Goal: Task Accomplishment & Management: Complete application form

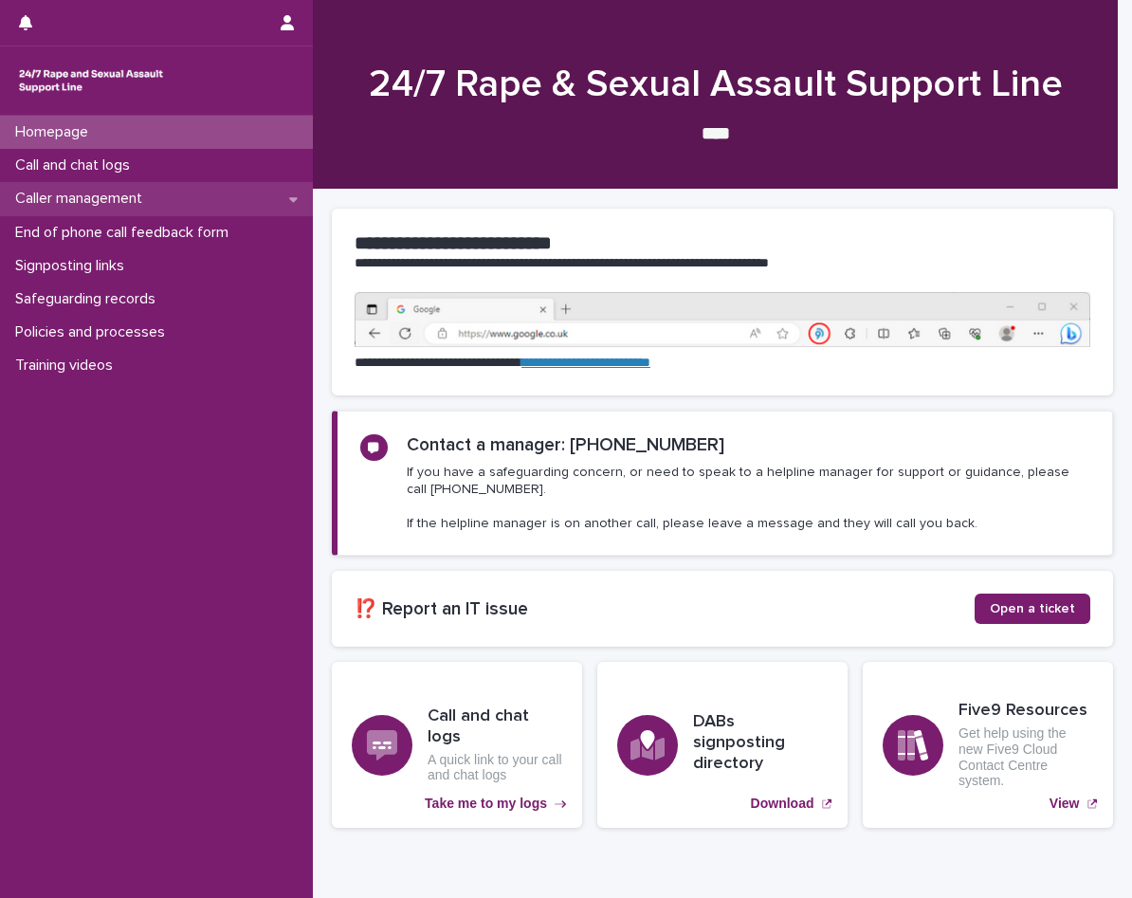
click at [178, 190] on div "Caller management" at bounding box center [156, 198] width 313 height 33
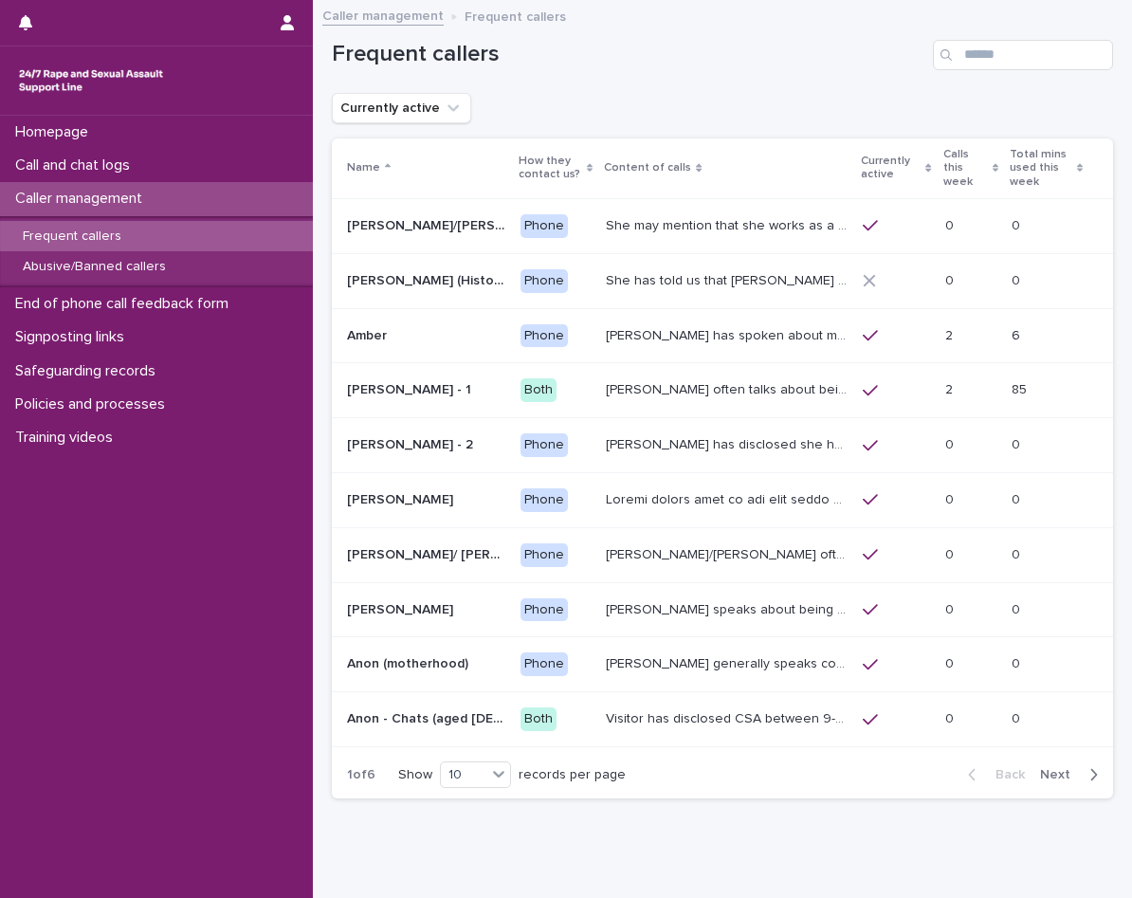
click at [176, 231] on div "Frequent callers" at bounding box center [156, 236] width 313 height 31
click at [1048, 766] on button "Next" at bounding box center [1072, 774] width 81 height 17
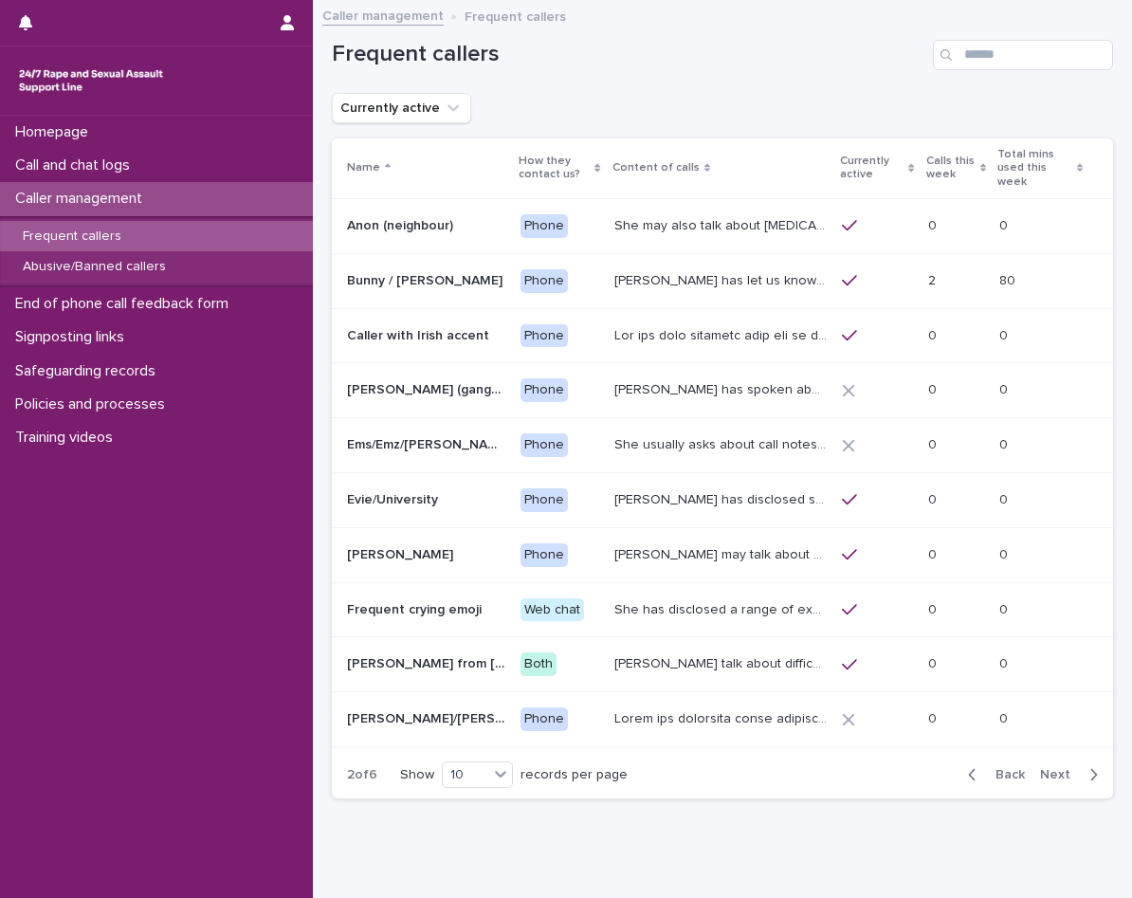
click at [1049, 768] on span "Next" at bounding box center [1061, 774] width 42 height 13
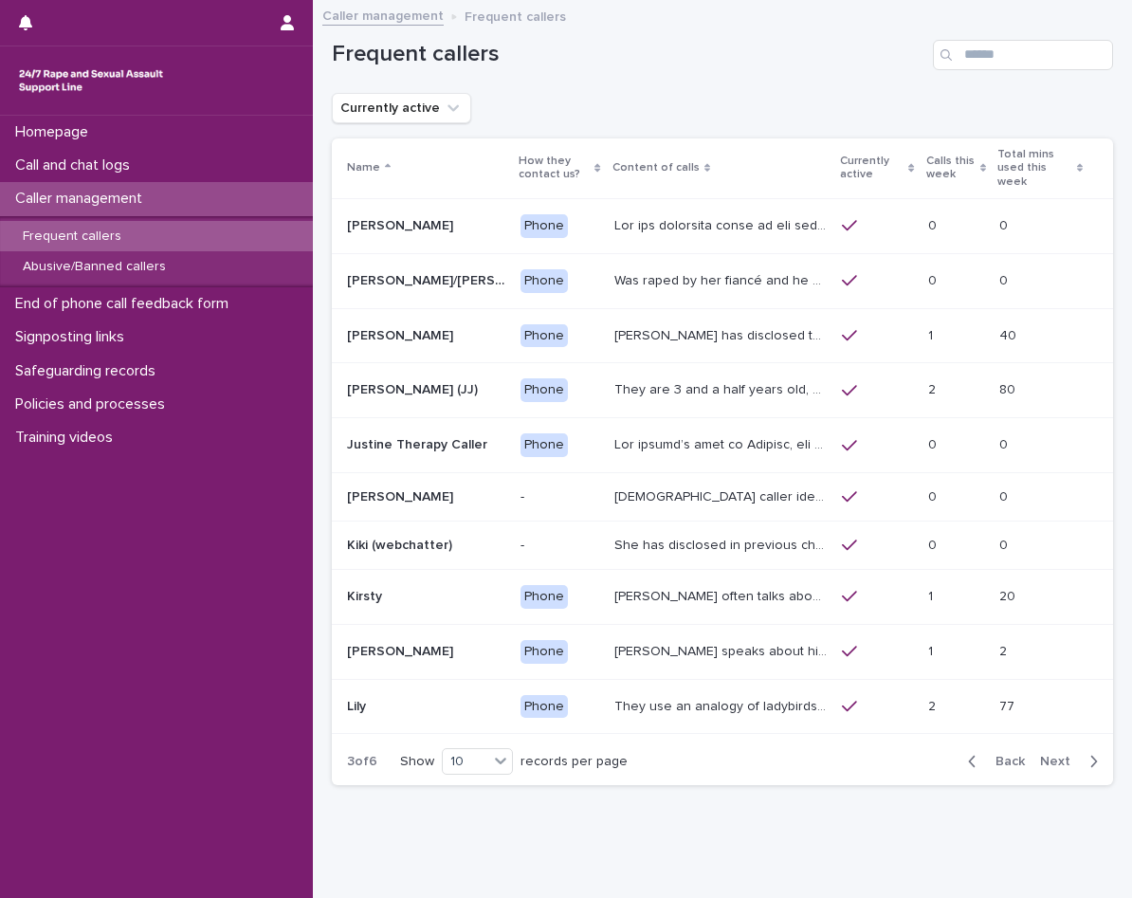
click at [1049, 762] on span "Next" at bounding box center [1061, 761] width 42 height 13
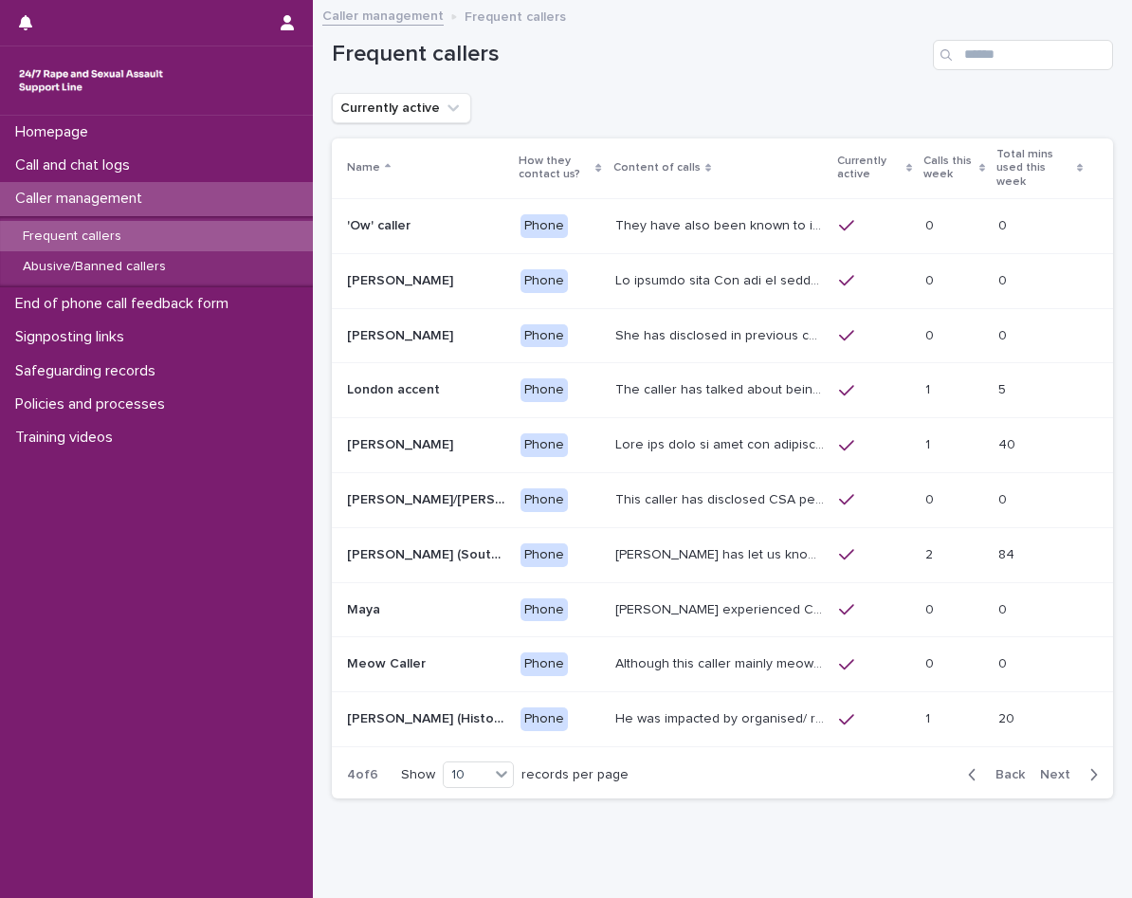
click at [1049, 768] on span "Next" at bounding box center [1061, 774] width 42 height 13
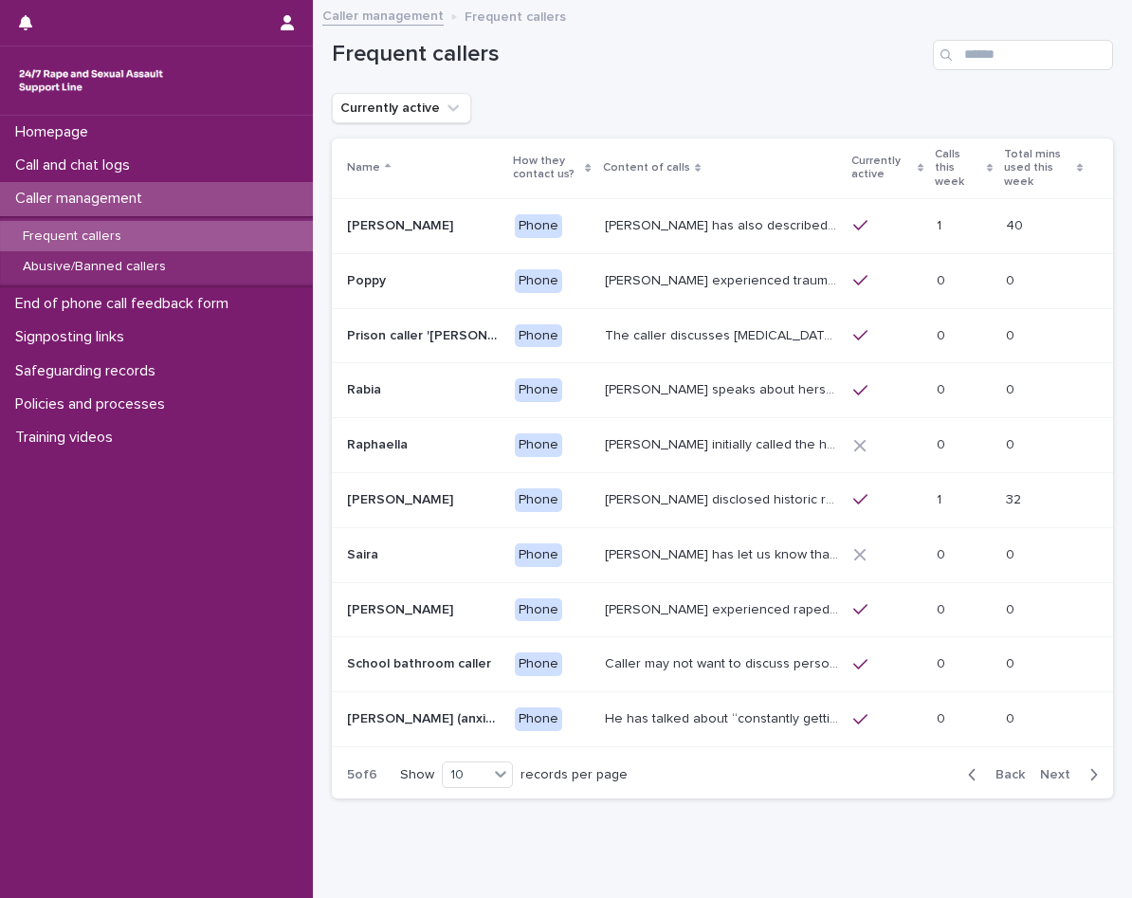
click at [1049, 768] on span "Next" at bounding box center [1061, 774] width 42 height 13
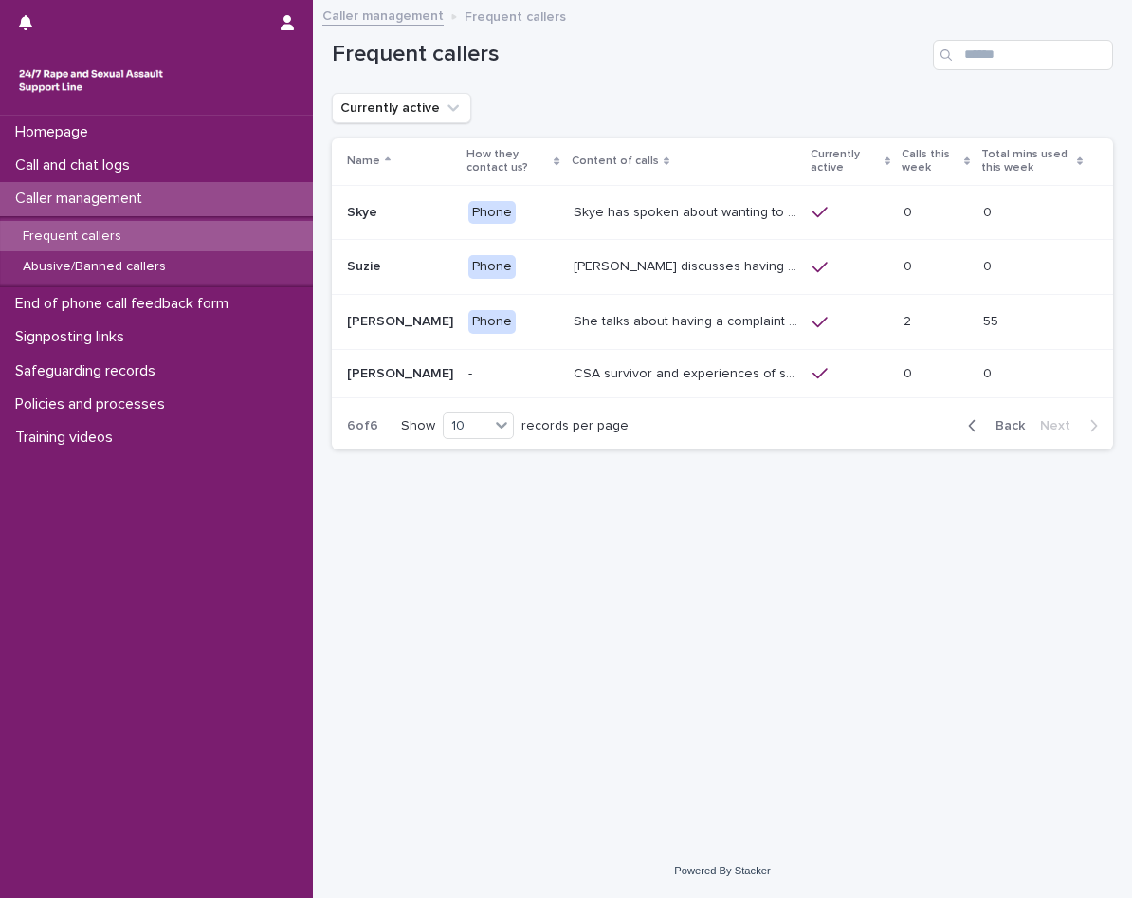
click at [705, 325] on p "She talks about having a complaint ongoing with the police, and may mention tha…" at bounding box center [688, 320] width 228 height 20
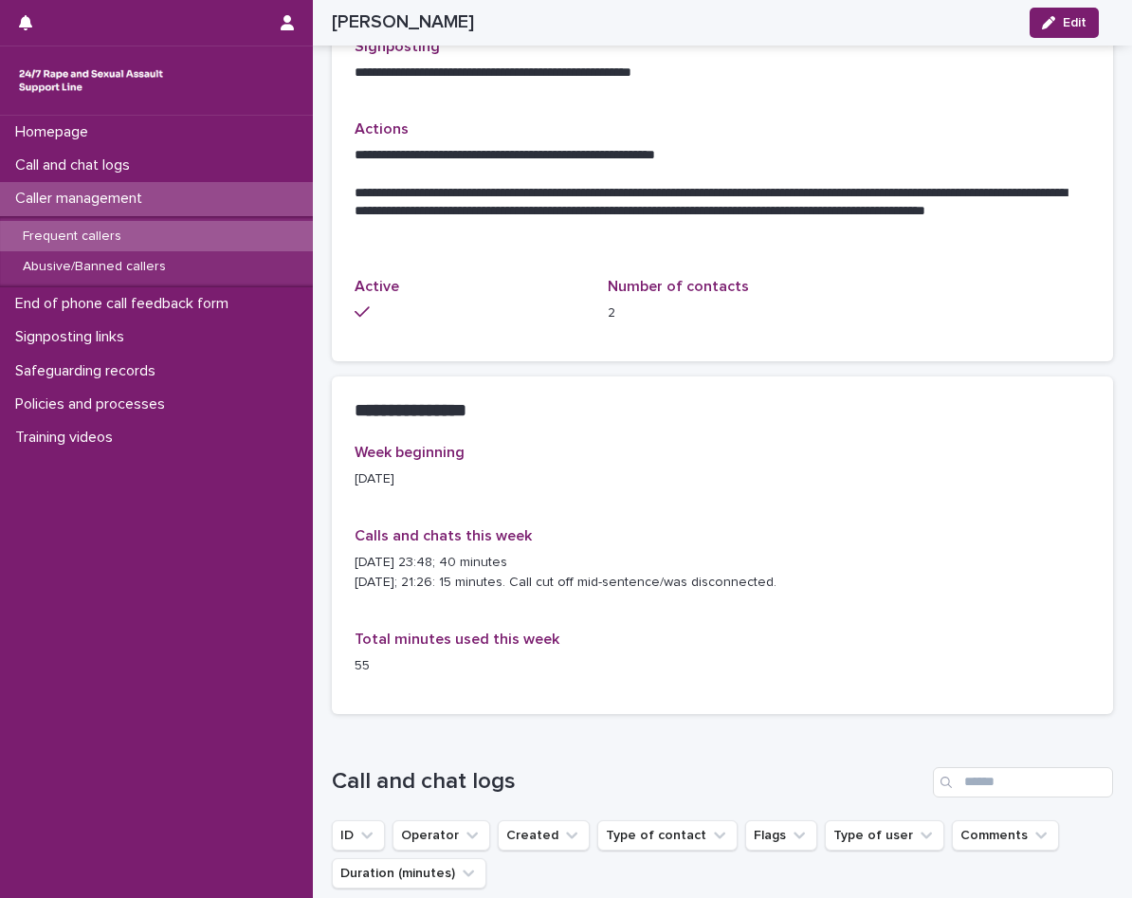
scroll to position [758, 0]
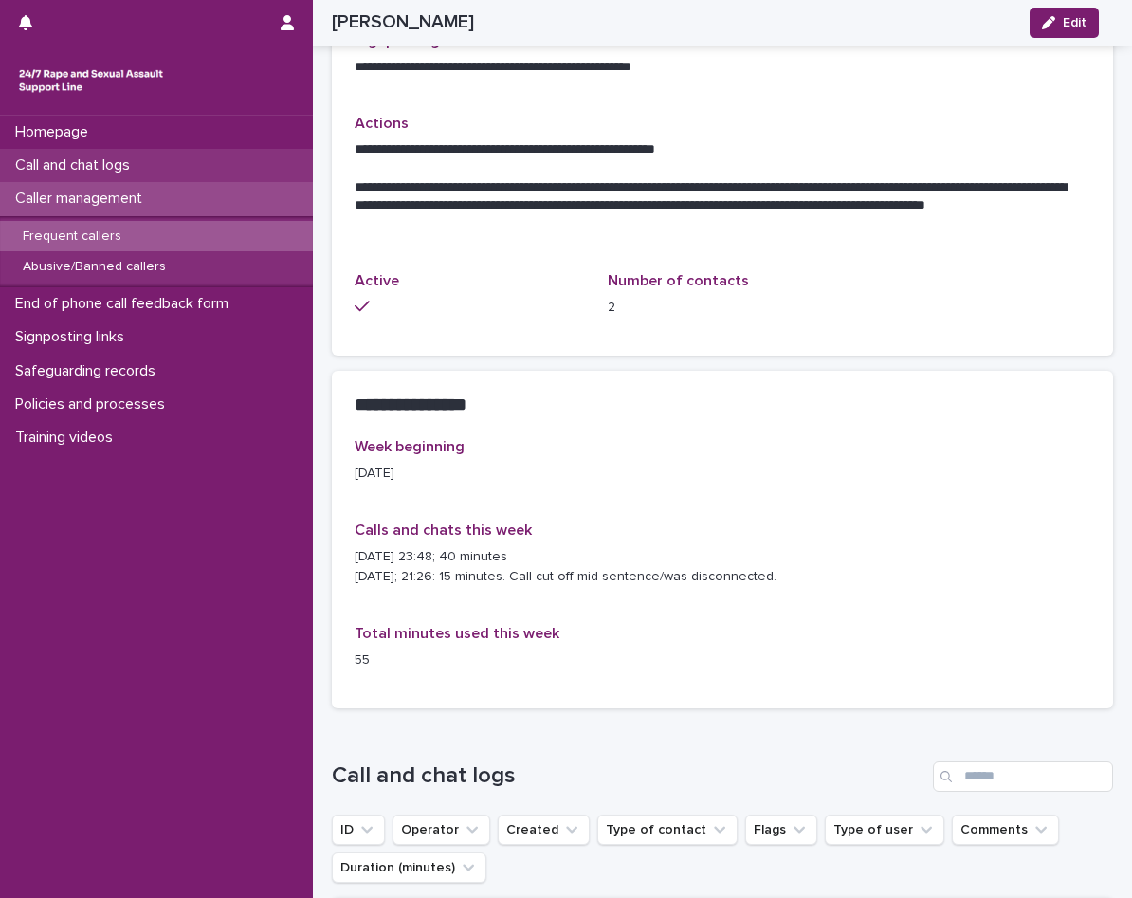
click at [108, 155] on div "Call and chat logs" at bounding box center [156, 165] width 313 height 33
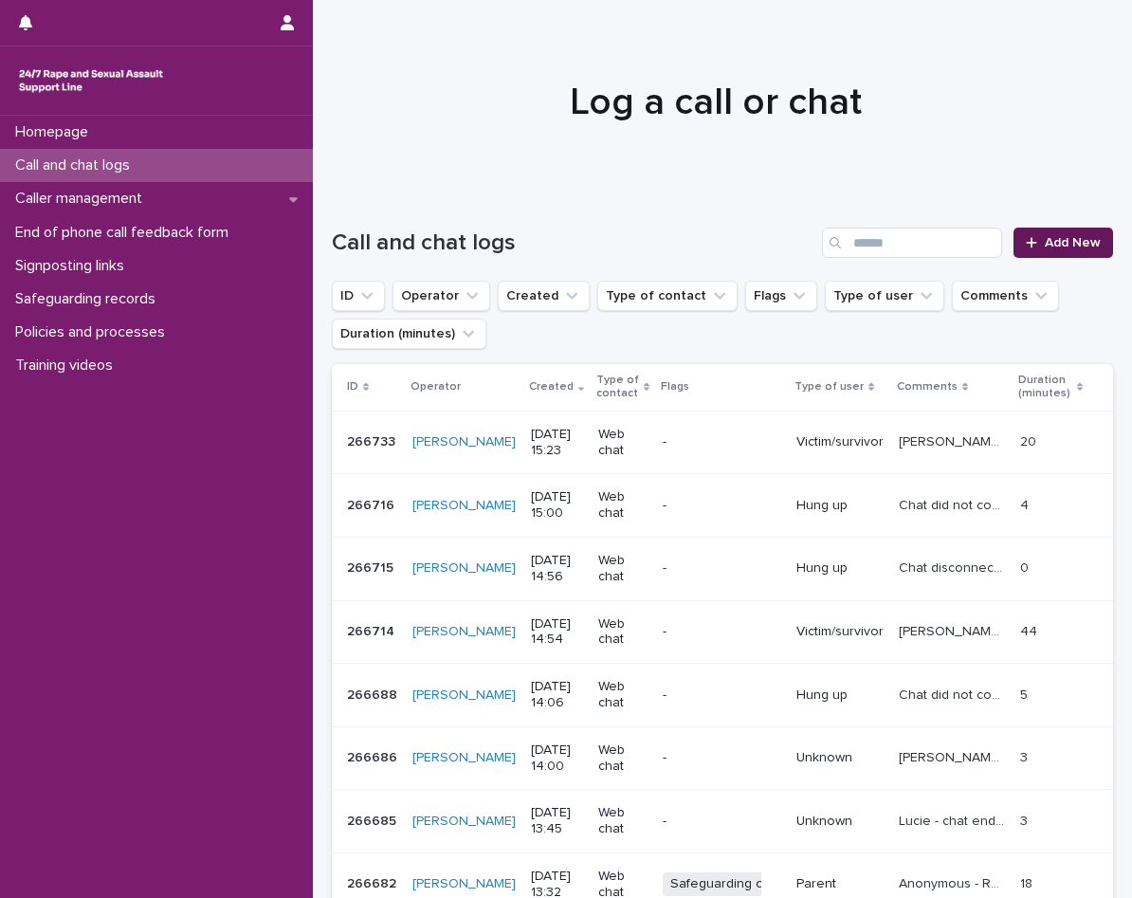
click at [1054, 238] on span "Add New" at bounding box center [1073, 242] width 56 height 13
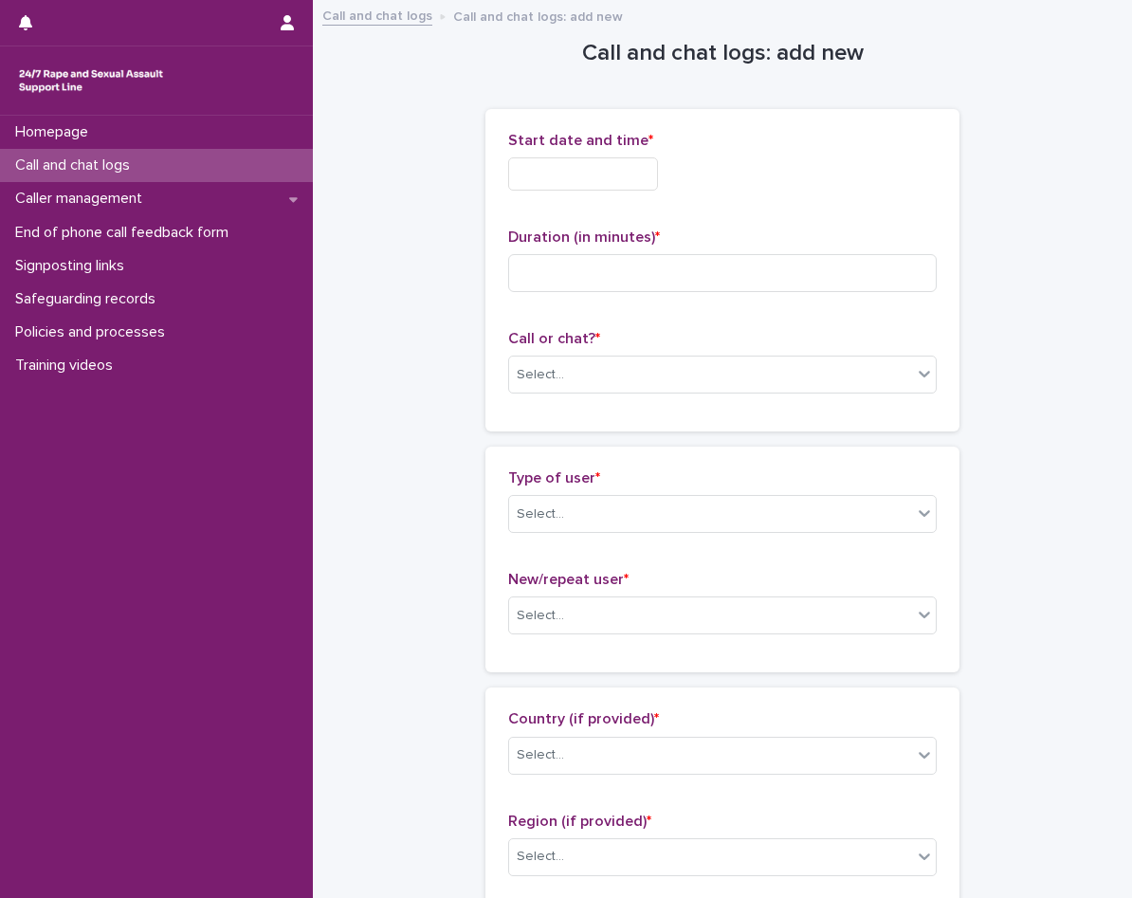
click at [535, 184] on input "text" at bounding box center [583, 173] width 150 height 33
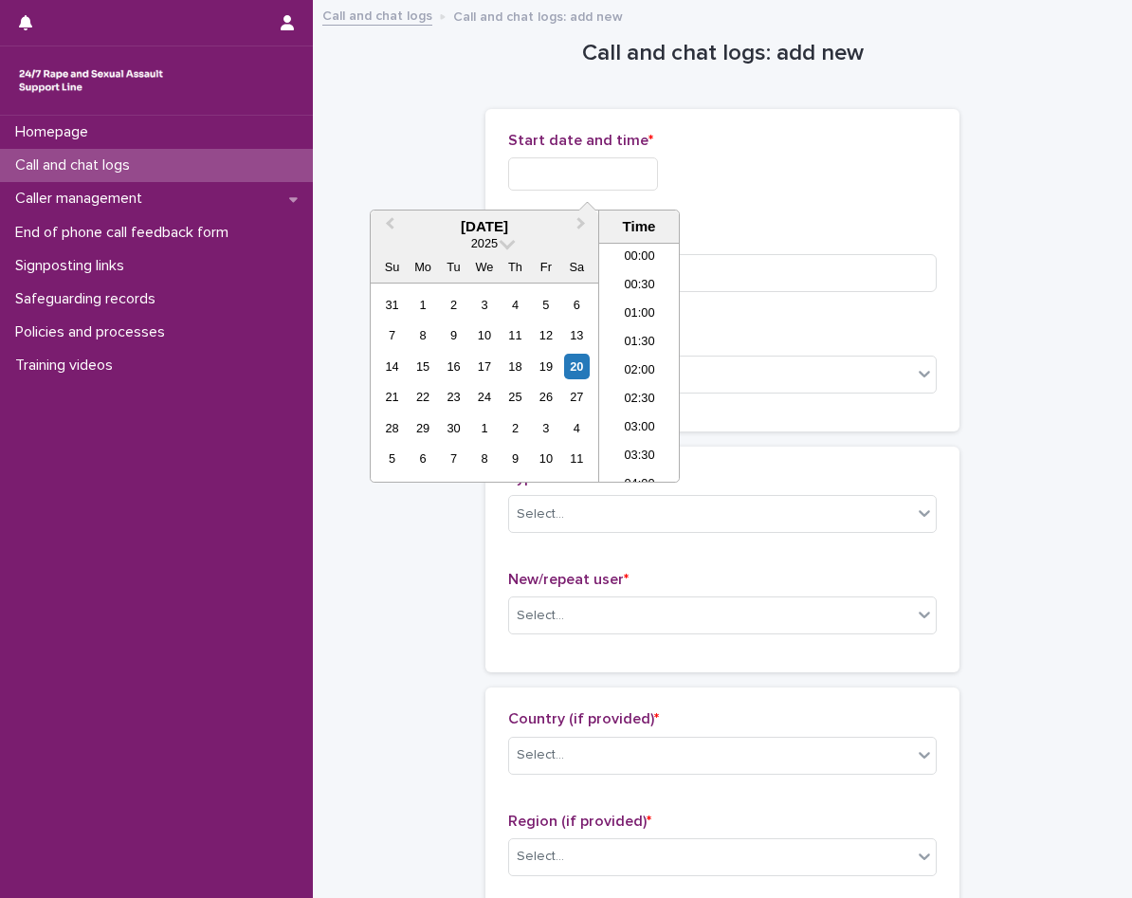
scroll to position [379, 0]
click at [635, 344] on li "08:00" at bounding box center [639, 333] width 81 height 28
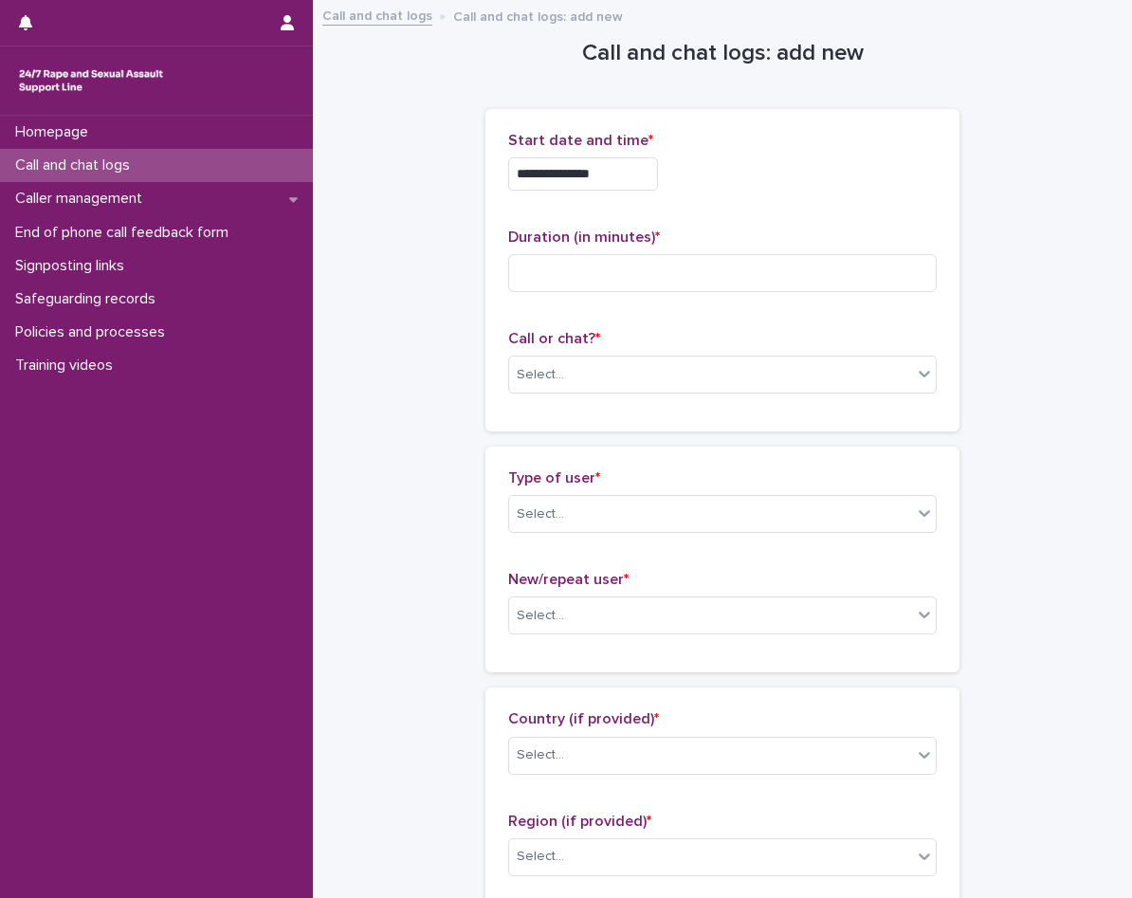
click at [613, 165] on input "**********" at bounding box center [583, 173] width 150 height 33
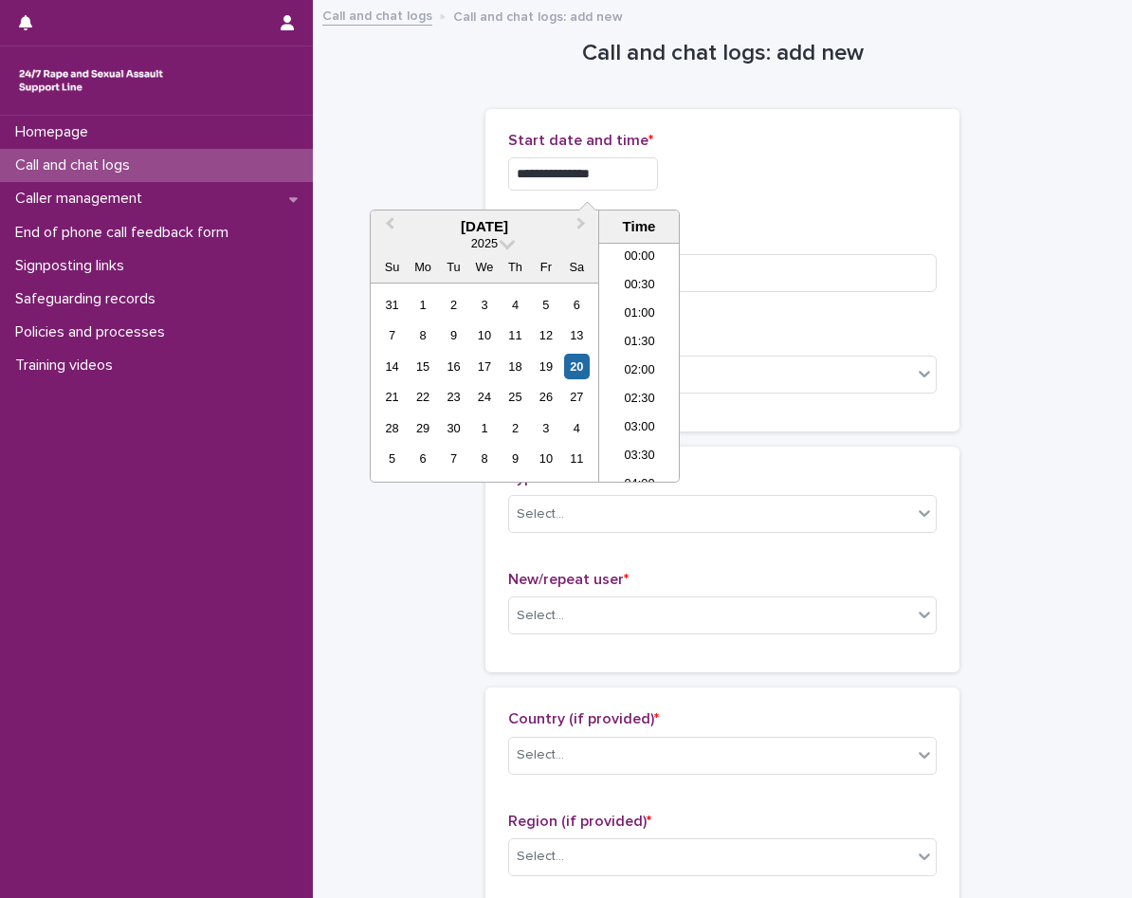
scroll to position [351, 0]
click at [648, 385] on li "08:30" at bounding box center [639, 390] width 81 height 28
click at [643, 173] on input "**********" at bounding box center [583, 173] width 150 height 33
type input "**********"
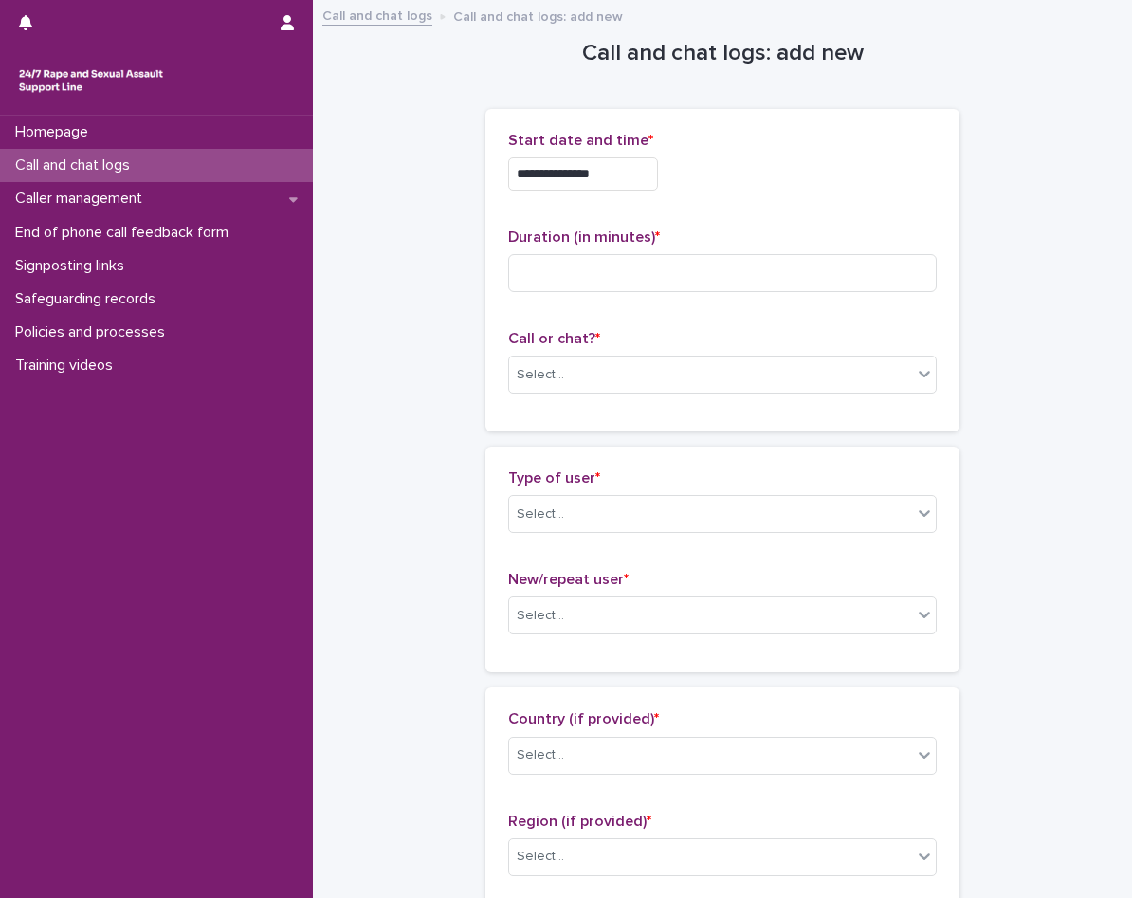
click at [825, 212] on div "**********" at bounding box center [722, 270] width 429 height 277
click at [666, 292] on div "Duration (in minutes) *" at bounding box center [722, 267] width 429 height 79
click at [666, 270] on input at bounding box center [722, 273] width 429 height 38
type input "*"
click at [595, 373] on div "Select..." at bounding box center [710, 374] width 403 height 31
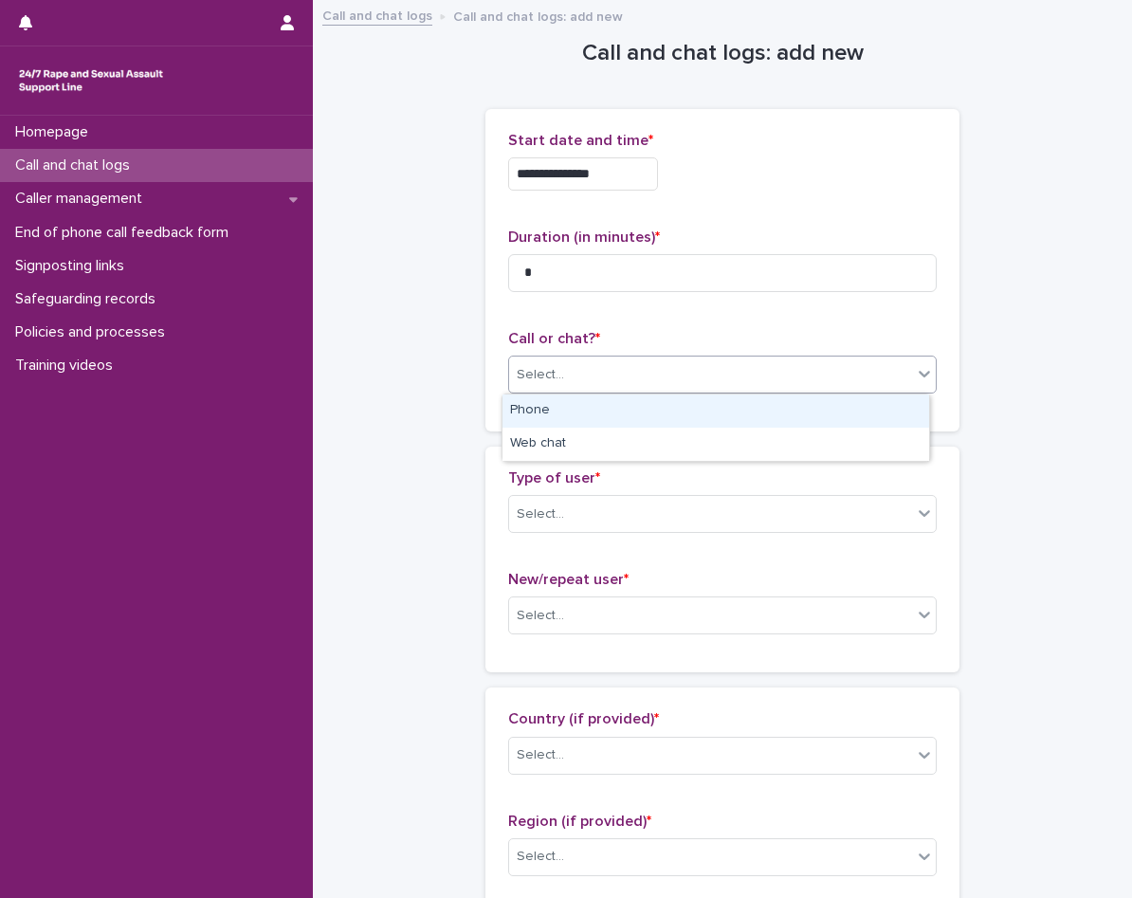
click at [593, 392] on div "Select..." at bounding box center [722, 375] width 429 height 38
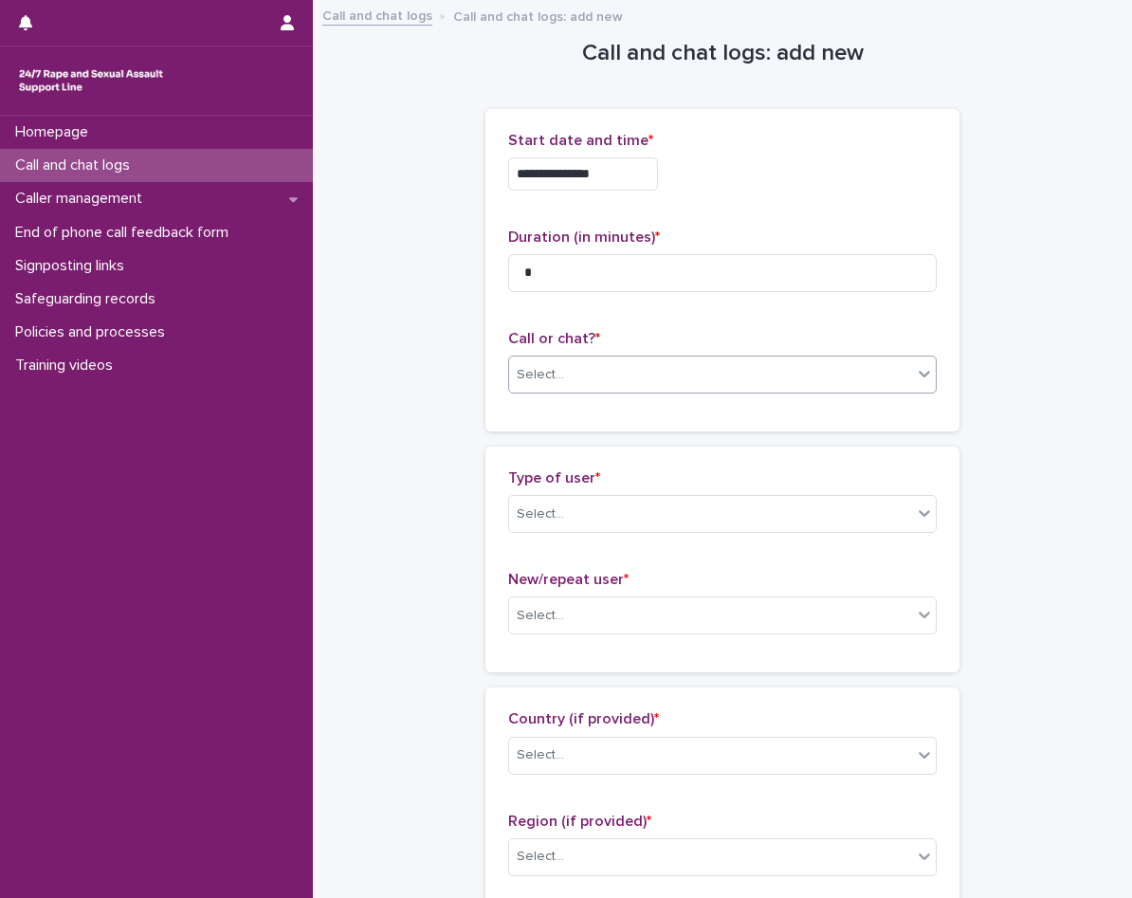
click at [595, 375] on div "Select..." at bounding box center [710, 374] width 403 height 31
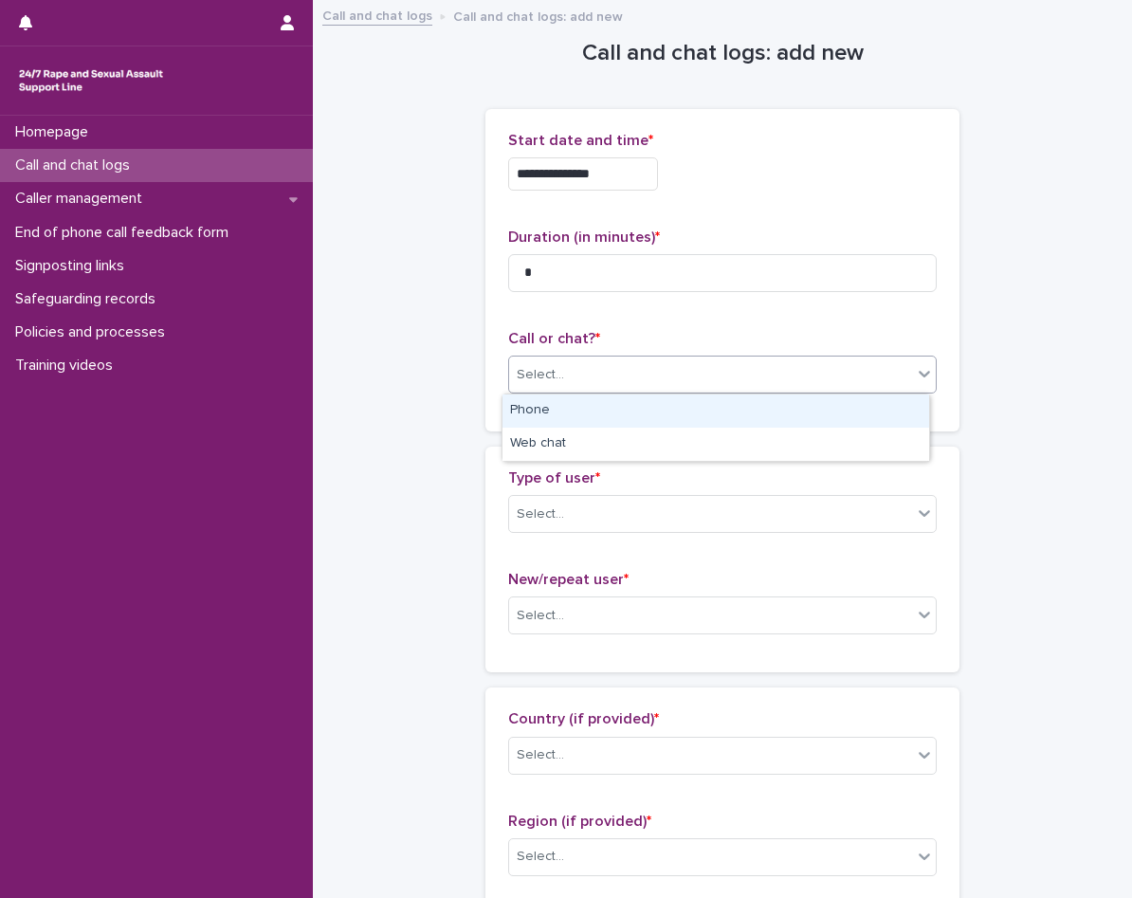
click at [581, 407] on div "Phone" at bounding box center [715, 410] width 427 height 33
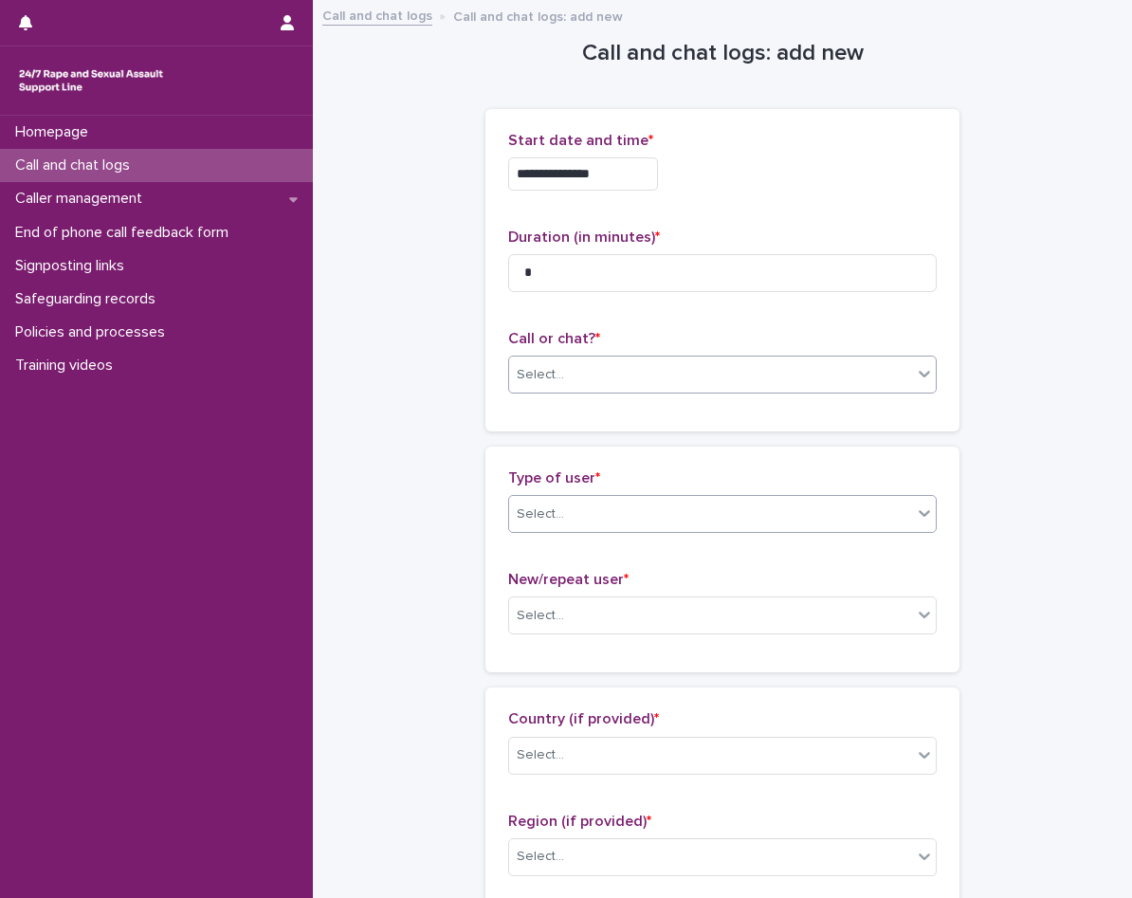
click at [579, 509] on div "Select..." at bounding box center [710, 514] width 403 height 31
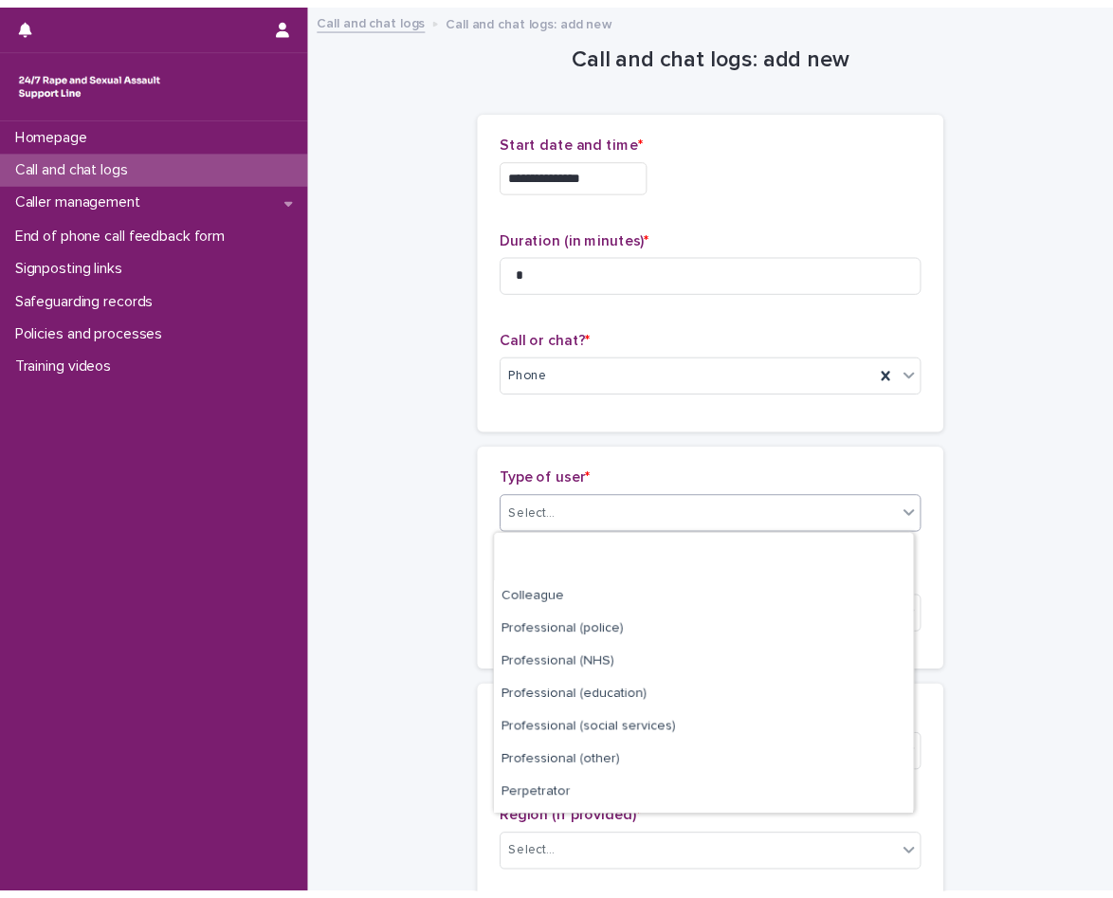
scroll to position [213, 0]
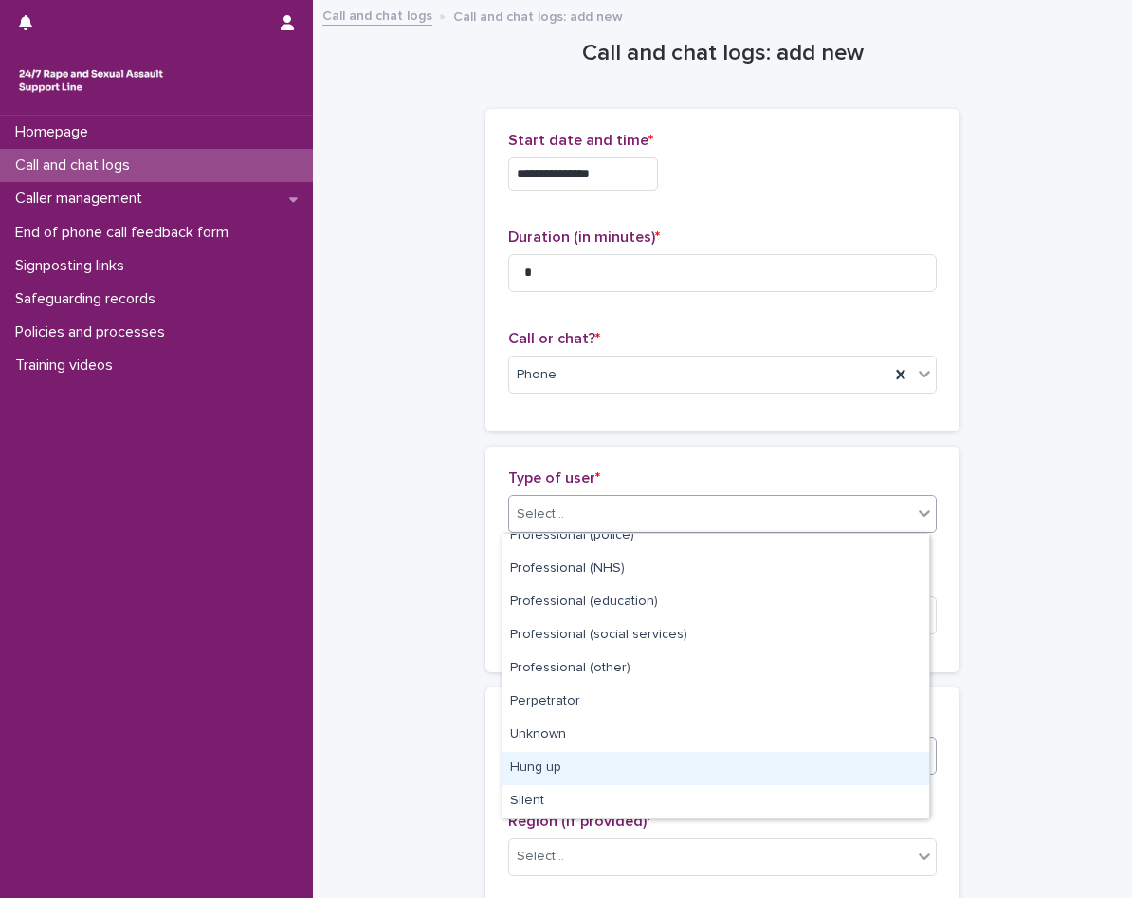
click at [591, 773] on div "Hung up" at bounding box center [715, 768] width 427 height 33
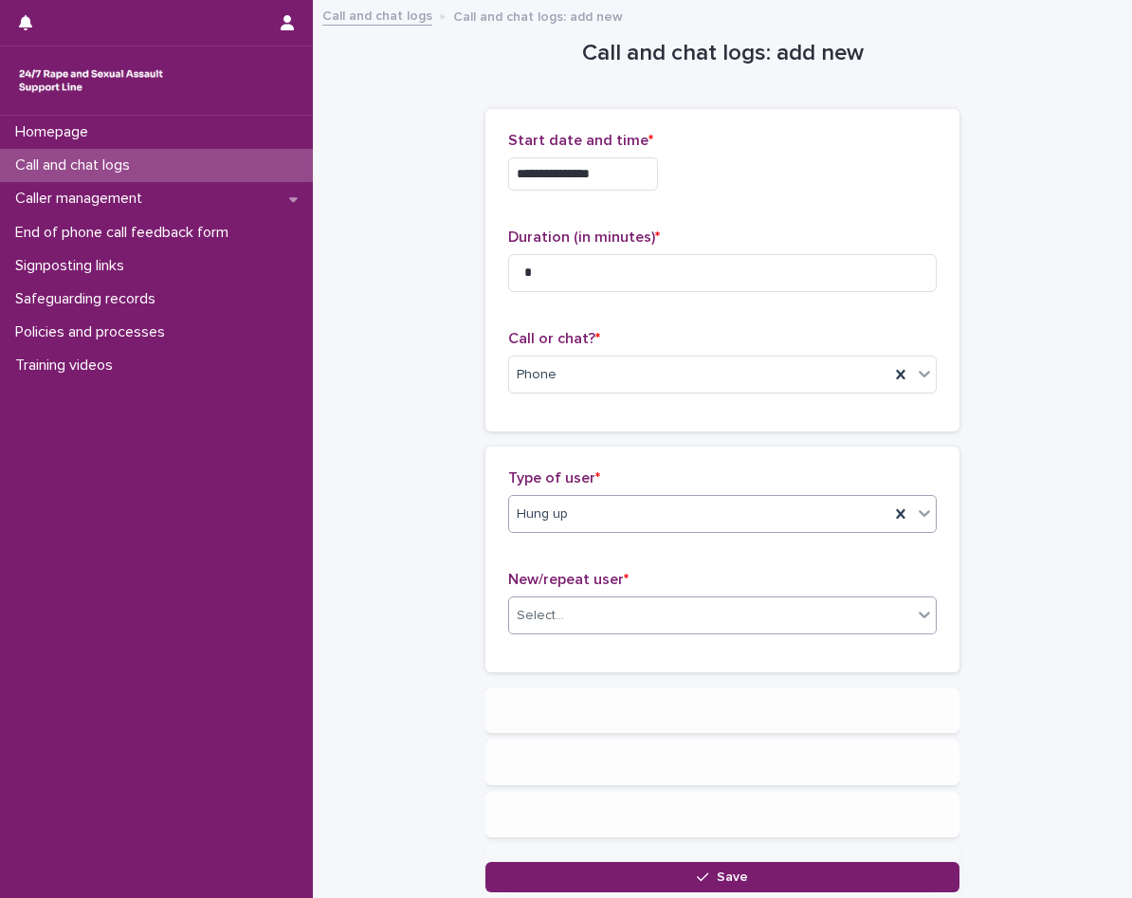
click at [599, 596] on div "Select..." at bounding box center [722, 615] width 429 height 38
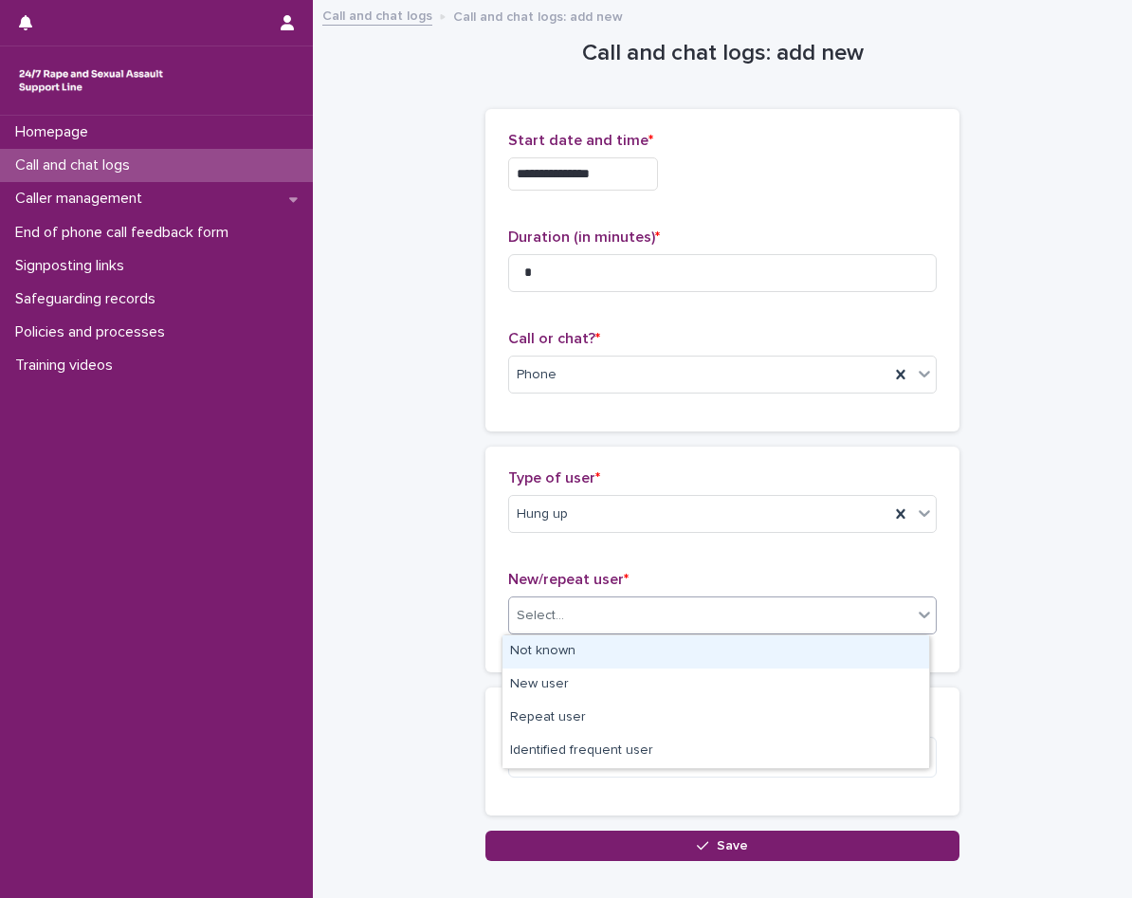
click at [602, 653] on div "Not known" at bounding box center [715, 651] width 427 height 33
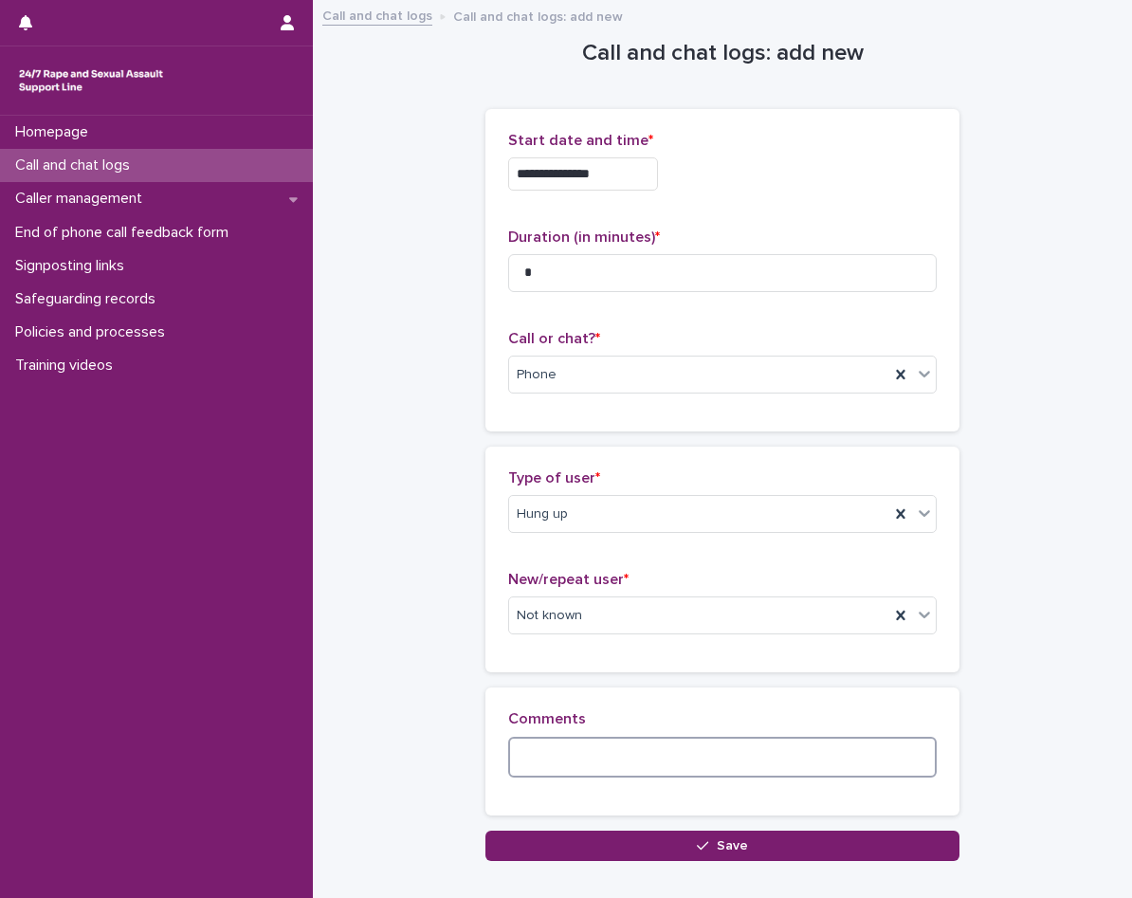
click at [579, 759] on textarea at bounding box center [722, 757] width 429 height 41
type textarea "*"
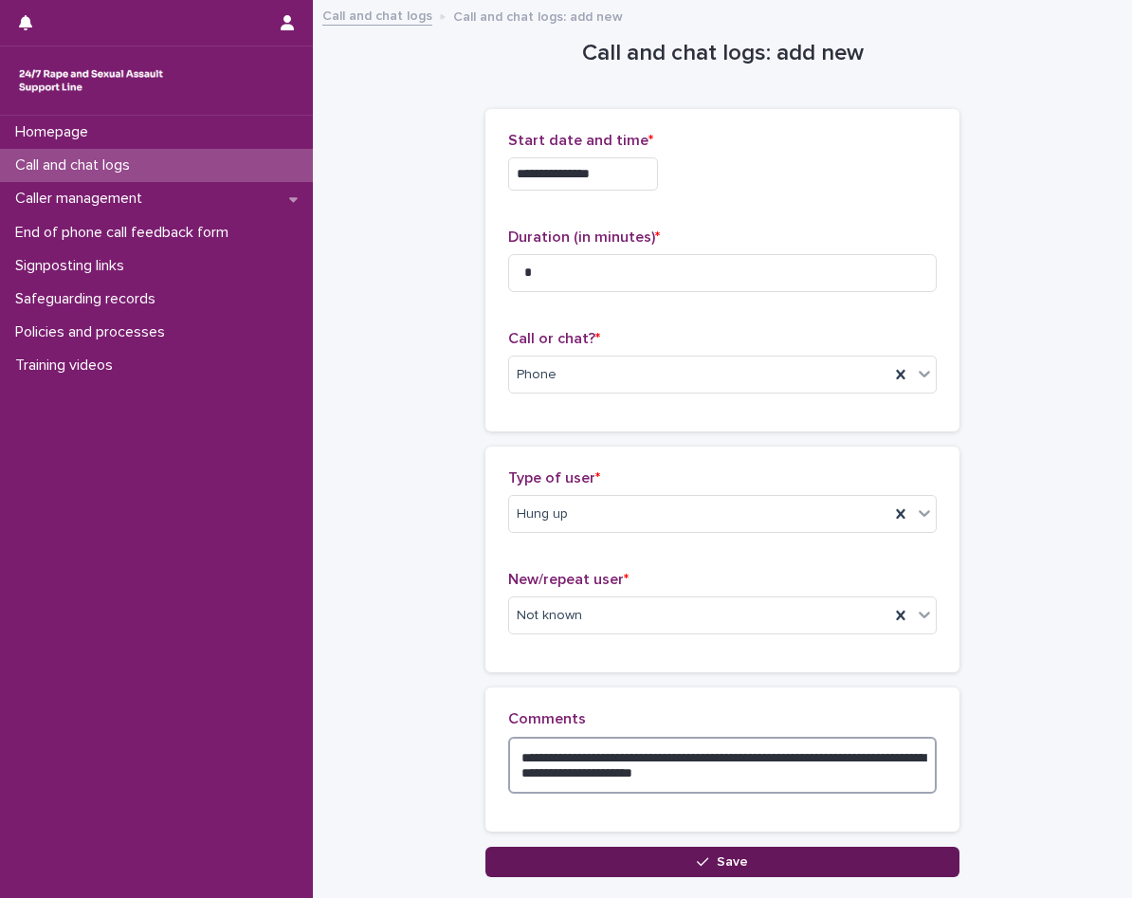
type textarea "**********"
click at [705, 853] on button "Save" at bounding box center [722, 862] width 474 height 30
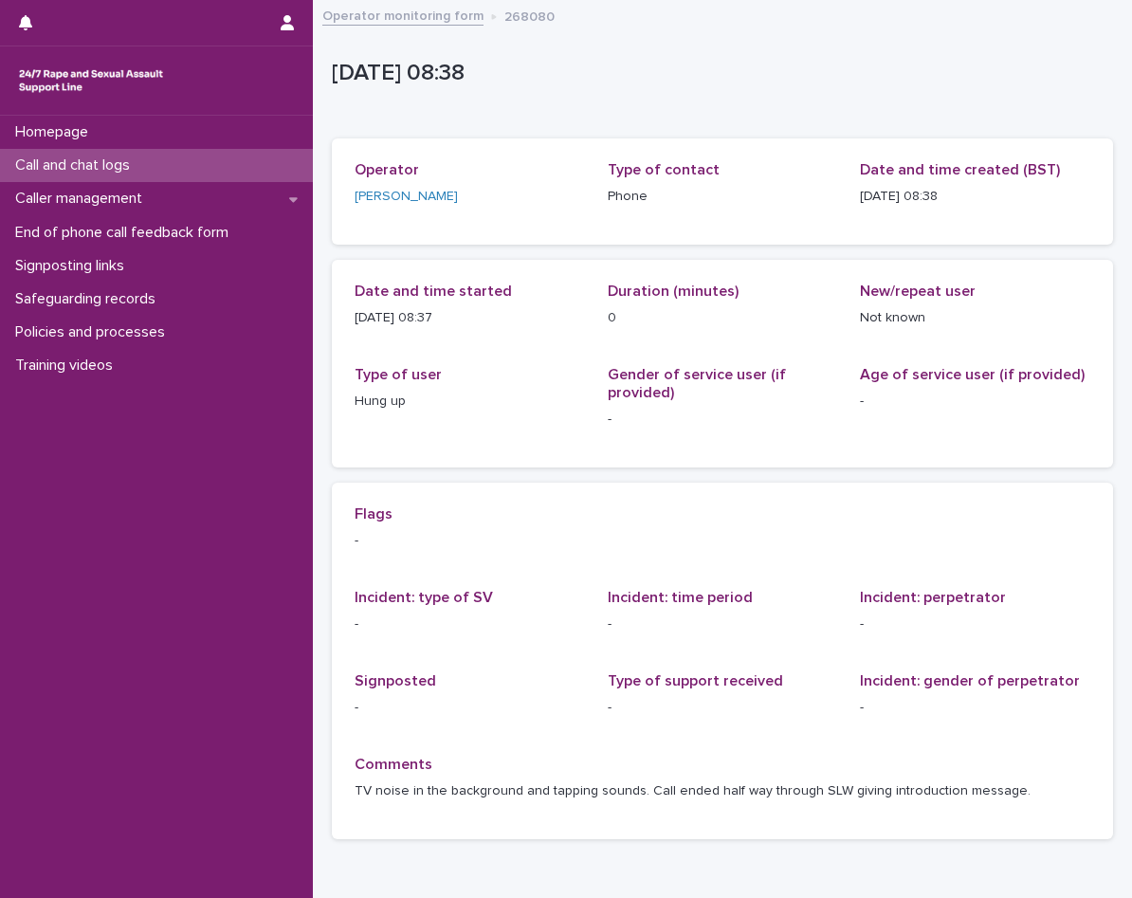
click at [108, 174] on p "Call and chat logs" at bounding box center [76, 165] width 137 height 18
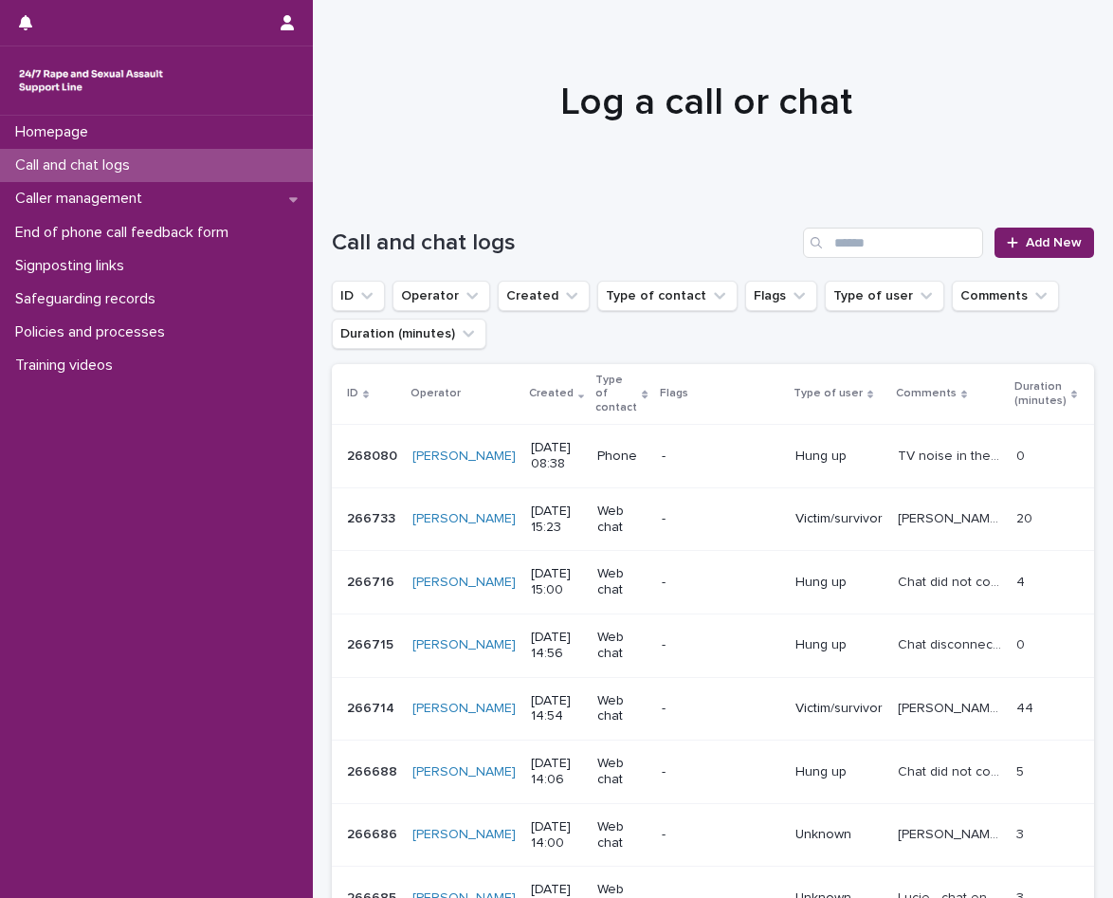
click at [549, 123] on h1 "Log a call or chat" at bounding box center [706, 103] width 748 height 46
click at [181, 203] on div "Caller management" at bounding box center [156, 198] width 313 height 33
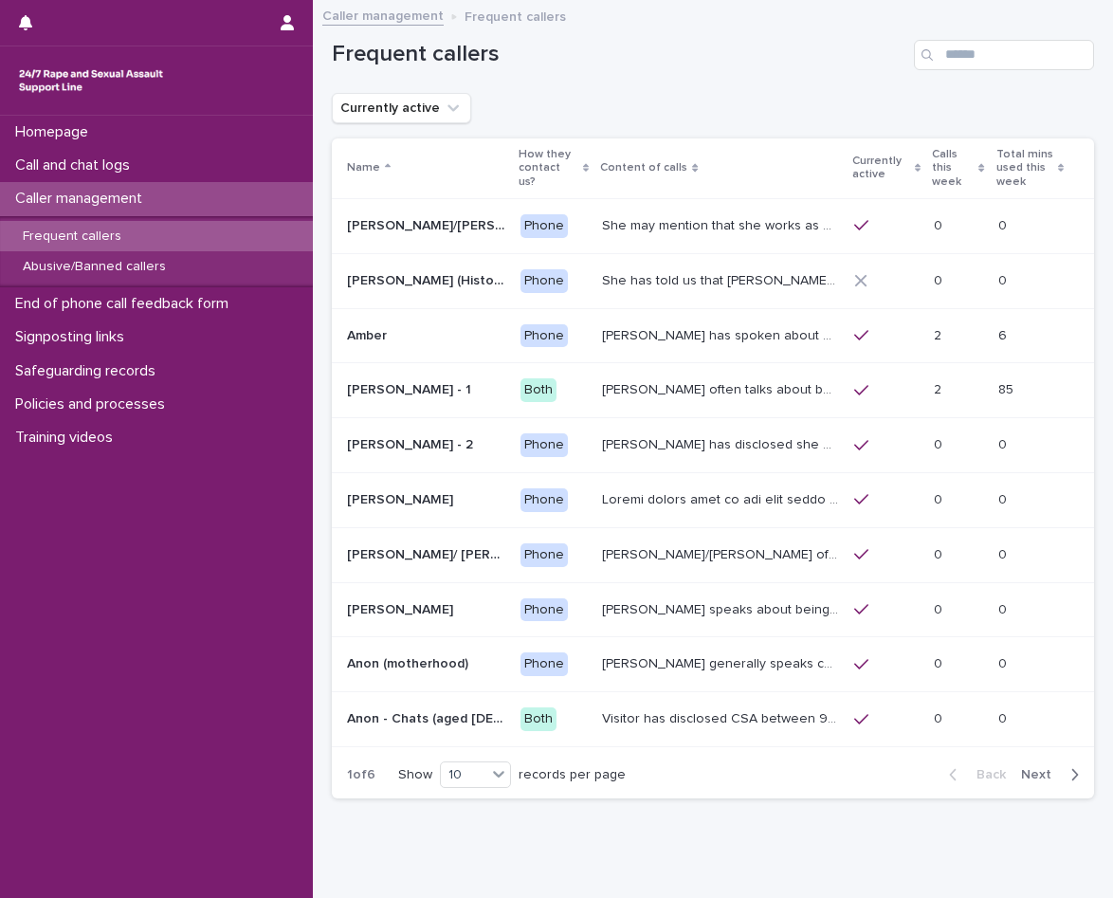
click at [175, 239] on div "Frequent callers" at bounding box center [156, 236] width 313 height 31
click at [608, 836] on div "Loading... Saving… Loading... Saving… Frequent callers Currently active Name Ho…" at bounding box center [712, 431] width 781 height 859
click at [162, 241] on div "Frequent callers" at bounding box center [156, 236] width 313 height 31
click at [192, 227] on div "Frequent callers" at bounding box center [156, 236] width 313 height 31
click at [161, 164] on div "Call and chat logs" at bounding box center [156, 165] width 313 height 33
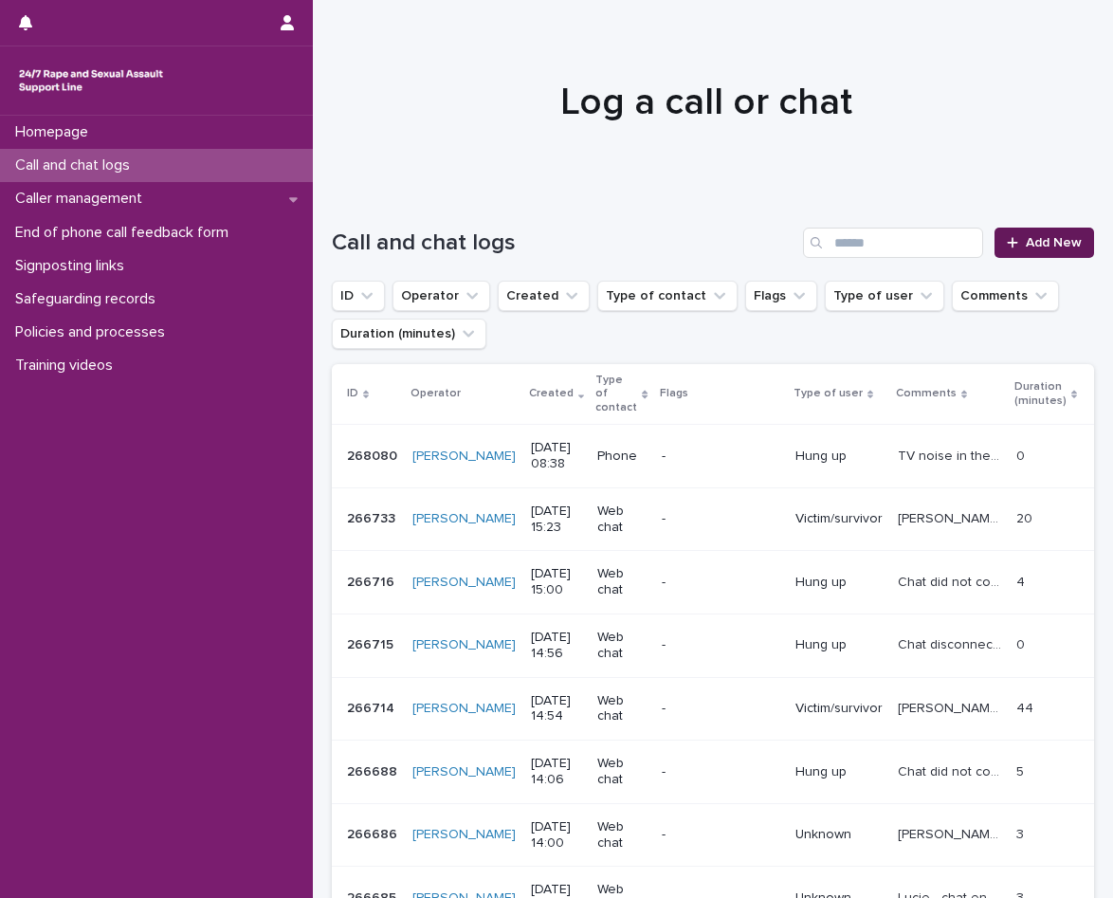
click at [1060, 250] on link "Add New" at bounding box center [1044, 243] width 100 height 30
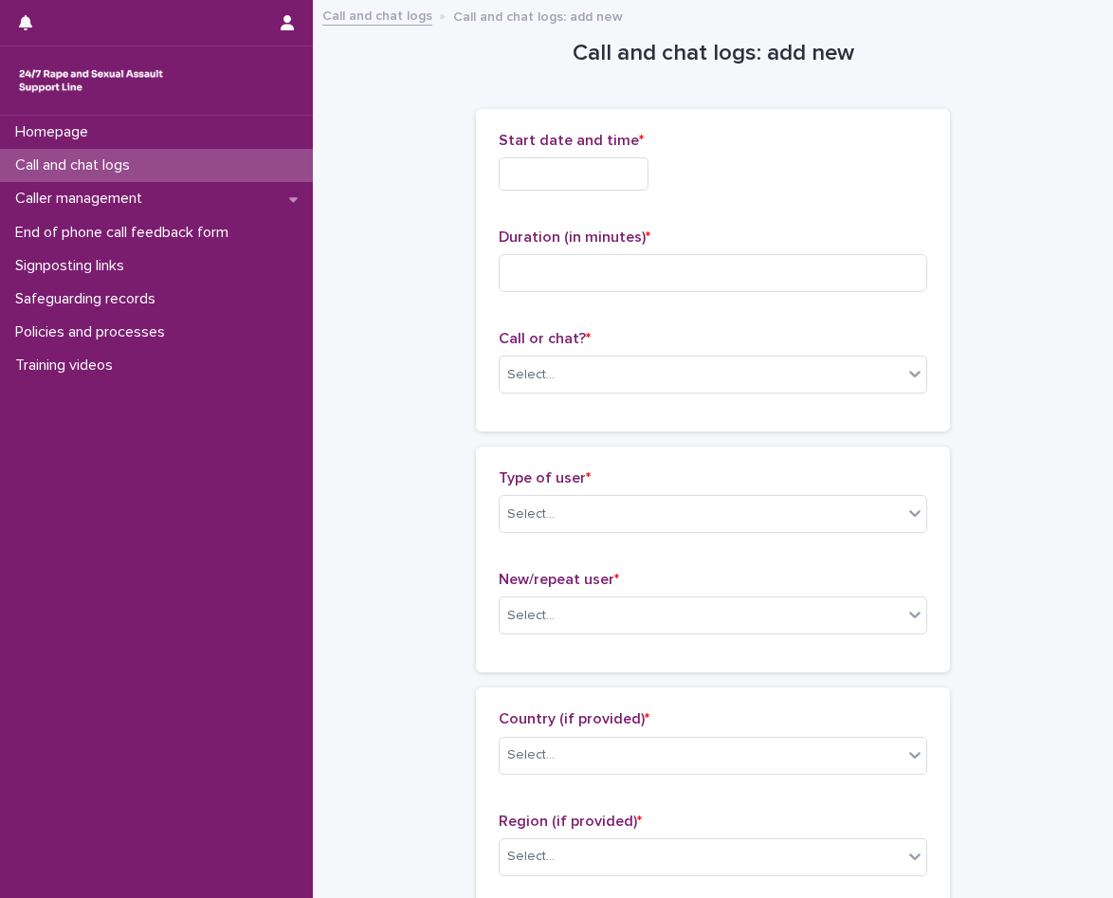
click at [560, 183] on input "text" at bounding box center [574, 173] width 150 height 33
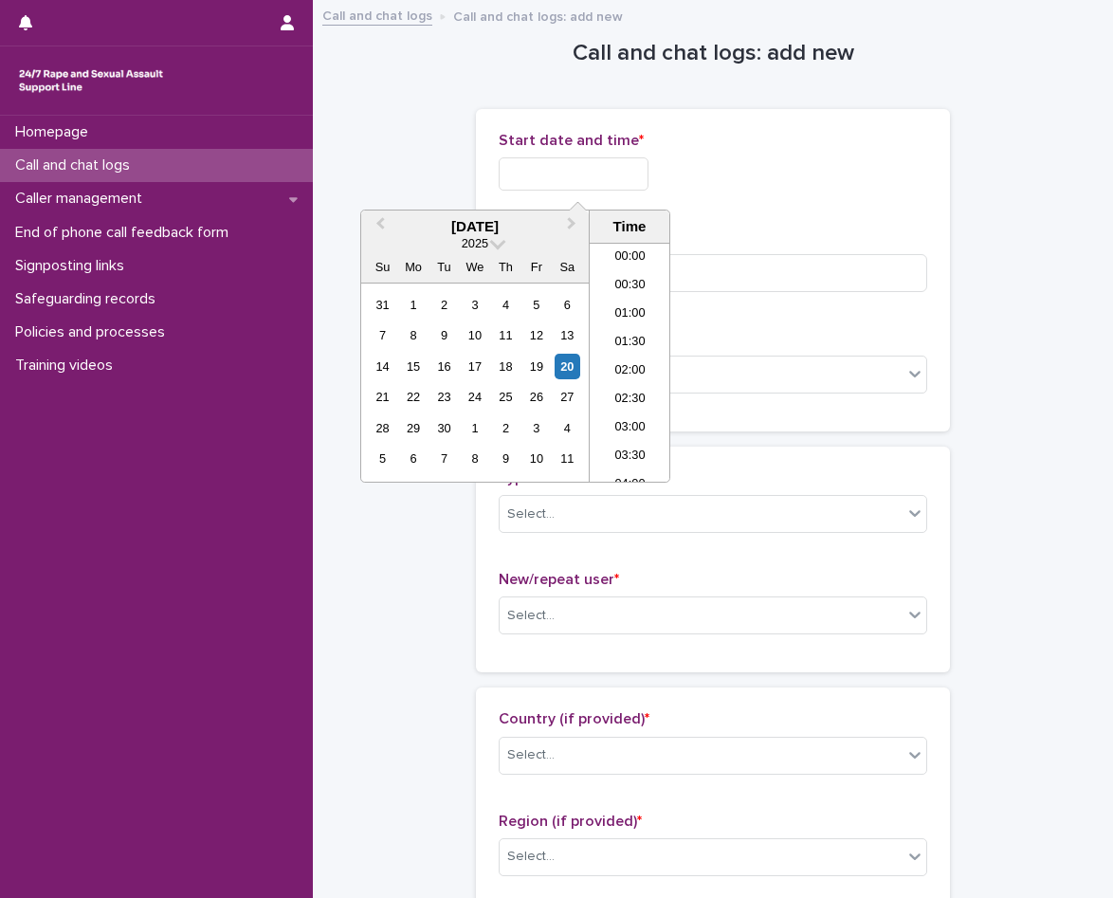
scroll to position [379, 0]
click at [637, 351] on li "08:30" at bounding box center [630, 362] width 81 height 28
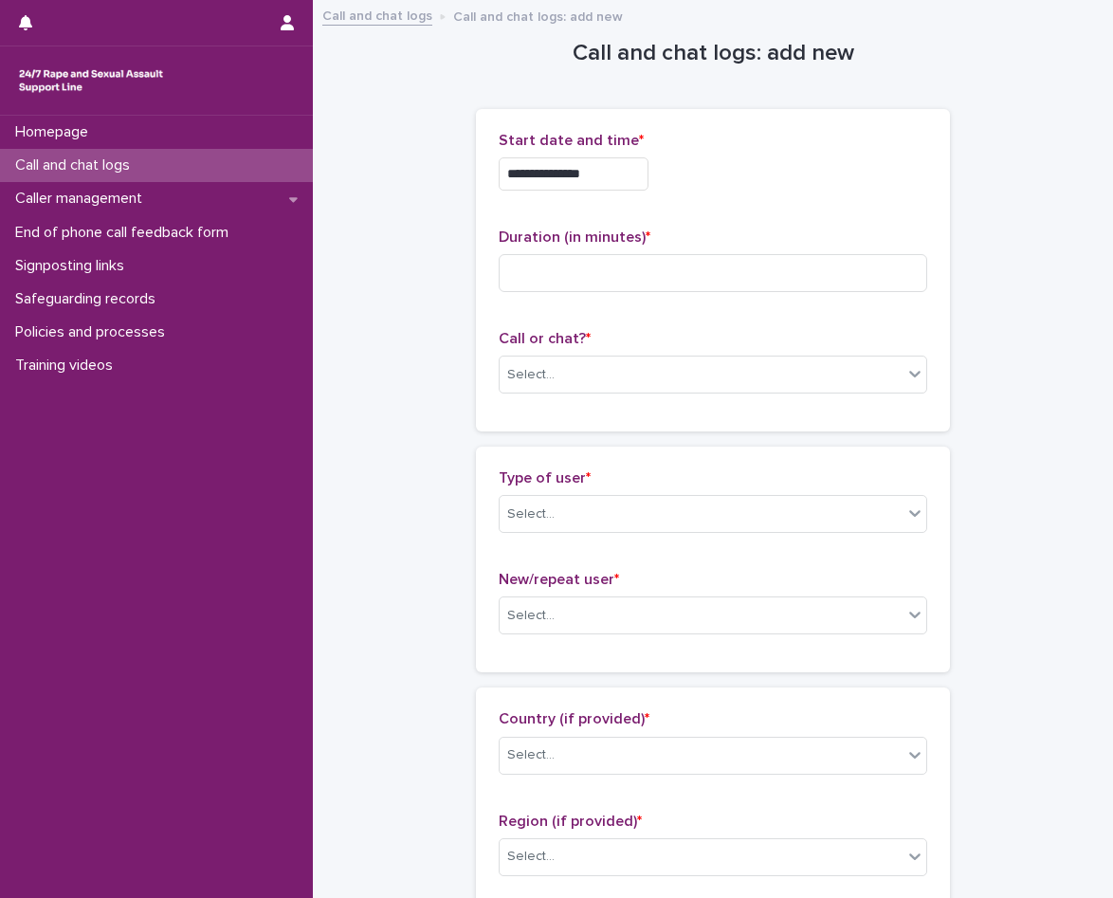
click at [635, 177] on input "**********" at bounding box center [574, 173] width 150 height 33
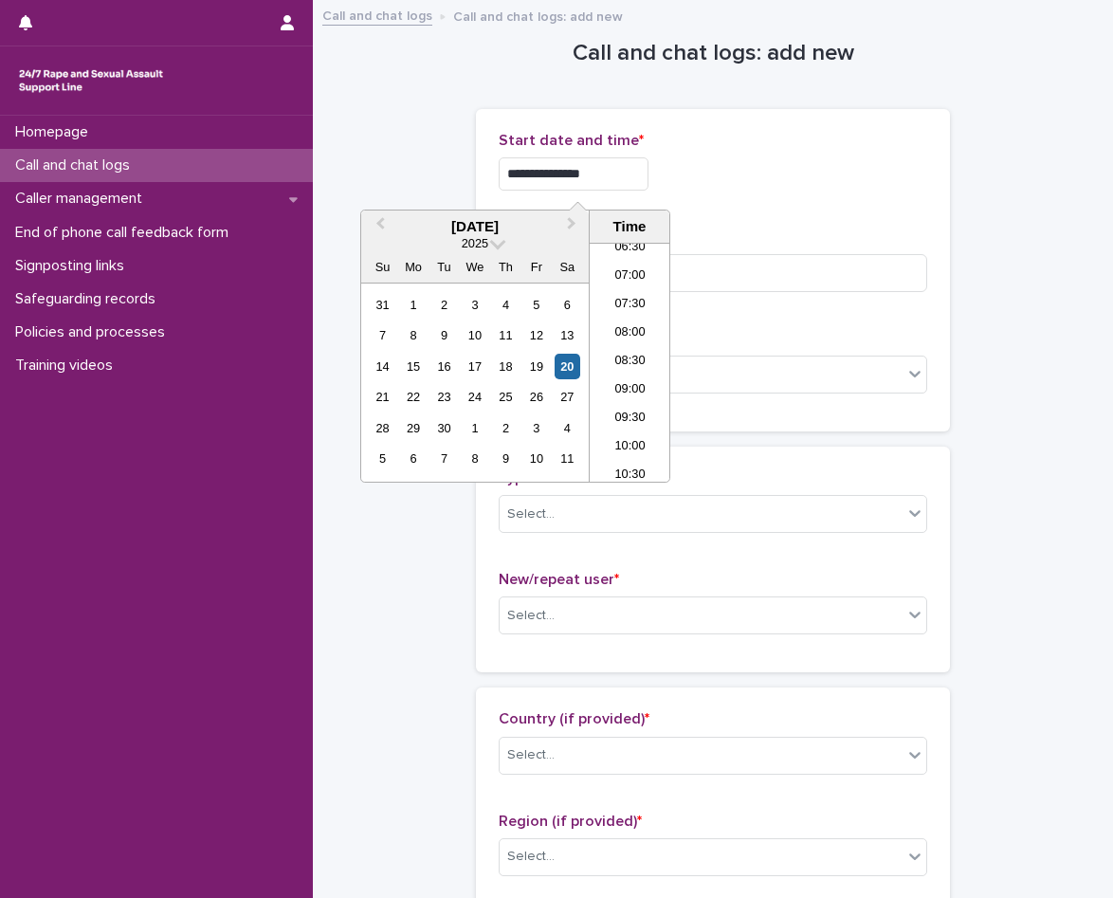
type input "**********"
click at [722, 208] on div "**********" at bounding box center [713, 270] width 429 height 277
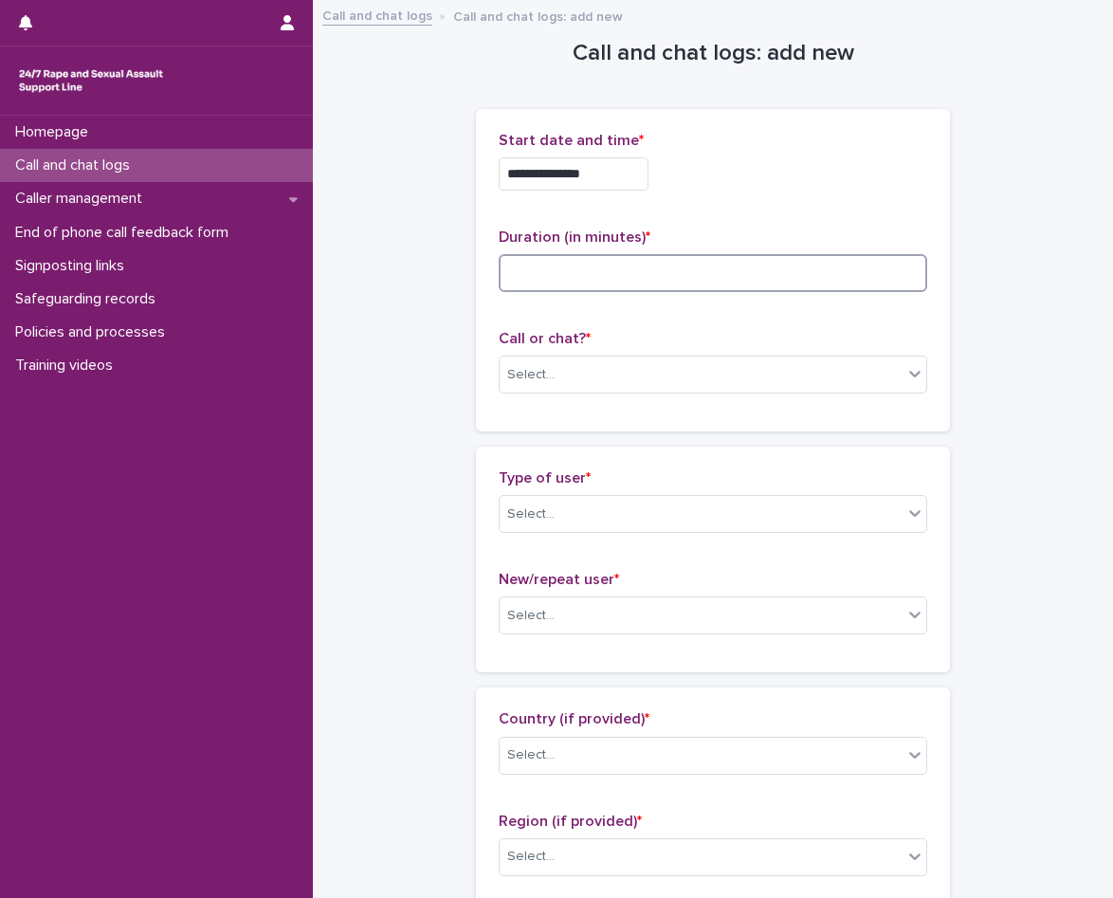
click at [663, 276] on input at bounding box center [713, 273] width 429 height 38
type input "*"
click at [644, 398] on div "Call or chat? * Select..." at bounding box center [713, 369] width 429 height 79
click at [641, 379] on div "Select..." at bounding box center [701, 374] width 403 height 31
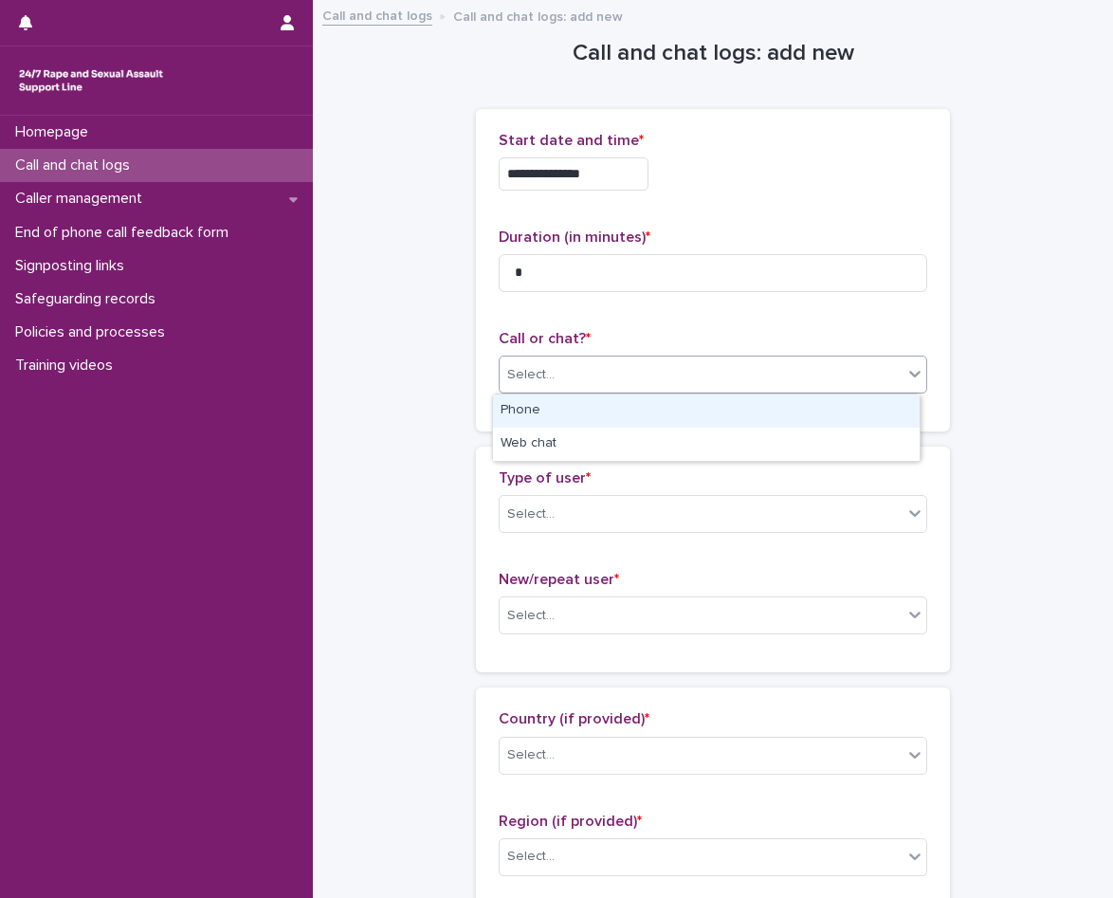
click at [575, 414] on div "Phone" at bounding box center [706, 410] width 427 height 33
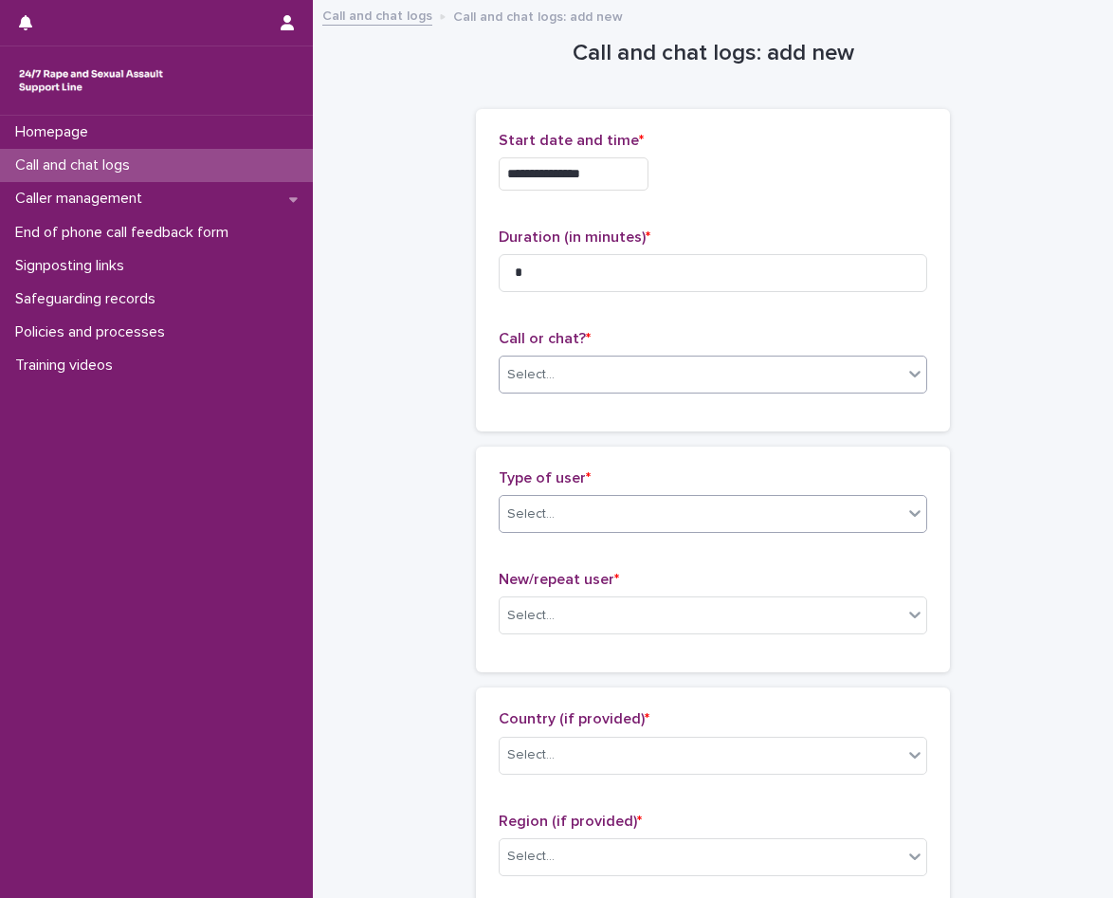
click at [594, 515] on div "Select..." at bounding box center [701, 514] width 403 height 31
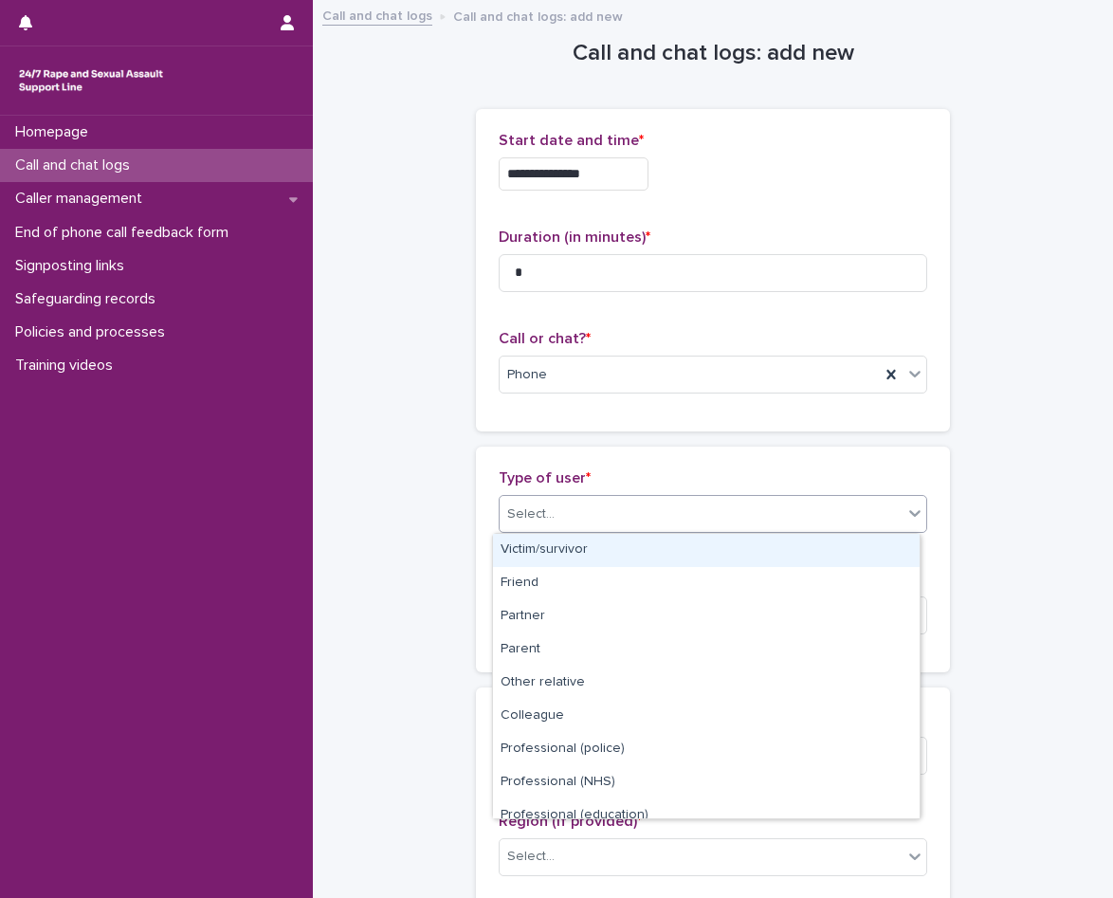
click at [595, 549] on div "Victim/survivor" at bounding box center [706, 550] width 427 height 33
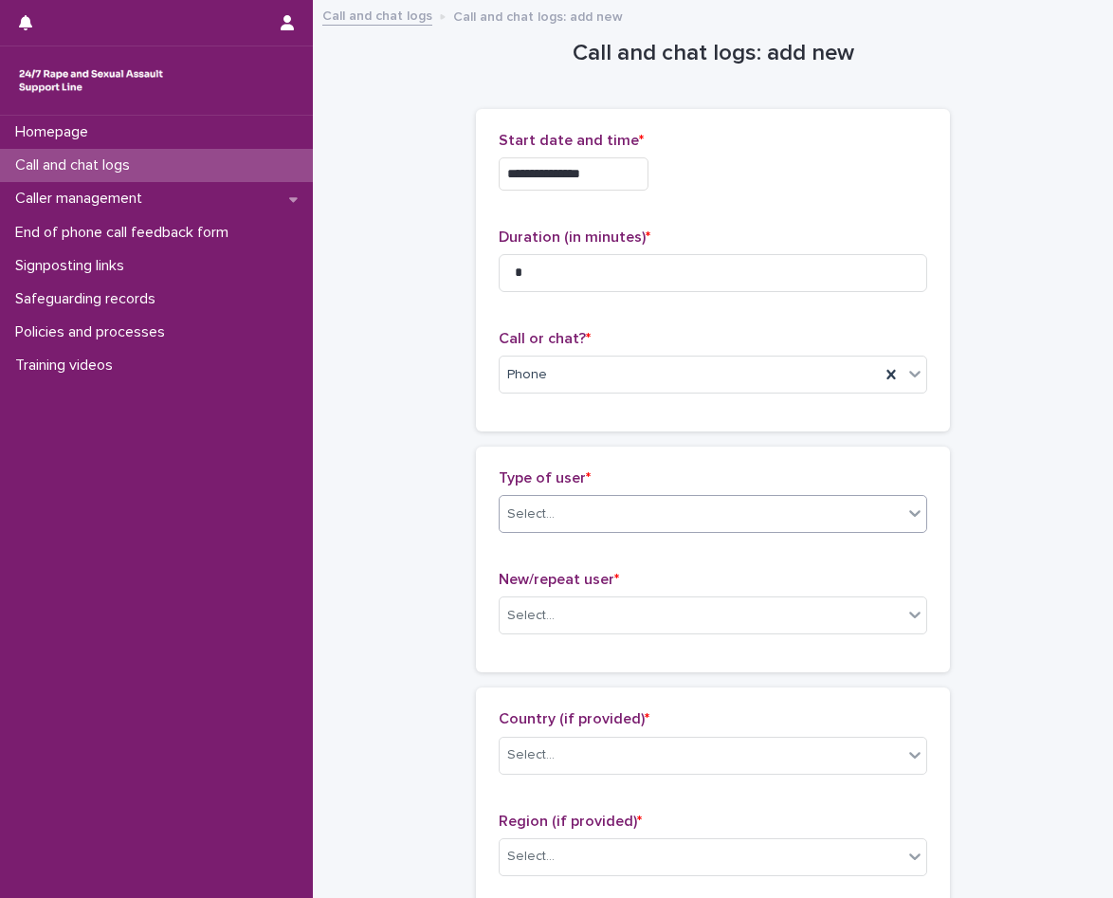
click at [595, 581] on span "New/repeat user *" at bounding box center [559, 579] width 120 height 15
click at [600, 615] on div "Select..." at bounding box center [701, 615] width 403 height 31
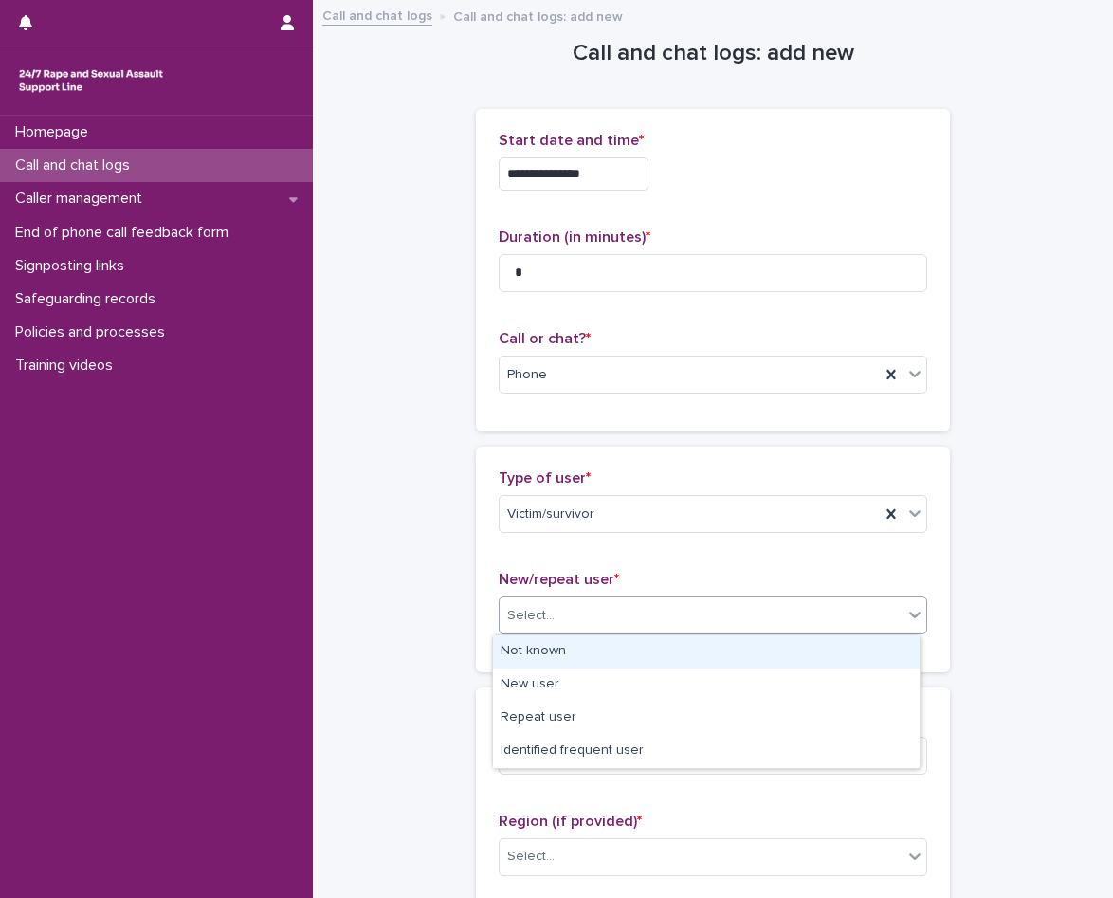
click at [598, 650] on div "Not known" at bounding box center [706, 651] width 427 height 33
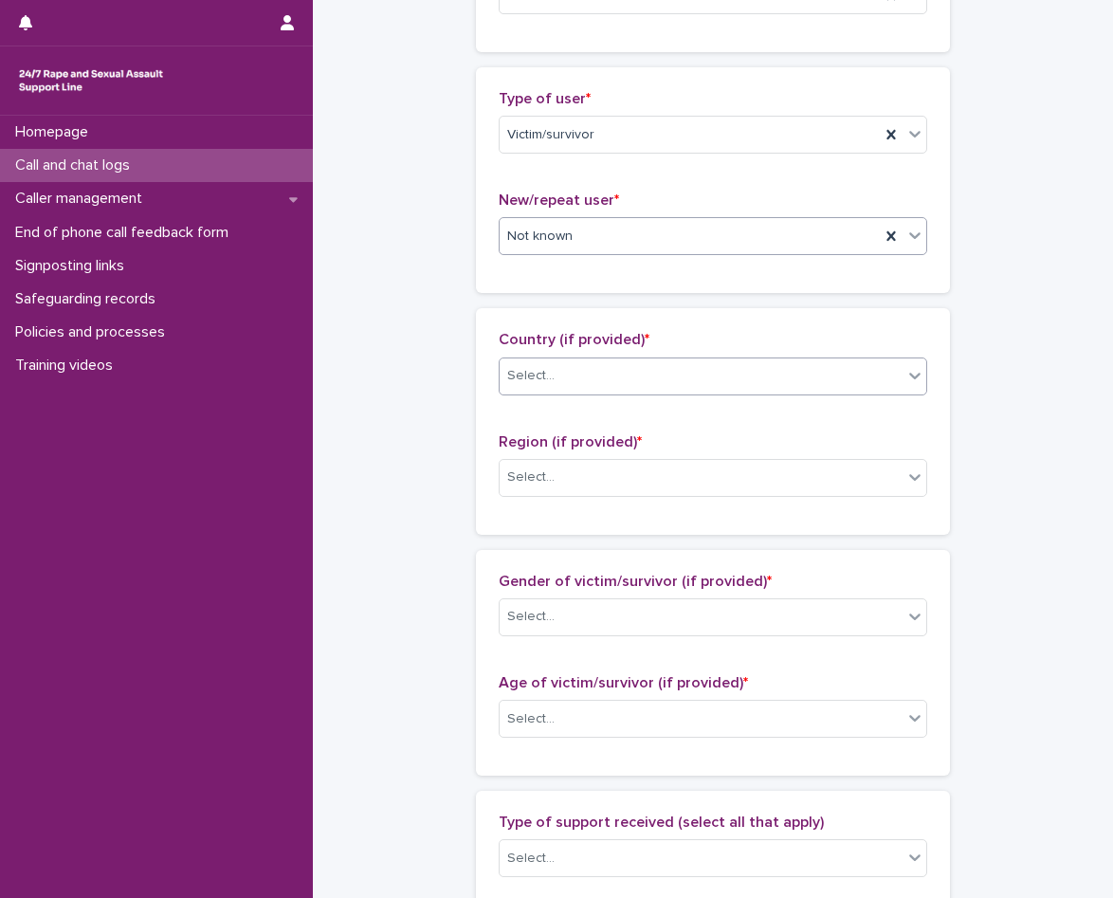
click at [634, 375] on div "Select..." at bounding box center [701, 375] width 403 height 31
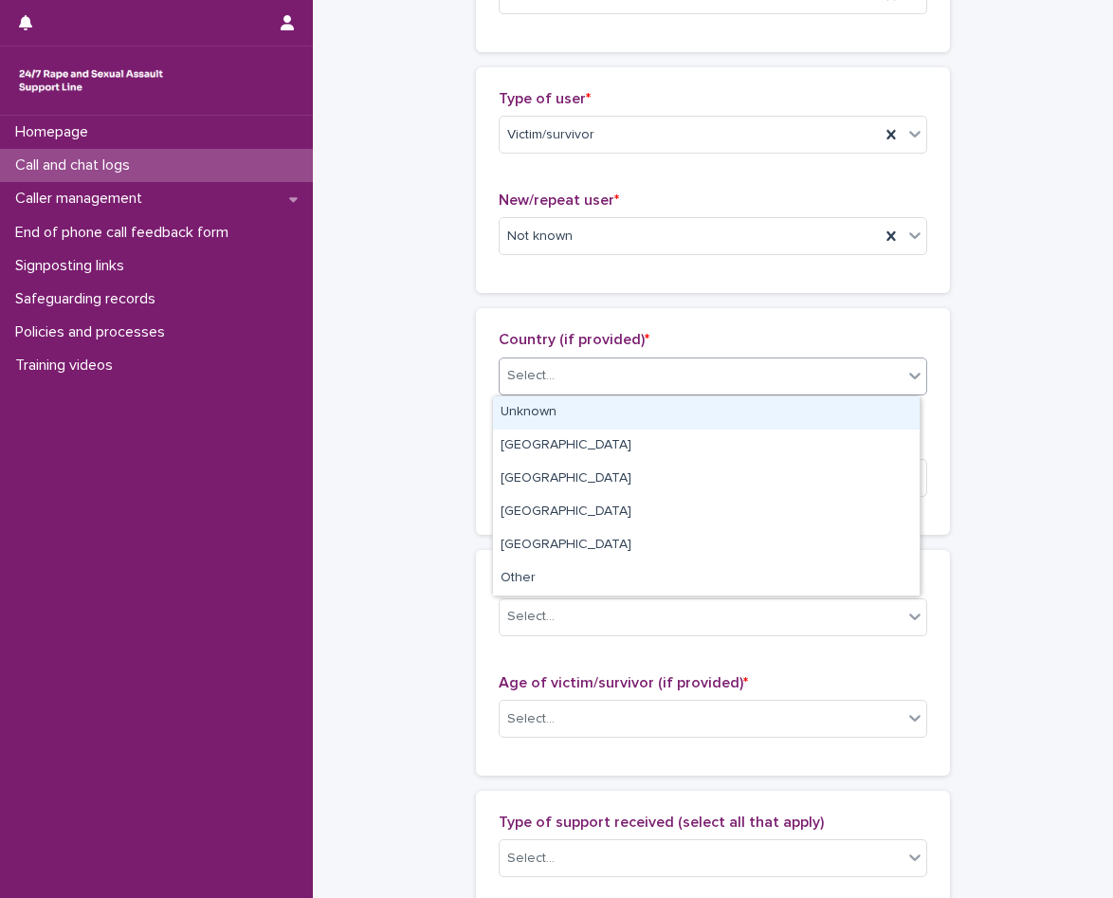
click at [614, 407] on div "Unknown" at bounding box center [706, 412] width 427 height 33
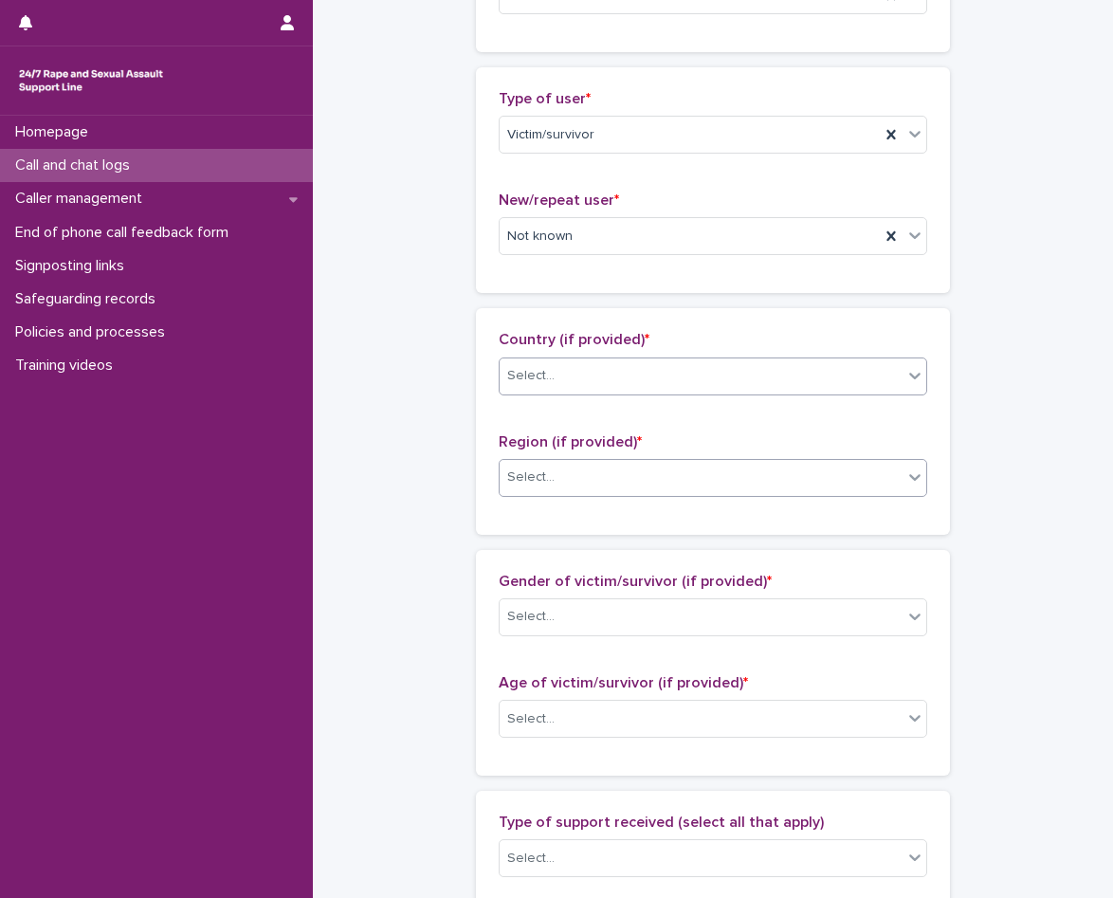
click at [609, 492] on div "Select..." at bounding box center [701, 477] width 403 height 31
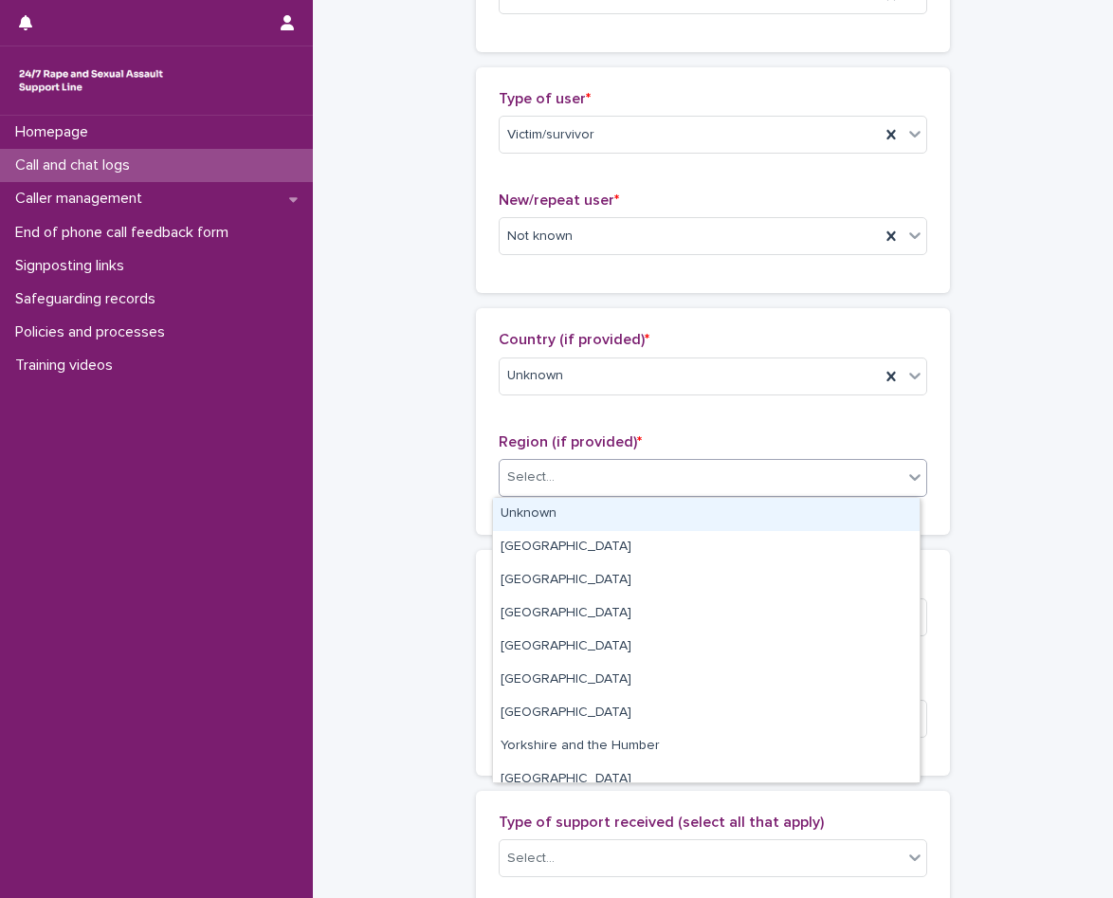
click at [597, 509] on div "Unknown" at bounding box center [706, 514] width 427 height 33
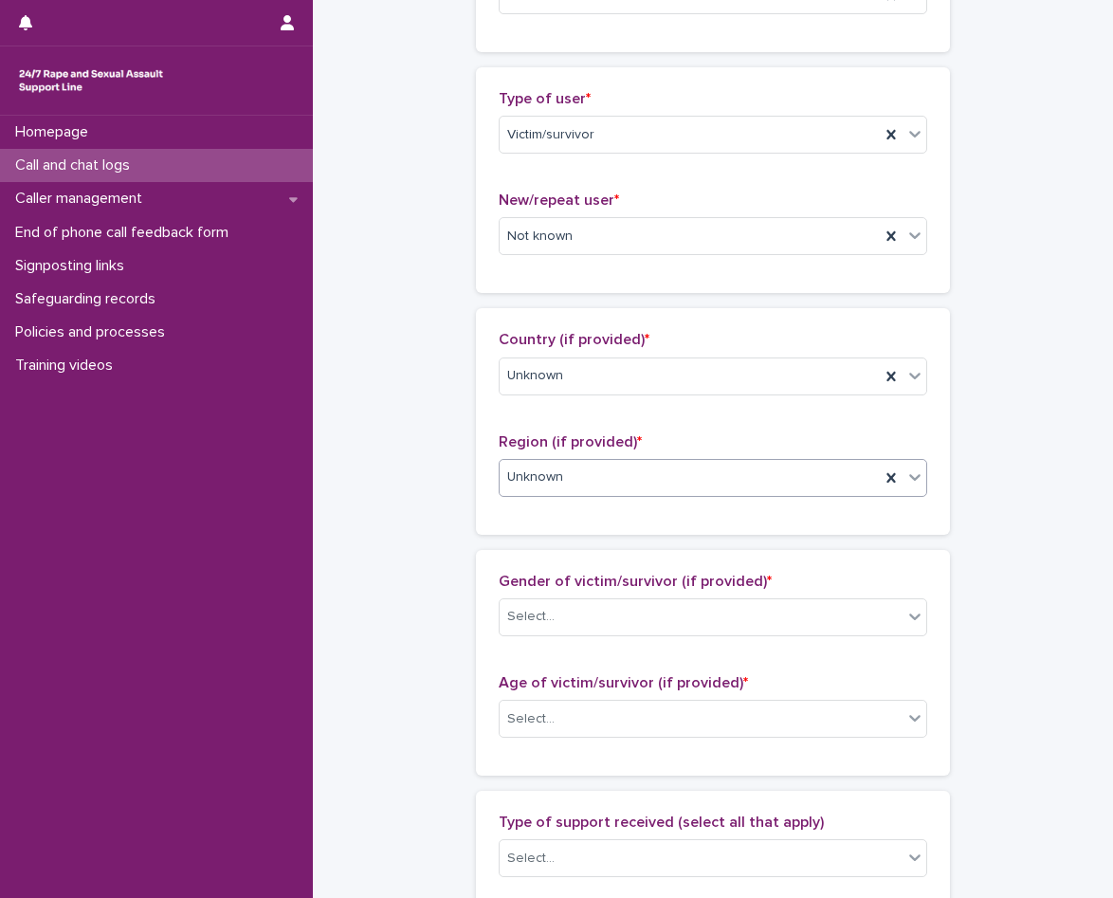
scroll to position [664, 0]
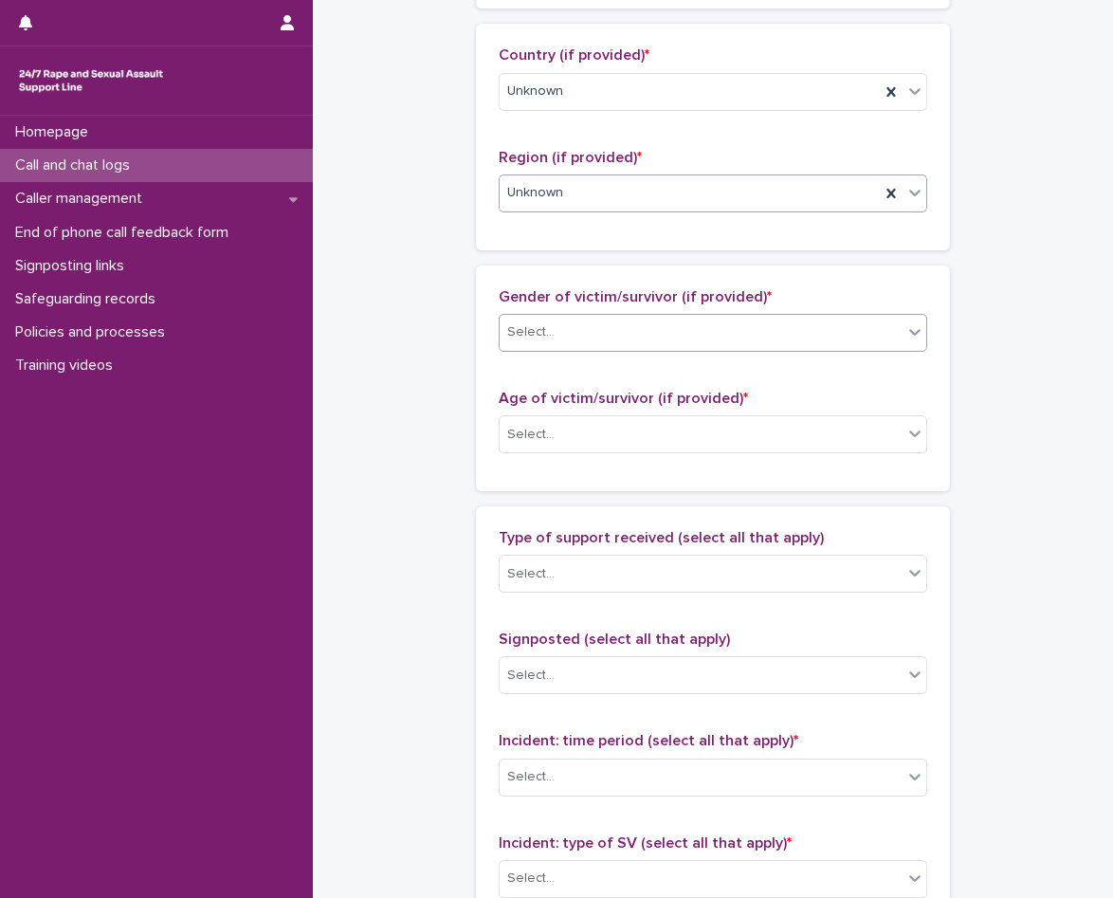
click at [603, 319] on div "Select..." at bounding box center [701, 332] width 403 height 31
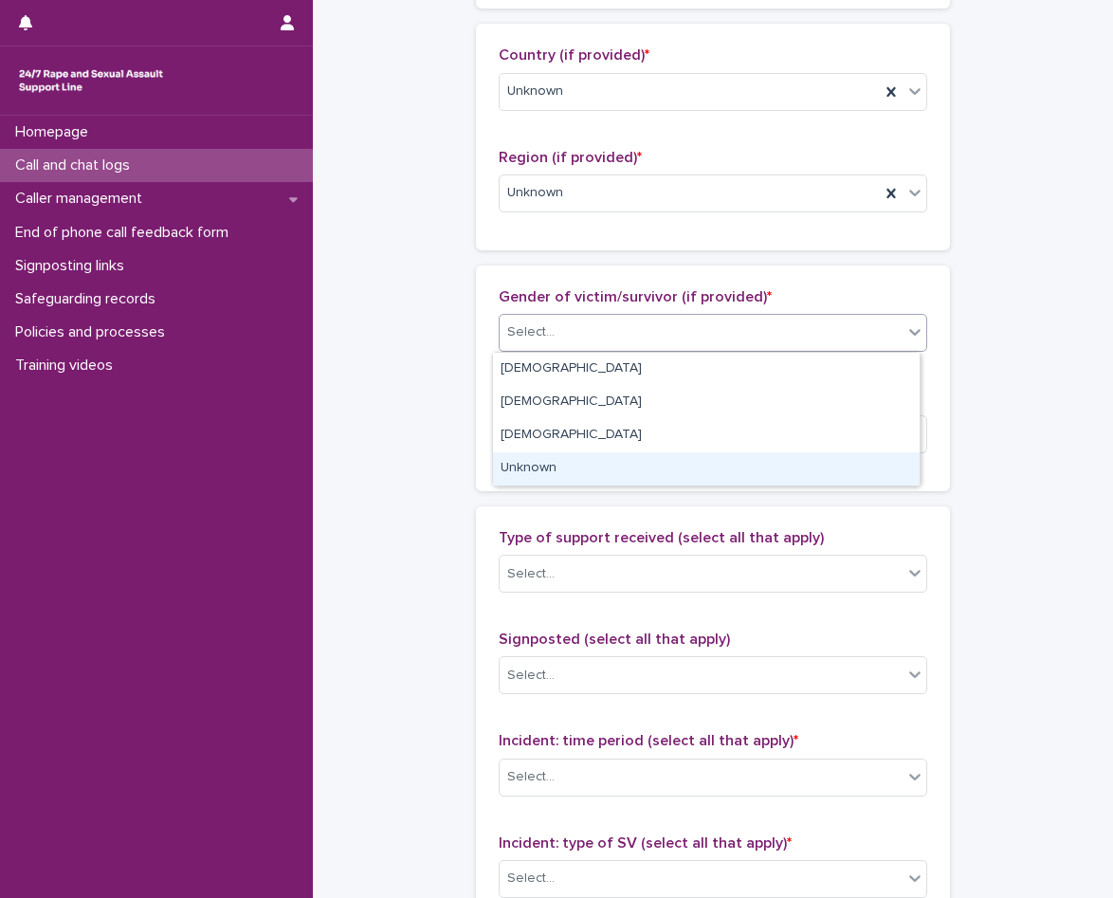
click at [593, 474] on div "Unknown" at bounding box center [706, 468] width 427 height 33
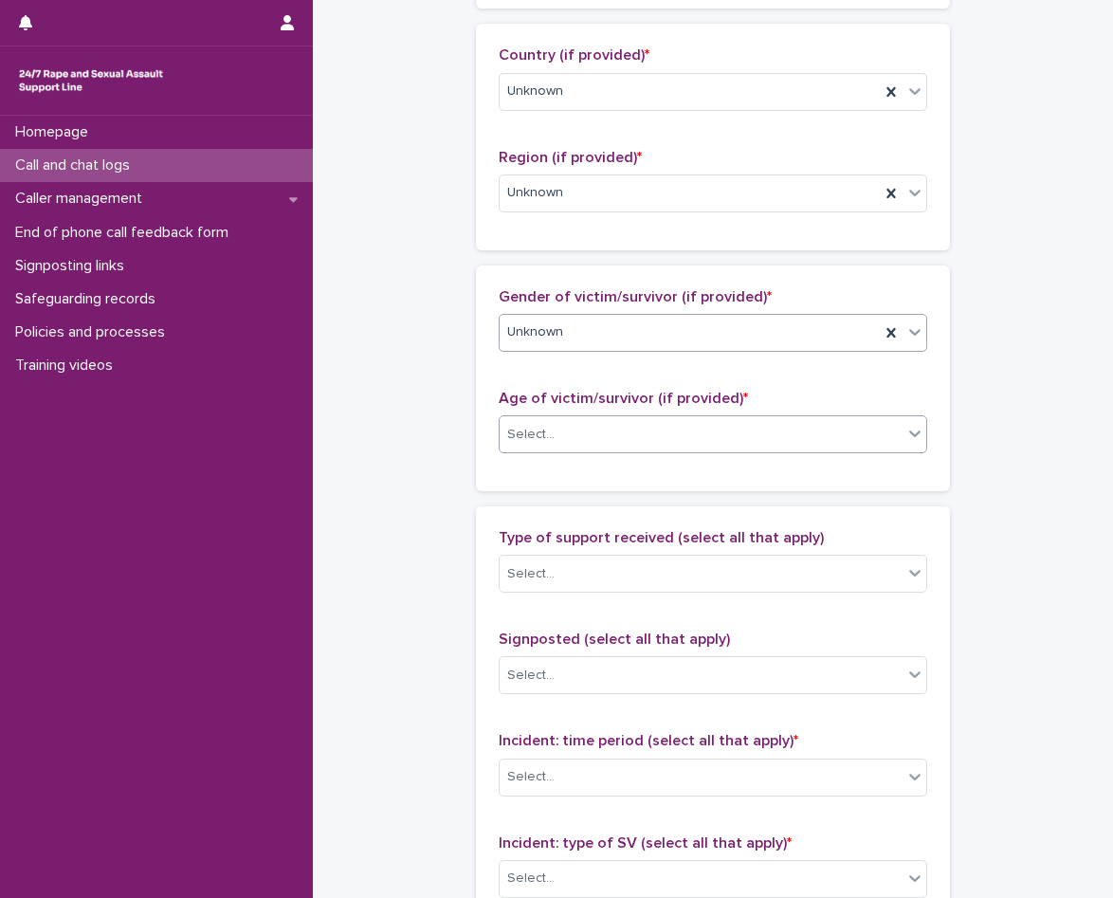
click at [593, 435] on div "Select..." at bounding box center [701, 434] width 403 height 31
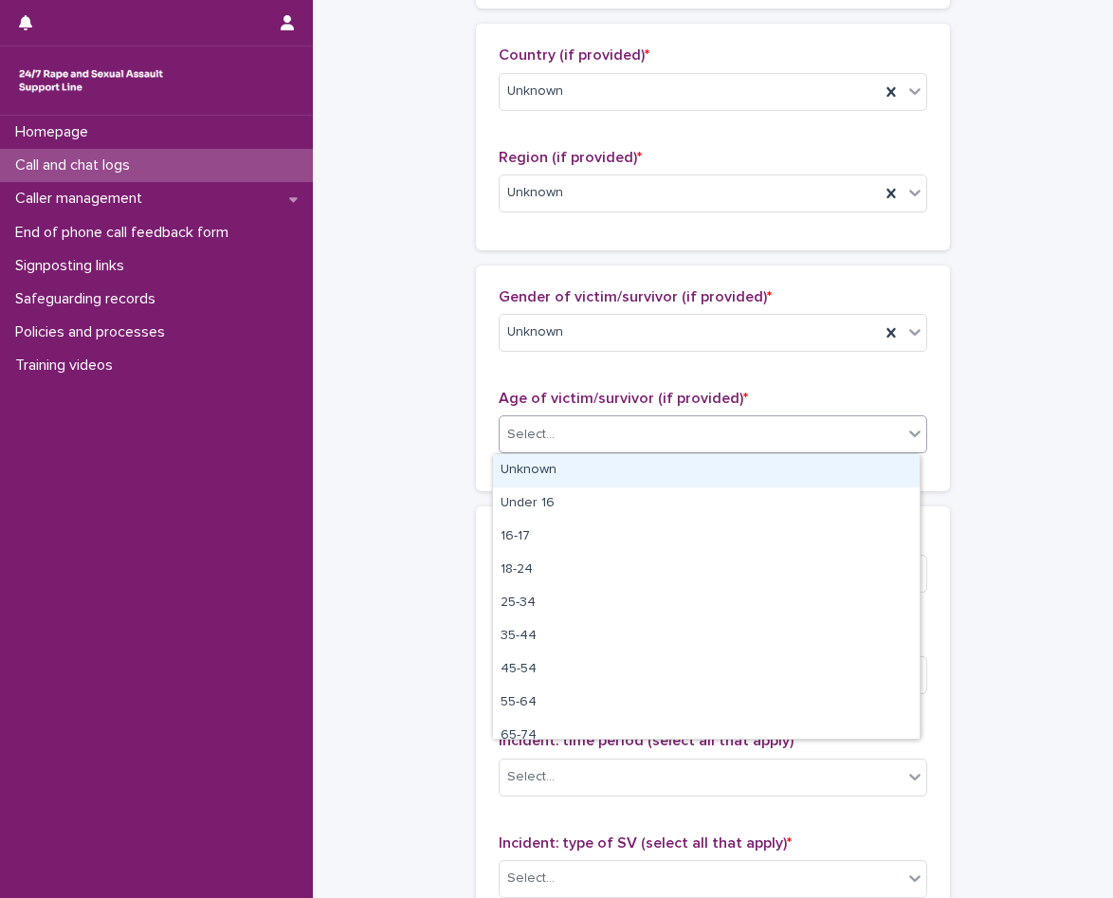
click at [597, 469] on div "Unknown" at bounding box center [706, 470] width 427 height 33
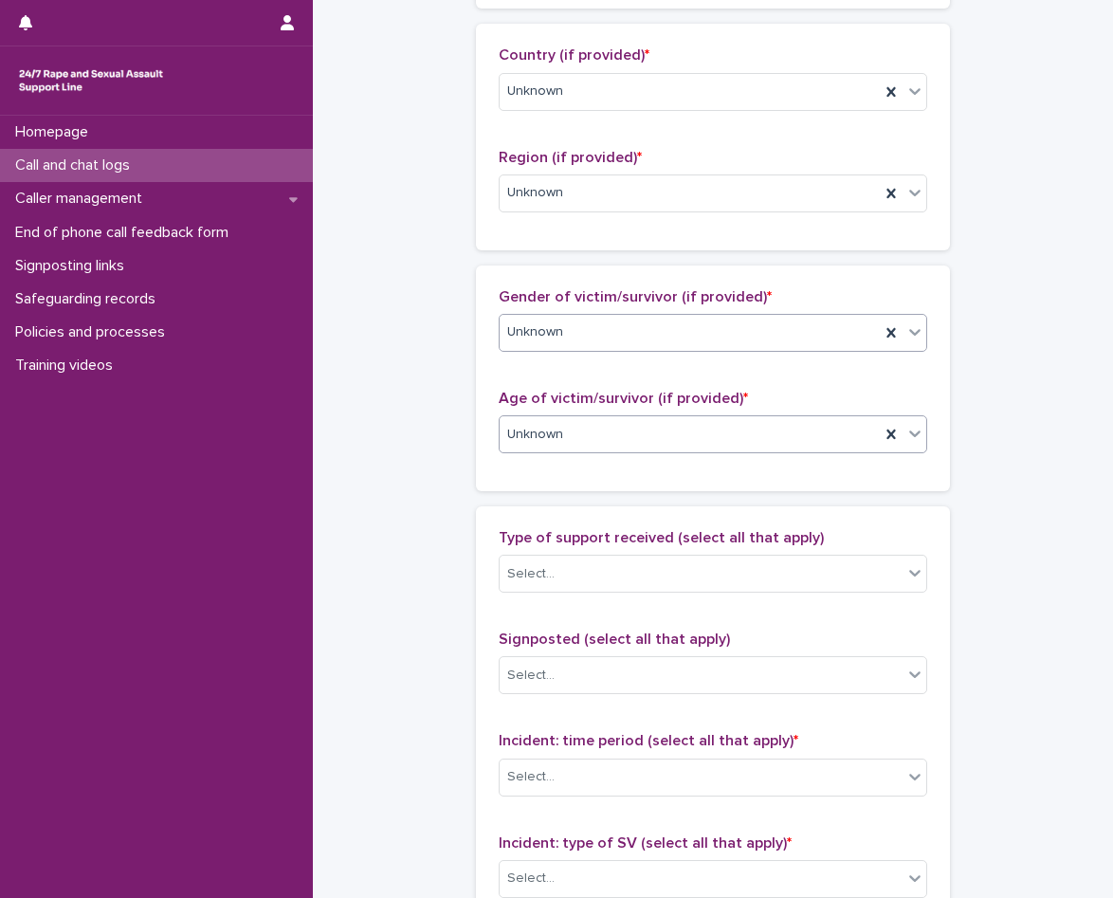
scroll to position [853, 0]
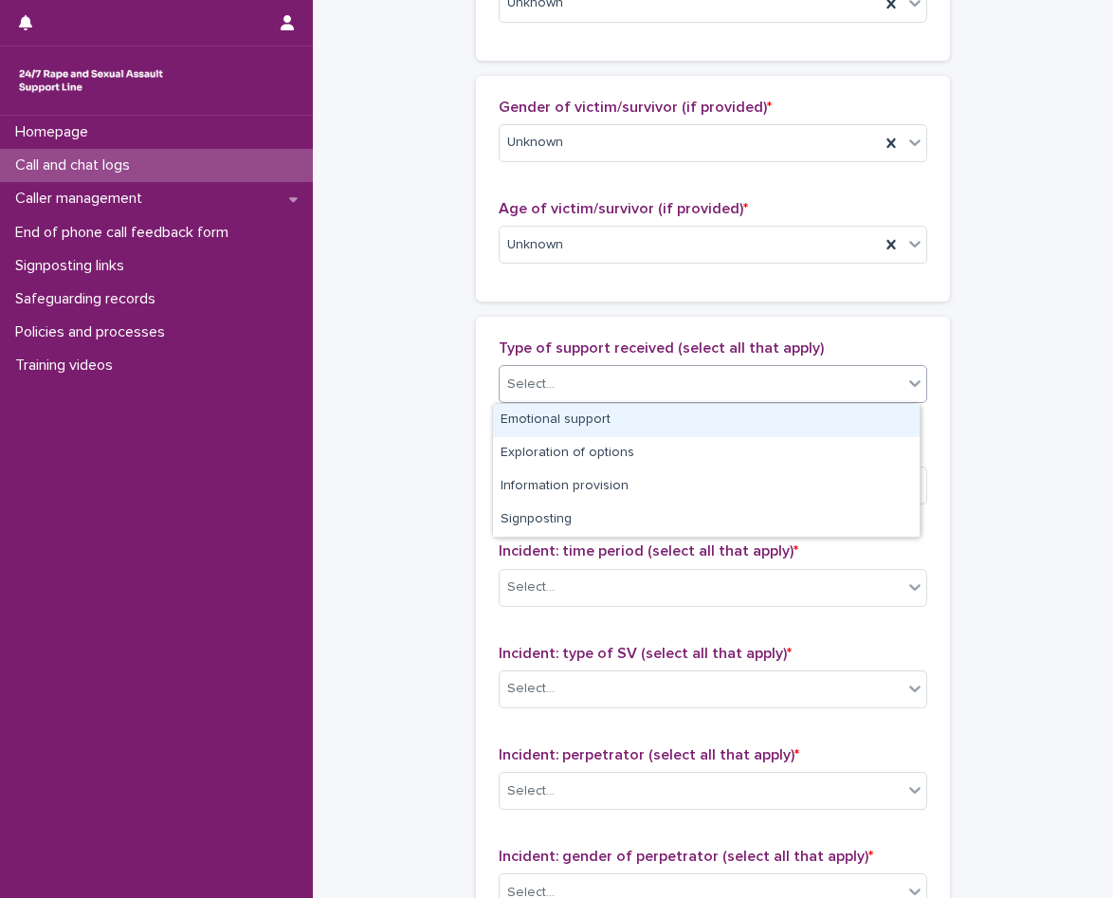
click at [645, 382] on div "Select..." at bounding box center [701, 384] width 403 height 31
click at [634, 421] on div "Emotional support" at bounding box center [706, 420] width 427 height 33
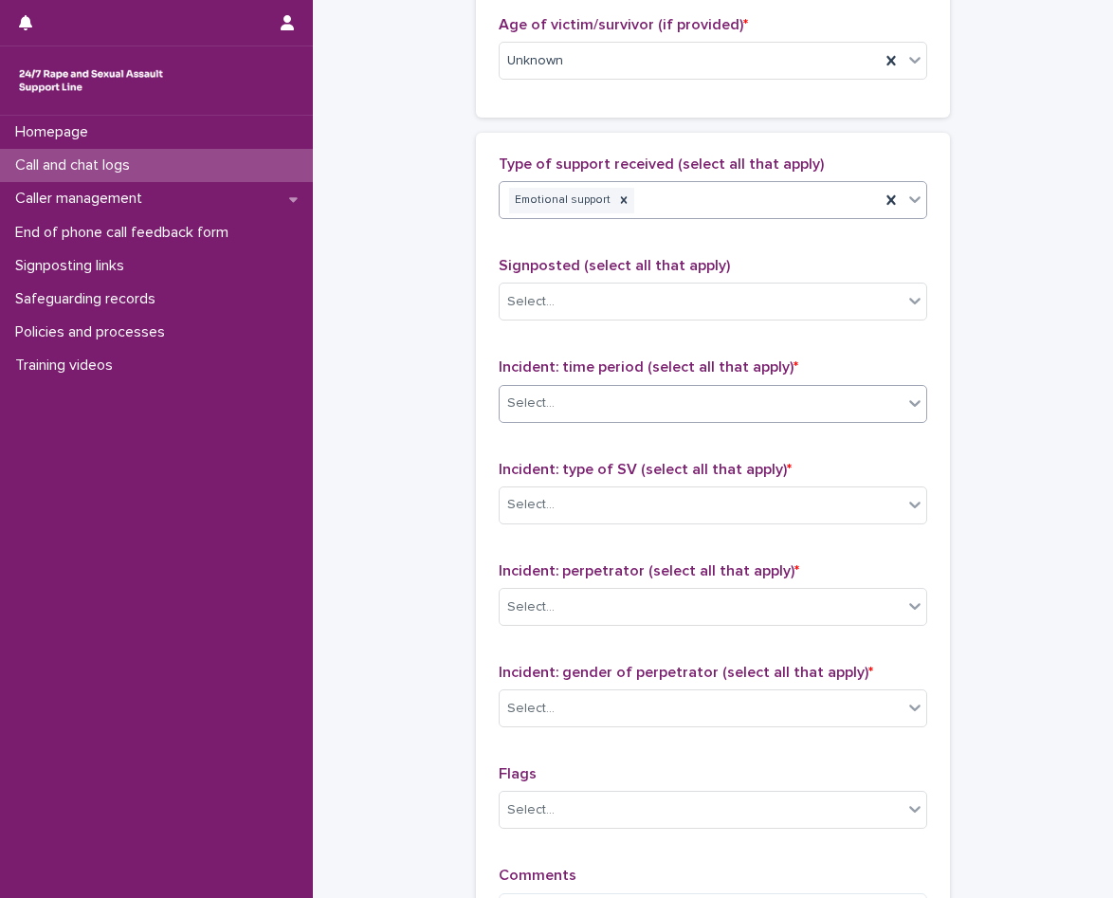
scroll to position [1043, 0]
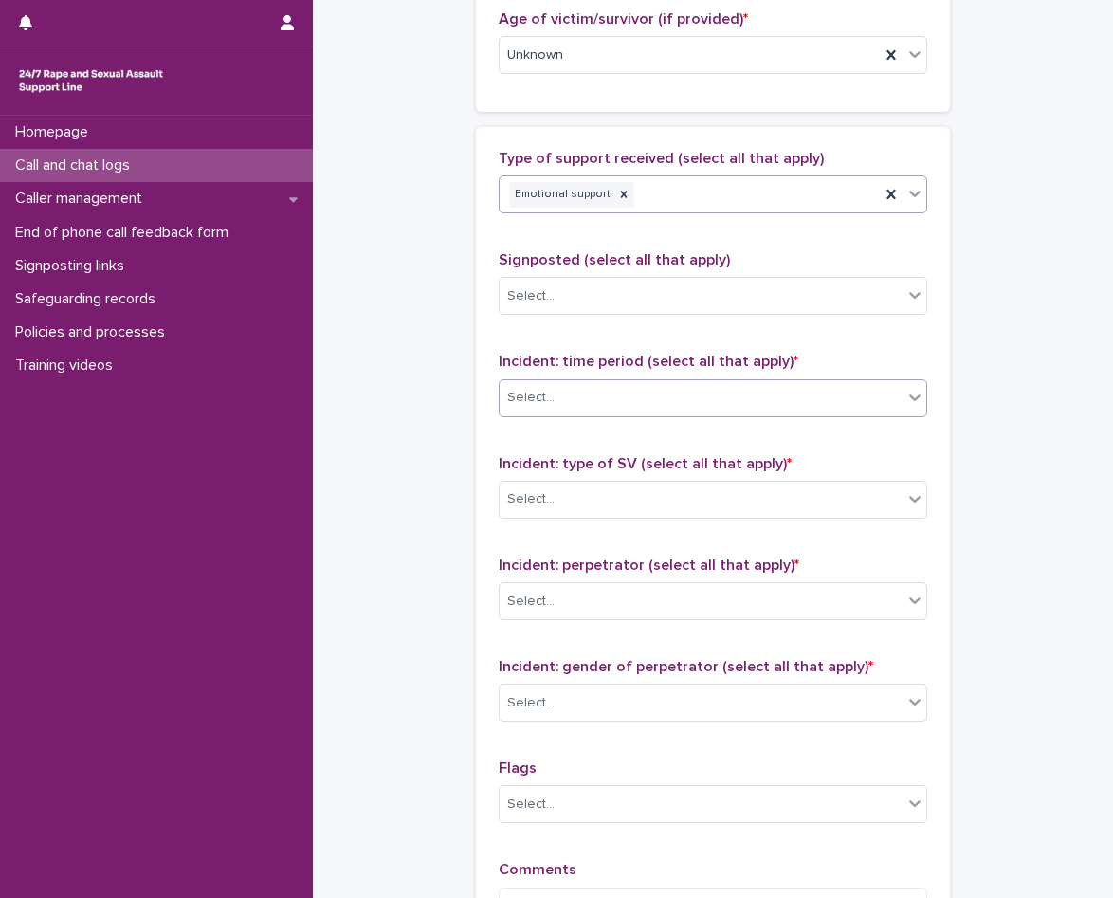
click at [633, 393] on div "Select..." at bounding box center [701, 397] width 403 height 31
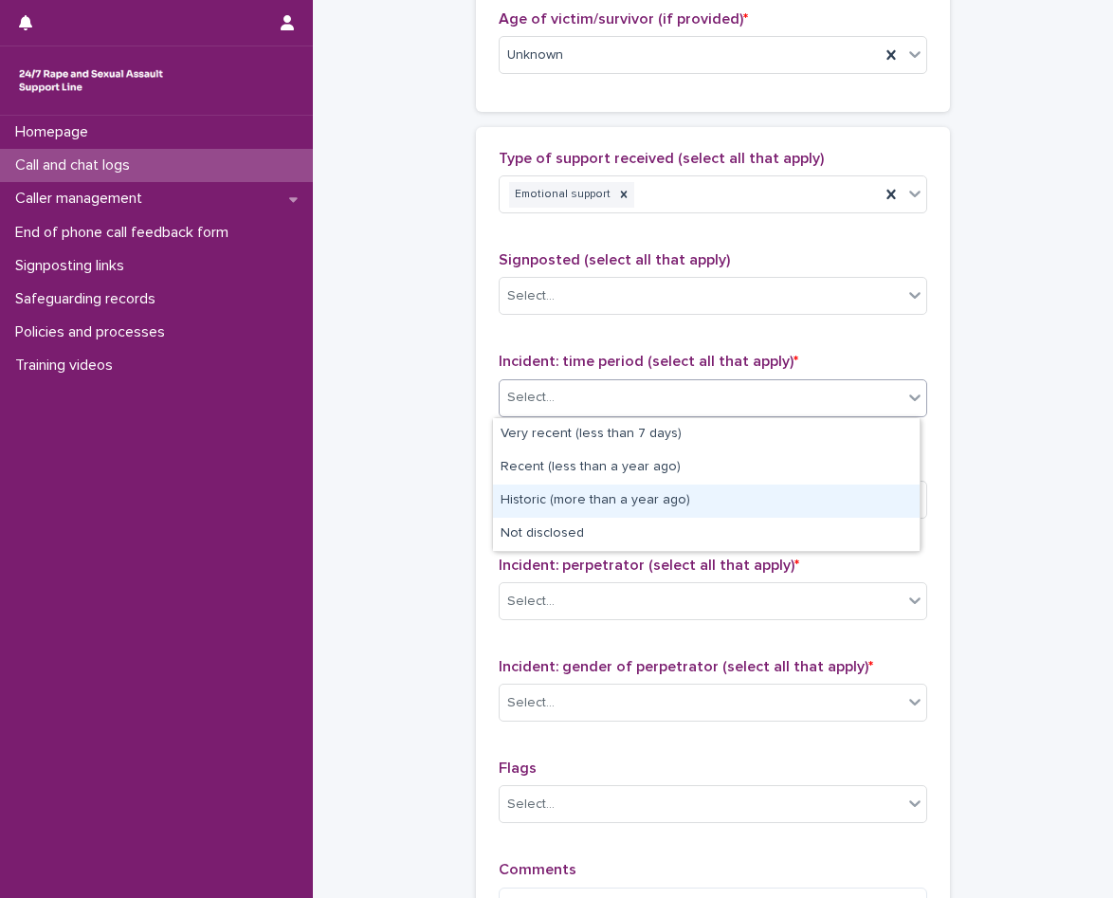
click at [629, 499] on div "Historic (more than a year ago)" at bounding box center [706, 500] width 427 height 33
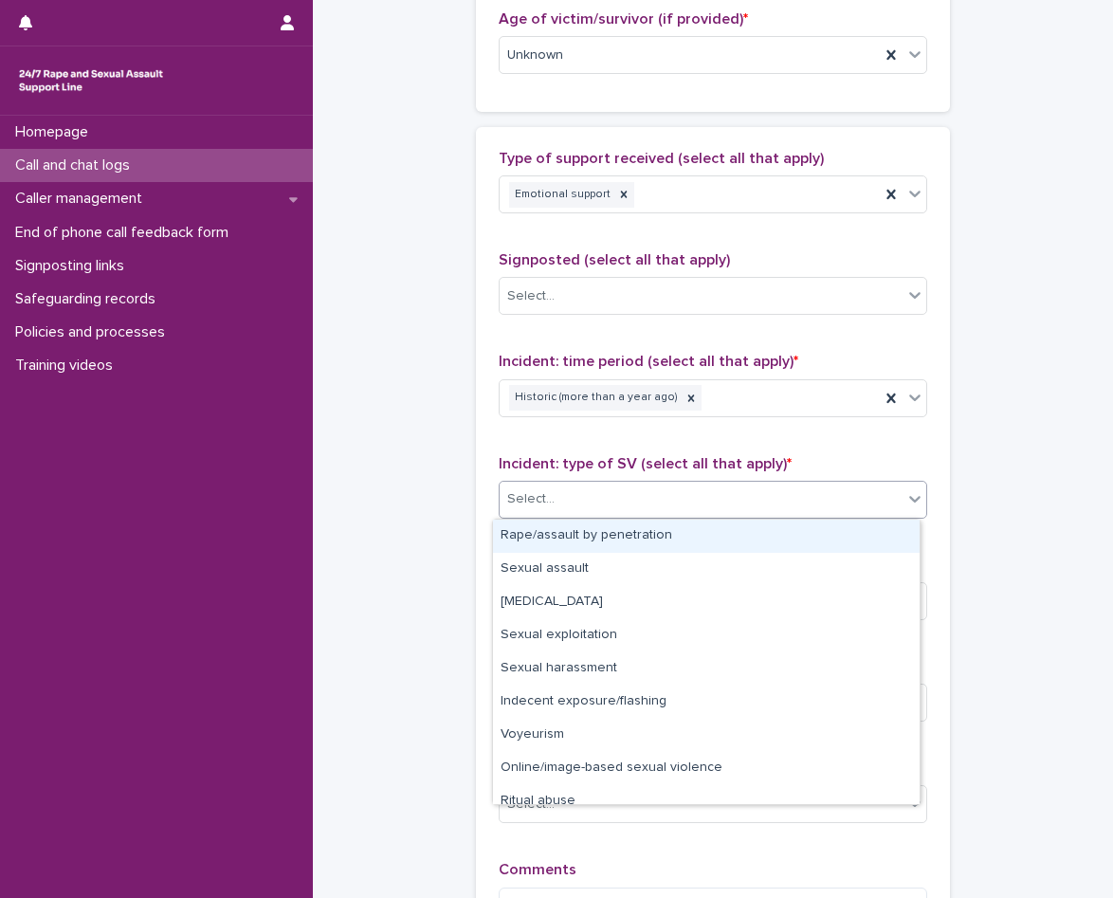
click at [629, 499] on div "Select..." at bounding box center [701, 498] width 403 height 31
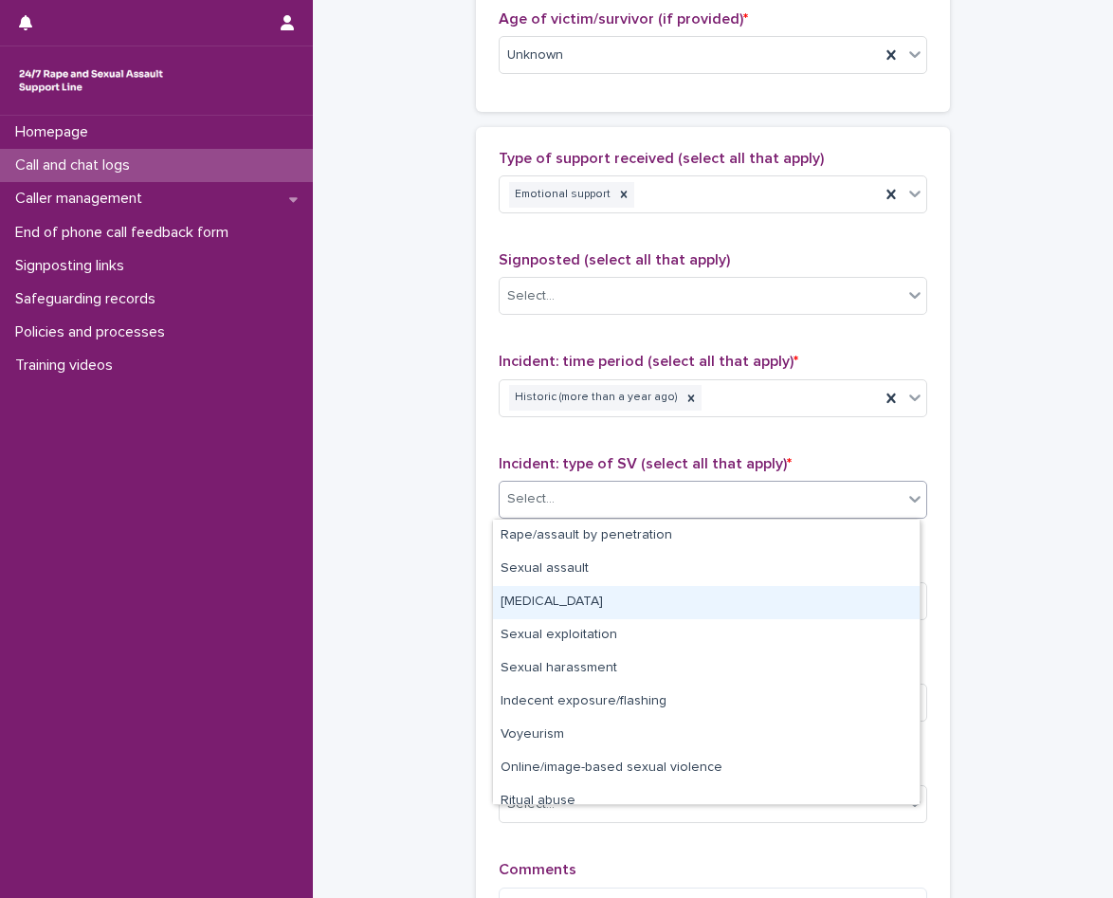
click at [617, 606] on div "[MEDICAL_DATA]" at bounding box center [706, 602] width 427 height 33
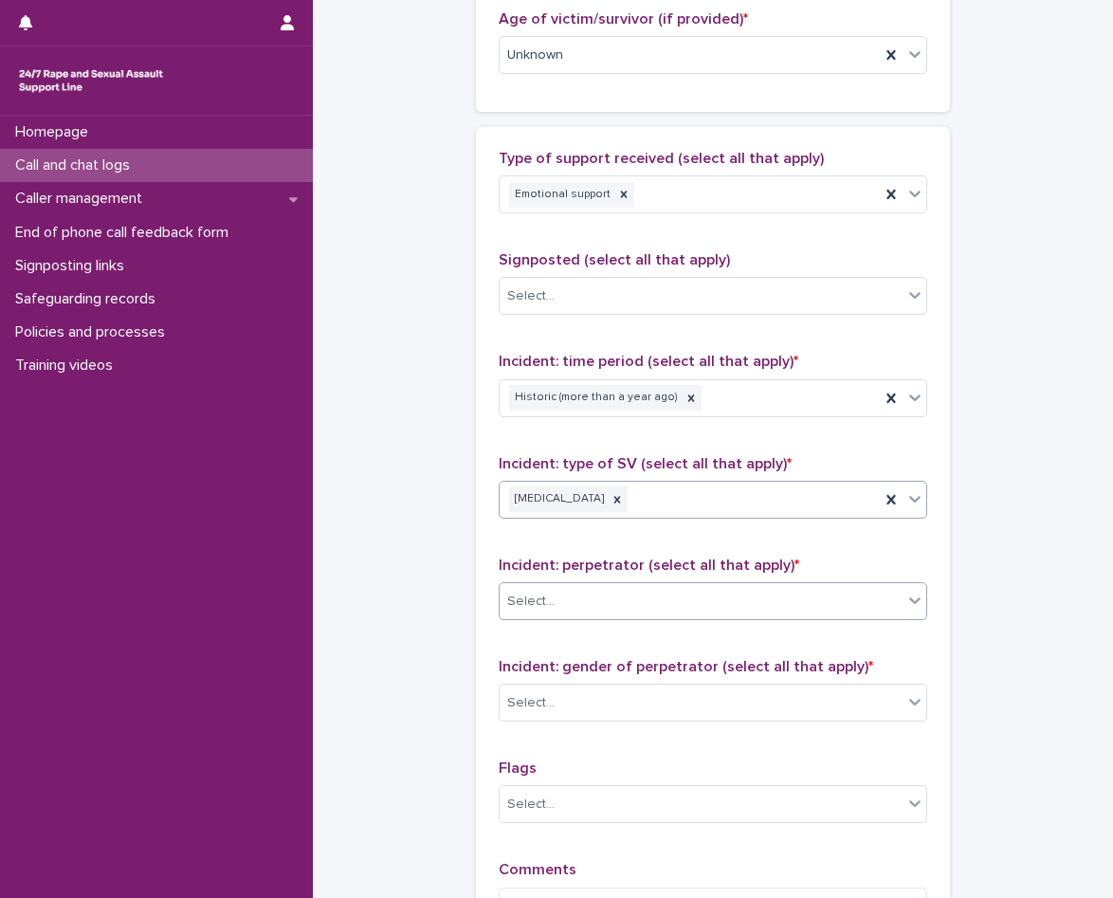
scroll to position [1305, 0]
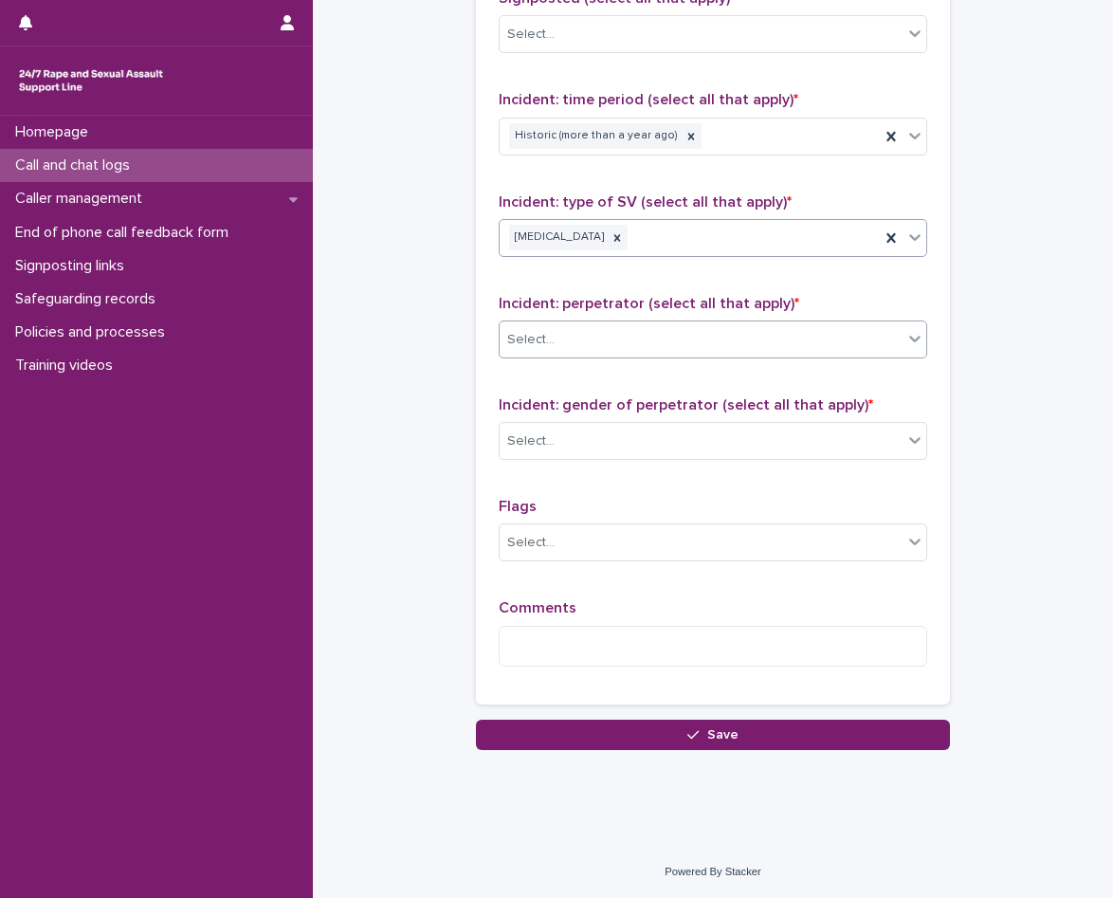
click at [621, 338] on div "Select..." at bounding box center [701, 339] width 403 height 31
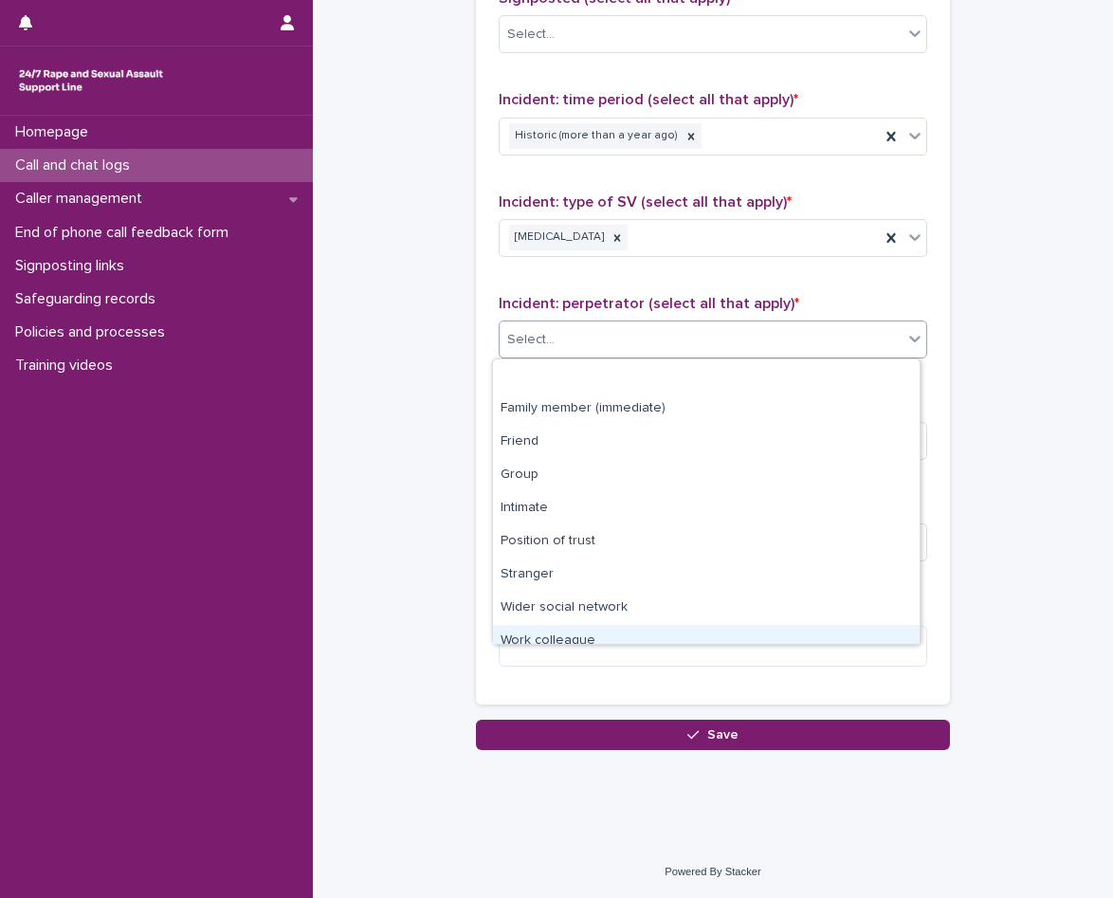
scroll to position [81, 0]
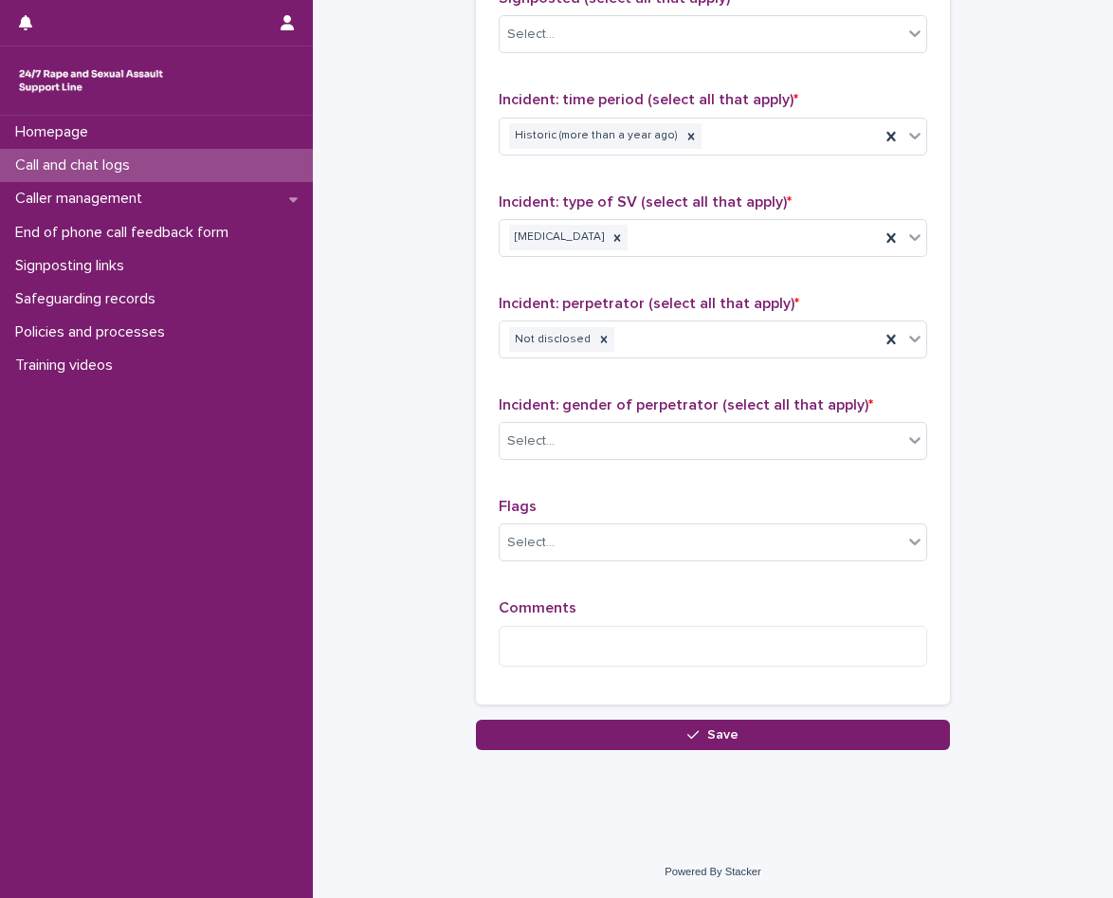
click at [602, 461] on div "Incident: gender of perpetrator (select all that apply) * Select..." at bounding box center [713, 435] width 429 height 79
click at [605, 443] on div "Select..." at bounding box center [701, 441] width 403 height 31
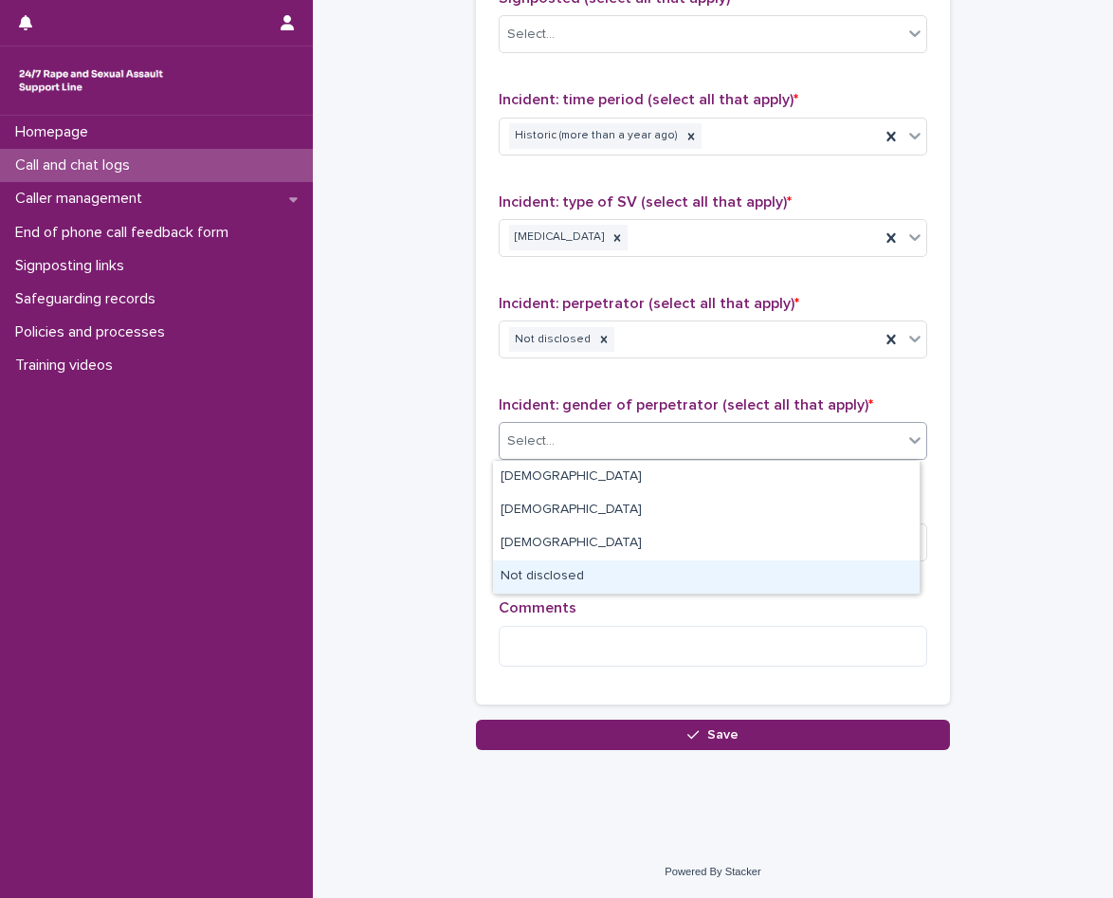
click at [590, 575] on div "Not disclosed" at bounding box center [706, 576] width 427 height 33
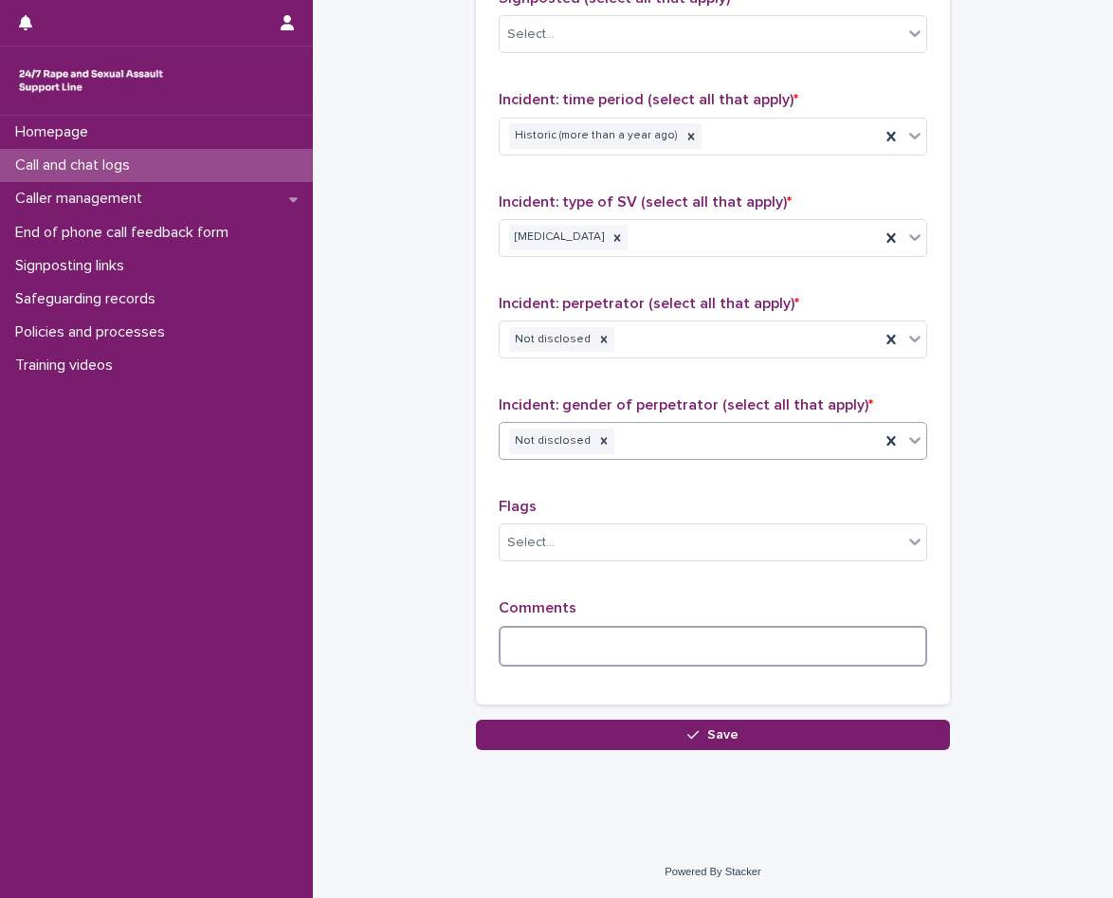
click at [614, 635] on textarea at bounding box center [713, 646] width 429 height 41
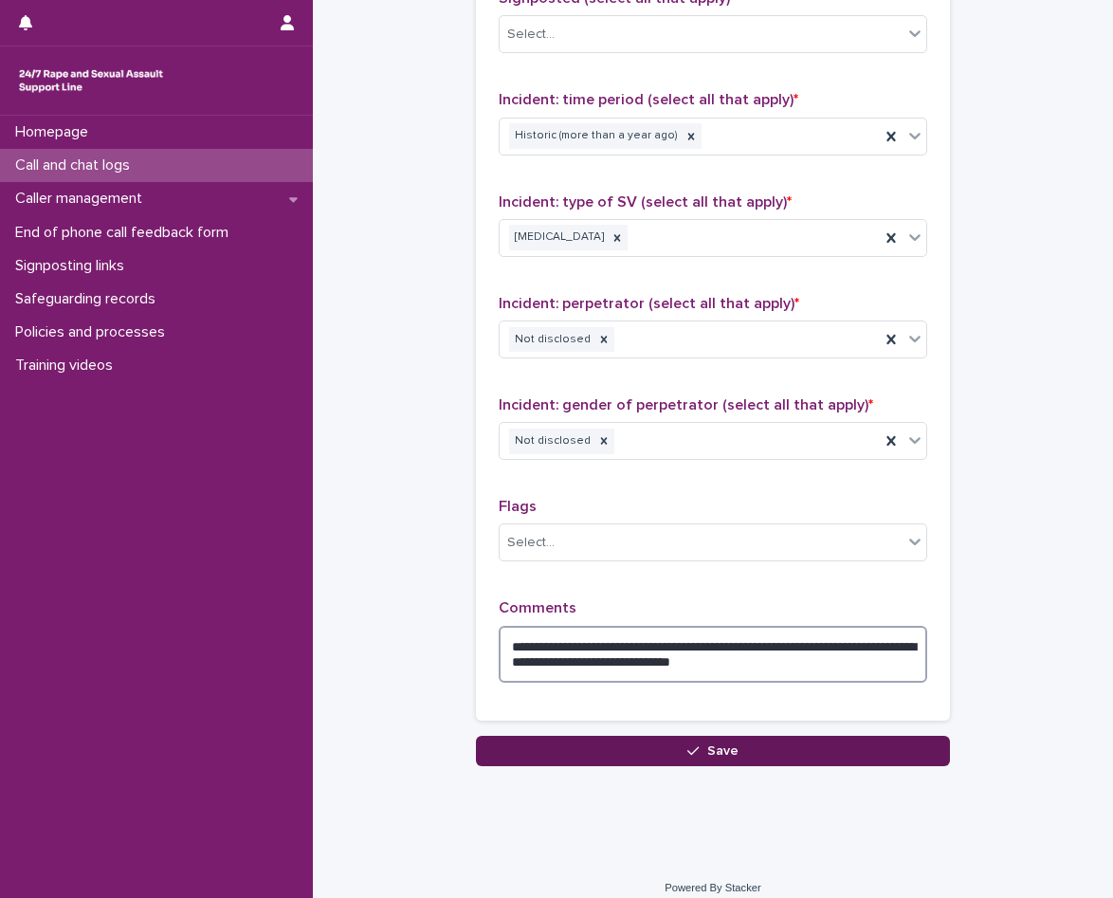
type textarea "**********"
click at [639, 742] on button "Save" at bounding box center [713, 751] width 474 height 30
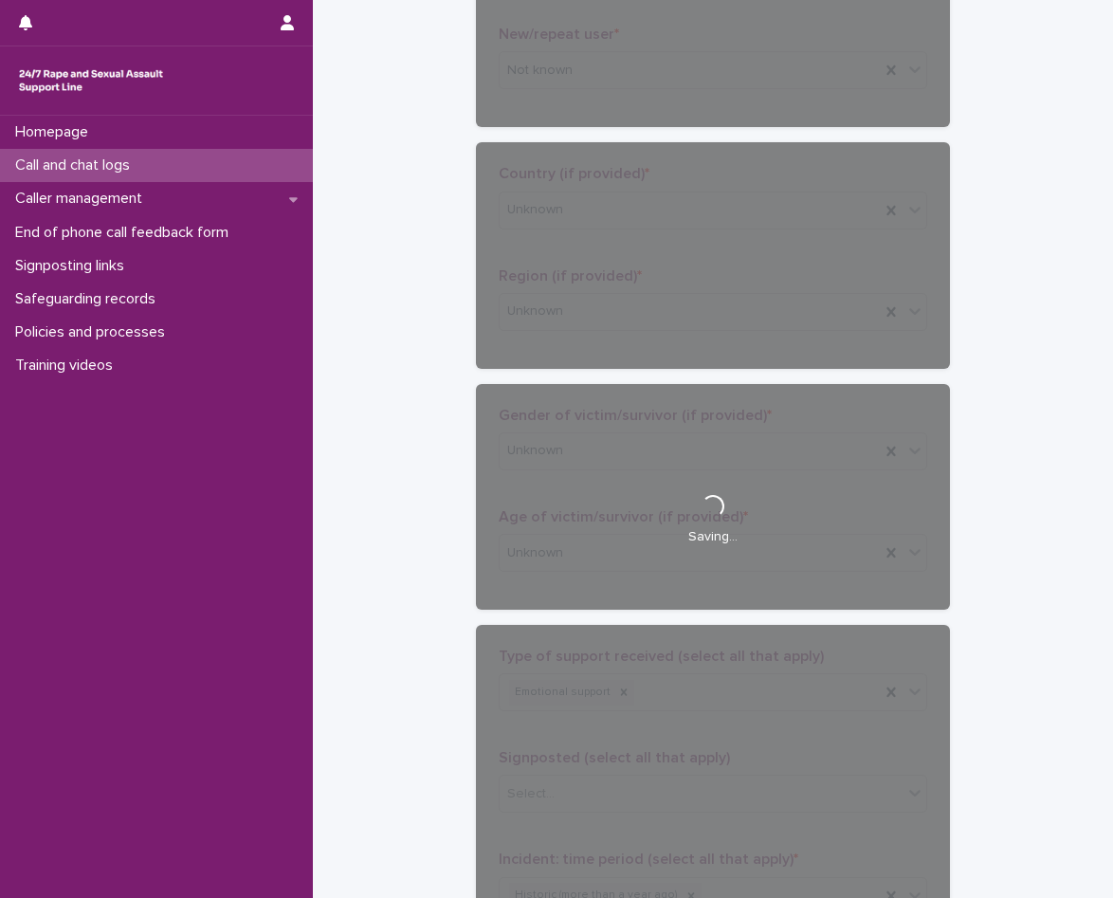
scroll to position [0, 0]
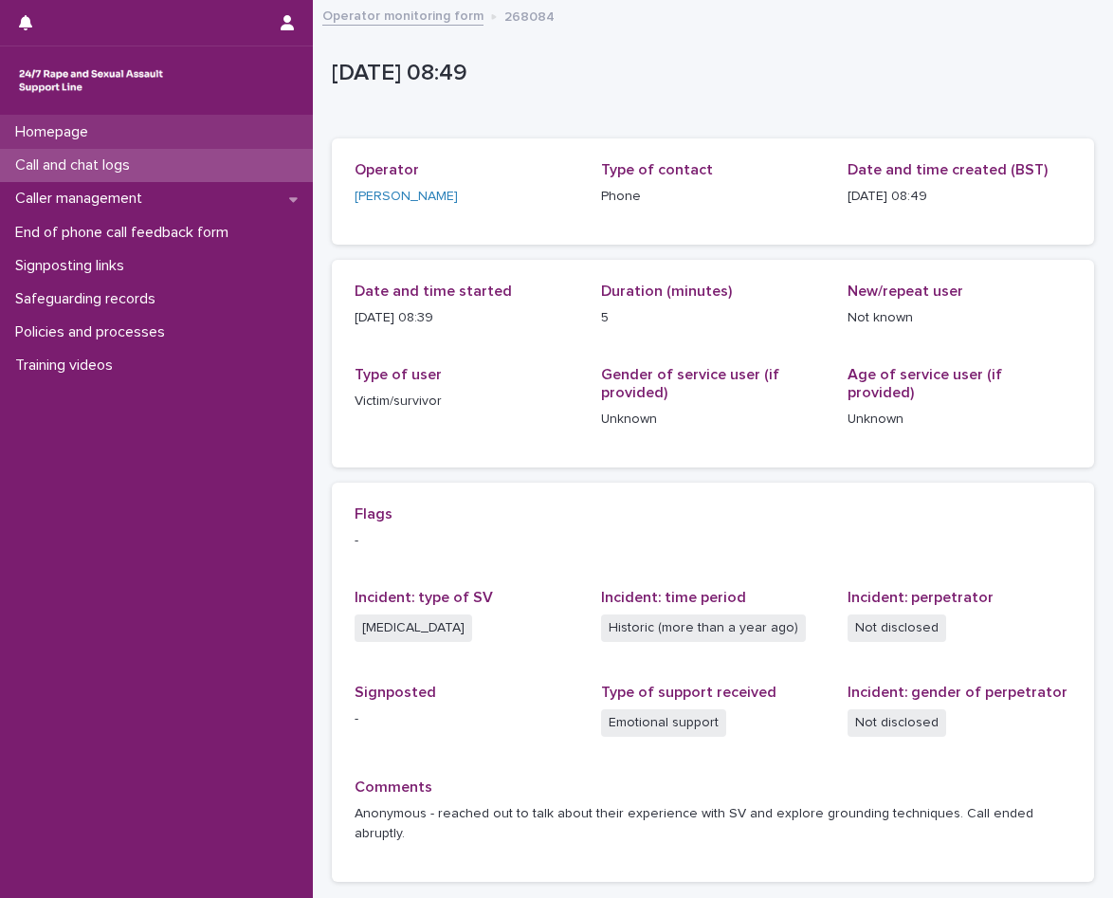
click at [122, 142] on div "Homepage" at bounding box center [156, 132] width 313 height 33
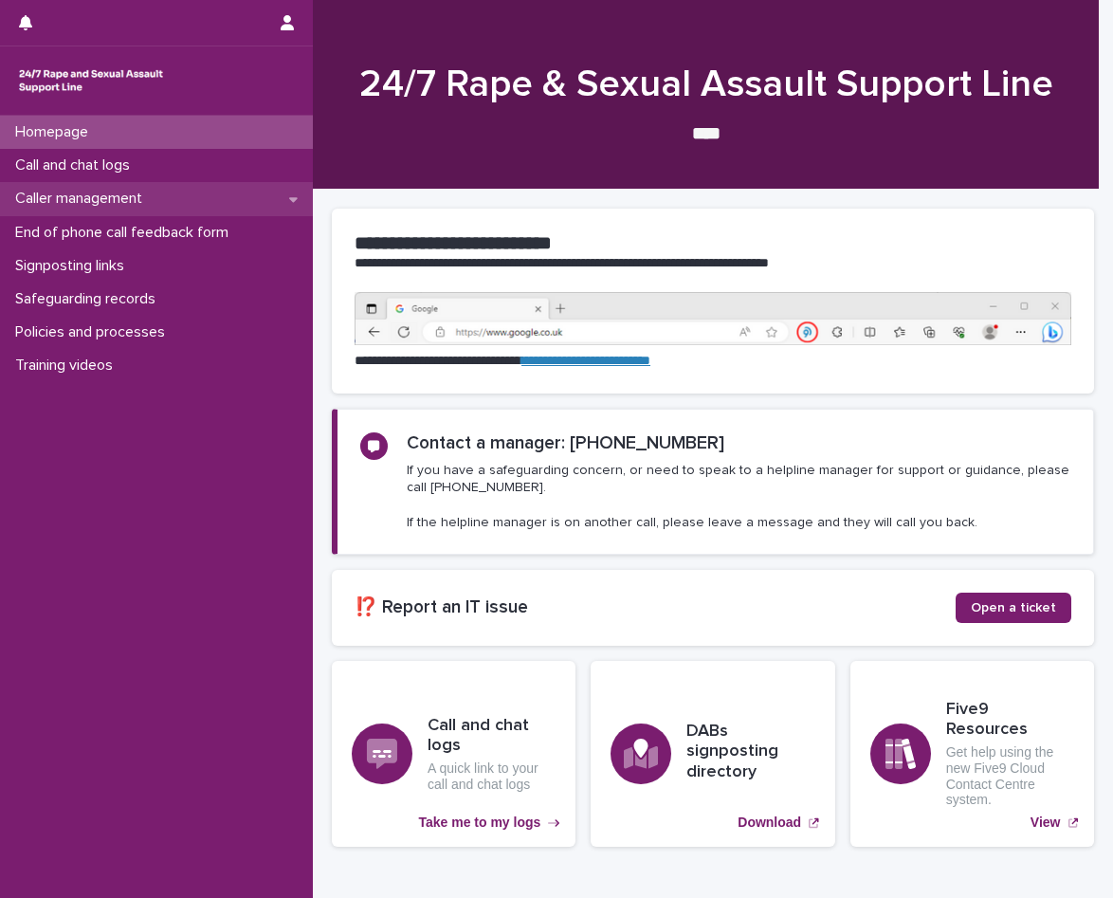
click at [197, 192] on div "Caller management" at bounding box center [156, 198] width 313 height 33
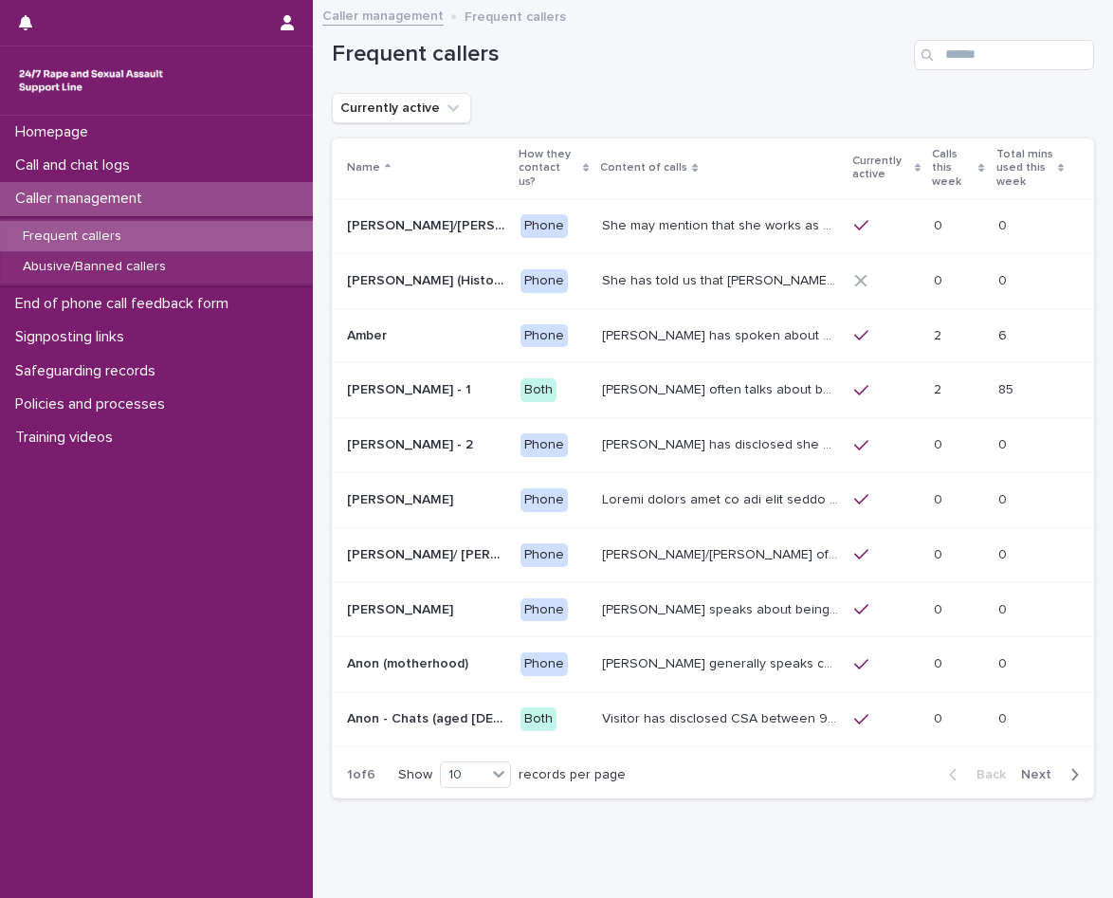
click at [149, 228] on div "Frequent callers" at bounding box center [156, 236] width 313 height 31
click at [152, 157] on div "Call and chat logs" at bounding box center [156, 165] width 313 height 33
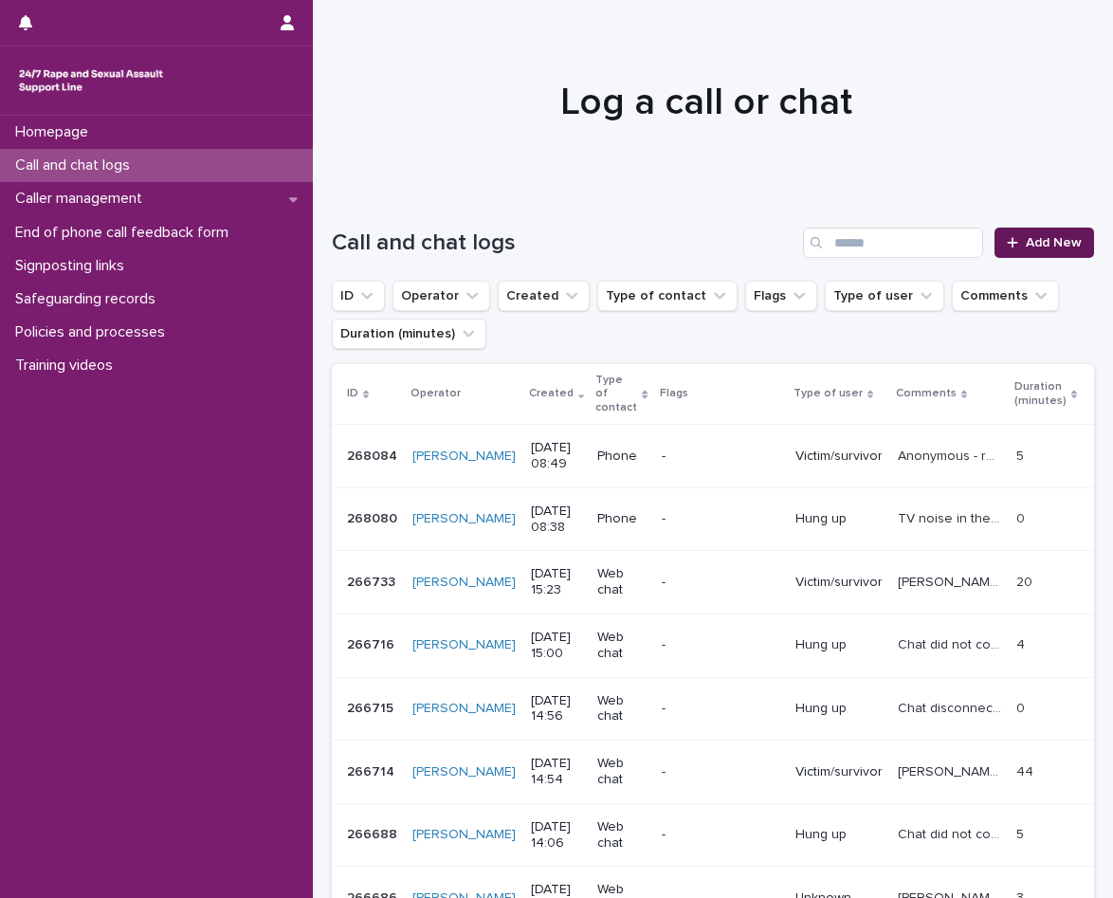
click at [1002, 250] on link "Add New" at bounding box center [1044, 243] width 100 height 30
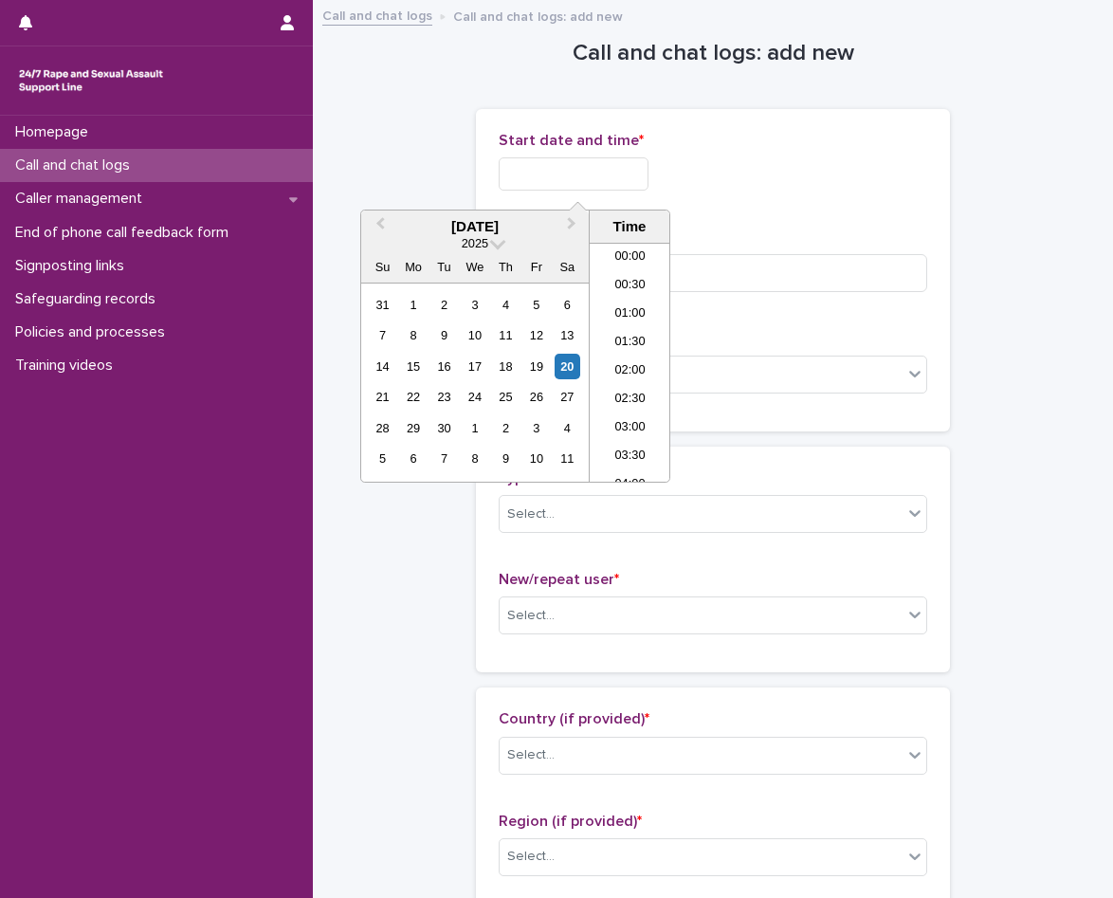
click at [545, 163] on input "text" at bounding box center [574, 173] width 150 height 33
click at [634, 336] on li "08:00" at bounding box center [630, 333] width 81 height 28
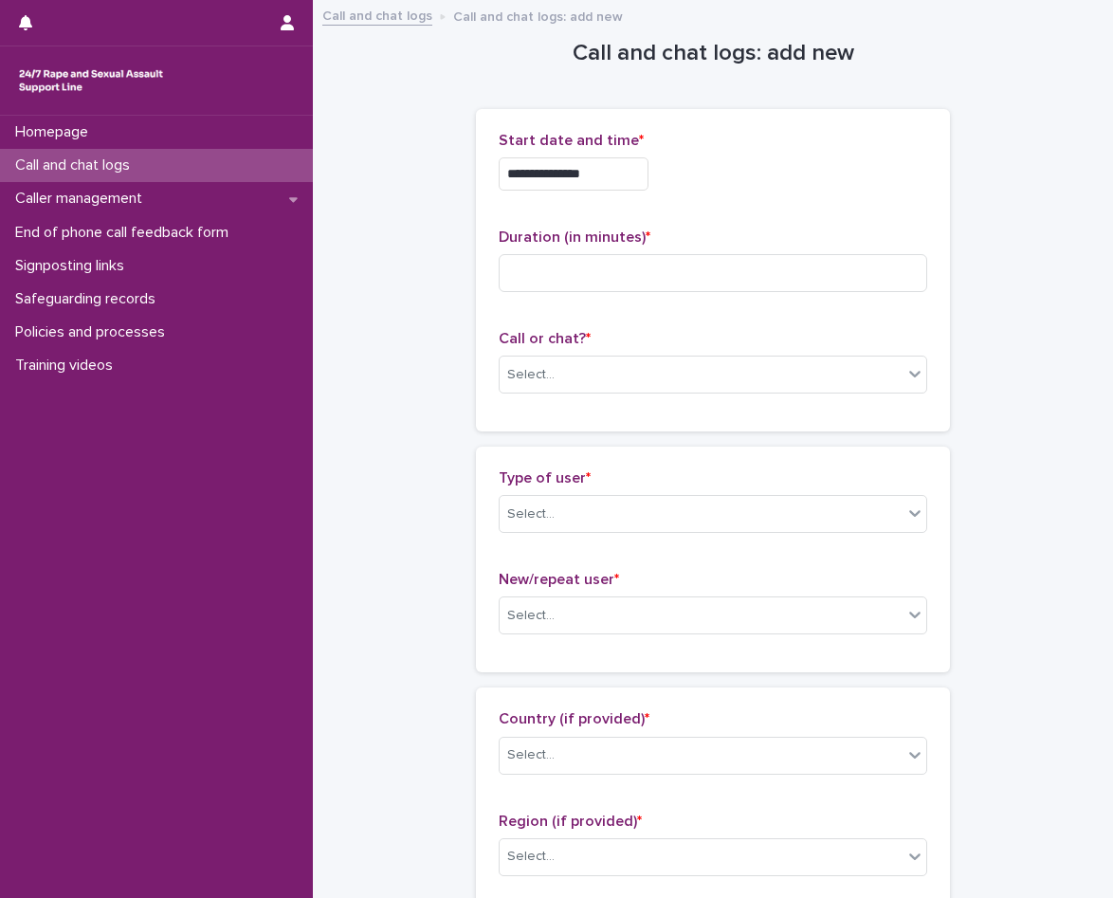
click at [636, 185] on input "**********" at bounding box center [574, 173] width 150 height 33
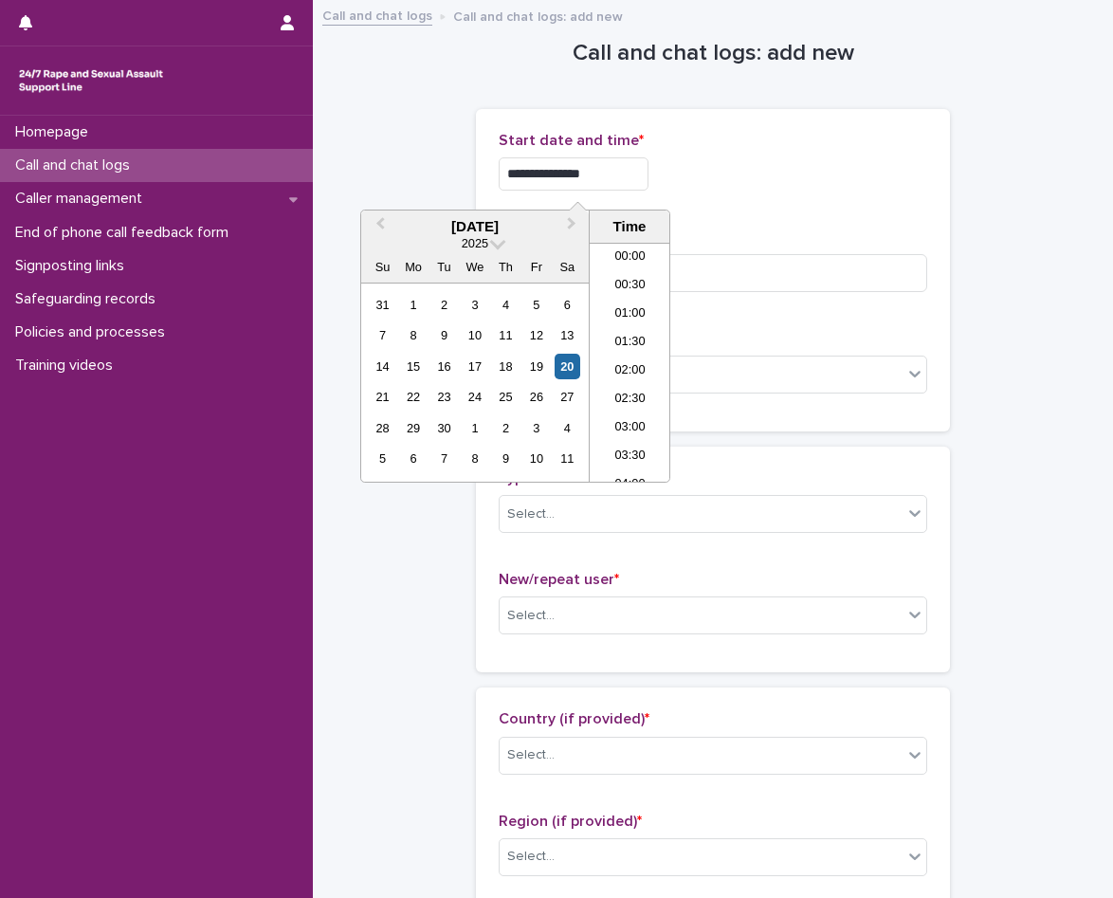
scroll to position [351, 0]
type input "**********"
click at [704, 200] on div "**********" at bounding box center [713, 169] width 429 height 74
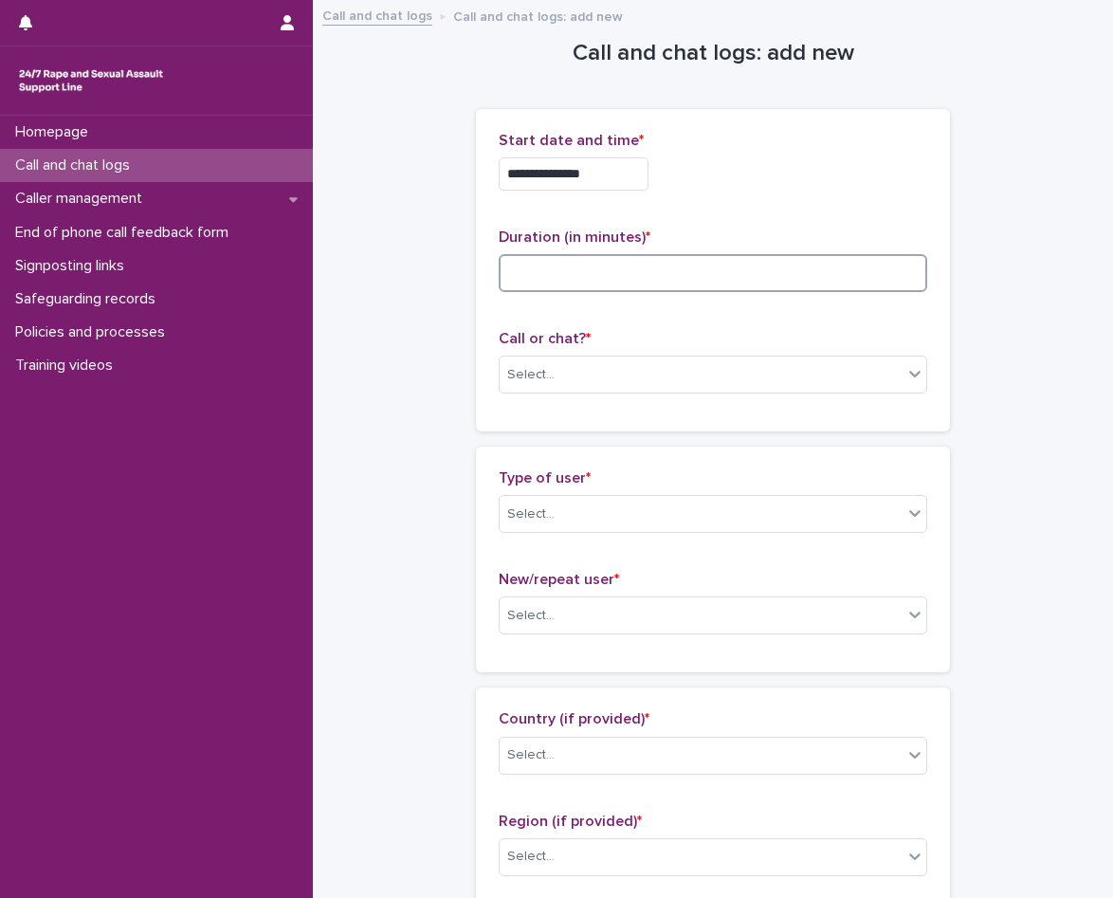
click at [682, 262] on input at bounding box center [713, 273] width 429 height 38
type input "*"
click at [661, 379] on div "Select..." at bounding box center [701, 374] width 403 height 31
click at [595, 510] on div "Select..." at bounding box center [701, 514] width 403 height 31
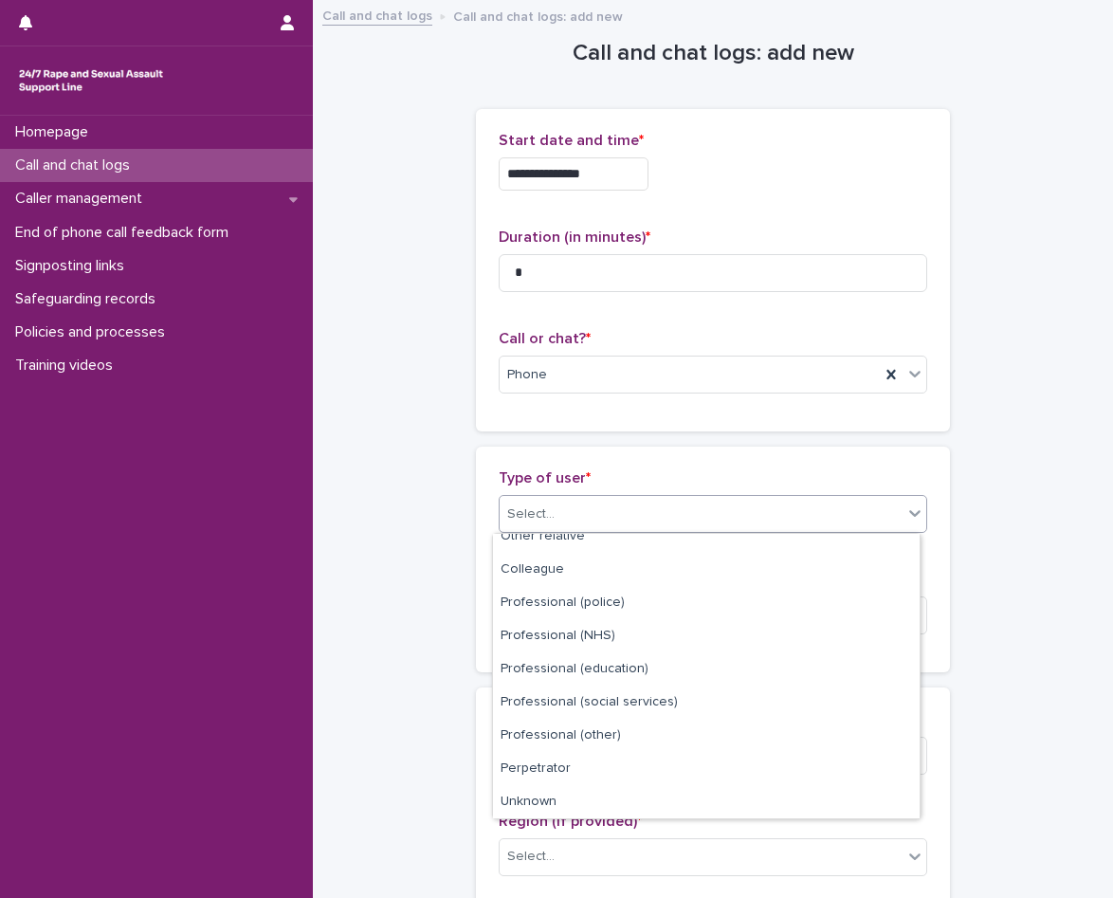
scroll to position [213, 0]
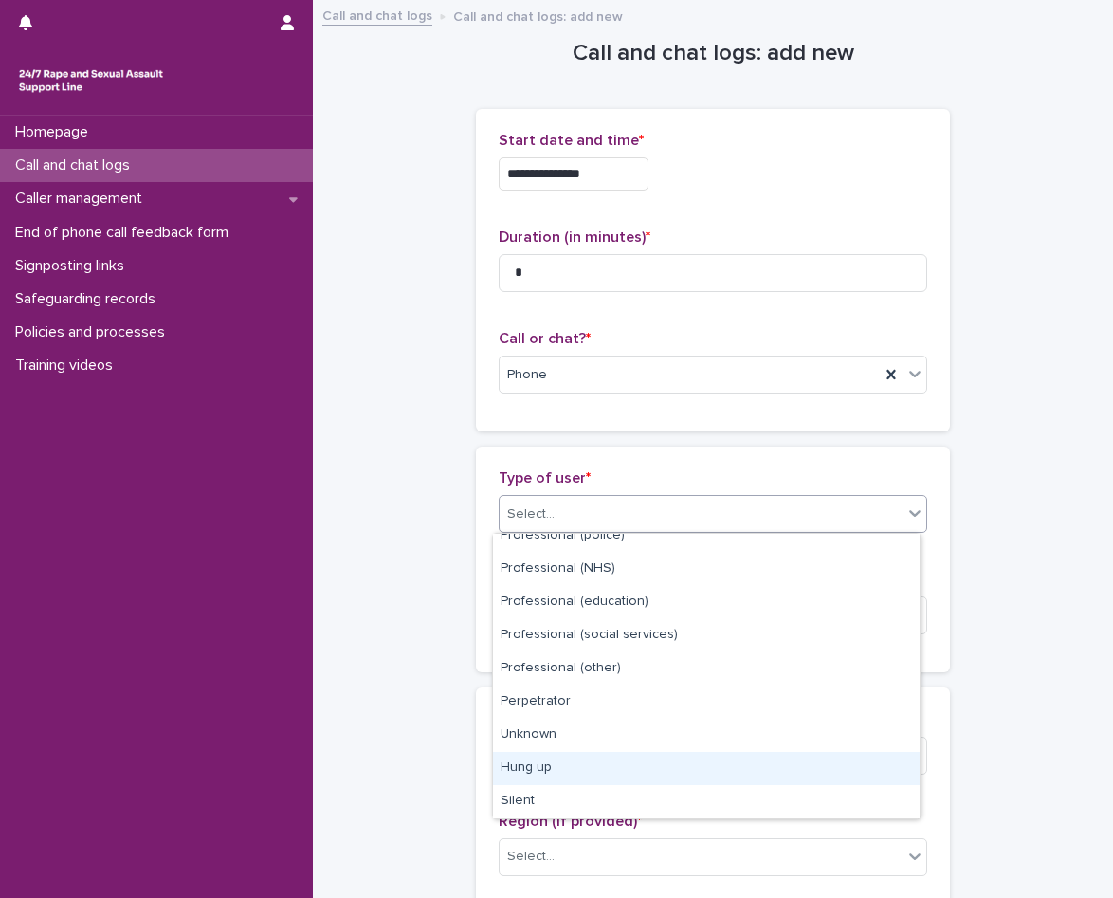
click at [598, 772] on div "Hung up" at bounding box center [706, 768] width 427 height 33
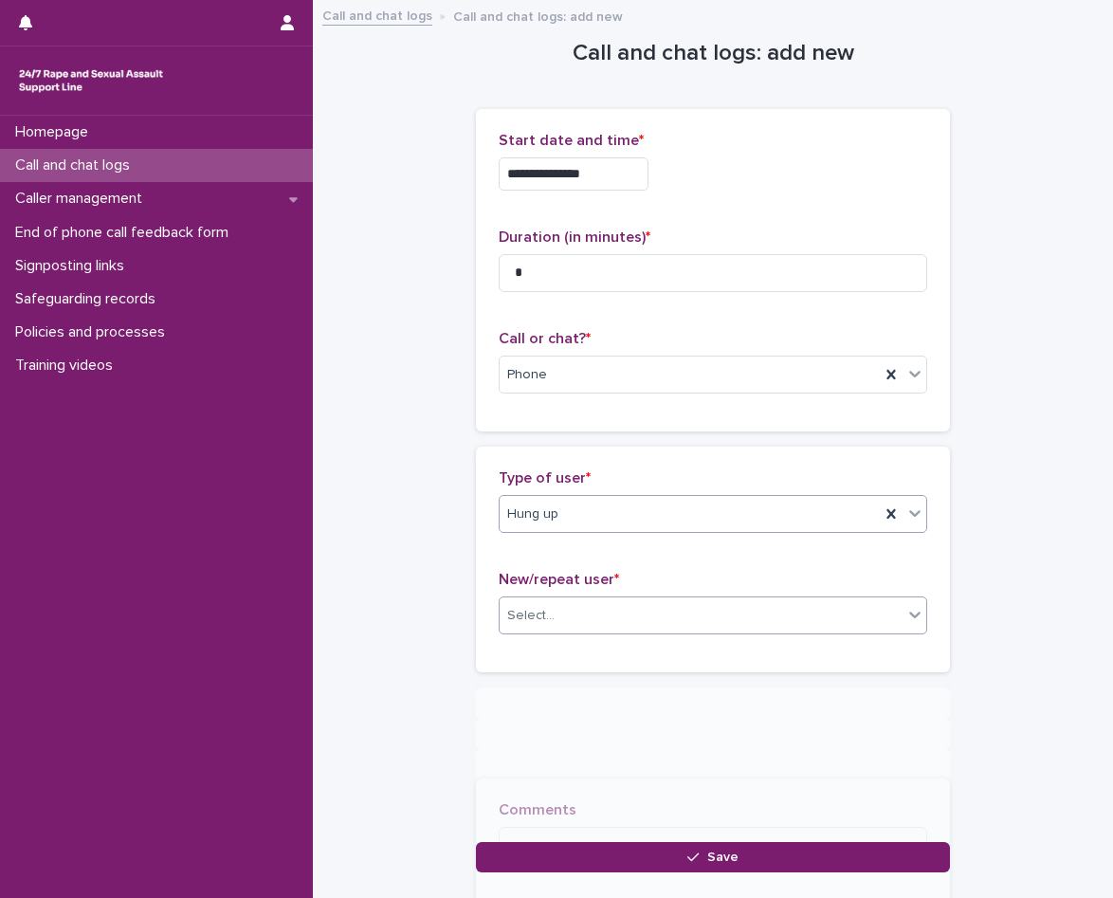
click at [630, 604] on div "Select..." at bounding box center [701, 615] width 403 height 31
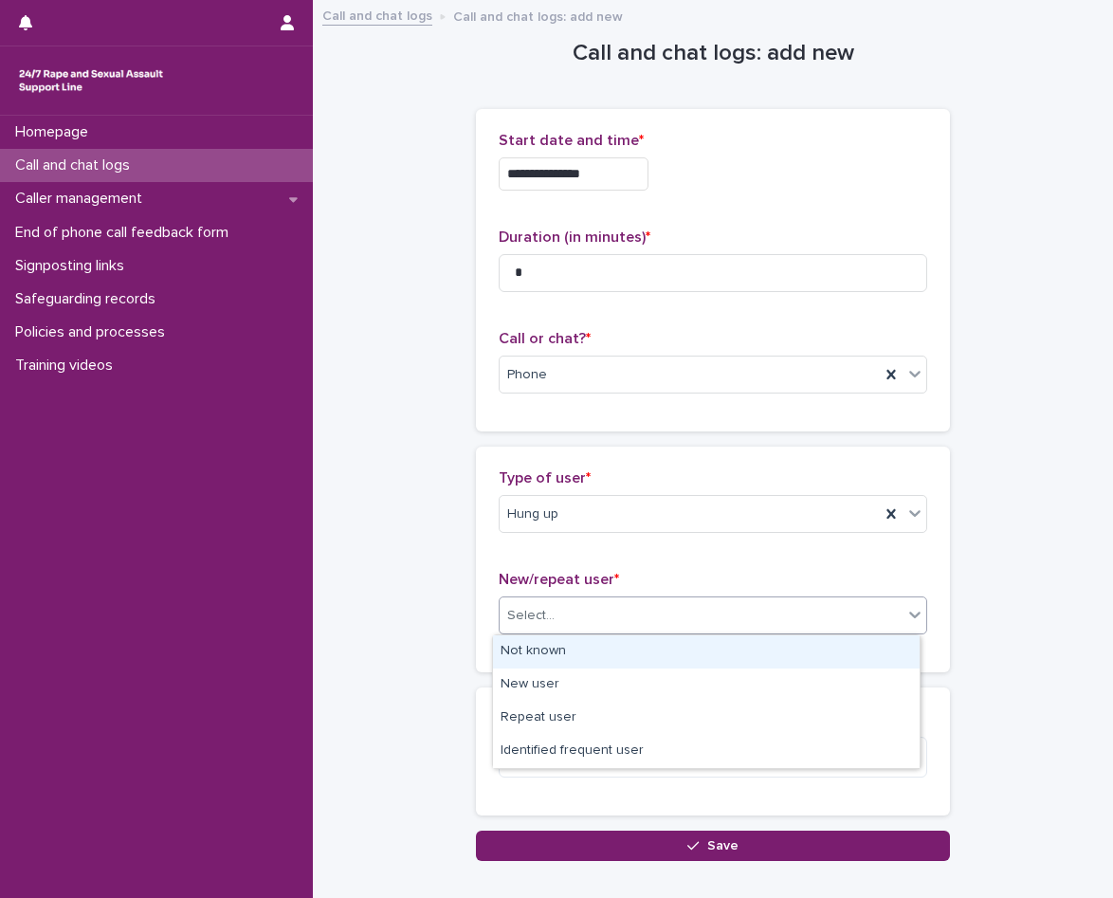
click at [609, 649] on div "Not known" at bounding box center [706, 651] width 427 height 33
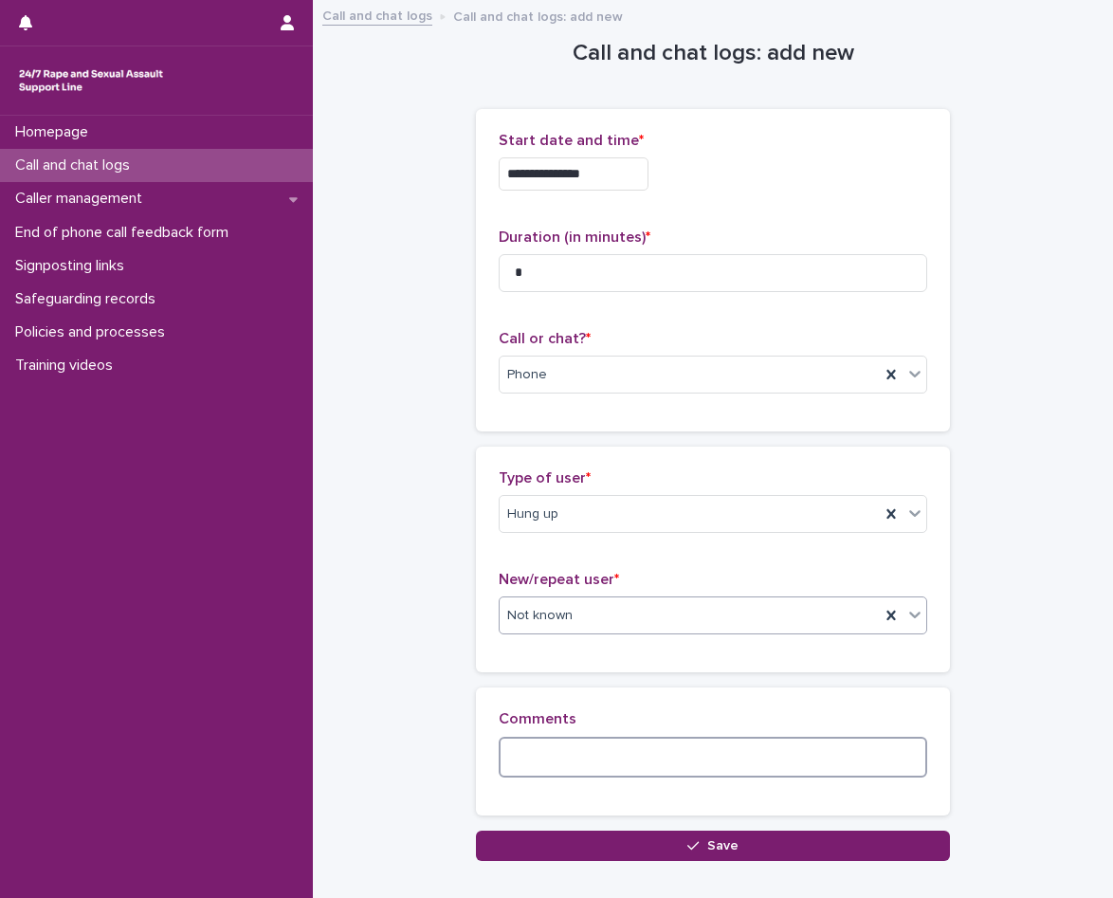
click at [579, 767] on textarea at bounding box center [713, 757] width 429 height 41
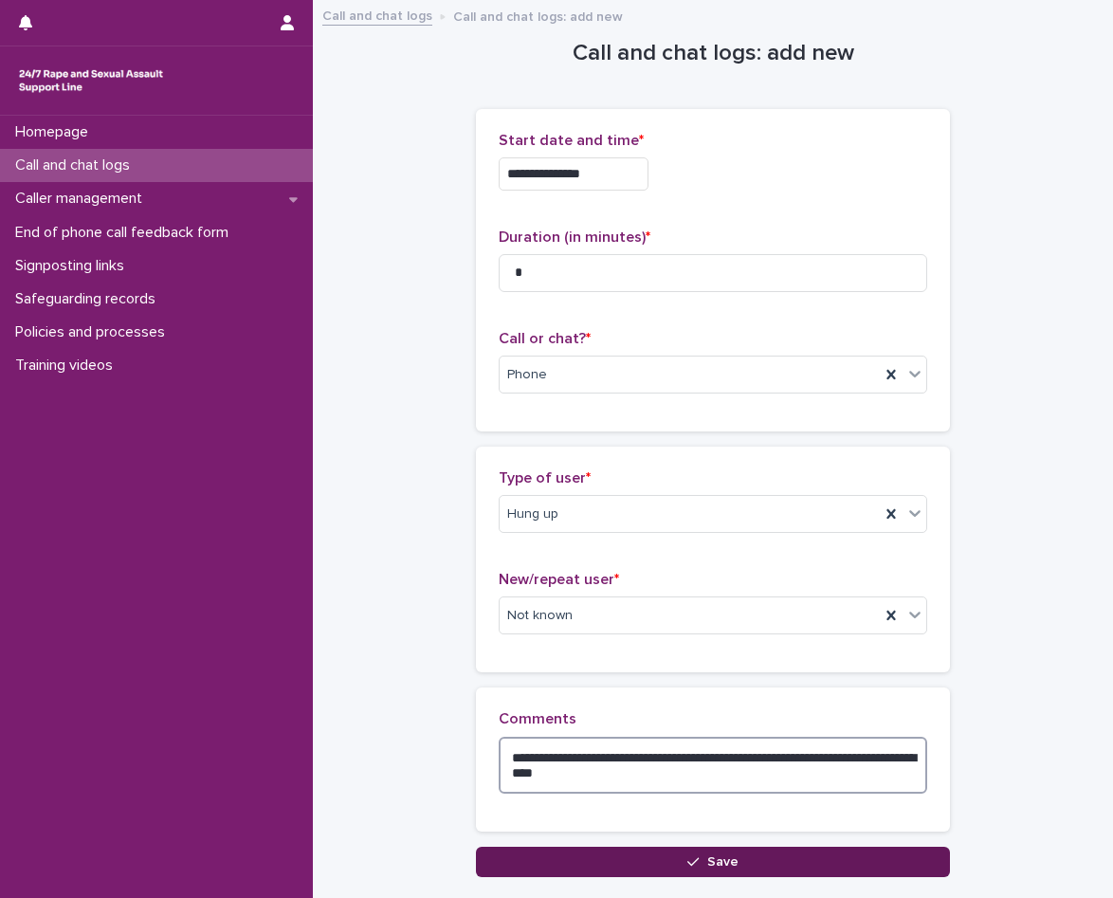
type textarea "**********"
click at [568, 859] on button "Save" at bounding box center [713, 862] width 474 height 30
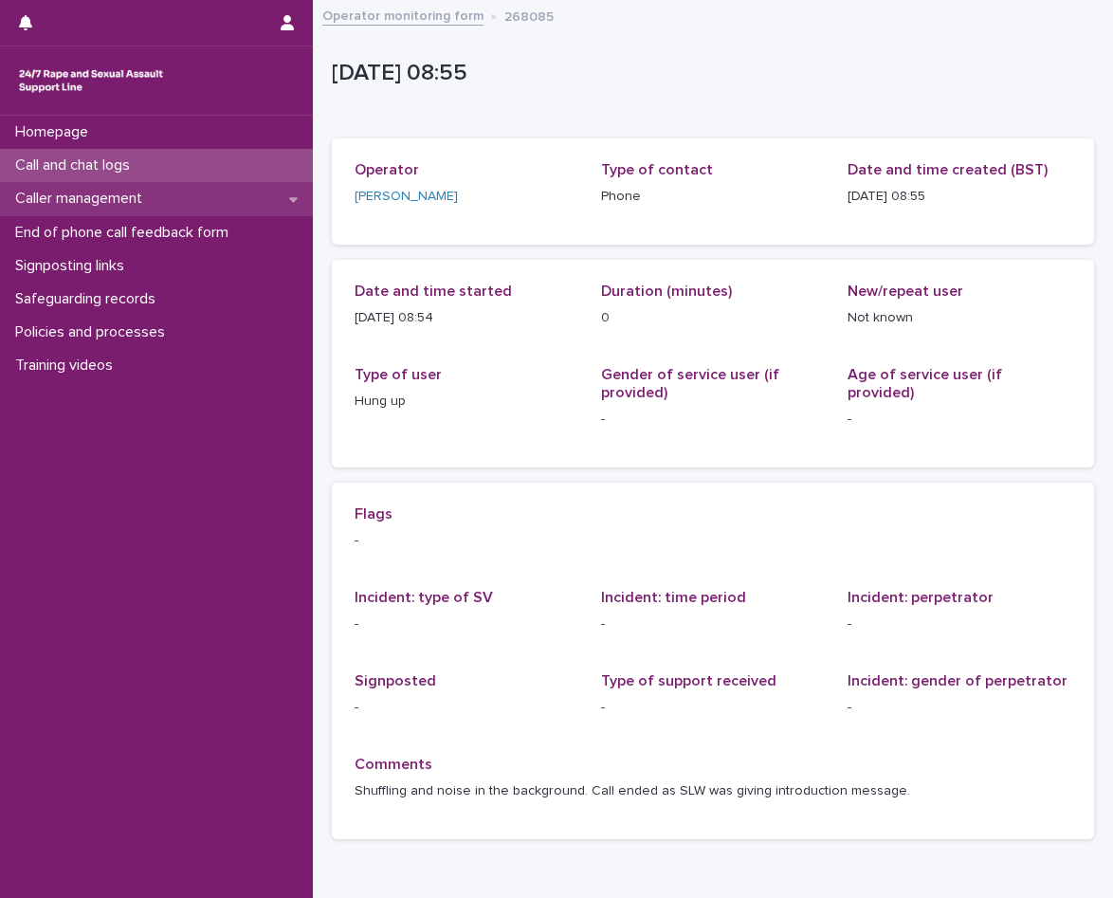
click at [167, 192] on div "Caller management" at bounding box center [156, 198] width 313 height 33
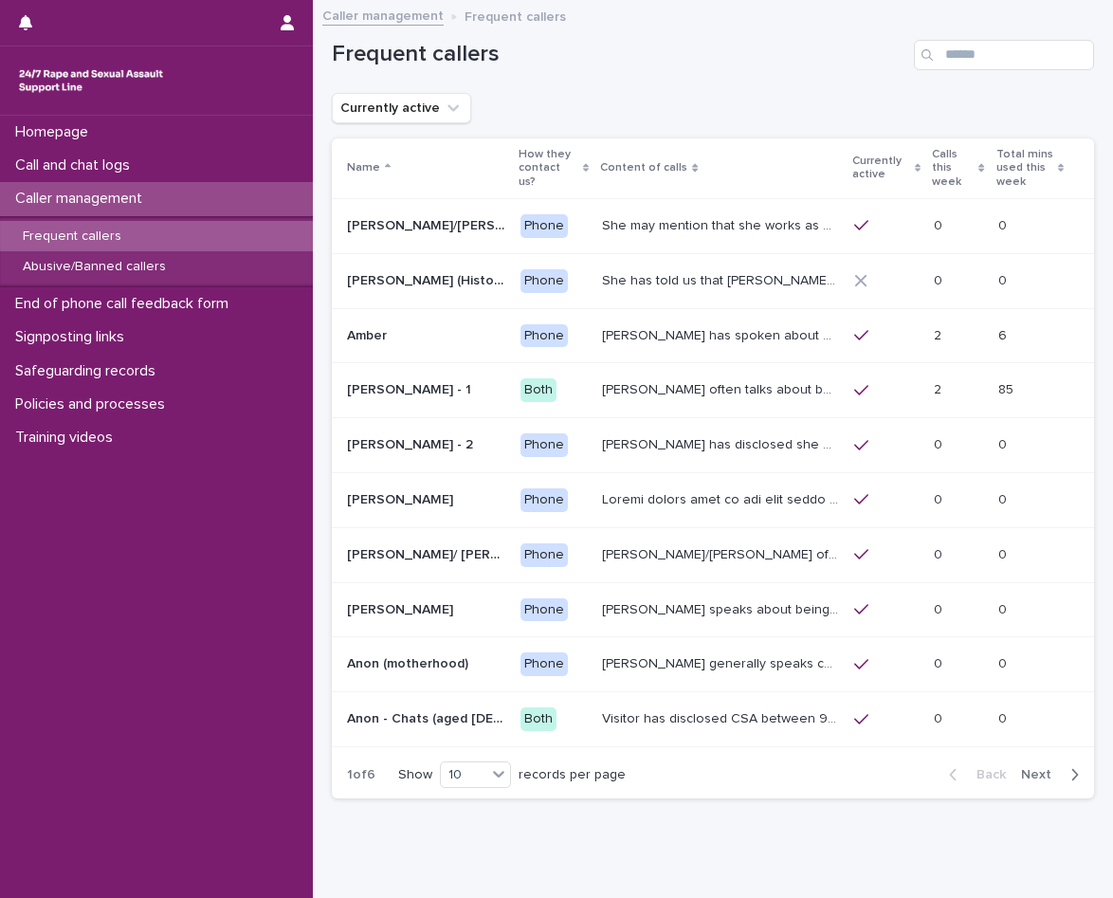
click at [156, 227] on div "Frequent callers" at bounding box center [156, 236] width 313 height 31
click at [144, 163] on p "Call and chat logs" at bounding box center [76, 165] width 137 height 18
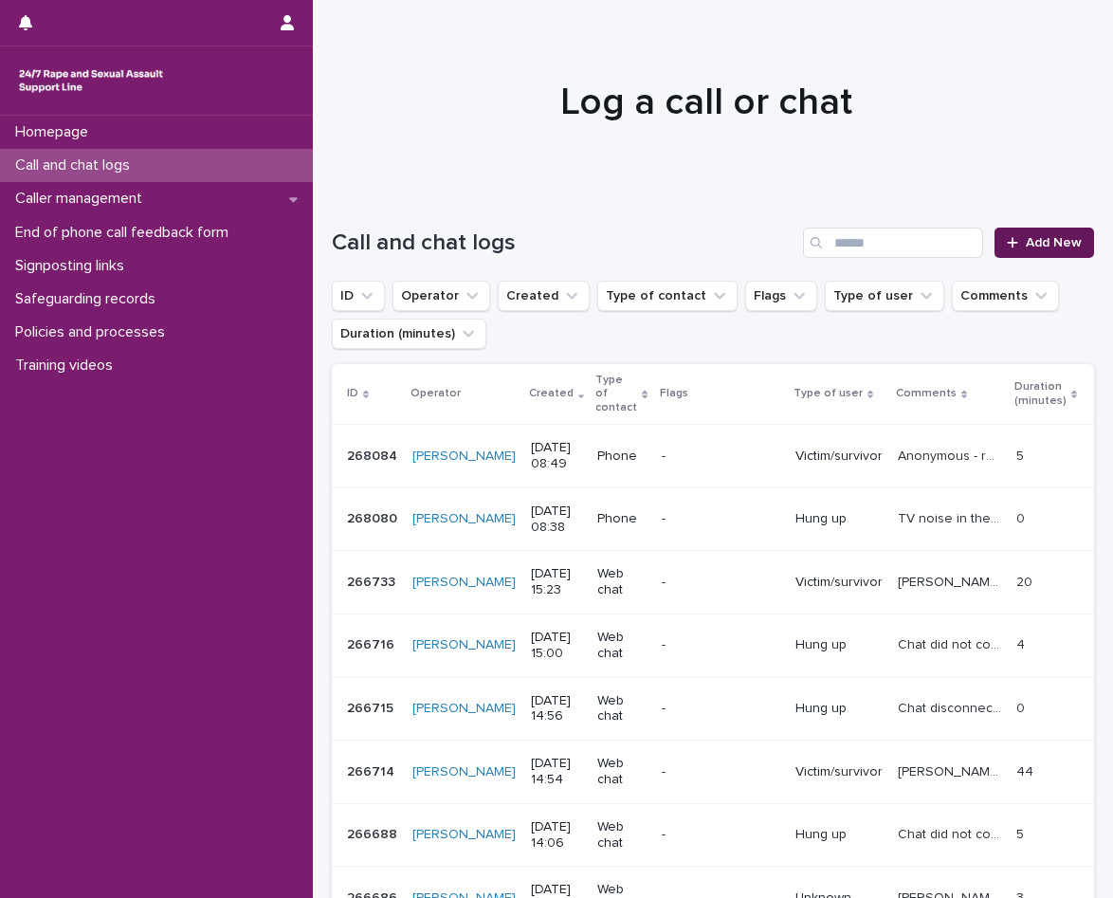
click at [994, 232] on link "Add New" at bounding box center [1044, 243] width 100 height 30
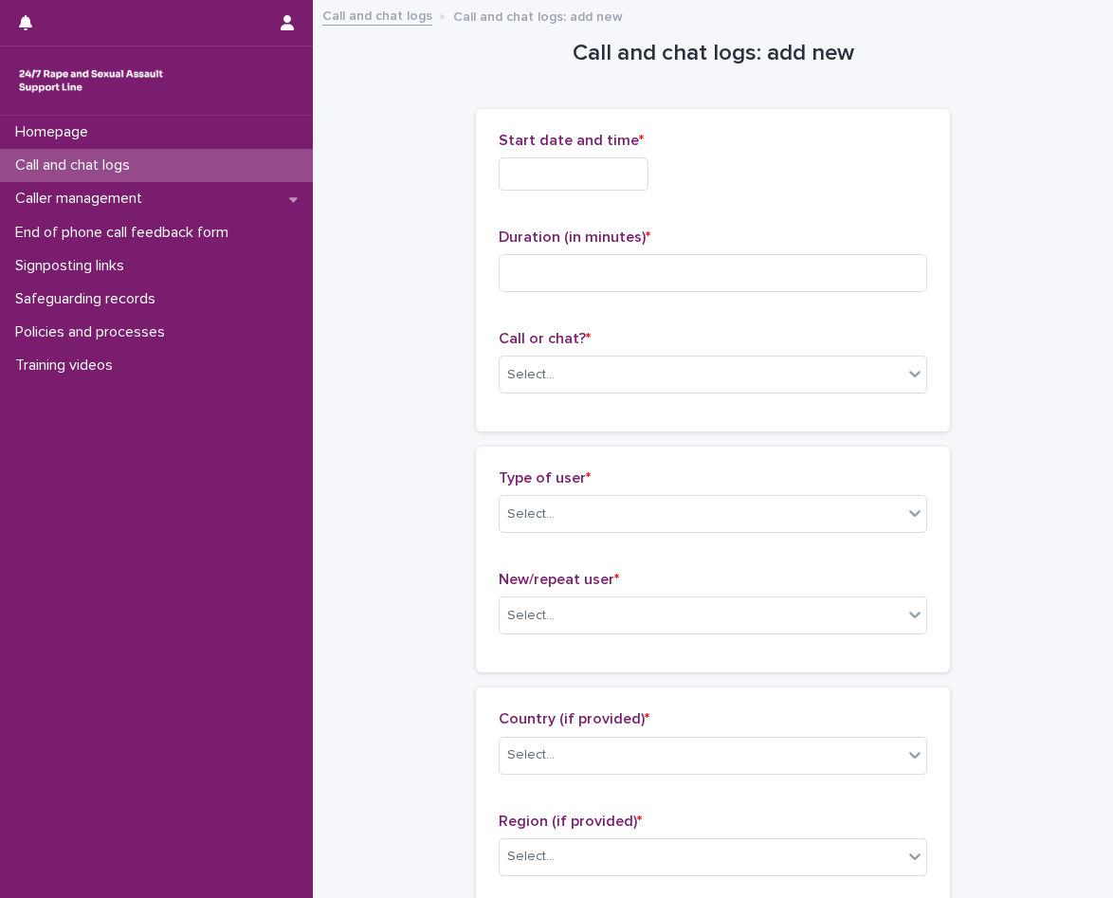
click at [648, 184] on input "text" at bounding box center [574, 173] width 150 height 33
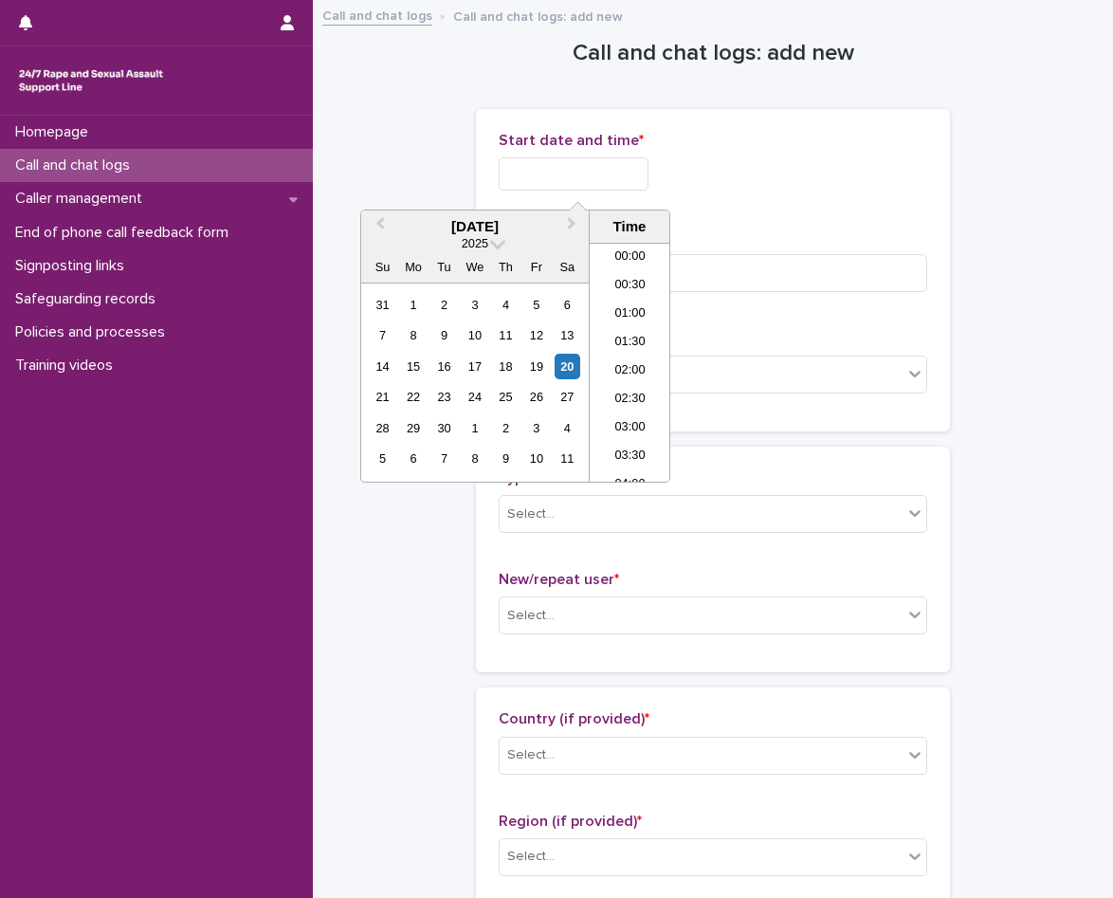
scroll to position [379, 0]
click at [635, 363] on li "08:30" at bounding box center [630, 362] width 81 height 28
click at [639, 173] on input "**********" at bounding box center [574, 173] width 150 height 33
type input "**********"
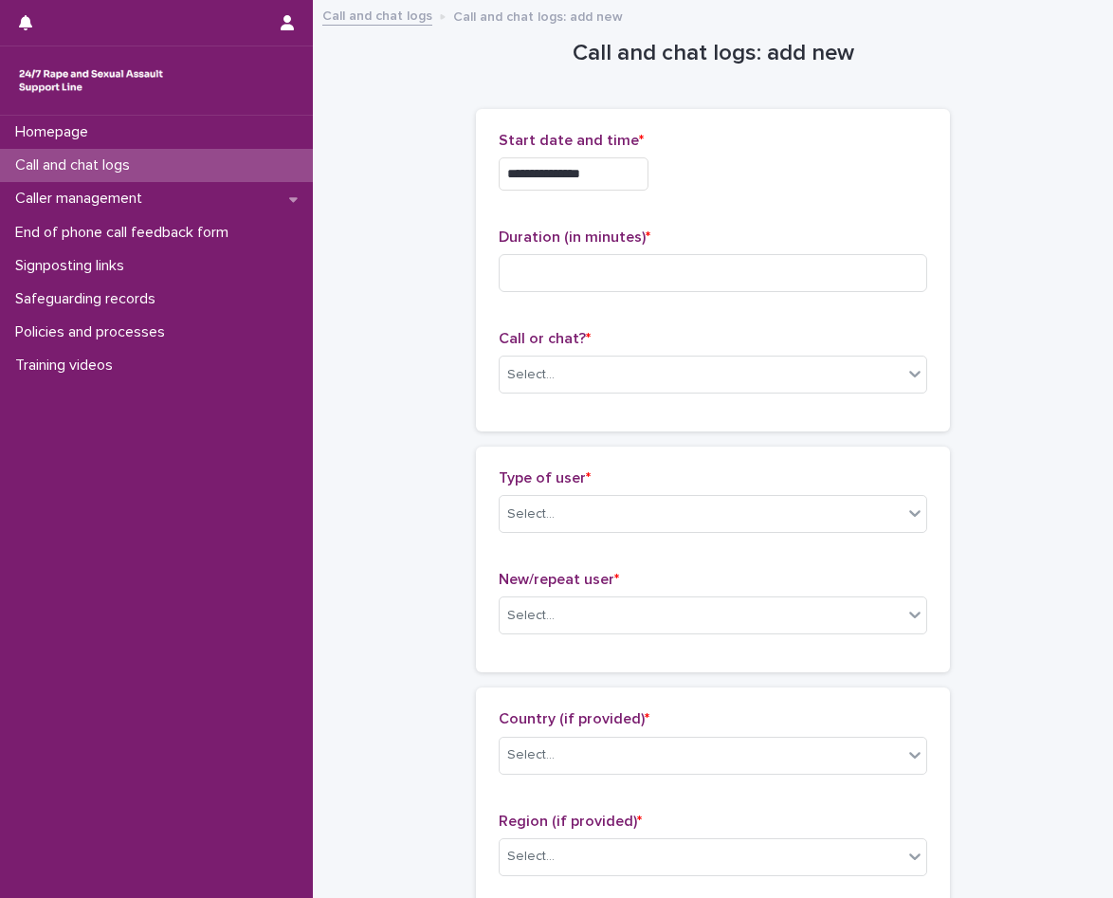
click at [721, 177] on div "**********" at bounding box center [713, 173] width 429 height 33
click at [679, 268] on input at bounding box center [713, 273] width 429 height 38
type input "*"
click at [589, 363] on div "Select..." at bounding box center [701, 374] width 403 height 31
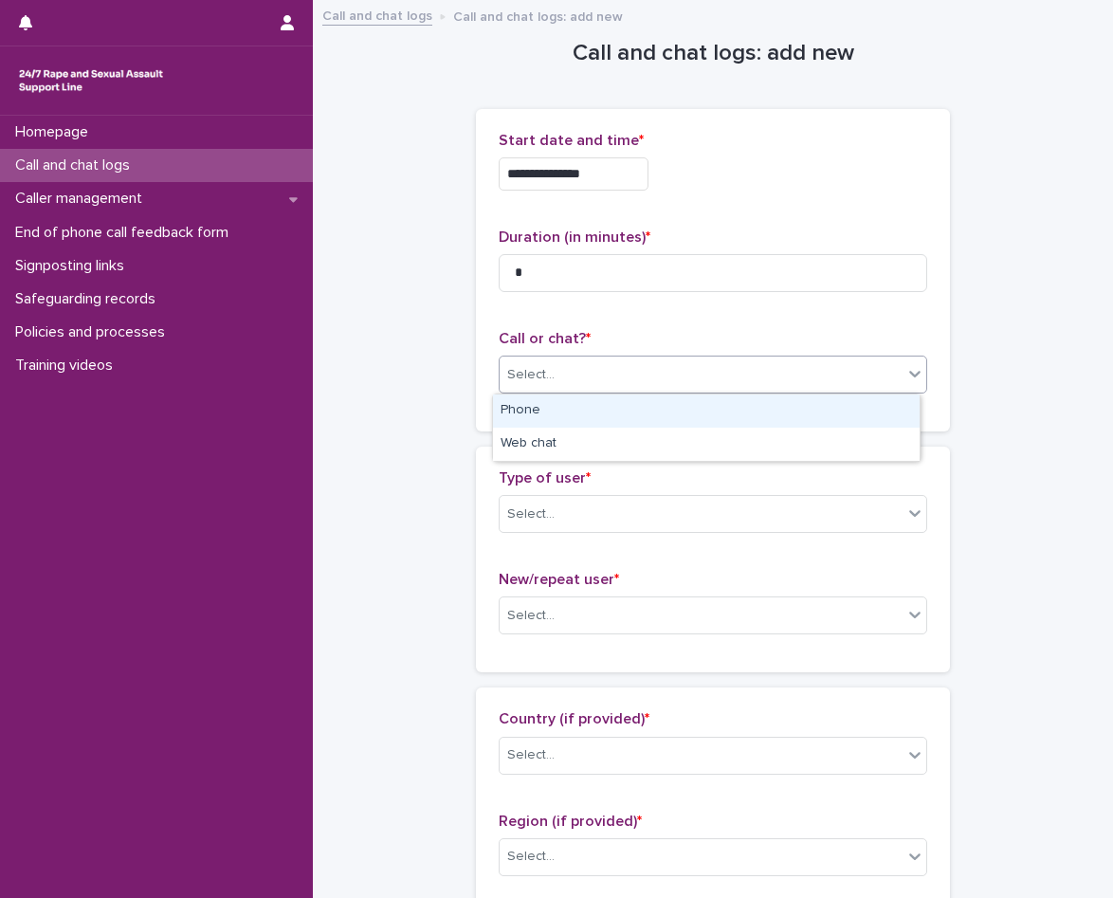
click at [584, 425] on div "Phone" at bounding box center [706, 410] width 427 height 33
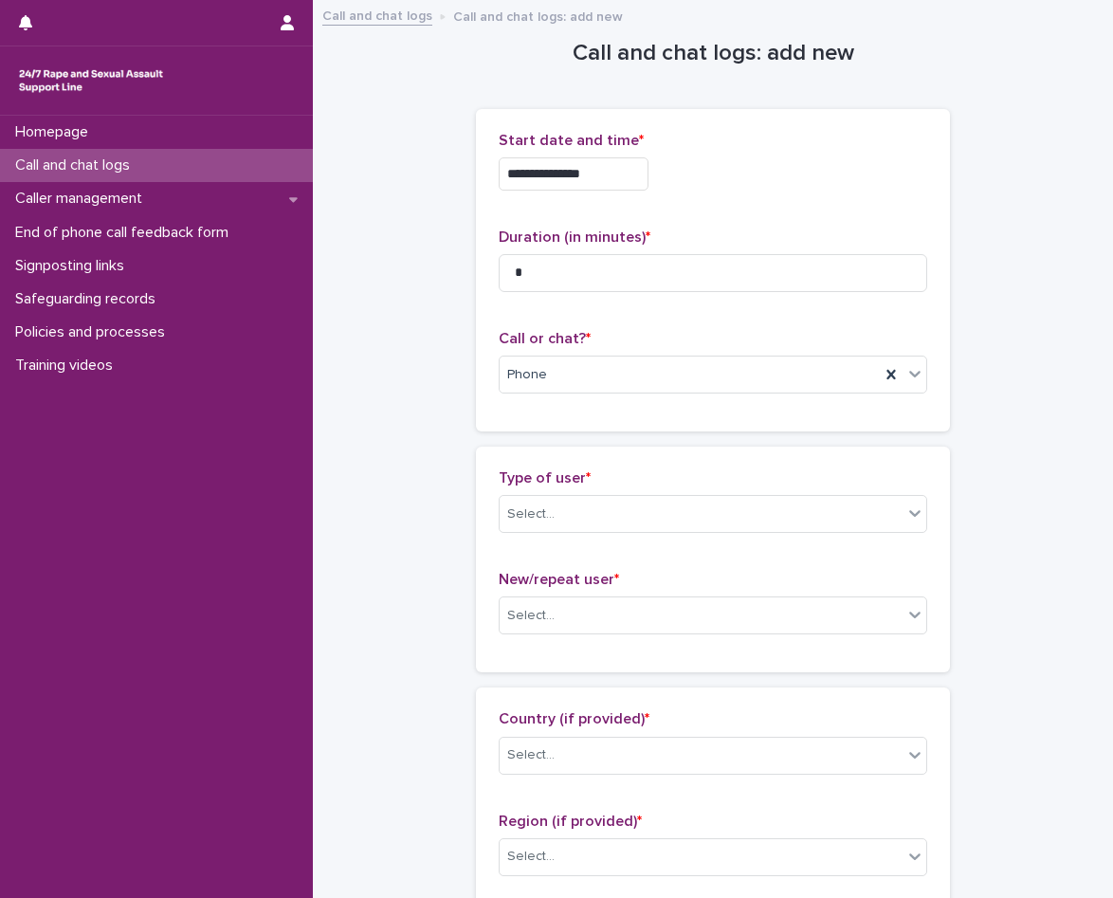
click at [587, 492] on div "Type of user * Select..." at bounding box center [713, 508] width 429 height 79
click at [581, 517] on div "Select..." at bounding box center [701, 514] width 403 height 31
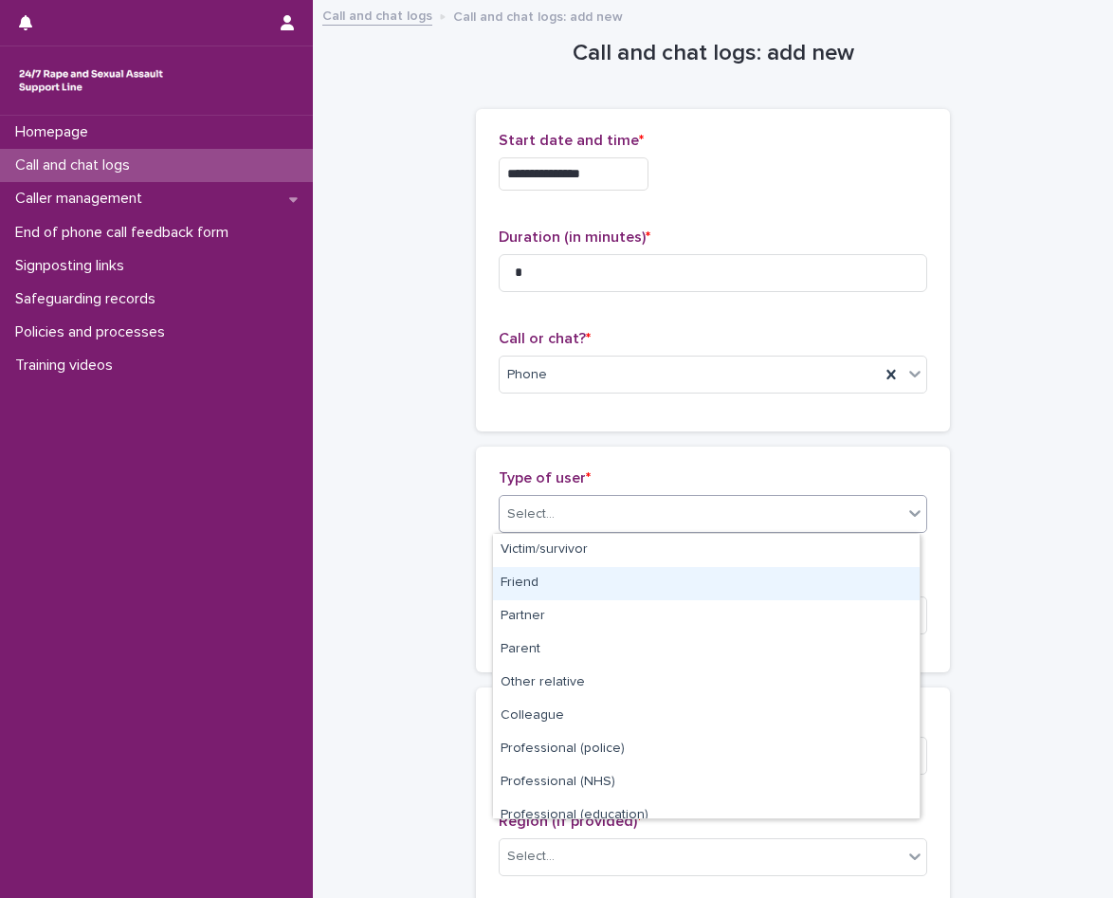
scroll to position [213, 0]
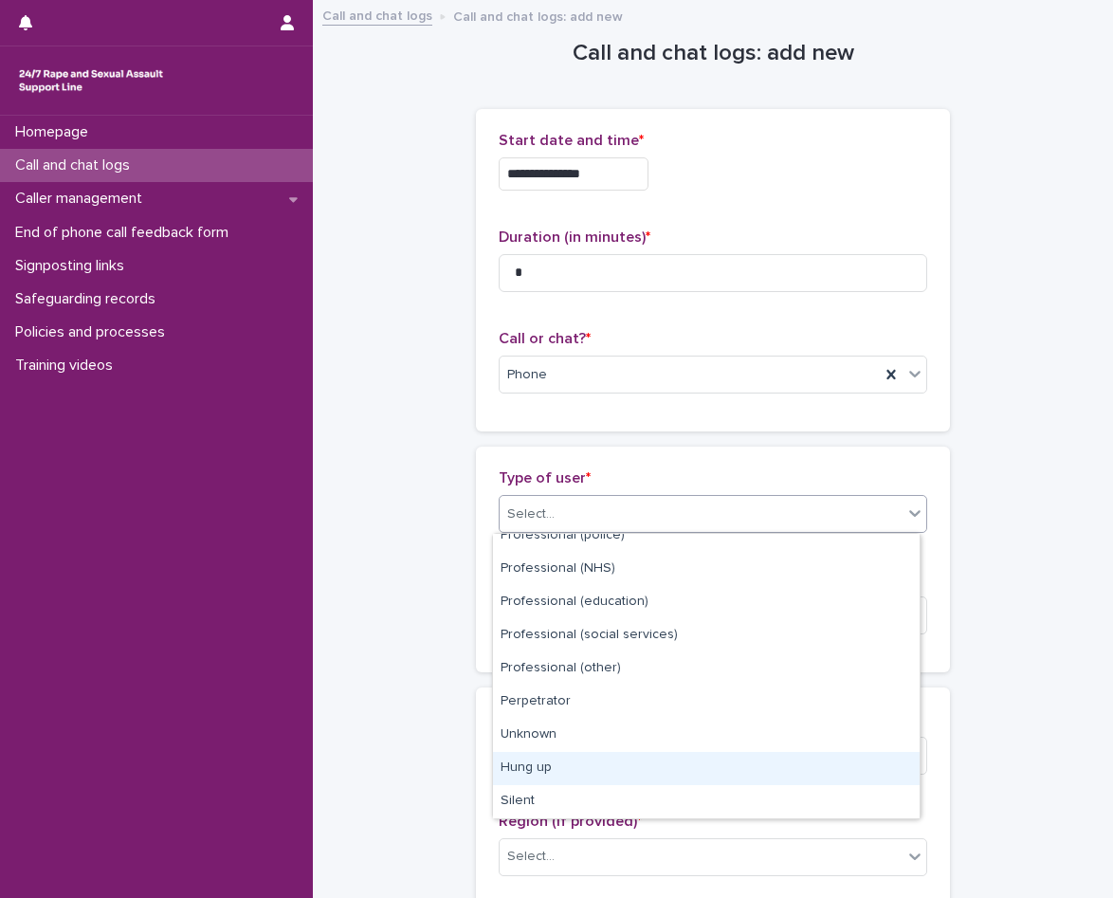
click at [576, 766] on div "Hung up" at bounding box center [706, 768] width 427 height 33
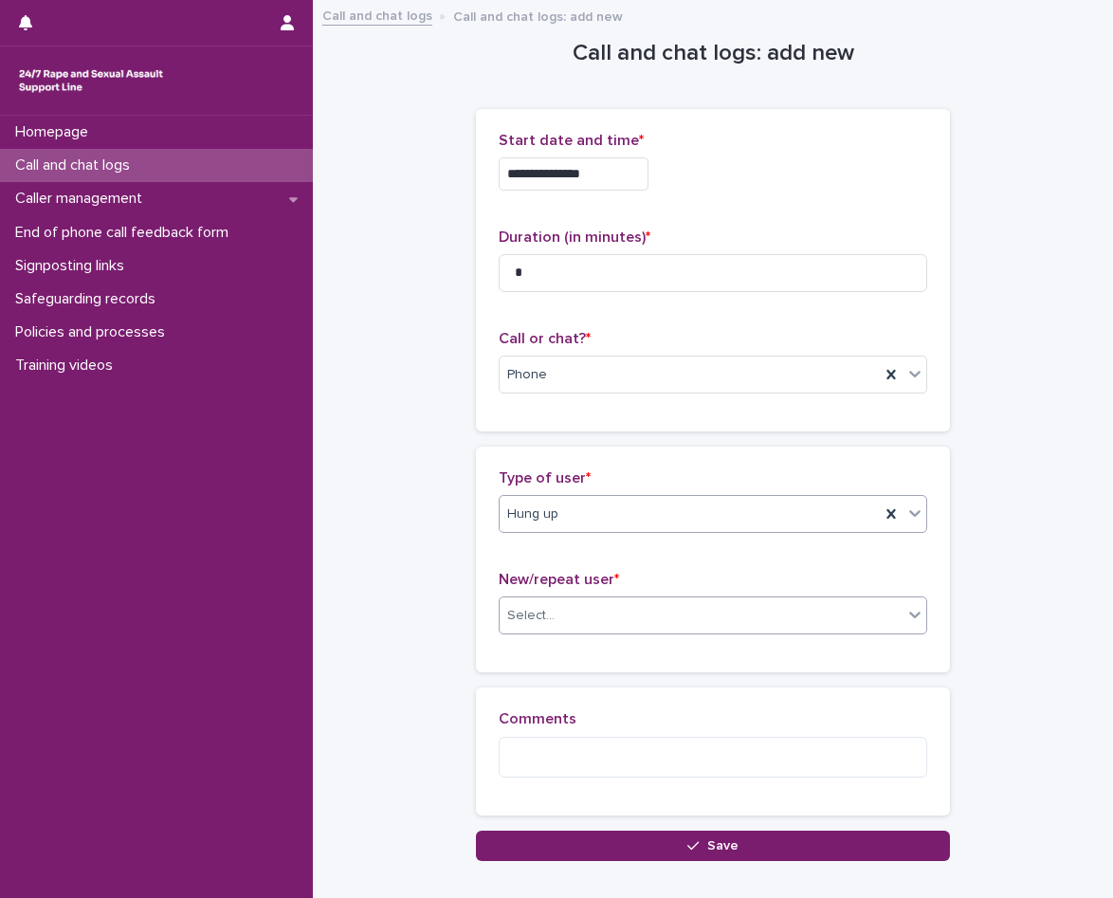
click at [593, 632] on div "Select..." at bounding box center [713, 615] width 429 height 38
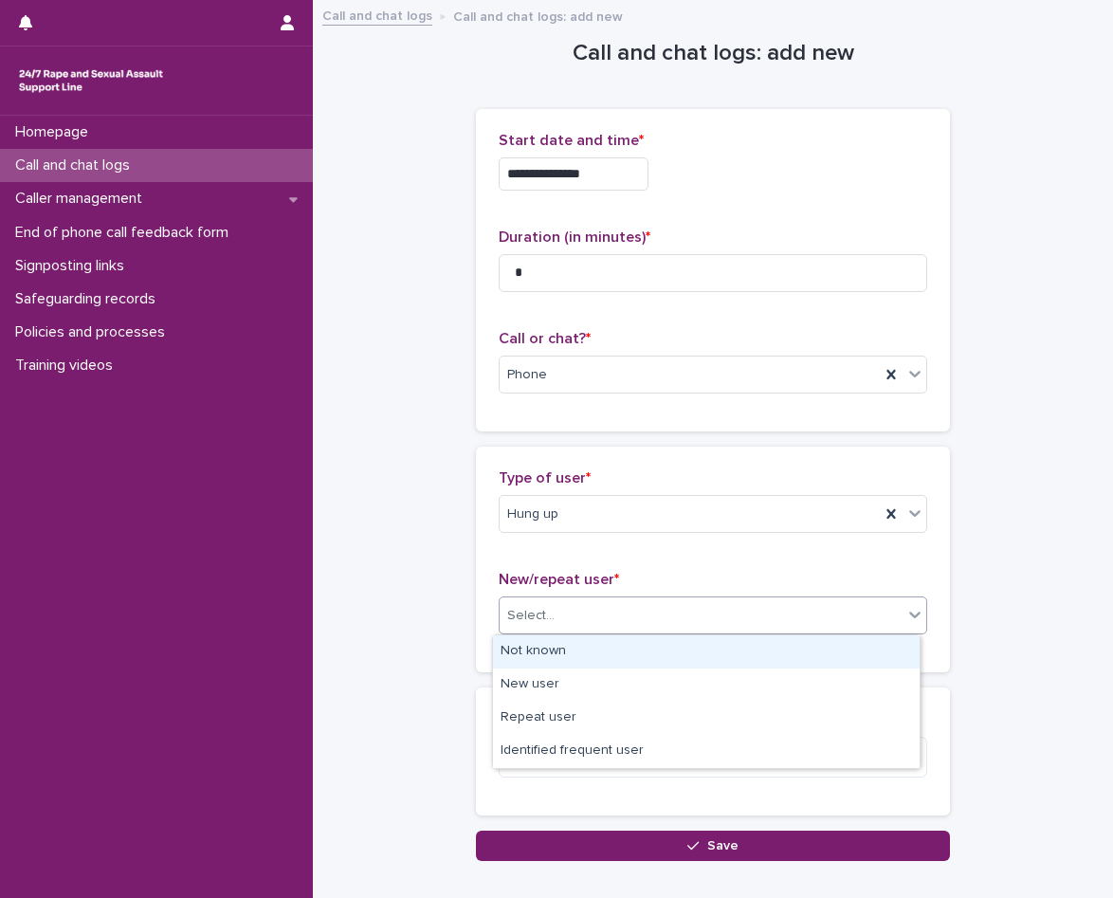
click at [569, 653] on div "Not known" at bounding box center [706, 651] width 427 height 33
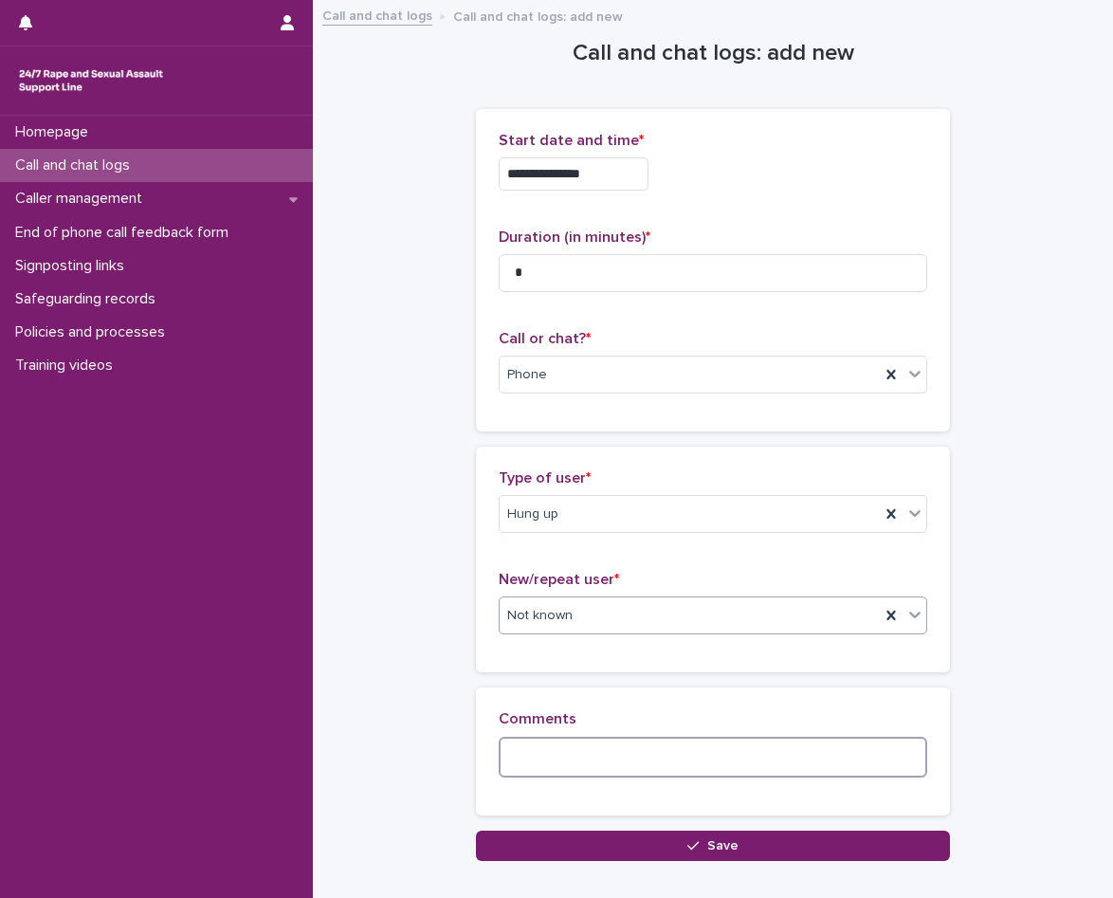
click at [558, 737] on textarea at bounding box center [713, 757] width 429 height 41
type textarea "*"
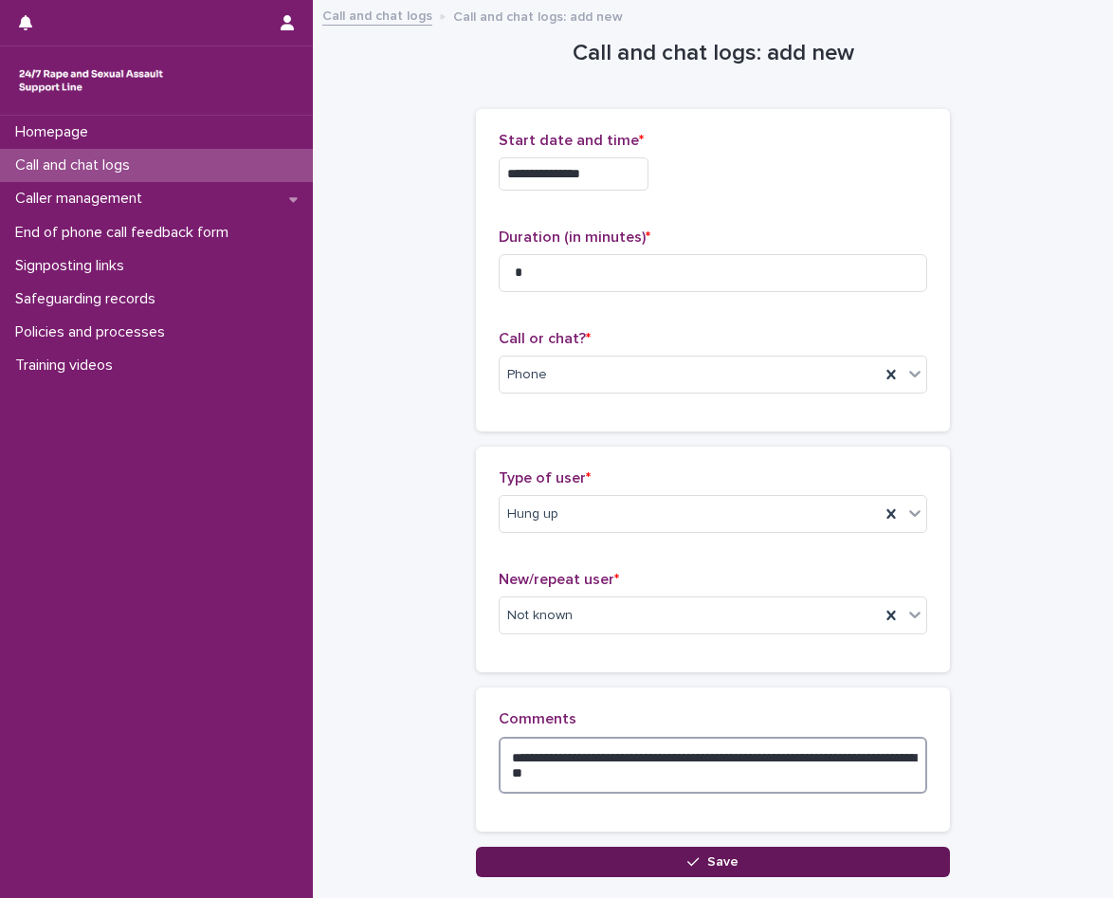
type textarea "**********"
click at [629, 863] on button "Save" at bounding box center [713, 862] width 474 height 30
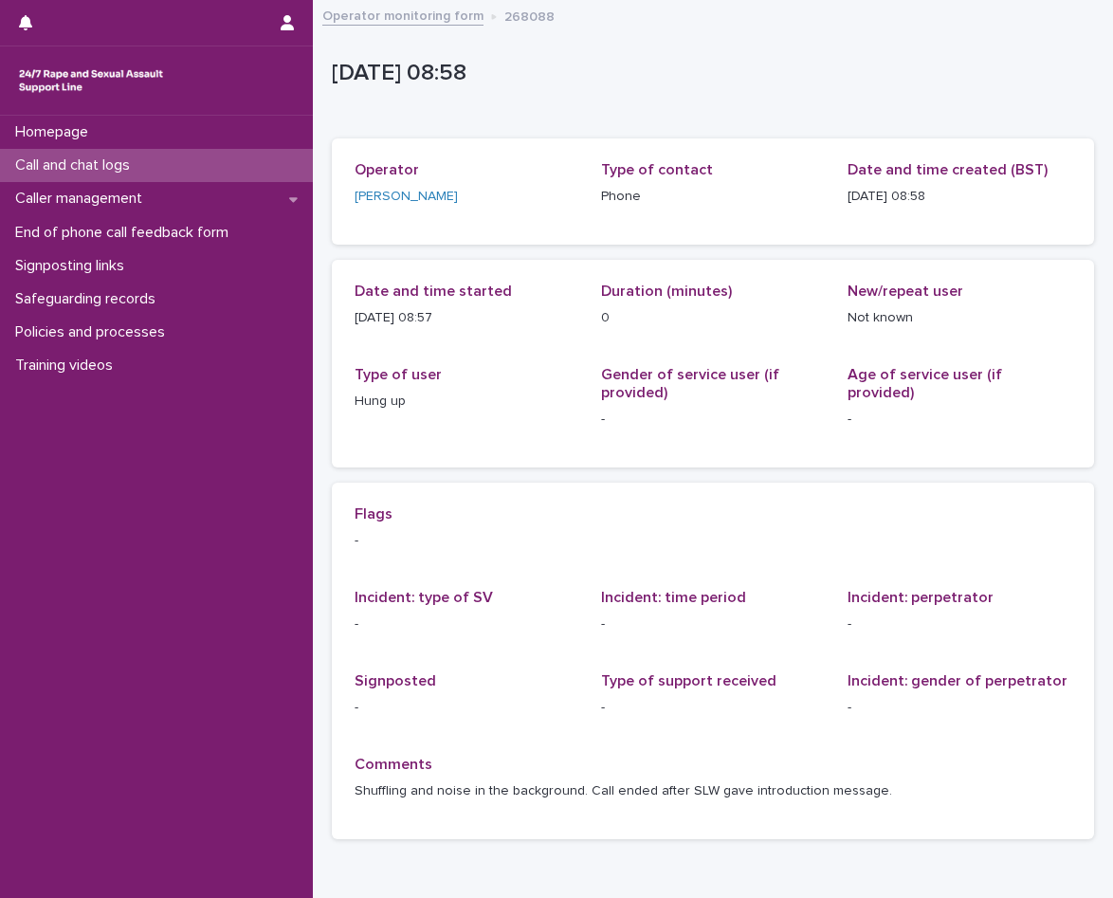
click at [142, 169] on p "Call and chat logs" at bounding box center [76, 165] width 137 height 18
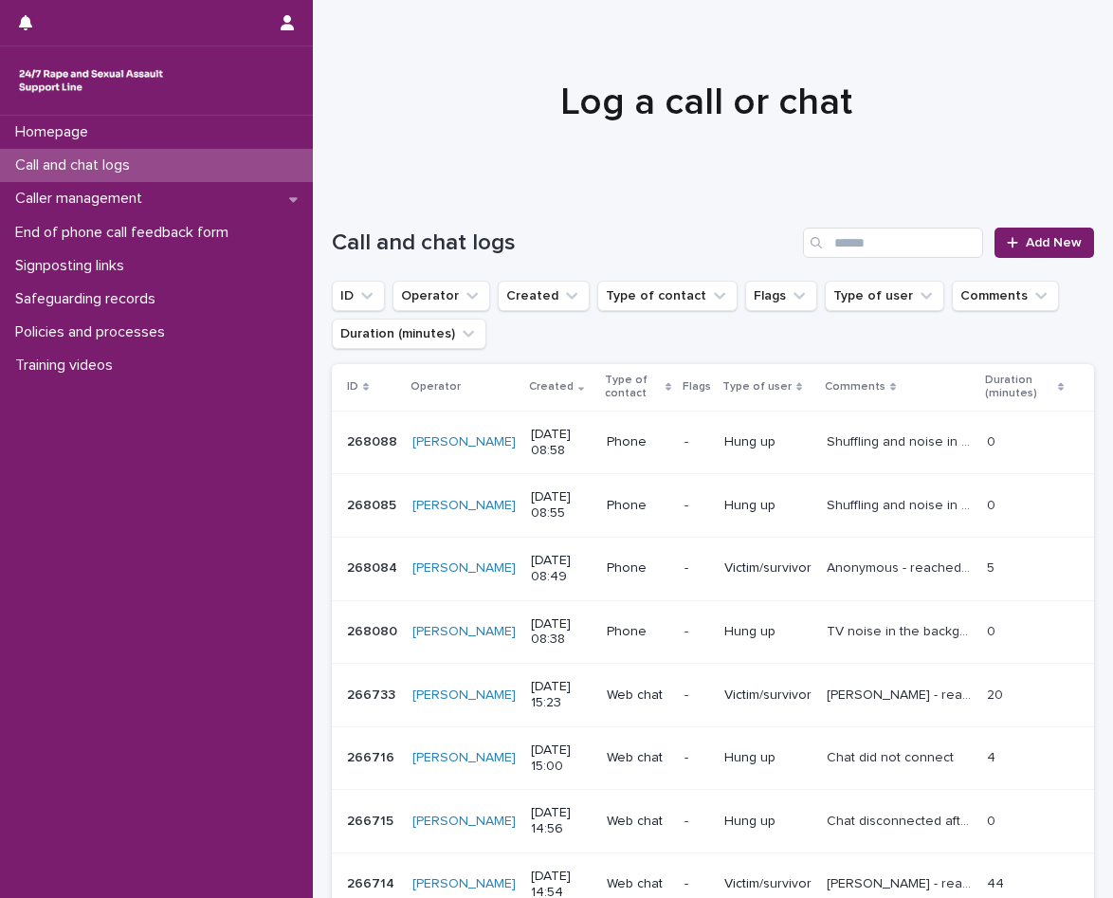
drag, startPoint x: 162, startPoint y: 171, endPoint x: 233, endPoint y: 152, distance: 73.6
click at [162, 171] on div "Call and chat logs" at bounding box center [156, 165] width 313 height 33
click at [1026, 239] on span "Add New" at bounding box center [1054, 242] width 56 height 13
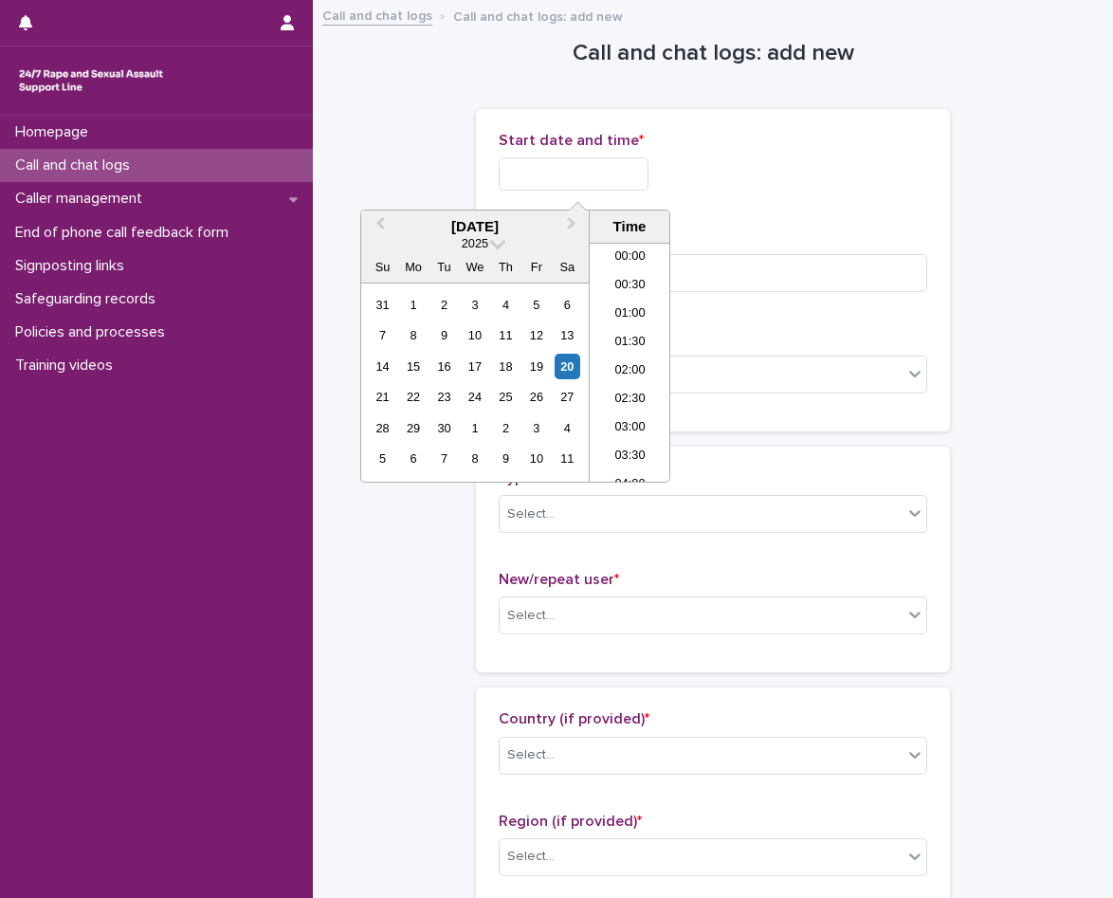
click at [564, 176] on input "text" at bounding box center [574, 173] width 150 height 33
click at [650, 358] on li "09:00" at bounding box center [630, 362] width 81 height 28
type input "**********"
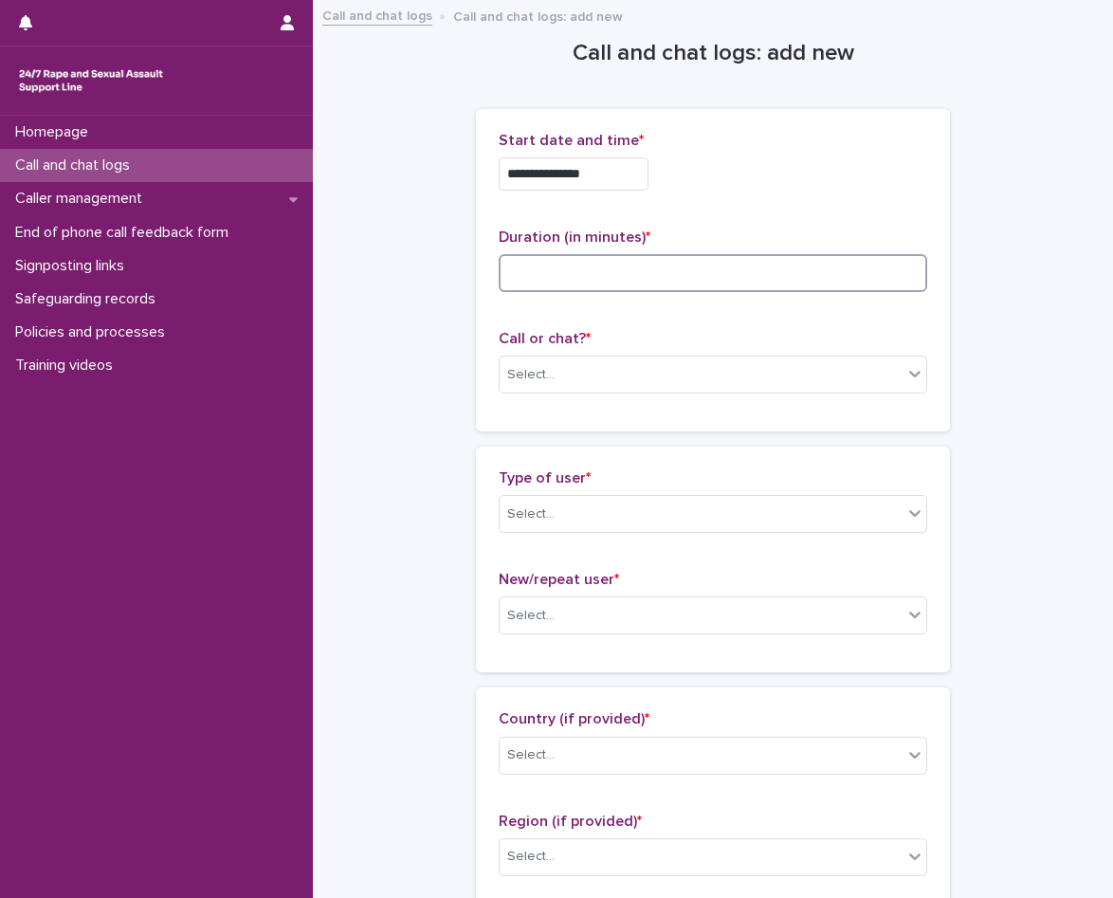
click at [652, 280] on input at bounding box center [713, 273] width 429 height 38
type input "**"
click at [596, 364] on div "Select..." at bounding box center [701, 374] width 403 height 31
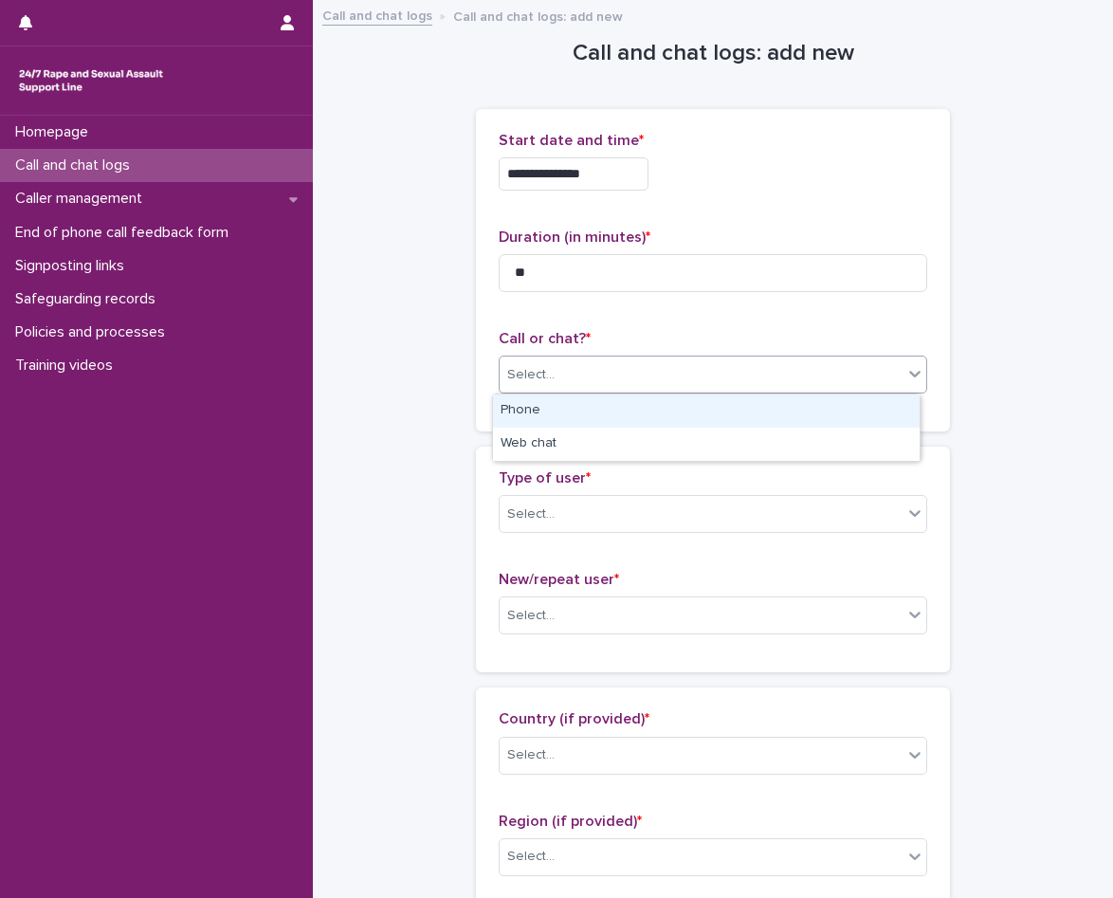
click at [563, 404] on div "Phone" at bounding box center [706, 410] width 427 height 33
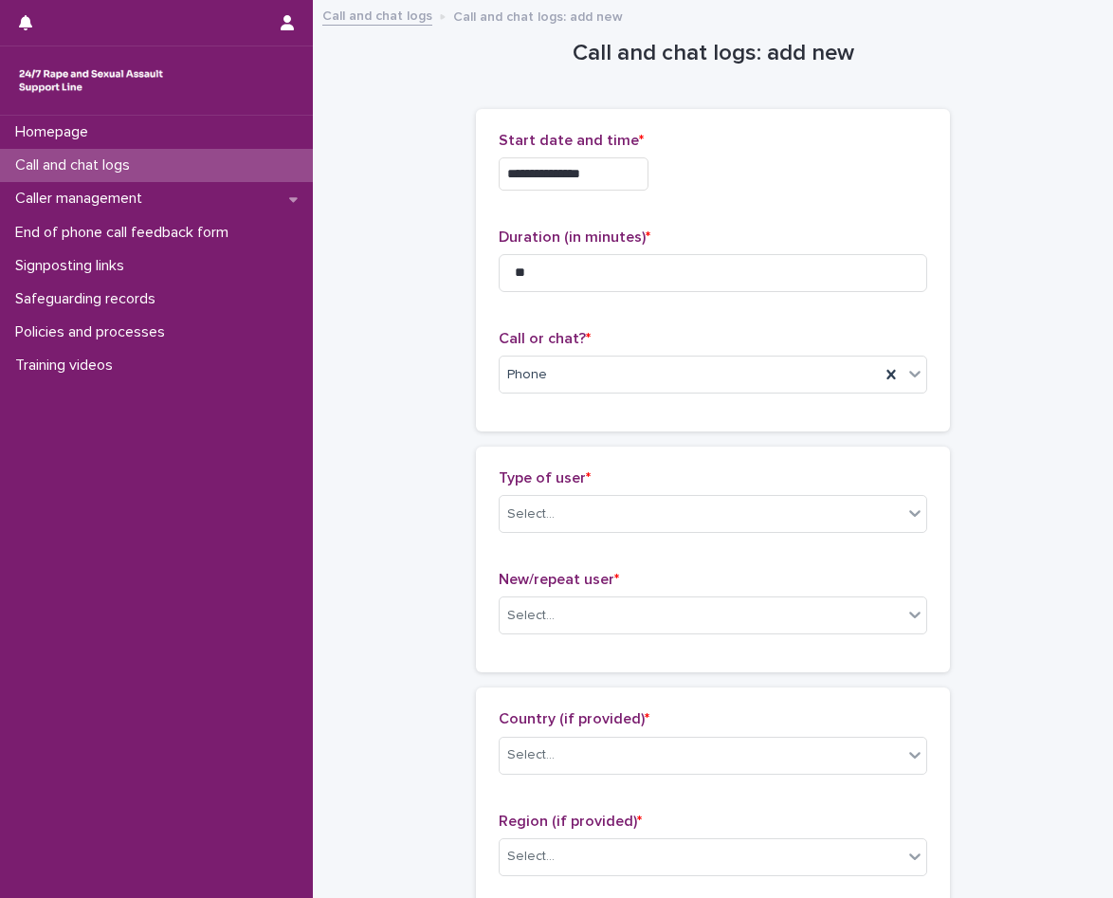
click at [599, 493] on div "Type of user * Select..." at bounding box center [713, 508] width 429 height 79
click at [599, 505] on div "Select..." at bounding box center [701, 514] width 403 height 31
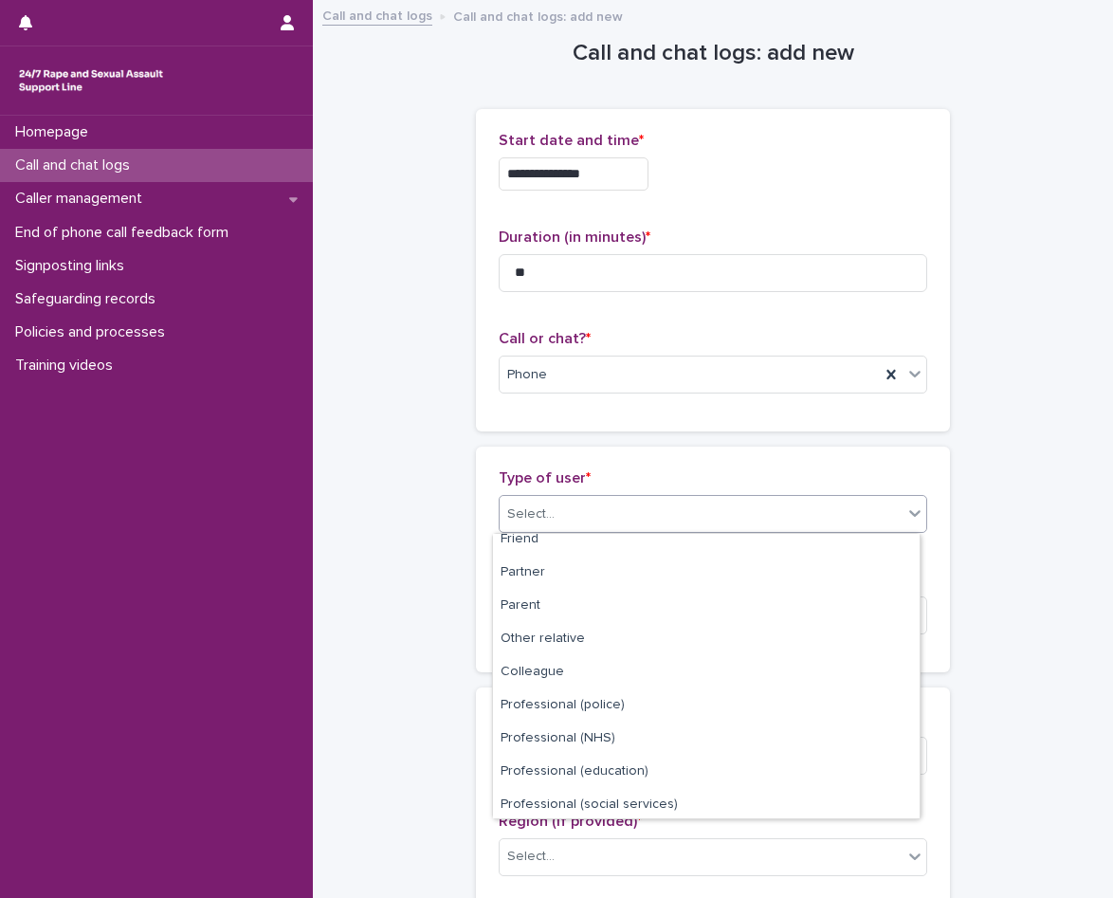
scroll to position [0, 0]
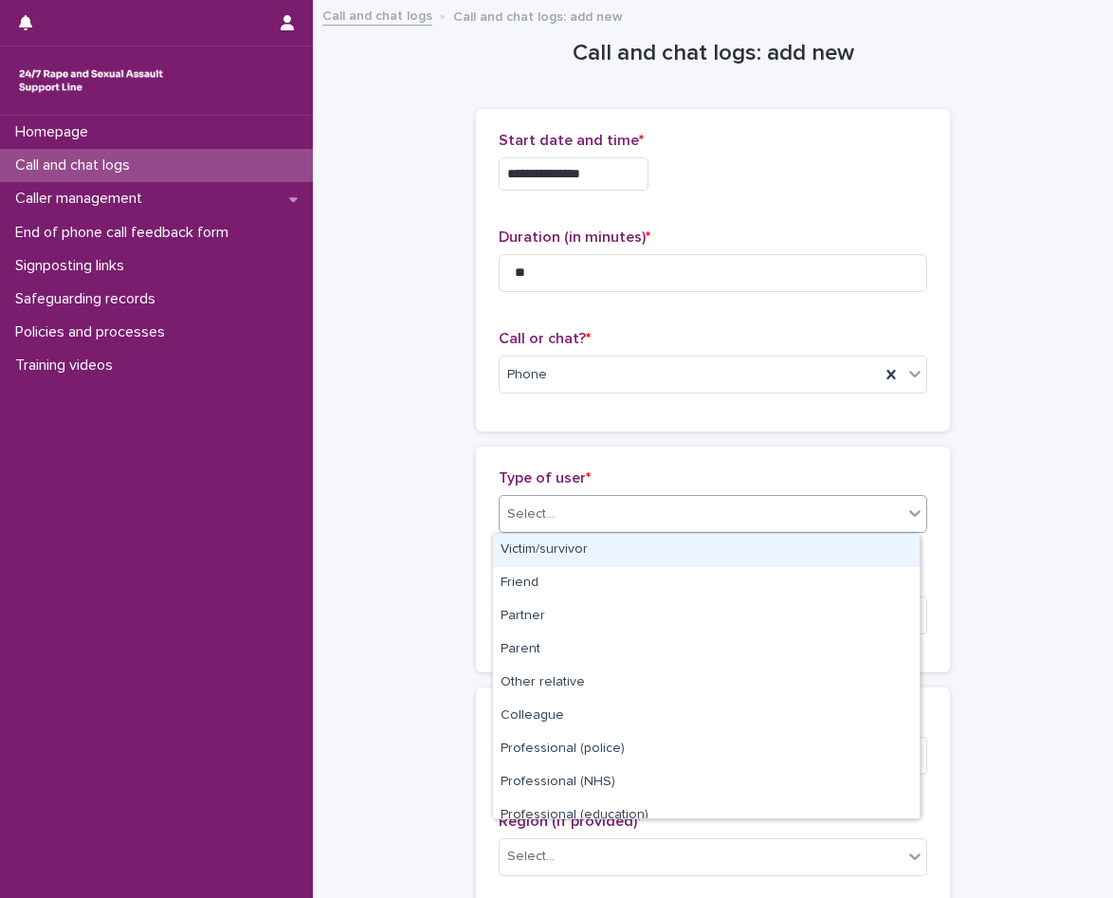
click at [566, 562] on div "Victim/survivor" at bounding box center [706, 550] width 427 height 33
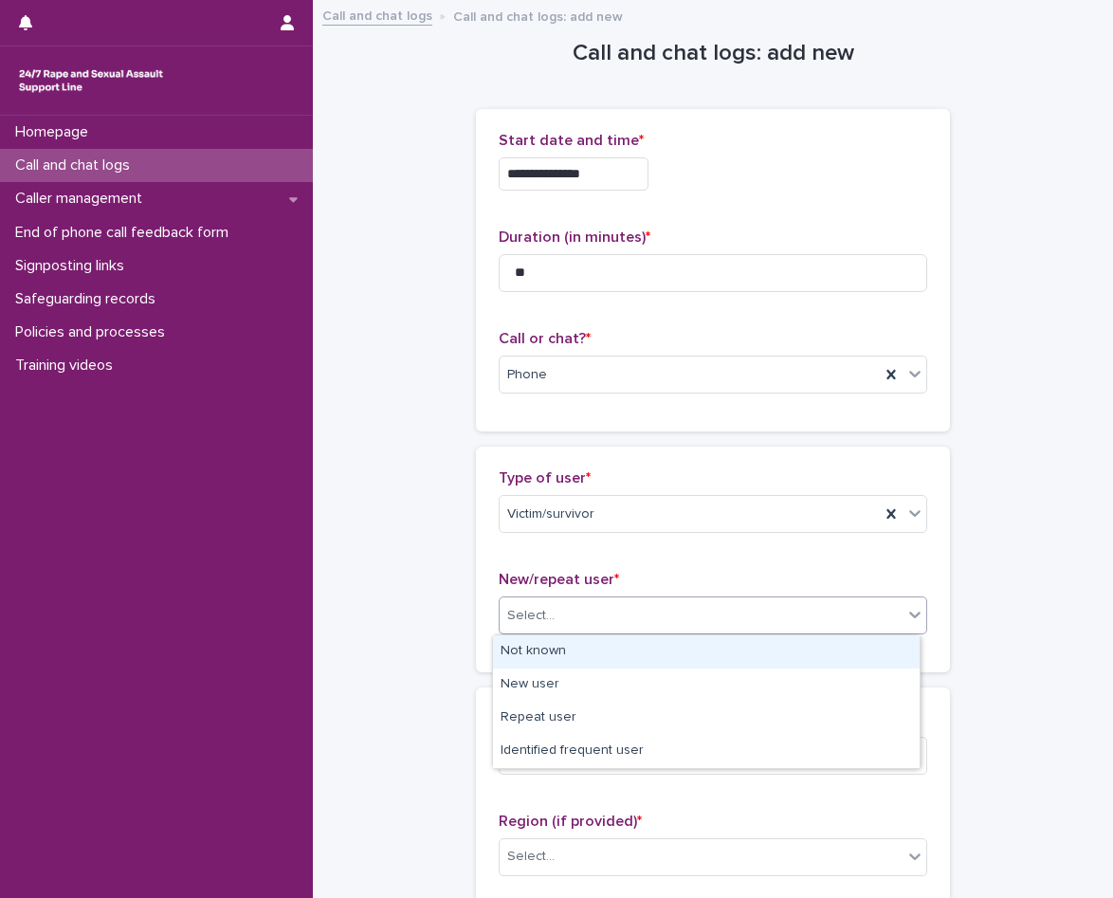
click at [590, 611] on div "Select..." at bounding box center [701, 615] width 403 height 31
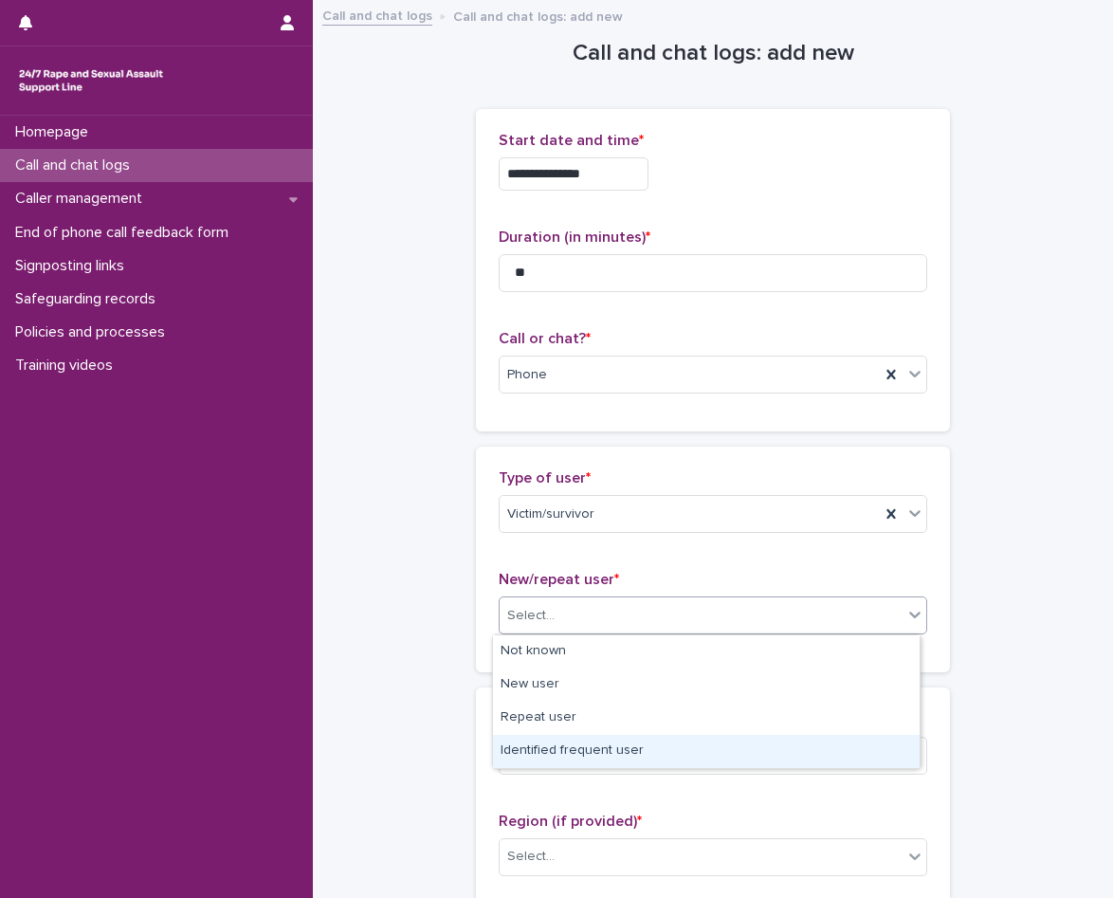
click at [586, 748] on div "Identified frequent user" at bounding box center [706, 751] width 427 height 33
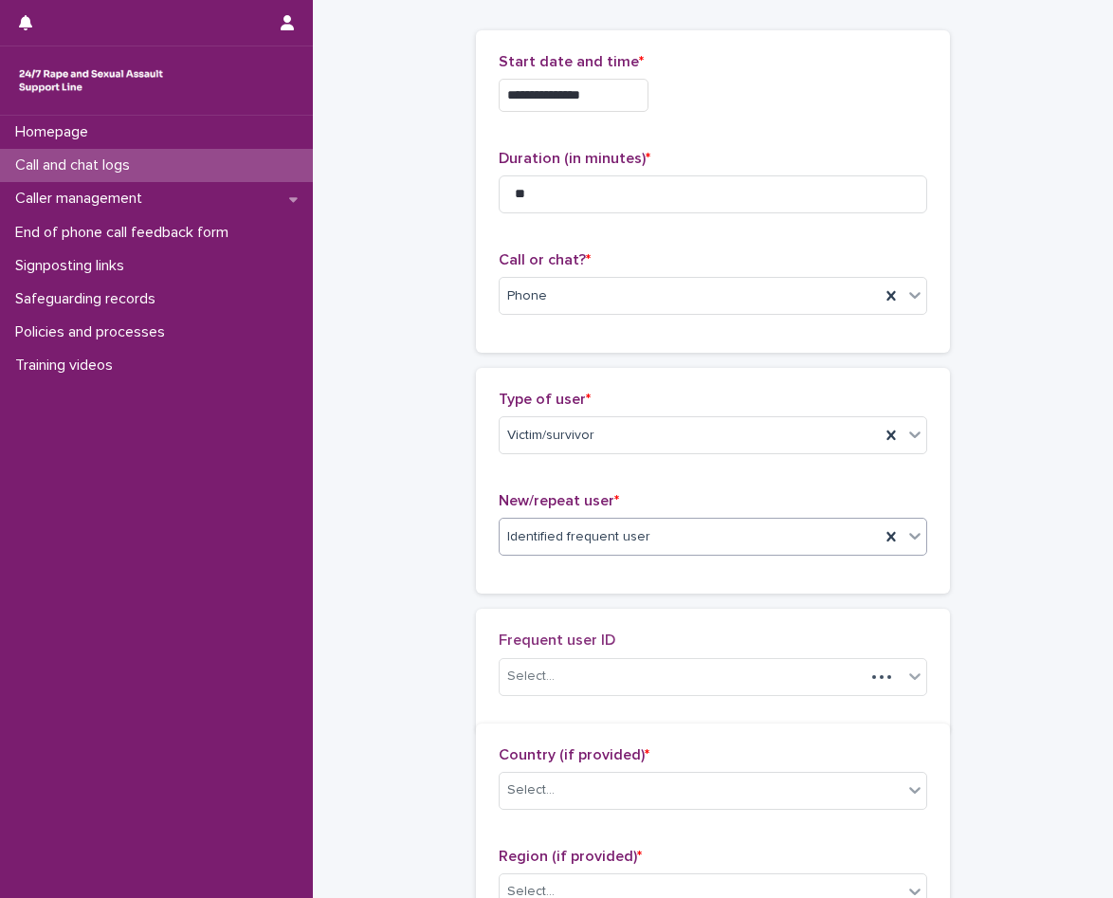
scroll to position [190, 0]
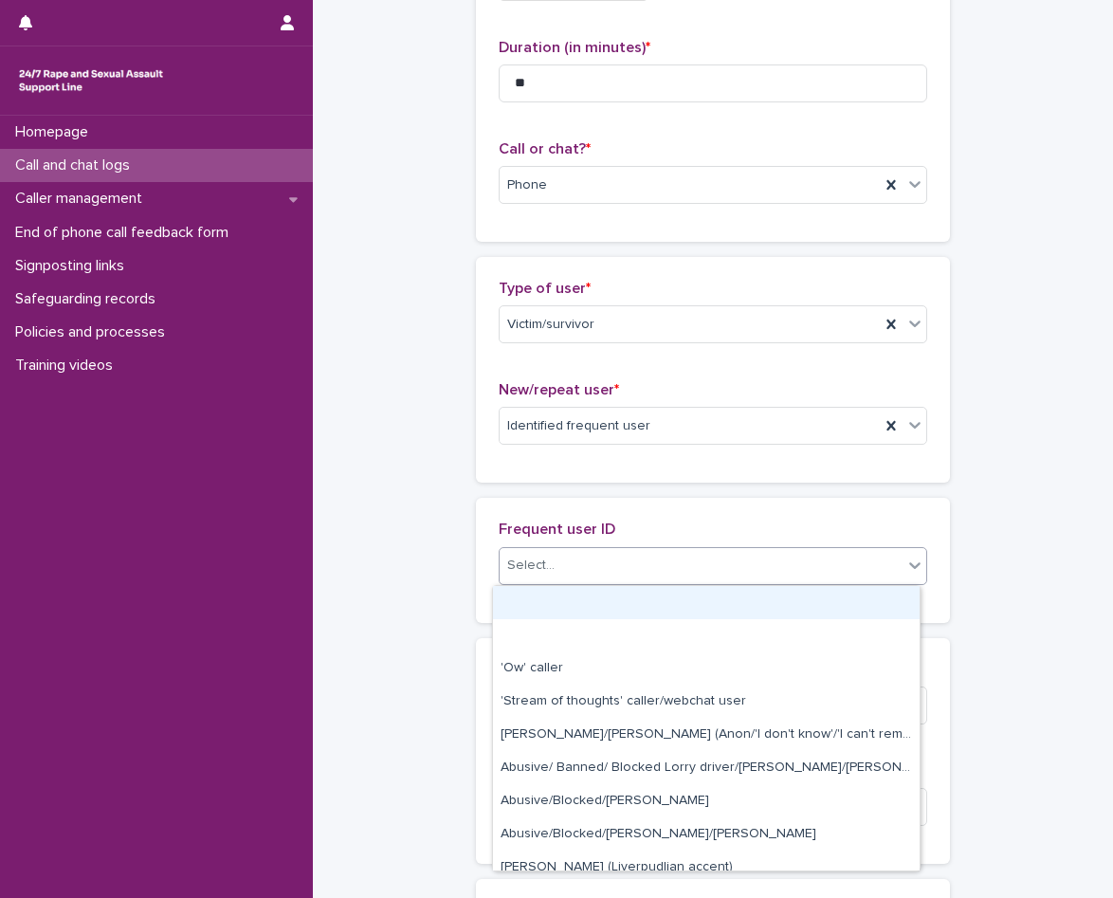
click at [592, 566] on div "Select..." at bounding box center [701, 565] width 403 height 31
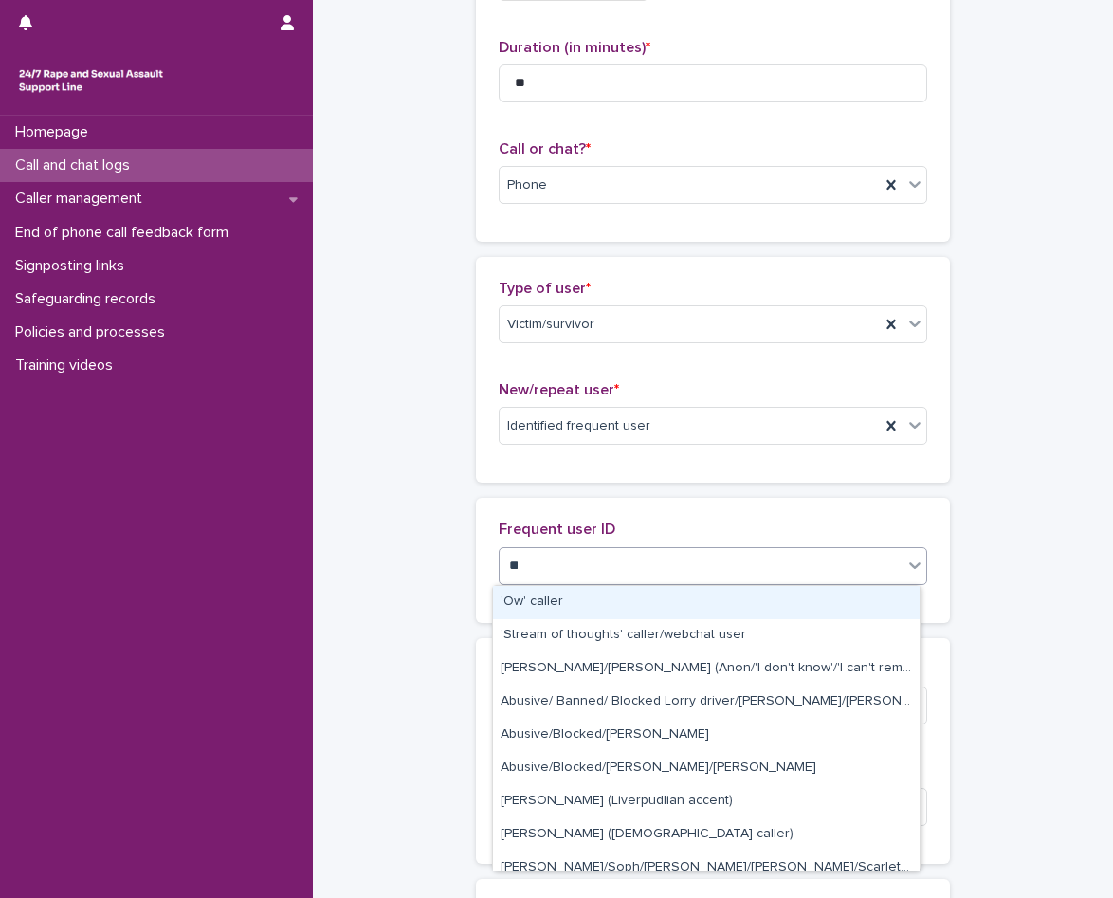
type input "***"
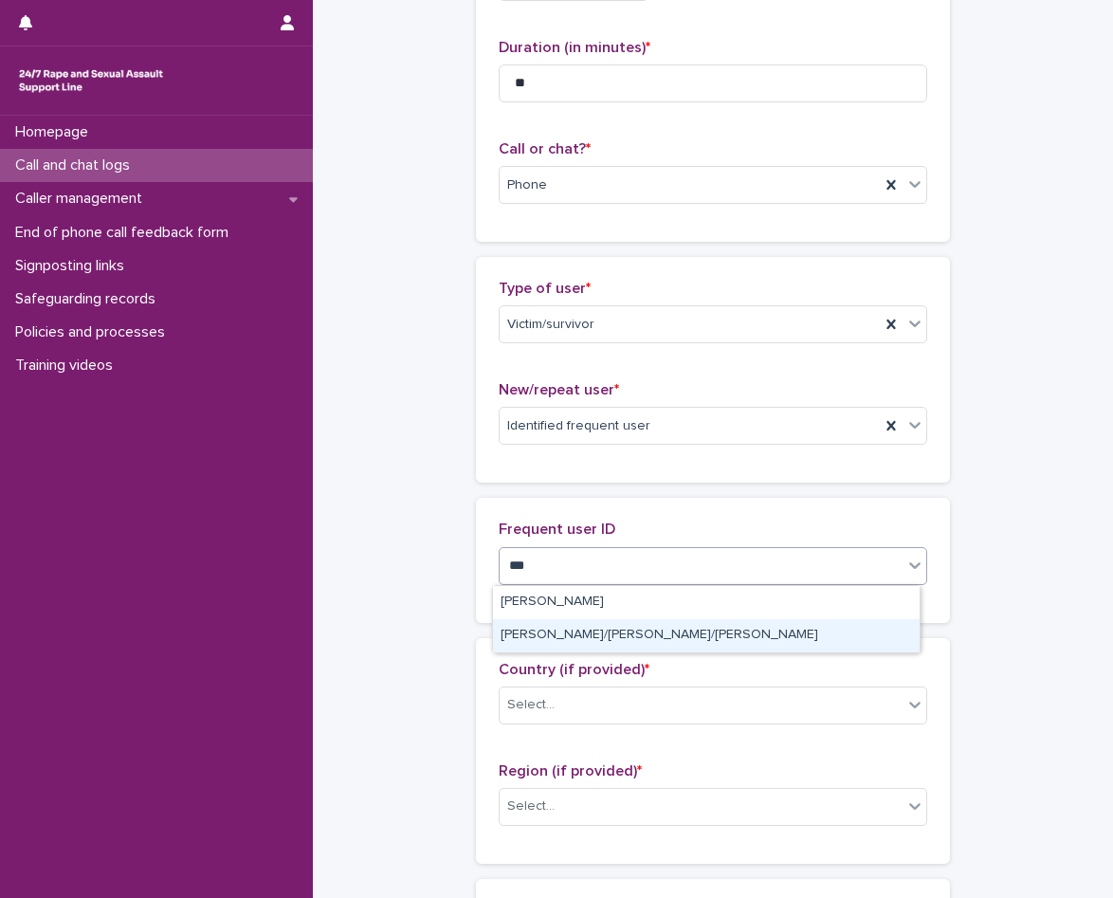
click at [580, 630] on div "[PERSON_NAME]/[PERSON_NAME]/[PERSON_NAME]" at bounding box center [706, 635] width 427 height 33
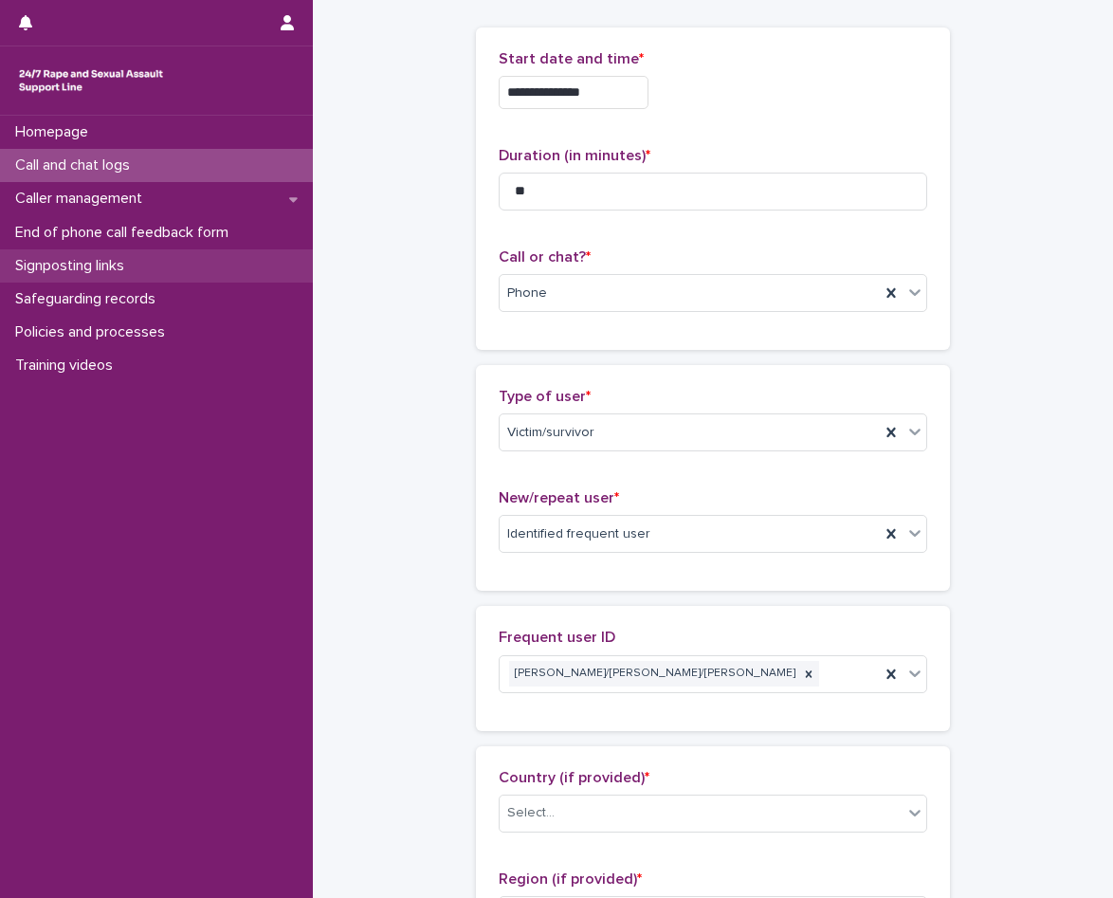
scroll to position [0, 0]
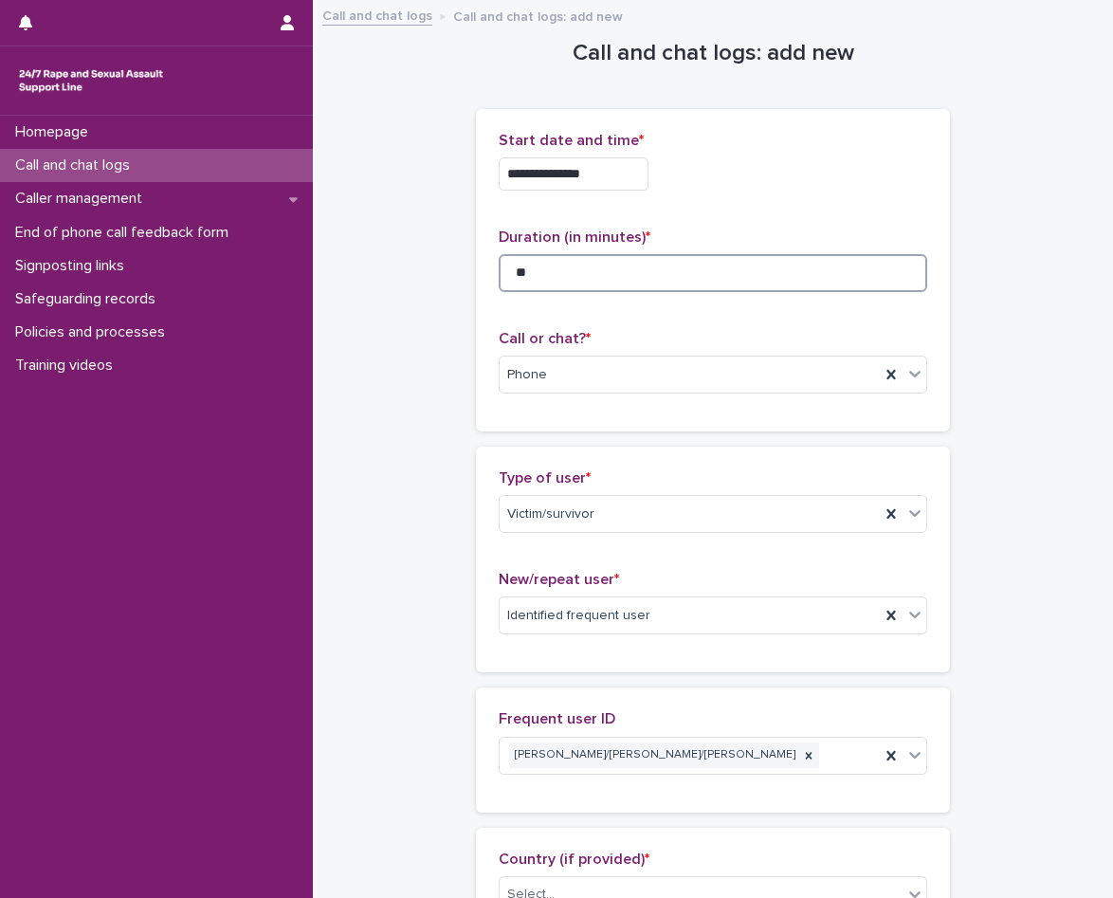
click at [631, 281] on input "**" at bounding box center [713, 273] width 429 height 38
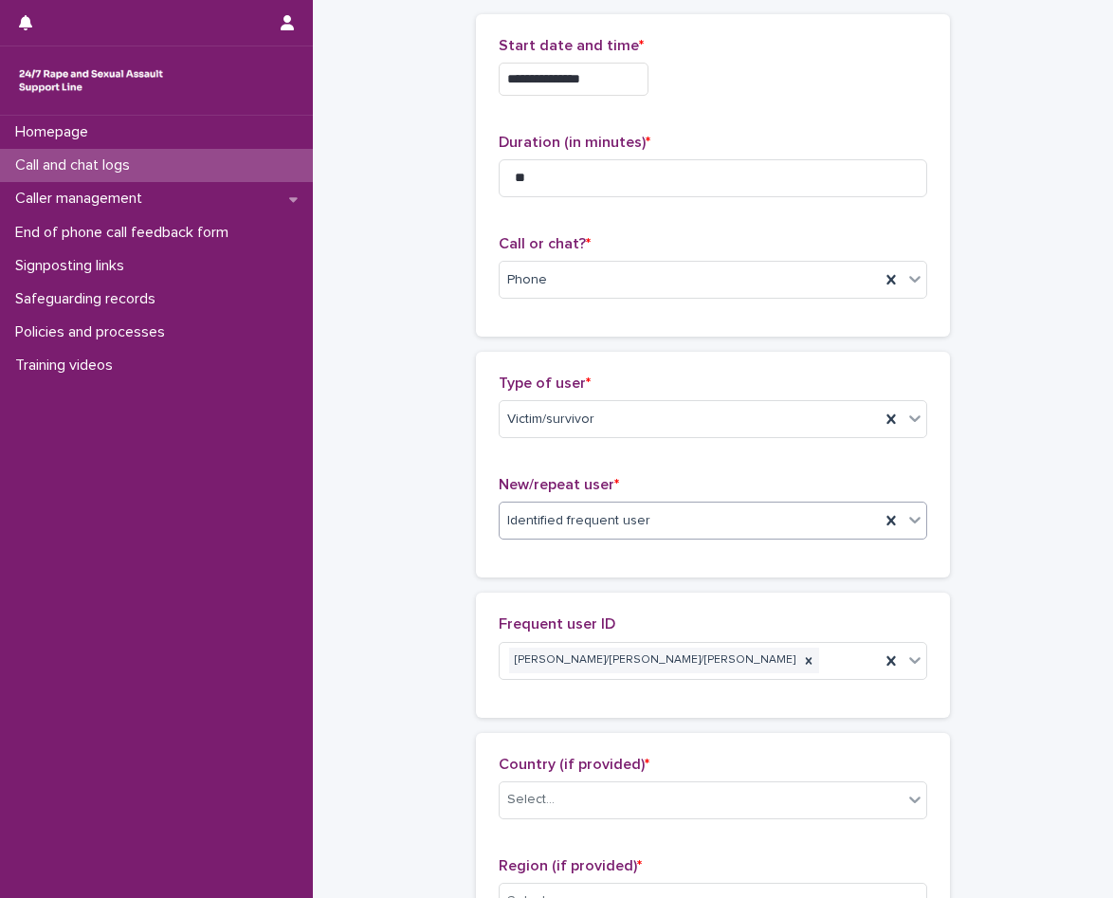
click at [677, 526] on div "Identified frequent user" at bounding box center [713, 521] width 429 height 38
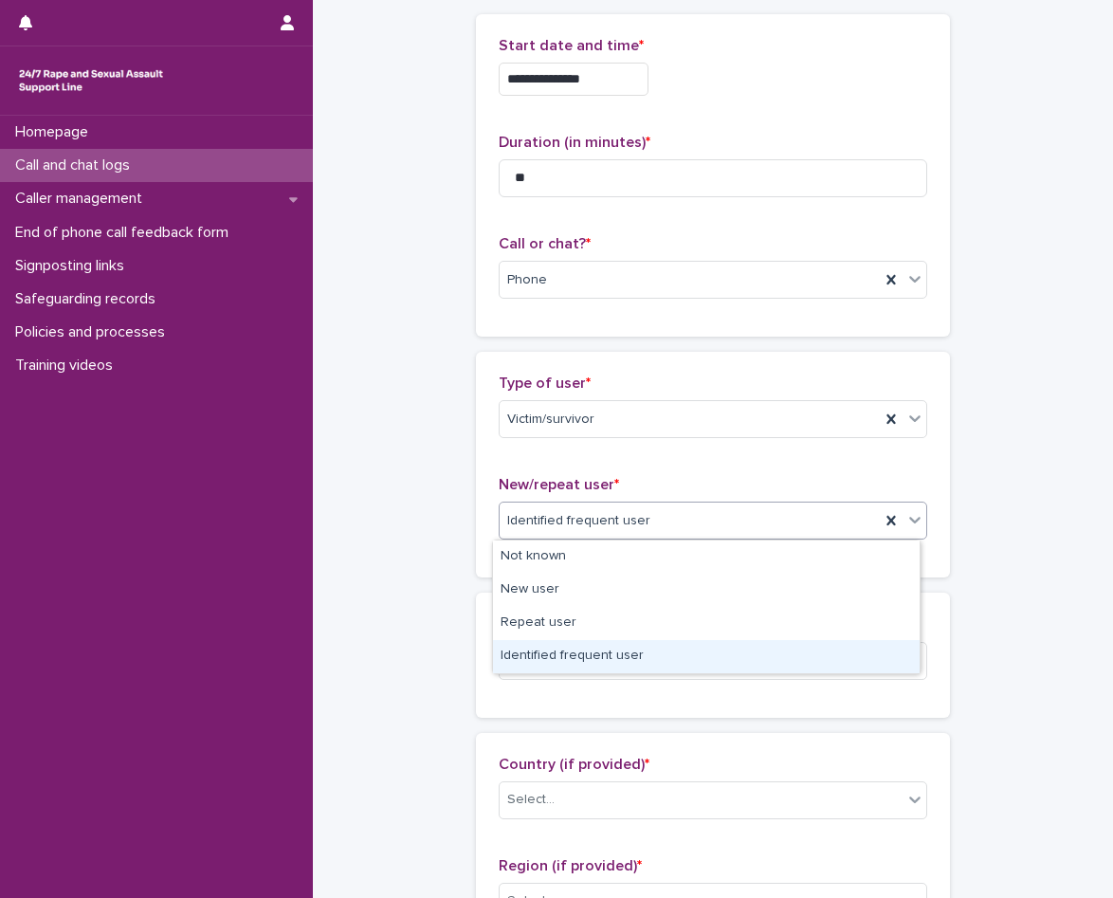
click at [631, 649] on div "Identified frequent user" at bounding box center [706, 656] width 427 height 33
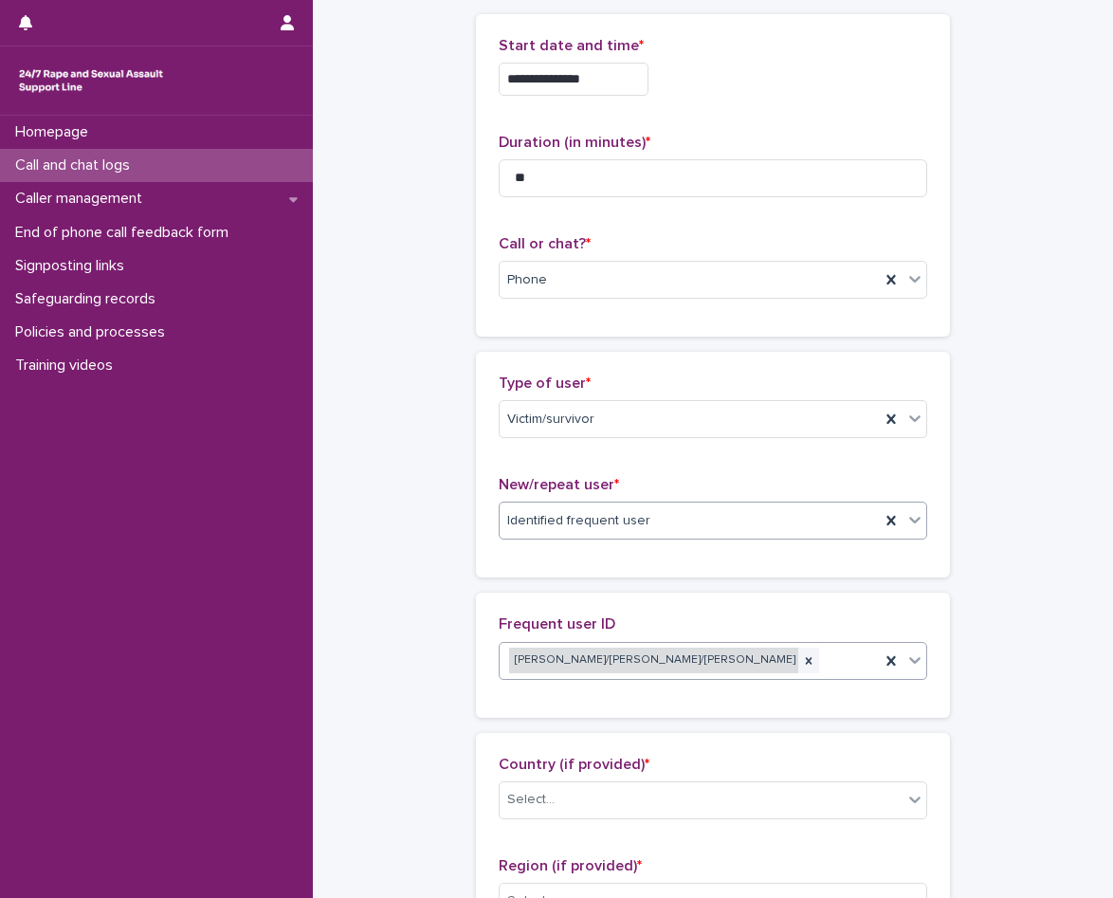
click at [629, 648] on div "[PERSON_NAME]/[PERSON_NAME]/[PERSON_NAME]" at bounding box center [653, 661] width 289 height 26
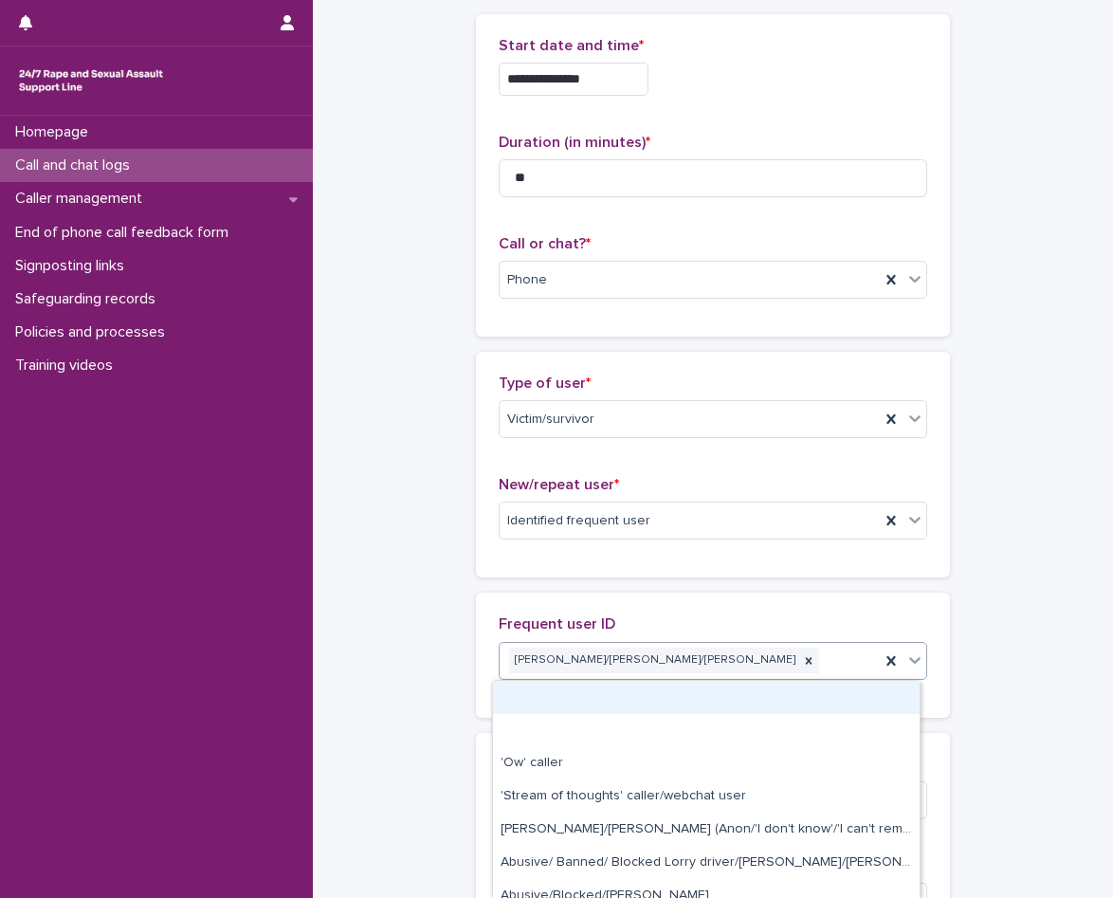
drag, startPoint x: 713, startPoint y: 631, endPoint x: 706, endPoint y: 619, distance: 14.0
click at [710, 628] on p "Frequent user ID" at bounding box center [713, 624] width 429 height 18
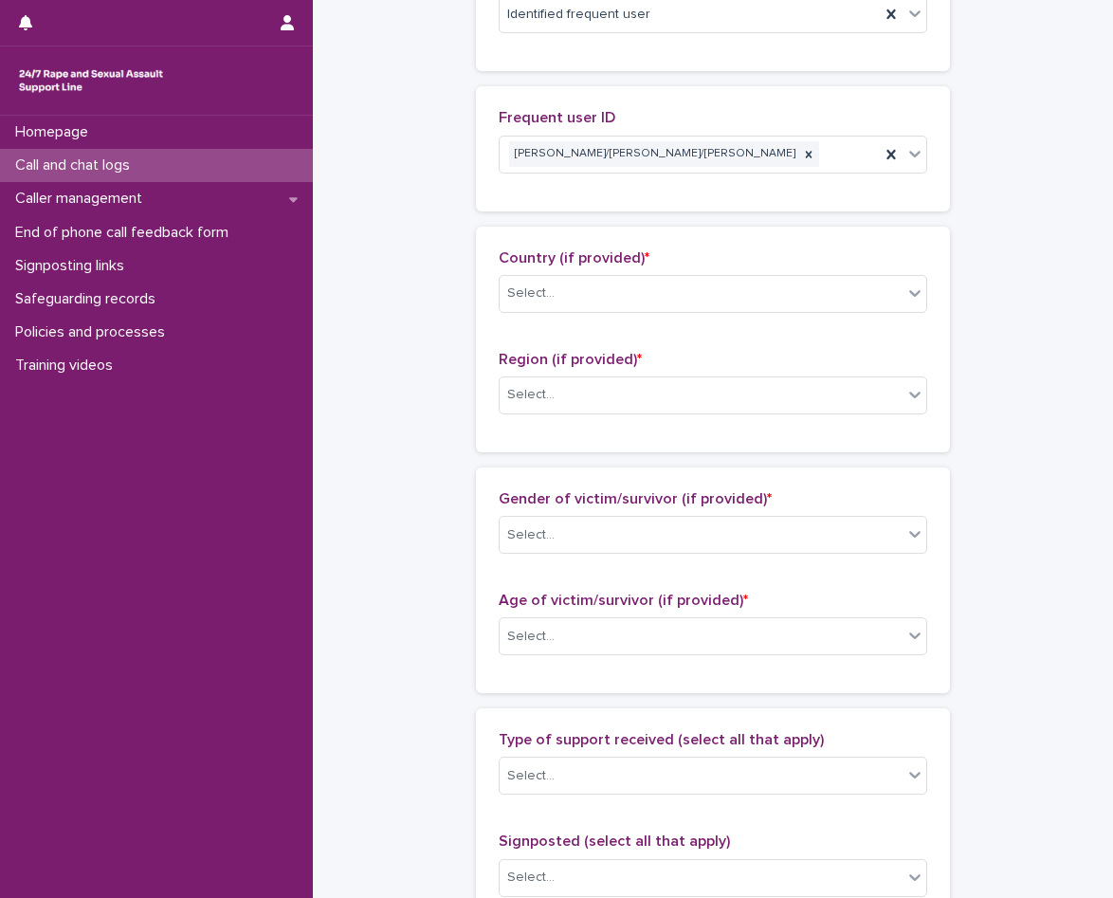
scroll to position [664, 0]
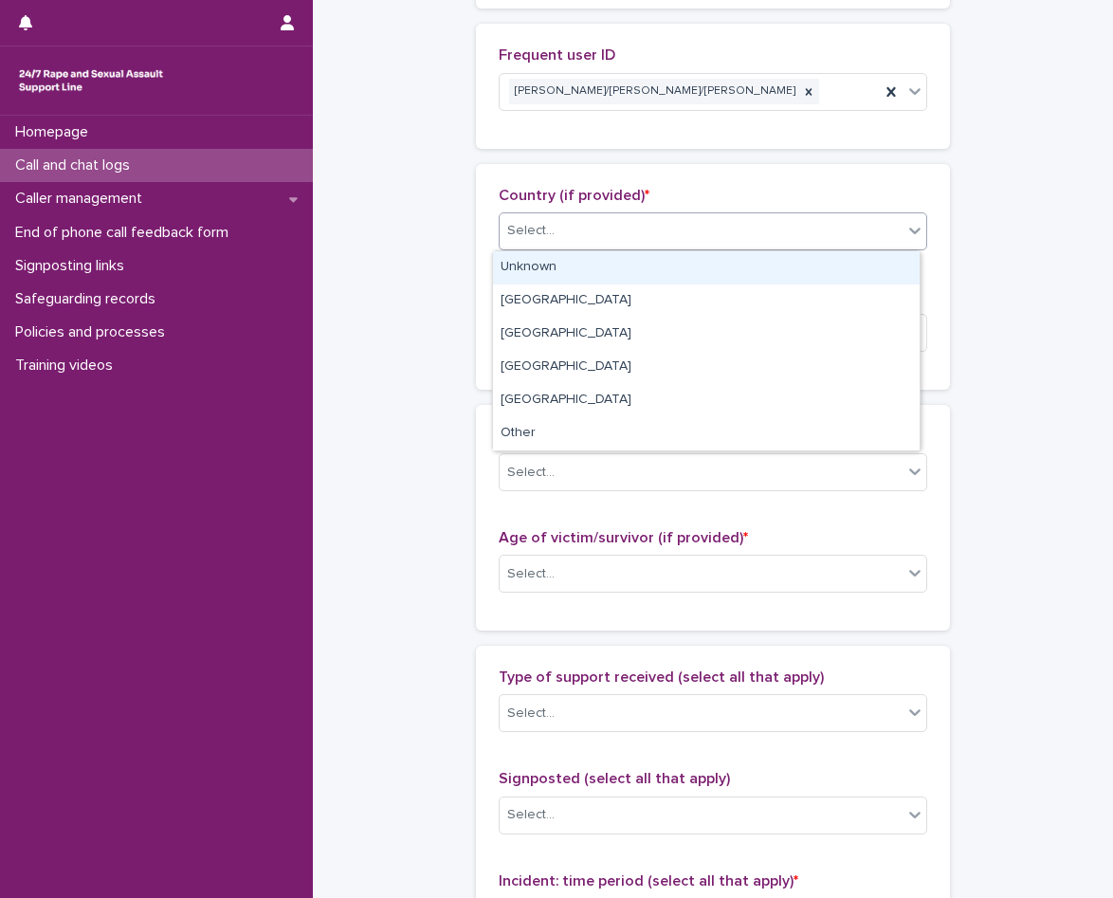
click at [636, 245] on div "Select..." at bounding box center [701, 230] width 403 height 31
click at [611, 282] on div "Unknown" at bounding box center [706, 267] width 427 height 33
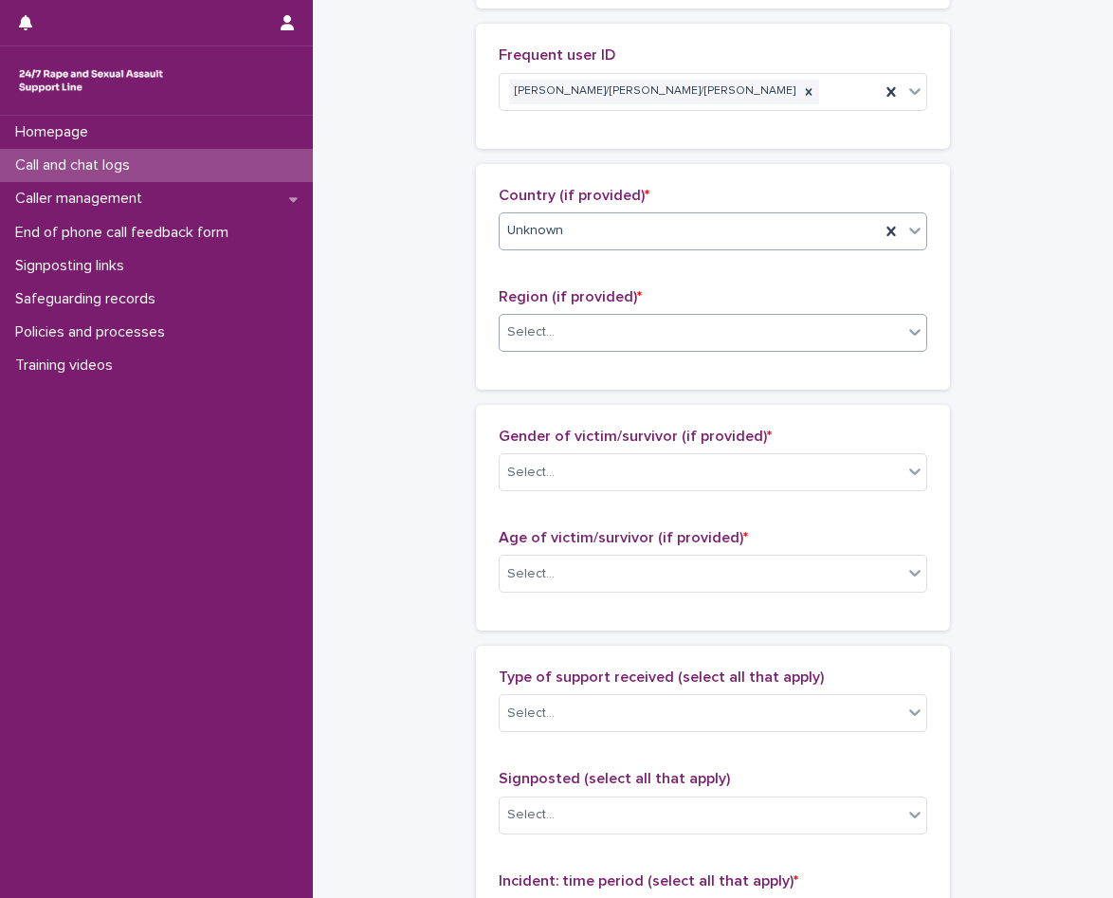
drag, startPoint x: 593, startPoint y: 359, endPoint x: 594, endPoint y: 344, distance: 15.2
click at [594, 359] on div "Region (if provided) * Select..." at bounding box center [713, 327] width 429 height 79
click at [594, 344] on div "Select..." at bounding box center [701, 332] width 403 height 31
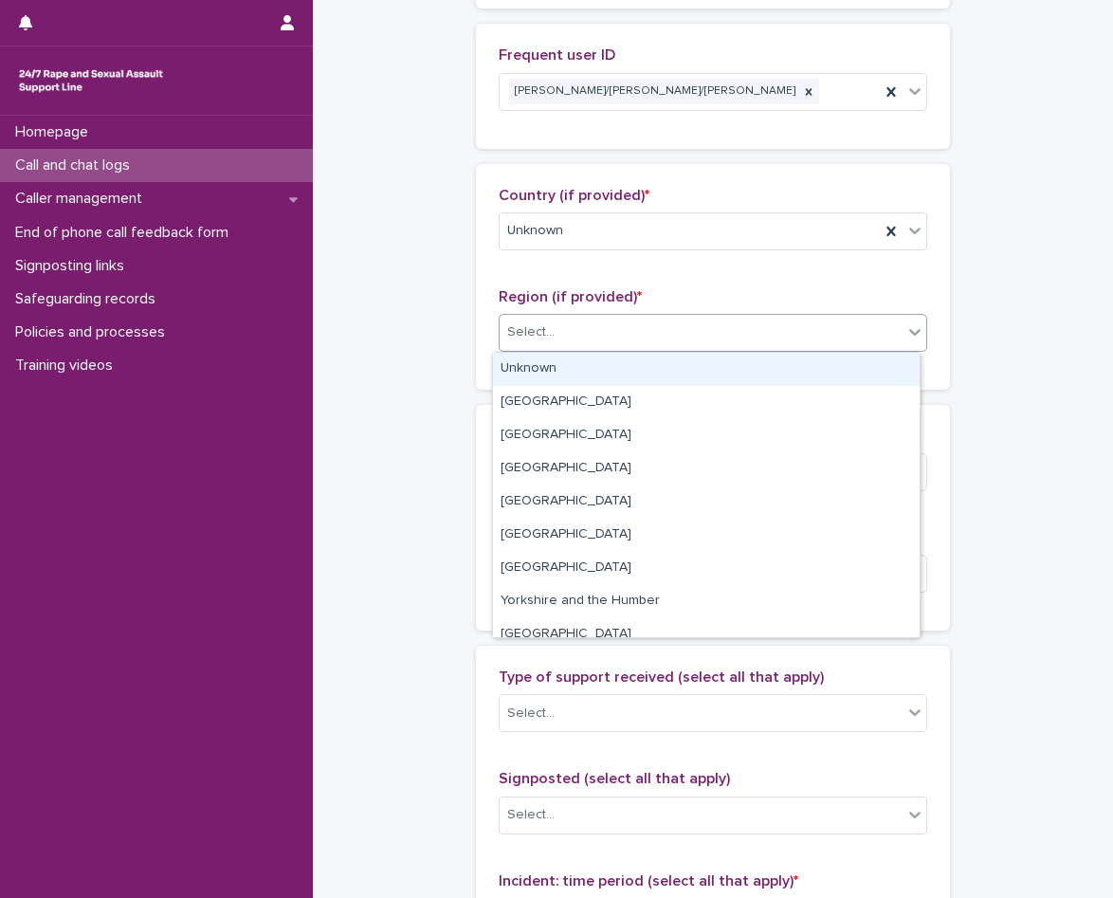
click at [594, 373] on div "Unknown" at bounding box center [706, 369] width 427 height 33
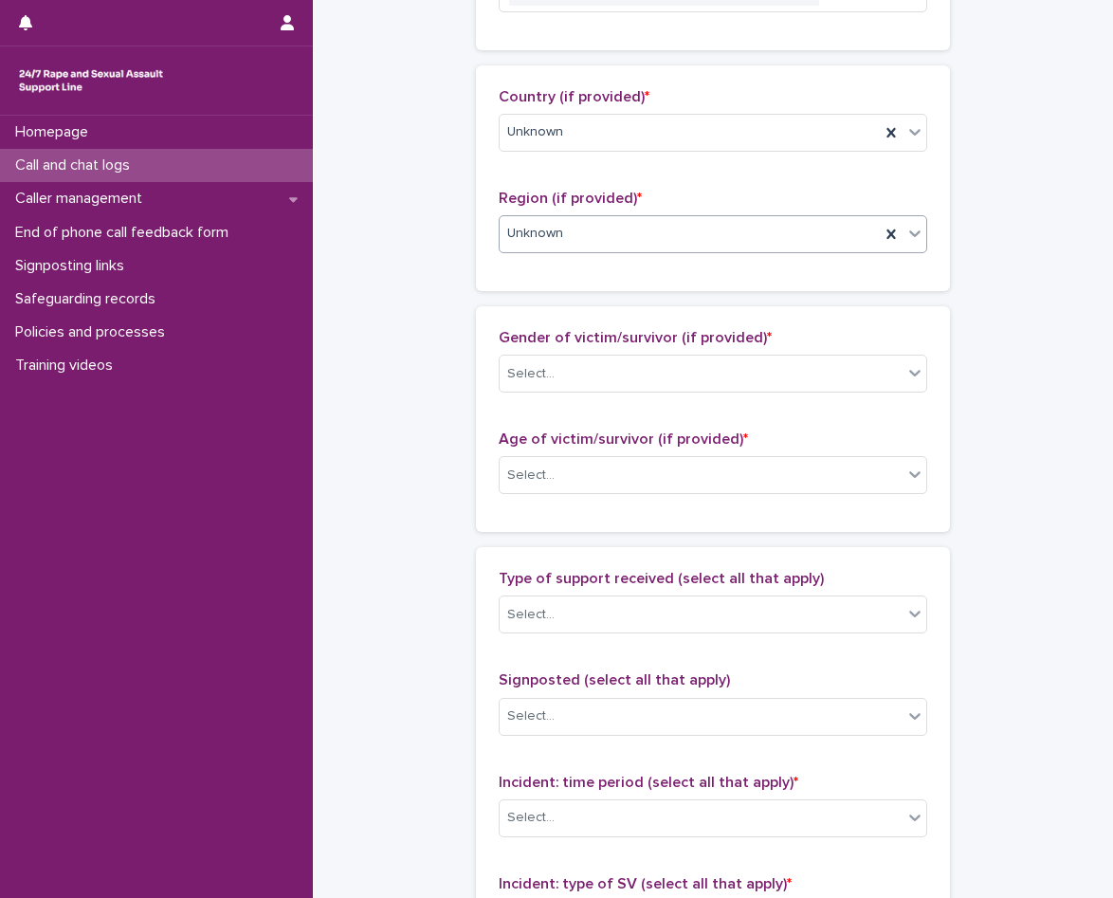
scroll to position [853, 0]
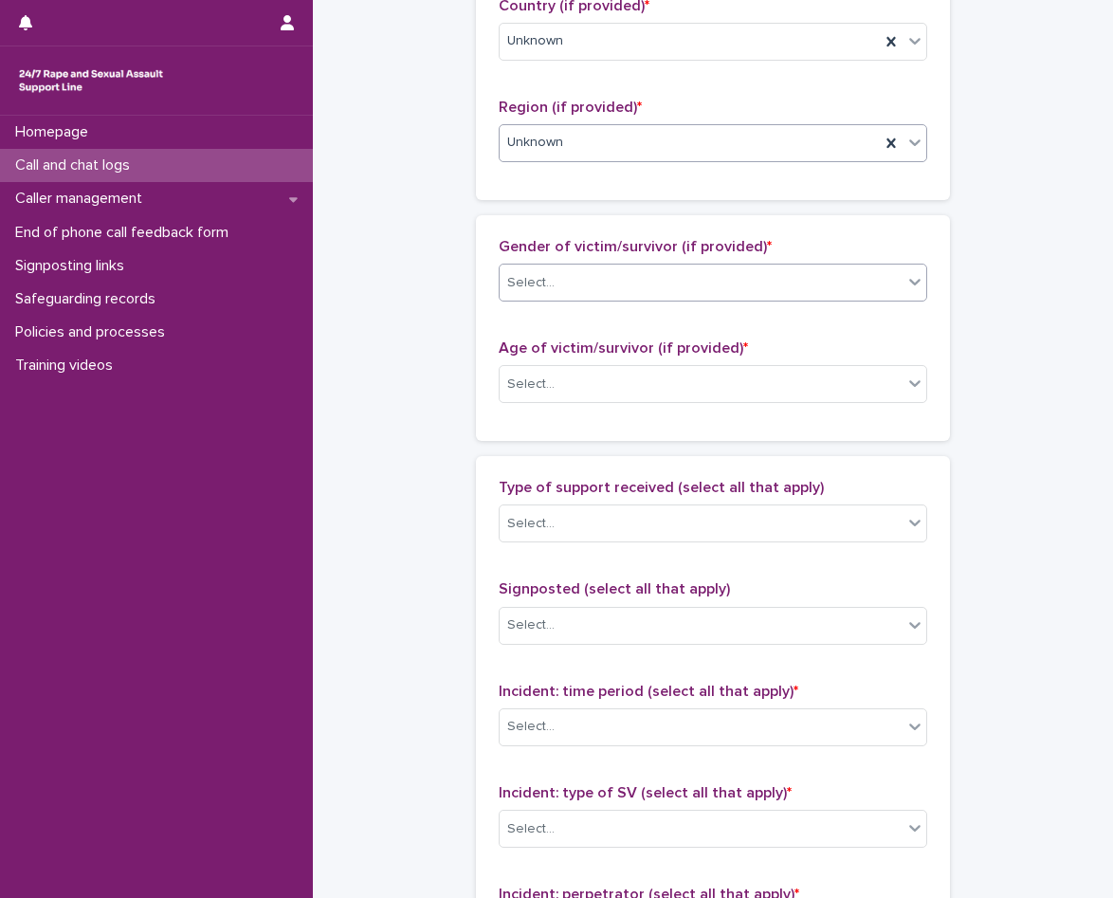
click at [611, 283] on div "Select..." at bounding box center [701, 282] width 403 height 31
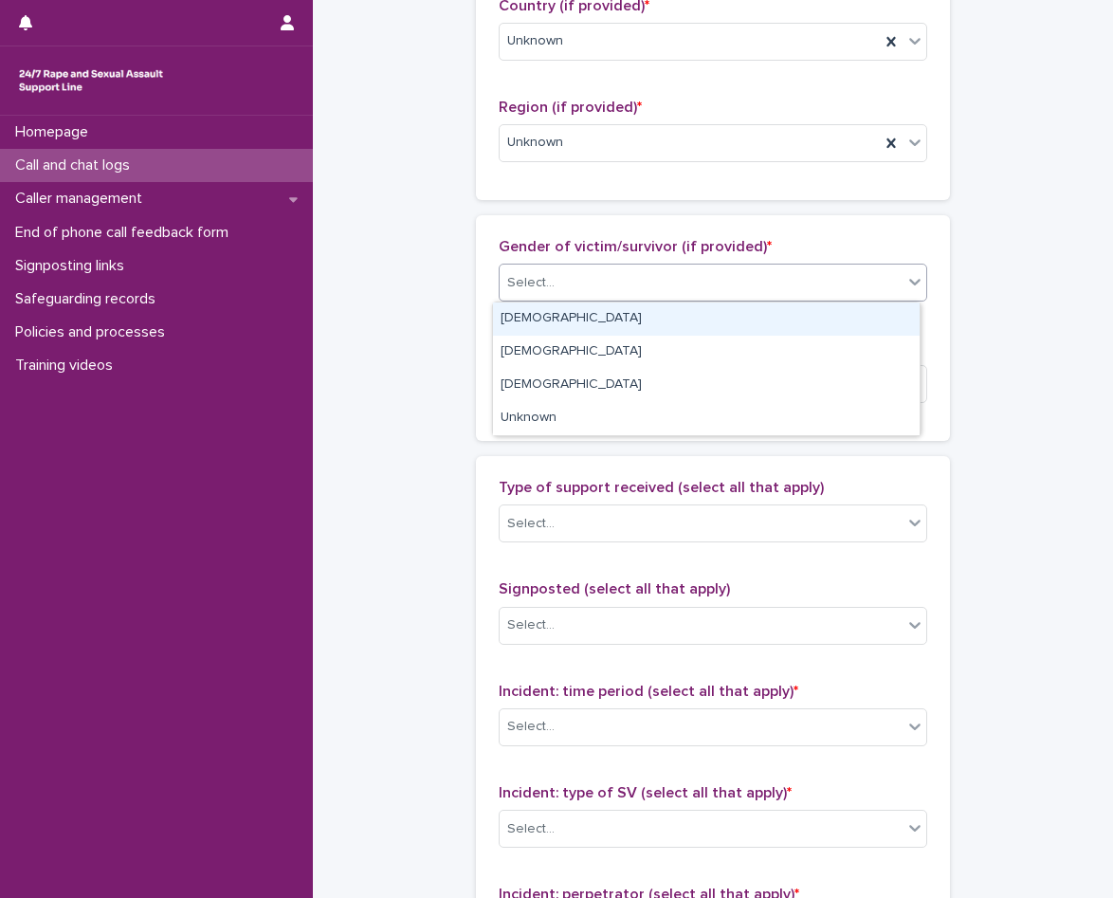
click at [614, 311] on div "[DEMOGRAPHIC_DATA]" at bounding box center [706, 318] width 427 height 33
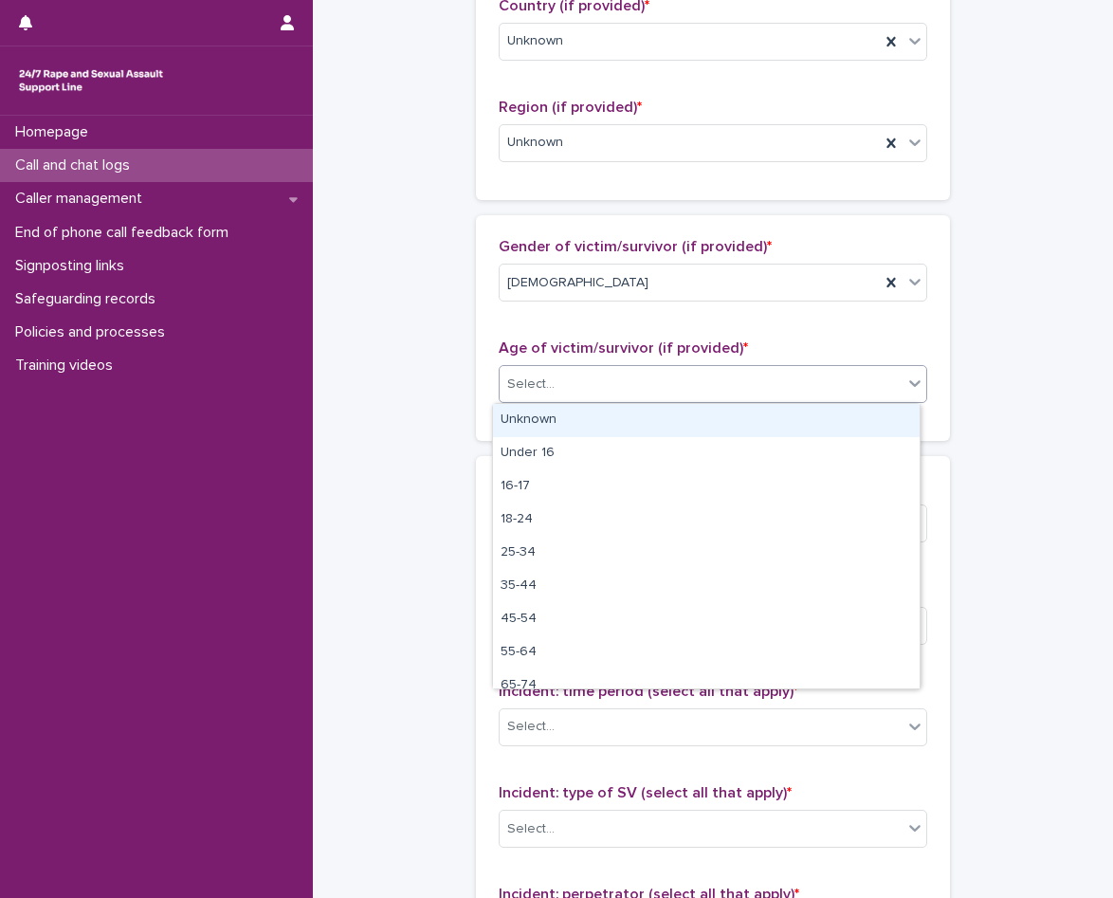
click at [593, 402] on div "Select..." at bounding box center [713, 384] width 429 height 38
click at [582, 417] on div "Unknown" at bounding box center [706, 420] width 427 height 33
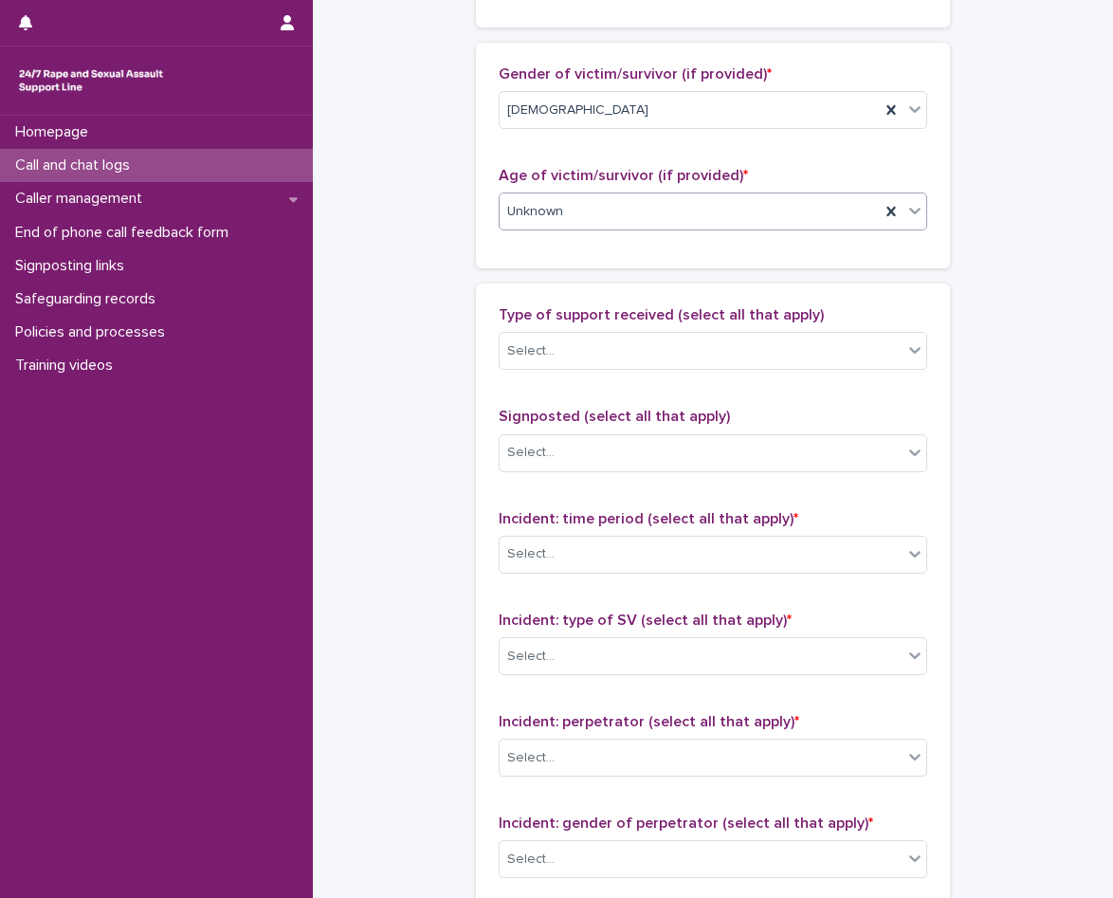
scroll to position [1043, 0]
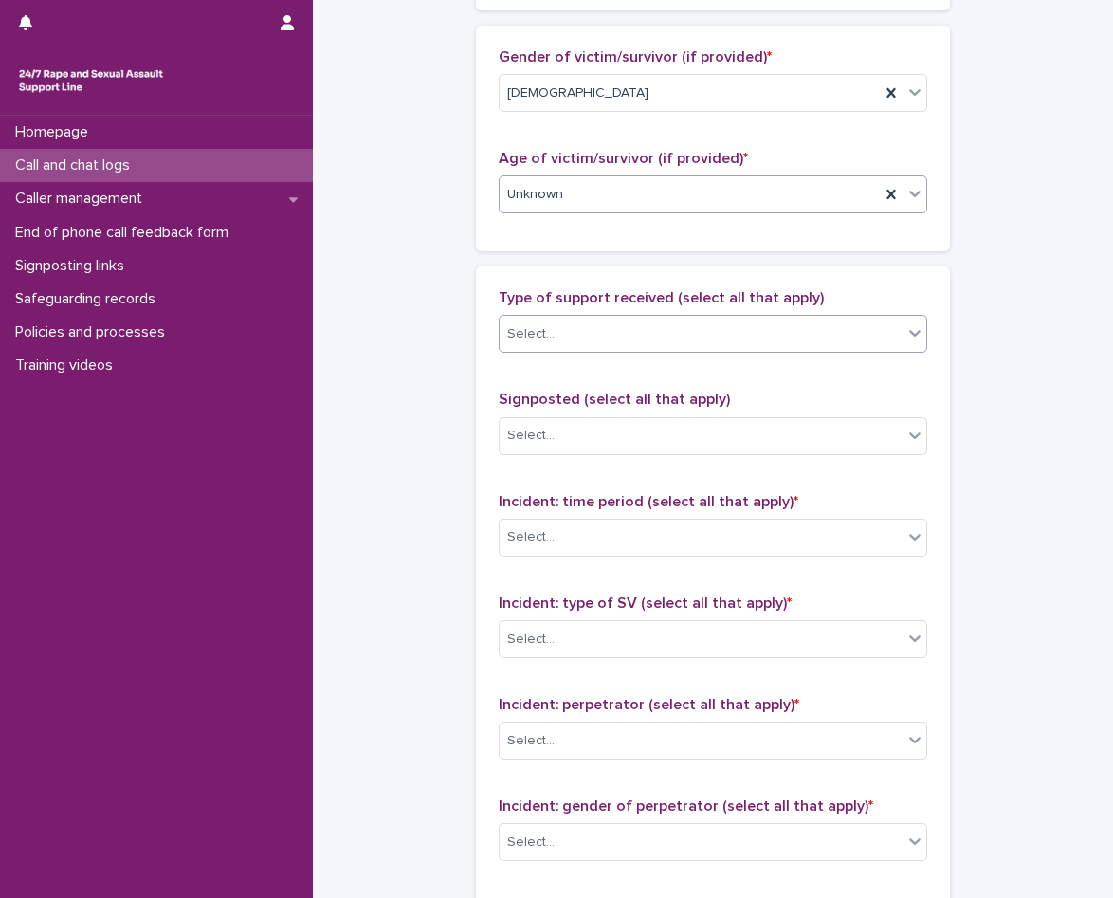
click at [606, 340] on div "Select..." at bounding box center [701, 334] width 403 height 31
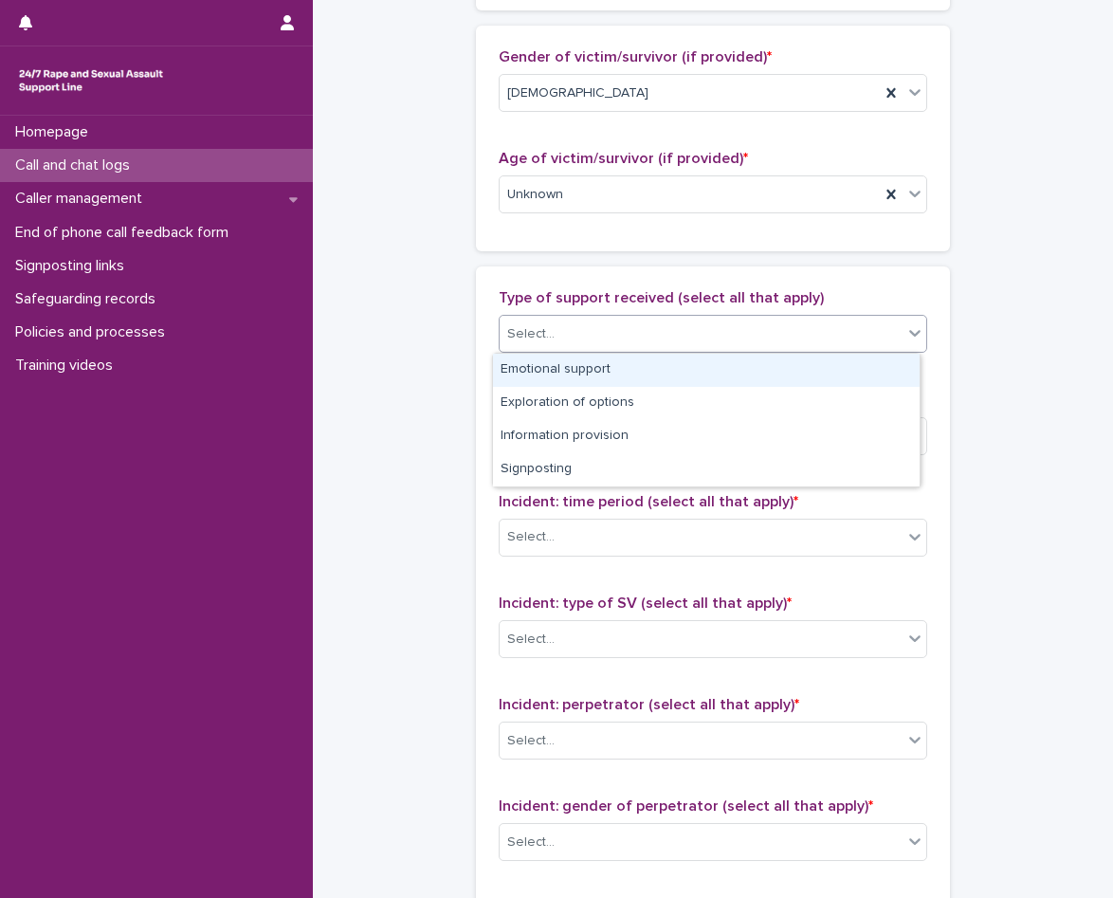
click at [597, 366] on div "Emotional support" at bounding box center [706, 370] width 427 height 33
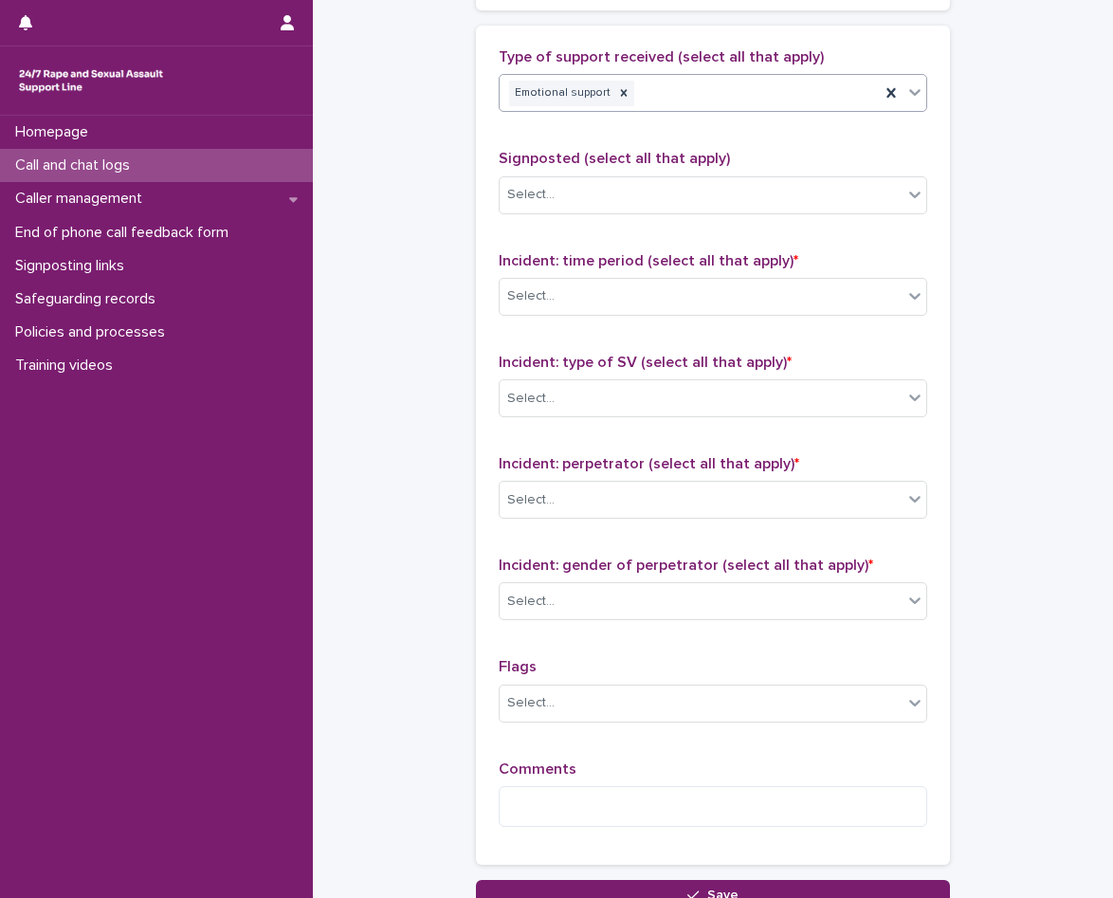
scroll to position [1327, 0]
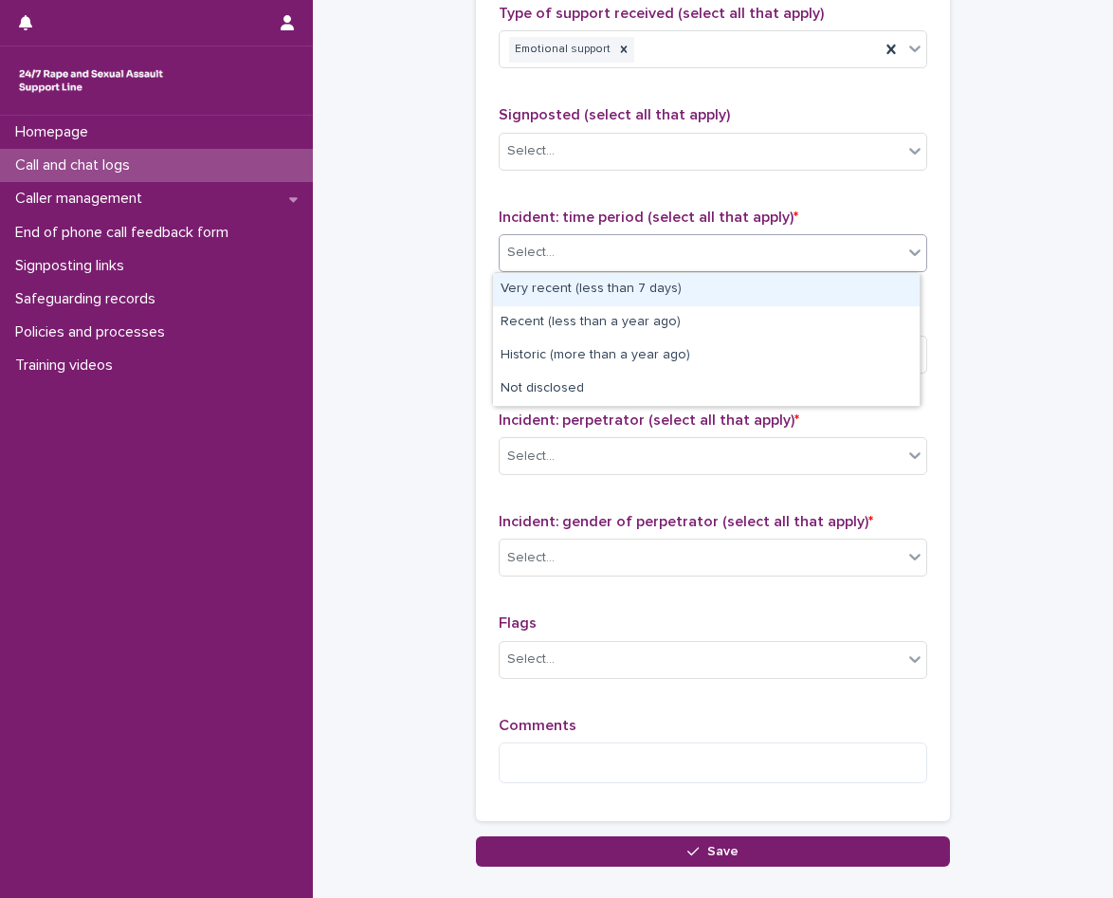
click at [603, 253] on div "Select..." at bounding box center [701, 252] width 403 height 31
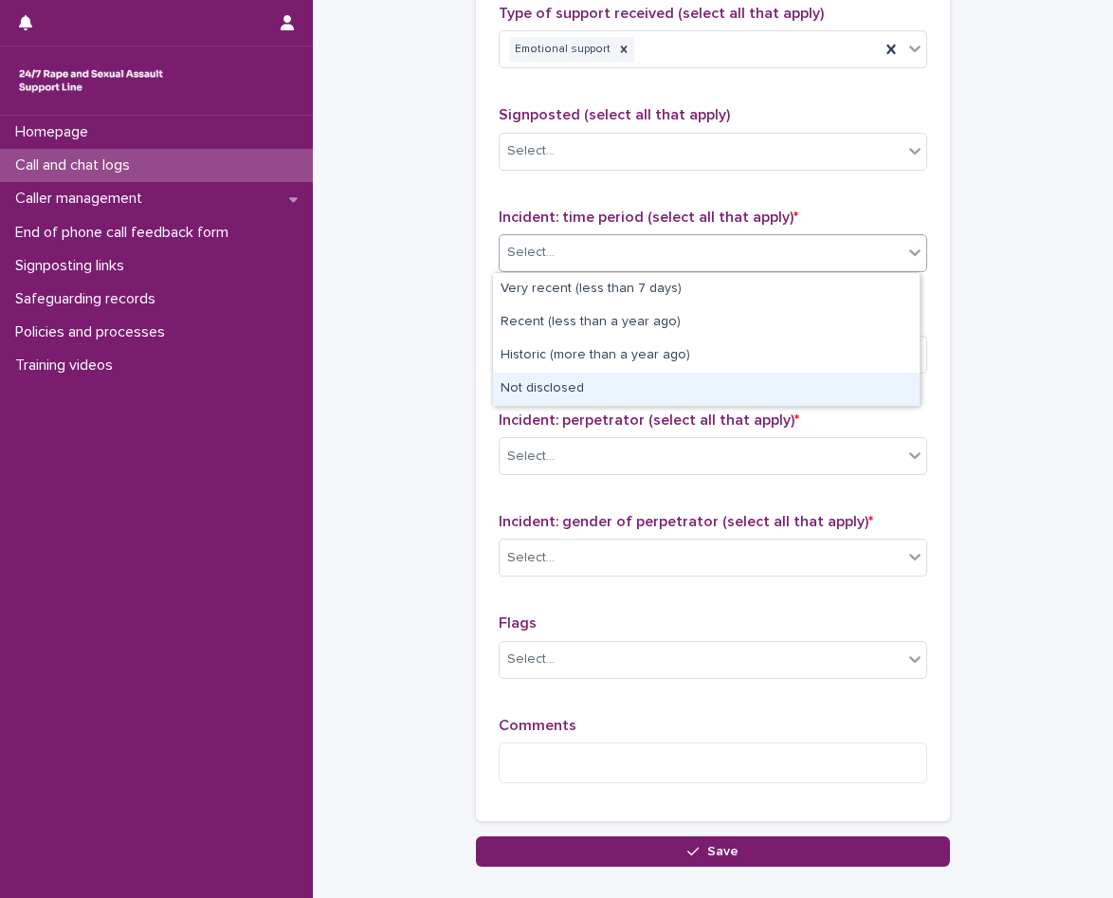
click at [593, 390] on div "Not disclosed" at bounding box center [706, 389] width 427 height 33
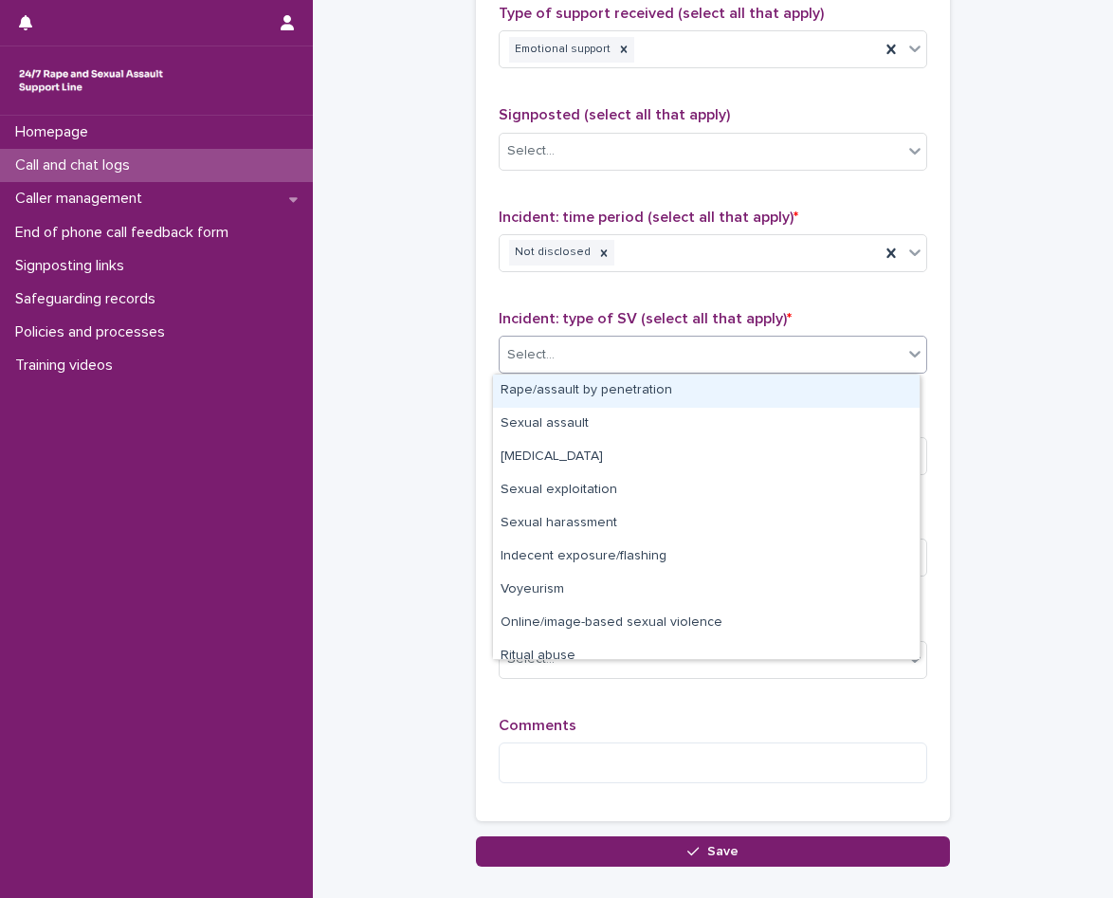
click at [596, 350] on div "Select..." at bounding box center [701, 354] width 403 height 31
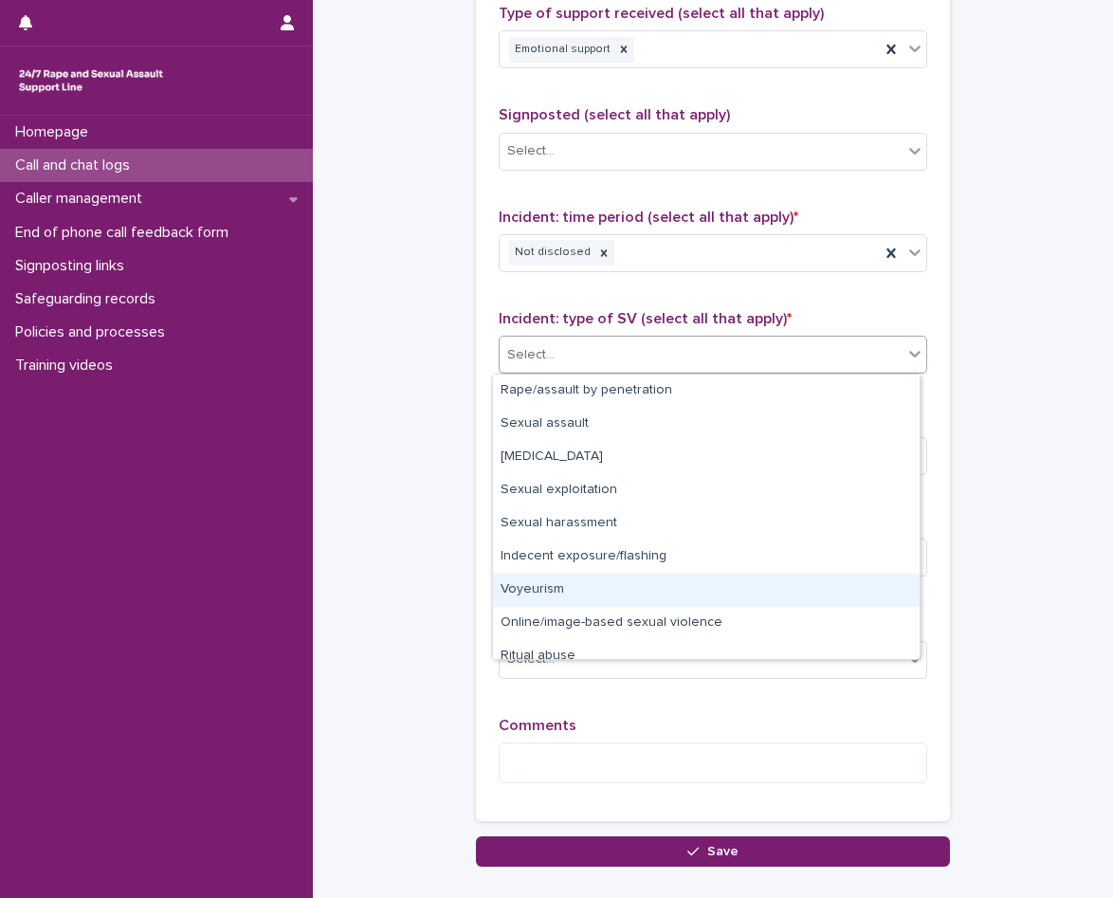
scroll to position [47, 0]
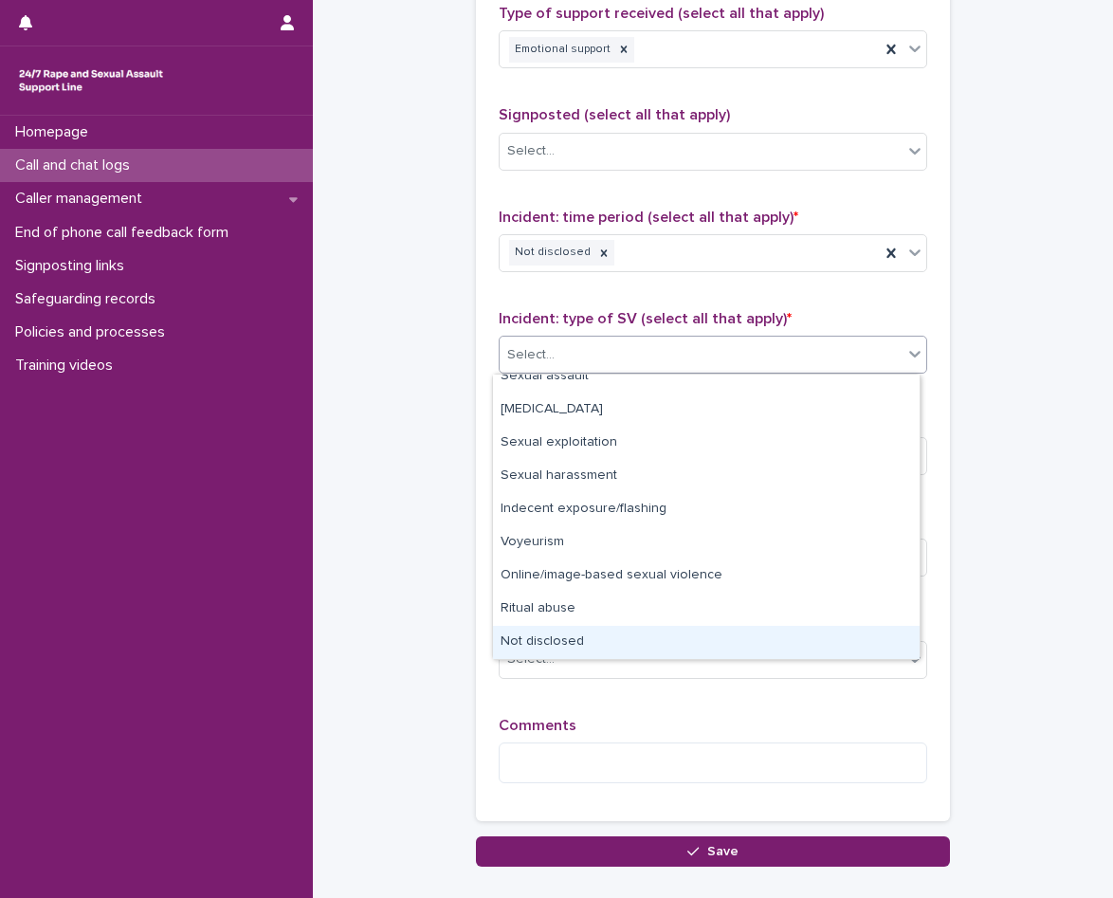
click at [542, 647] on div "Not disclosed" at bounding box center [706, 642] width 427 height 33
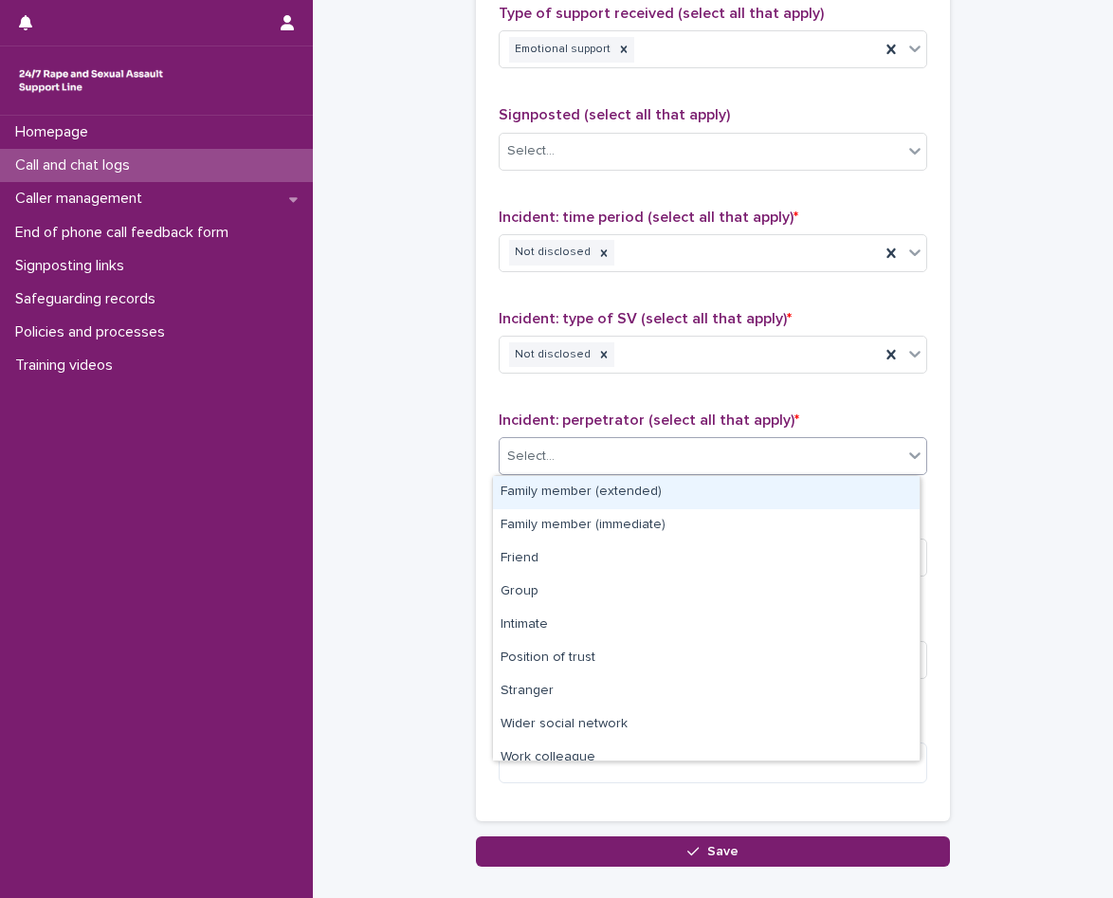
click at [625, 451] on div "Select..." at bounding box center [701, 456] width 403 height 31
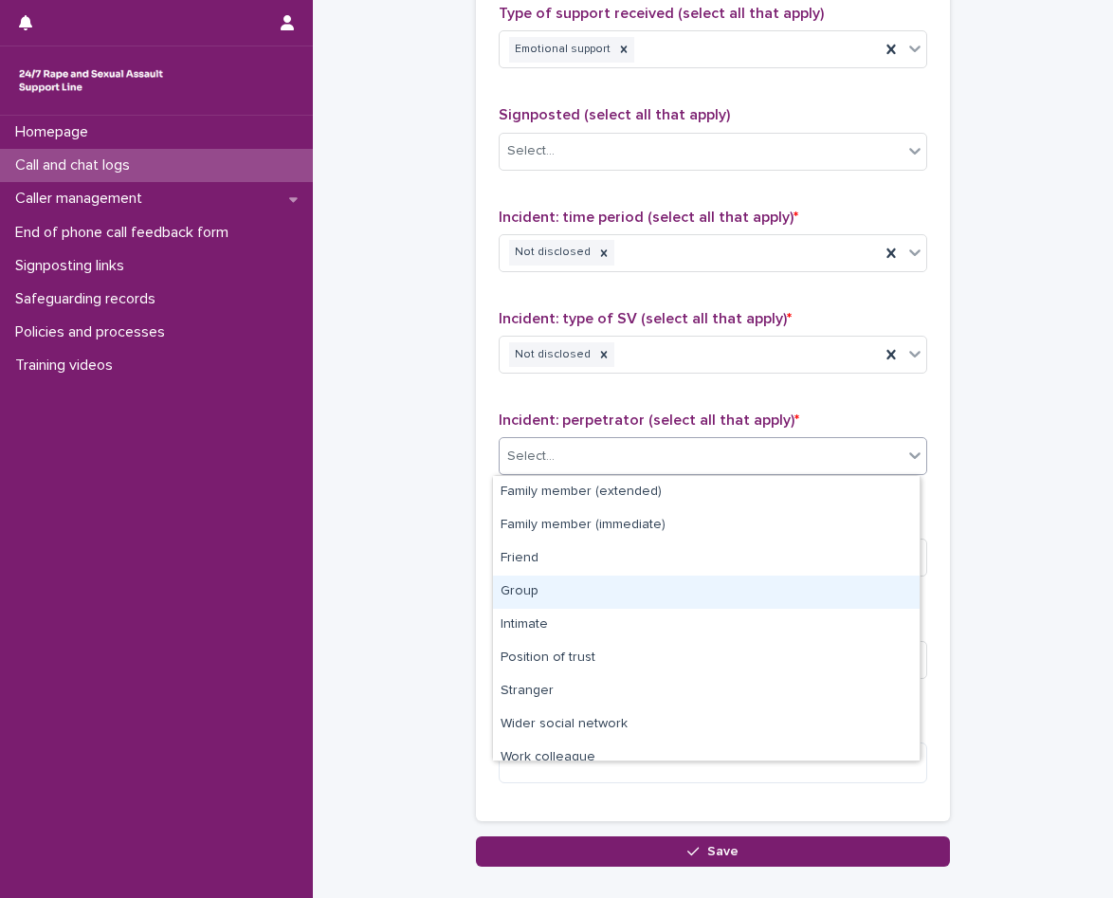
scroll to position [81, 0]
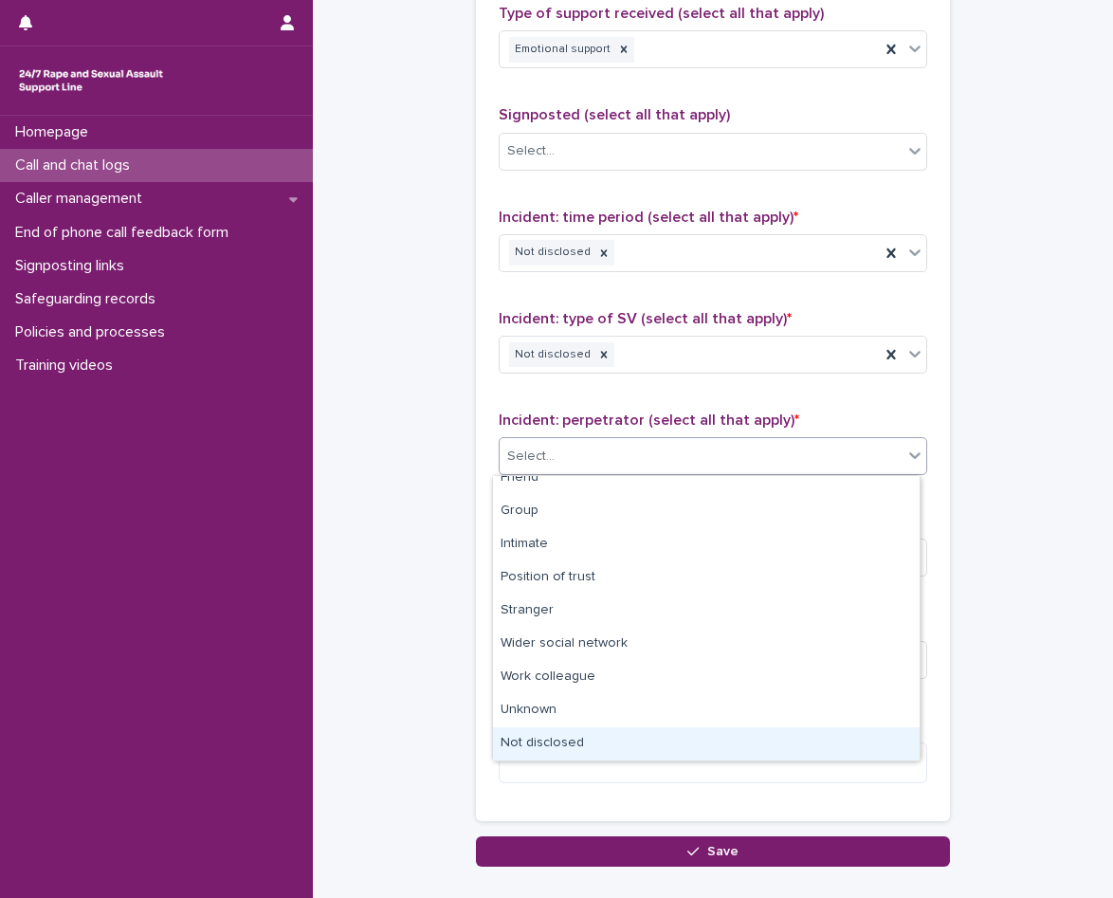
click at [586, 742] on div "Not disclosed" at bounding box center [706, 743] width 427 height 33
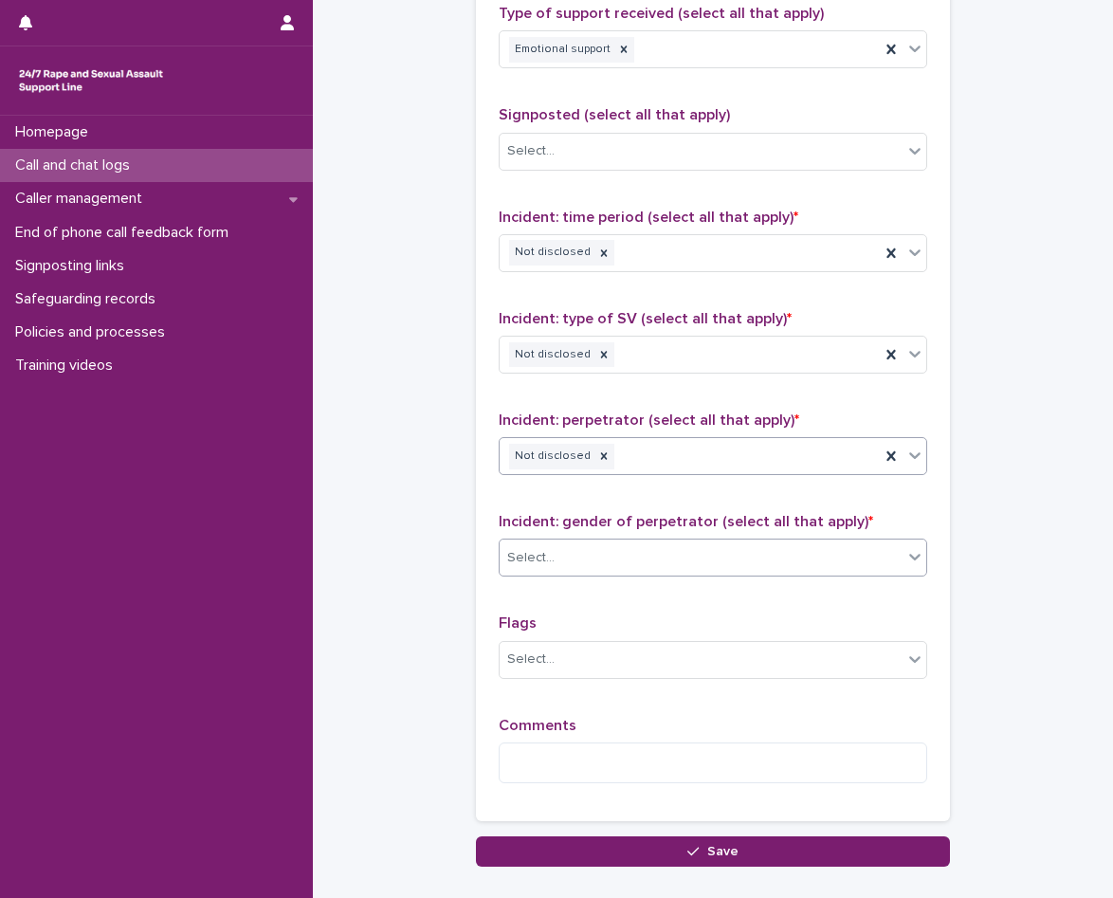
click at [616, 553] on div "Select..." at bounding box center [701, 557] width 403 height 31
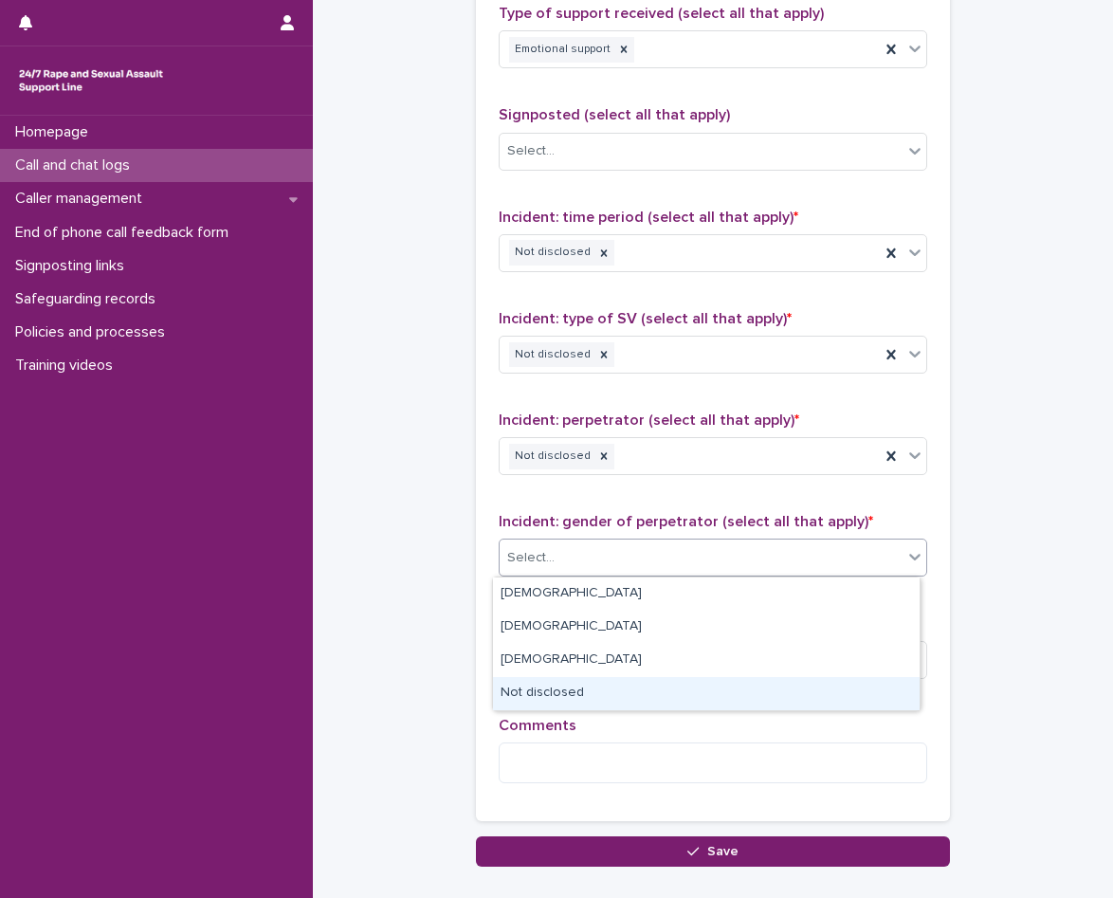
click at [597, 687] on div "Not disclosed" at bounding box center [706, 693] width 427 height 33
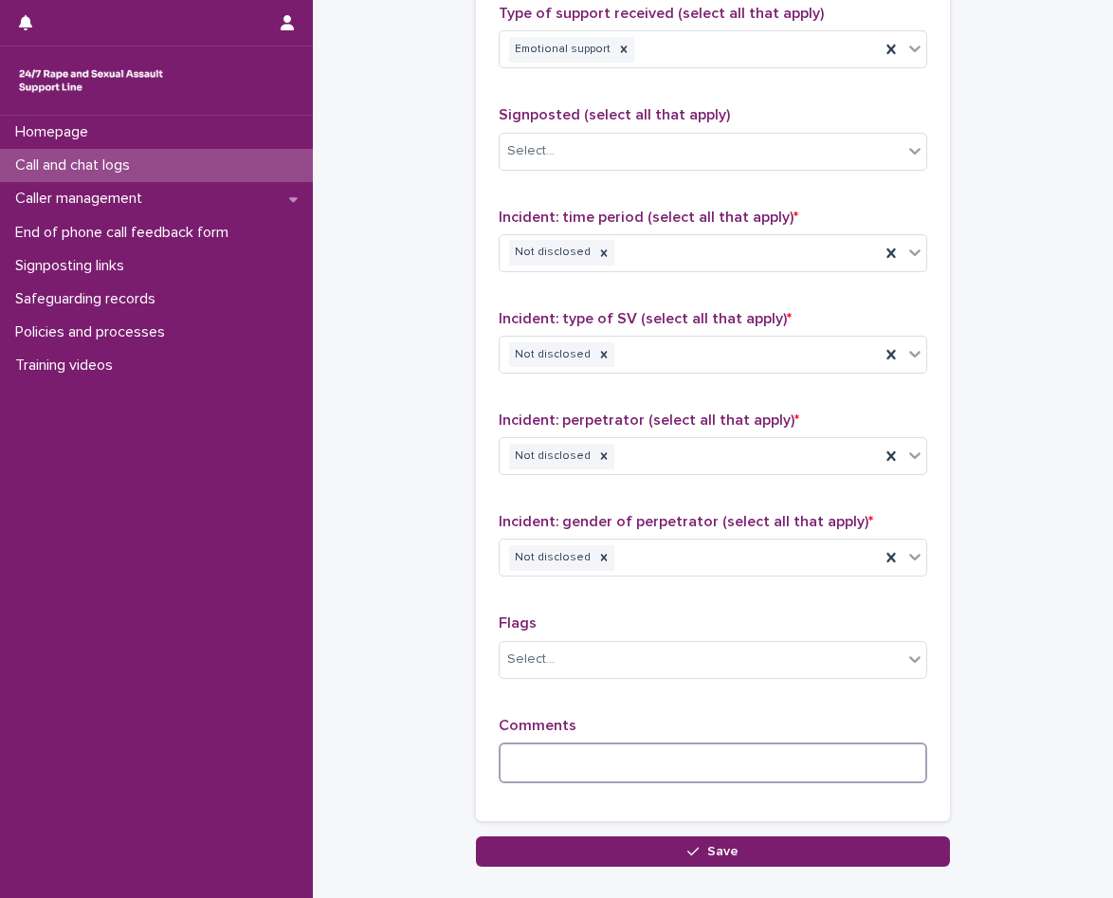
click at [613, 758] on textarea at bounding box center [713, 762] width 429 height 41
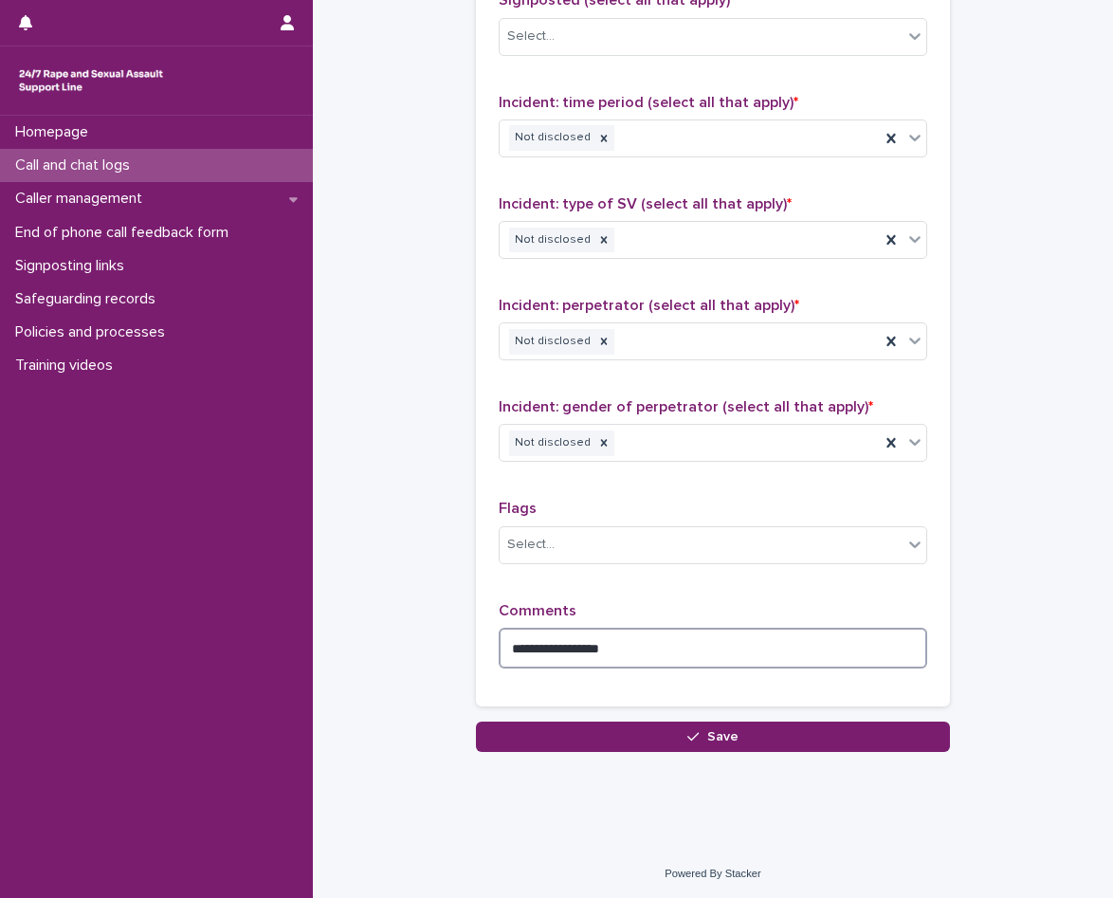
scroll to position [1445, 0]
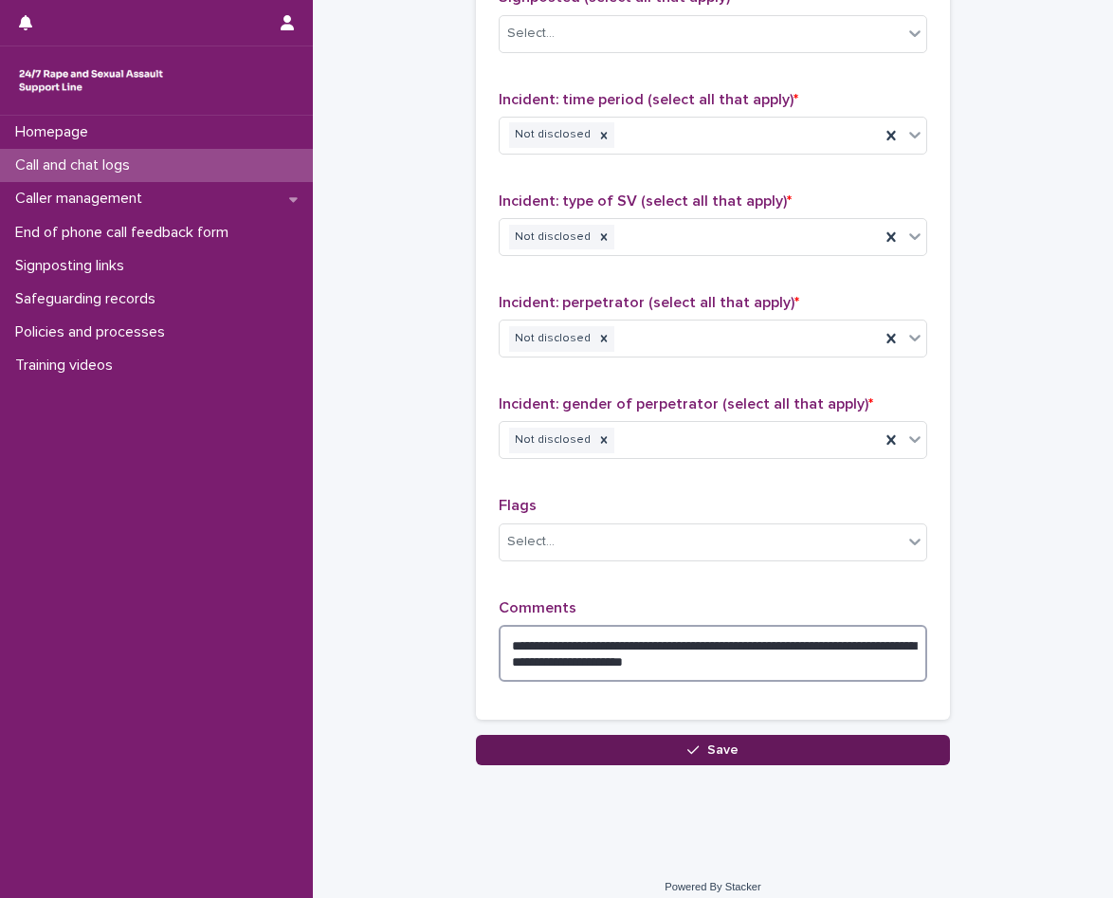
type textarea "**********"
click at [712, 739] on button "Save" at bounding box center [713, 750] width 474 height 30
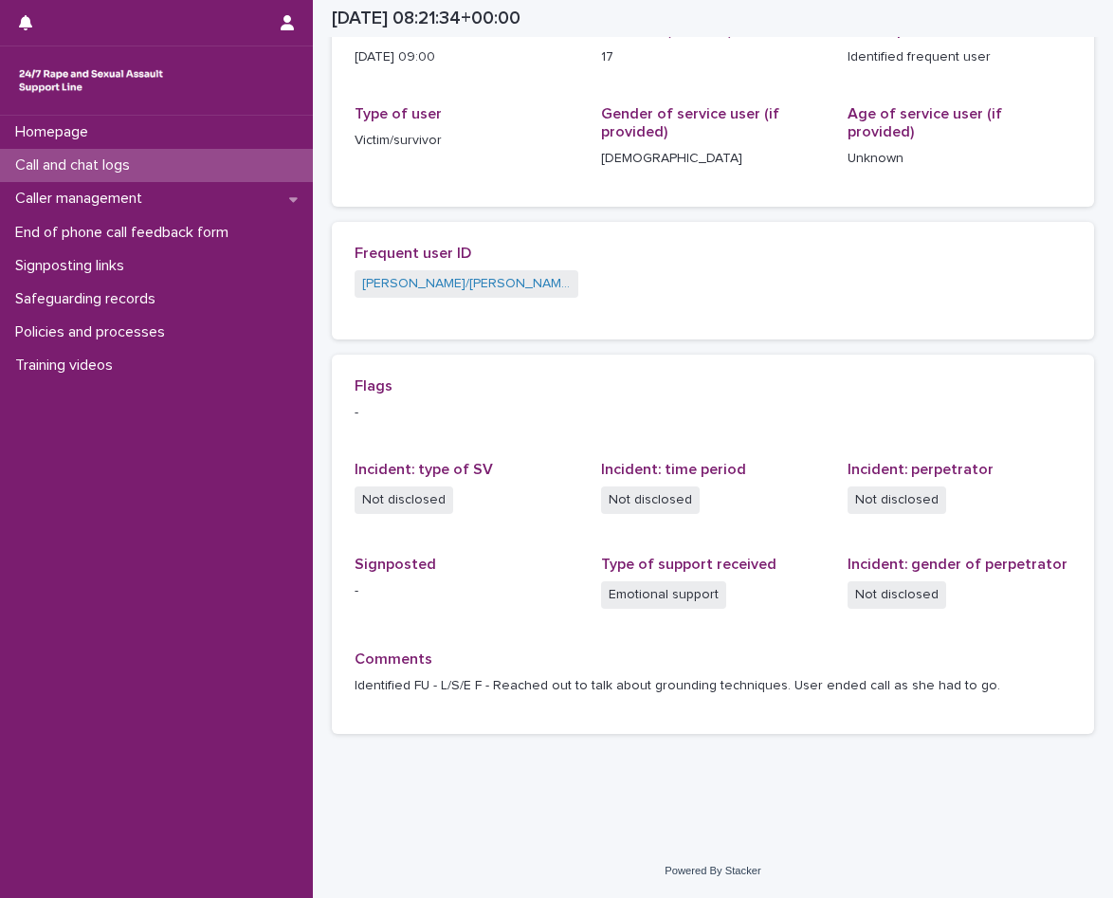
scroll to position [261, 0]
click at [145, 161] on p "Call and chat logs" at bounding box center [76, 165] width 137 height 18
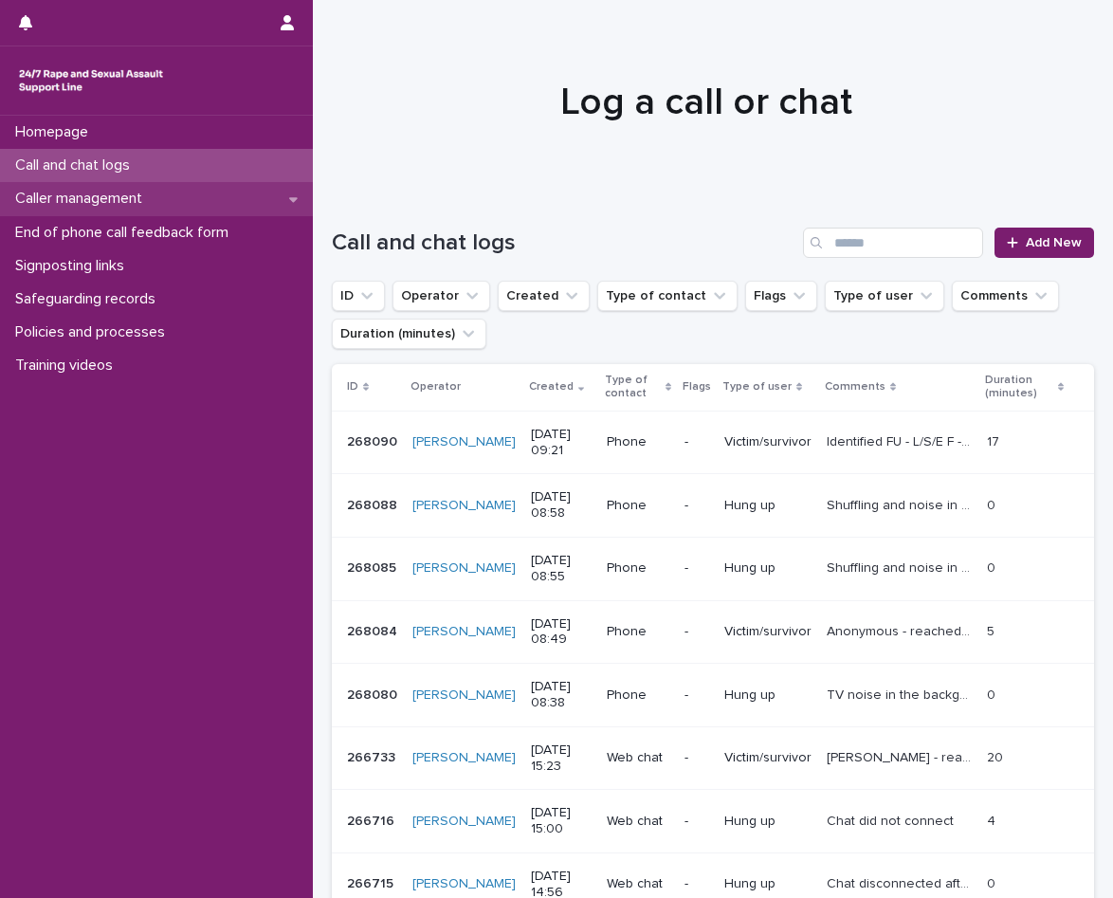
click at [127, 209] on div "Caller management" at bounding box center [156, 198] width 313 height 33
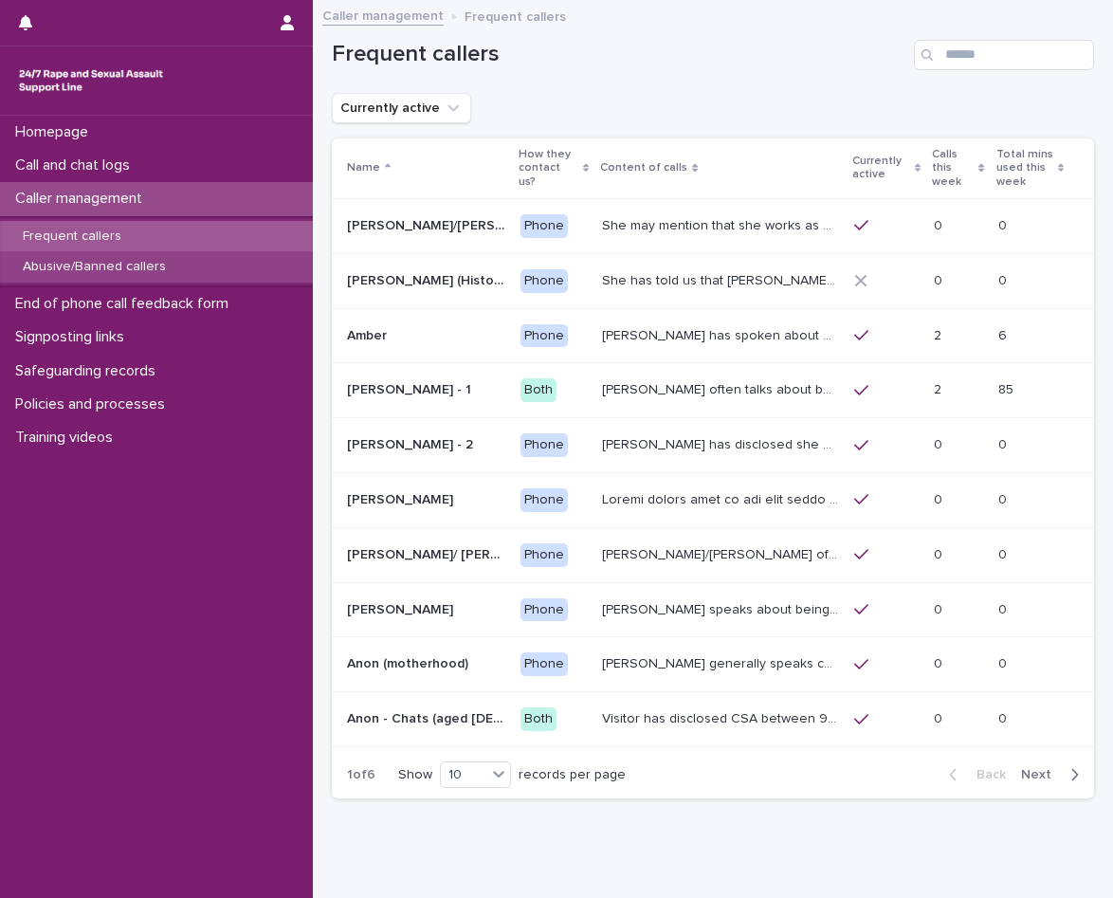
click at [146, 264] on p "Abusive/Banned callers" at bounding box center [94, 267] width 173 height 16
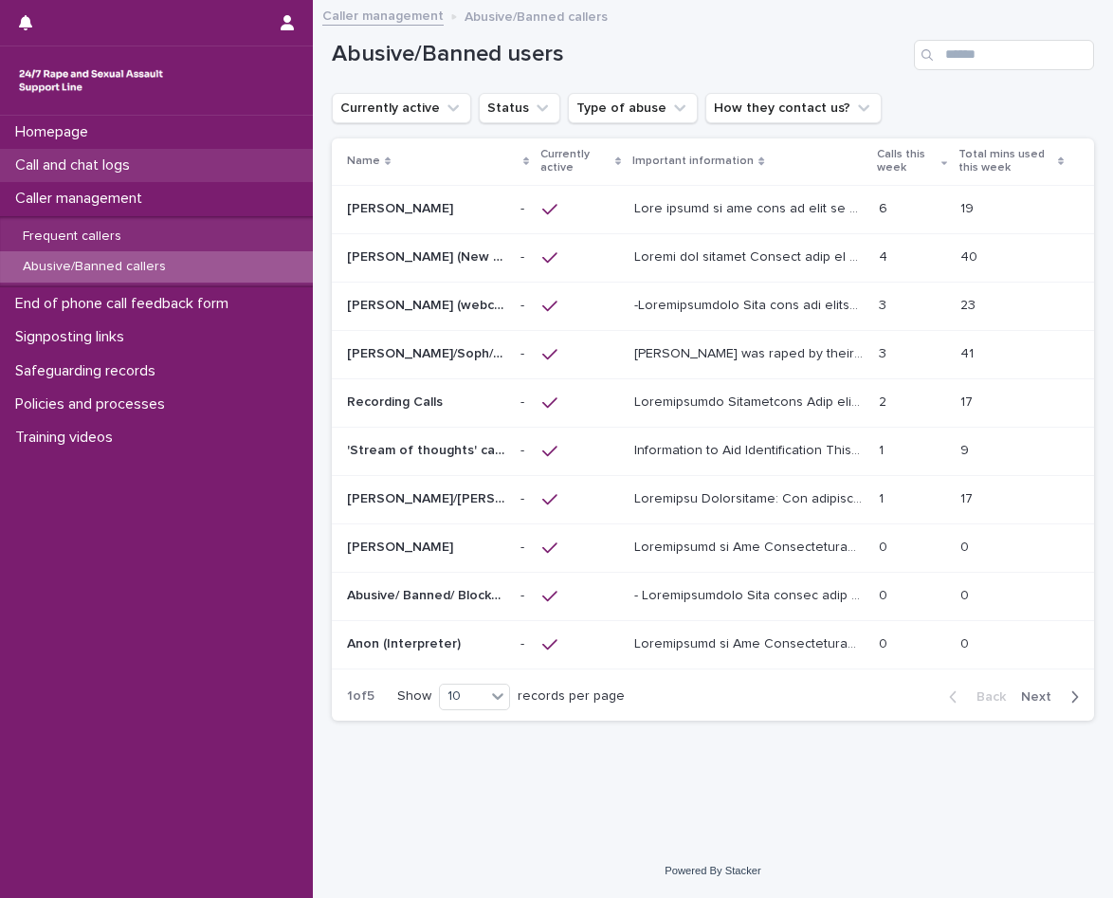
click at [135, 159] on p "Call and chat logs" at bounding box center [76, 165] width 137 height 18
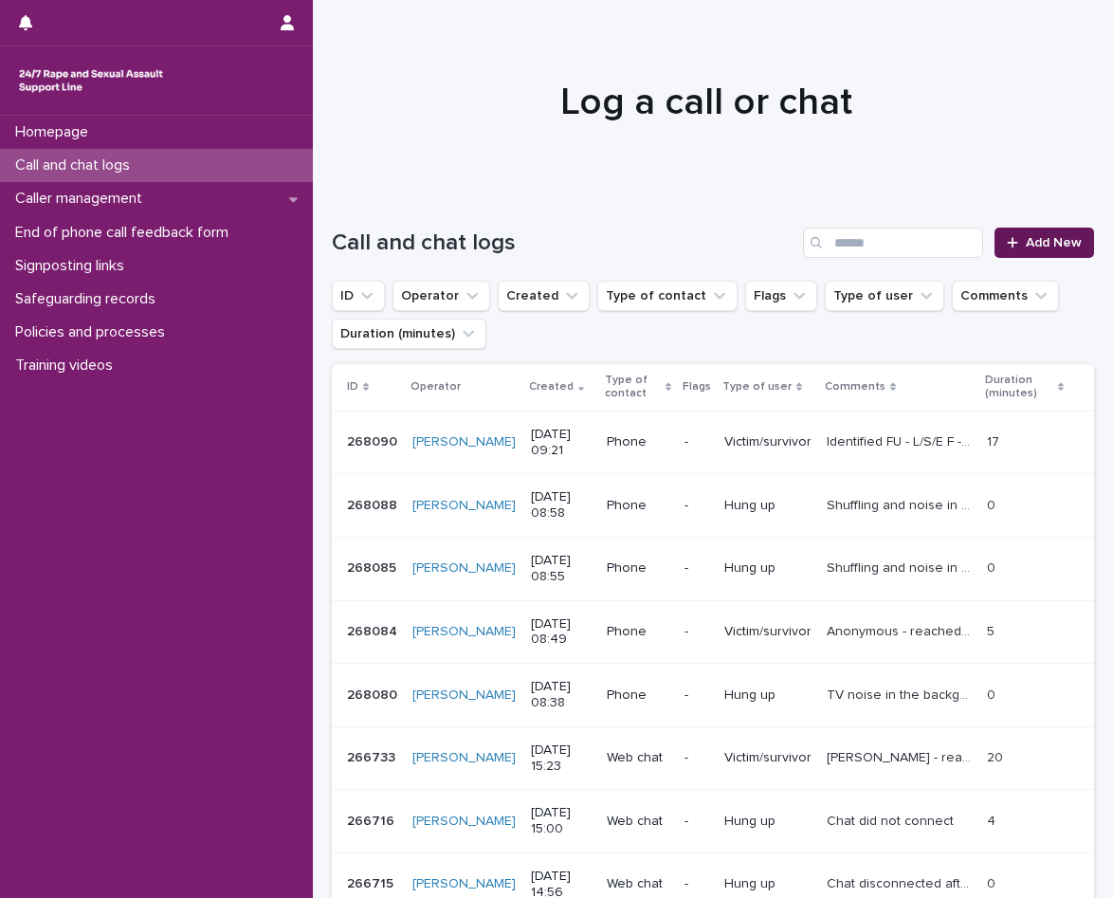
click at [1061, 253] on link "Add New" at bounding box center [1044, 243] width 100 height 30
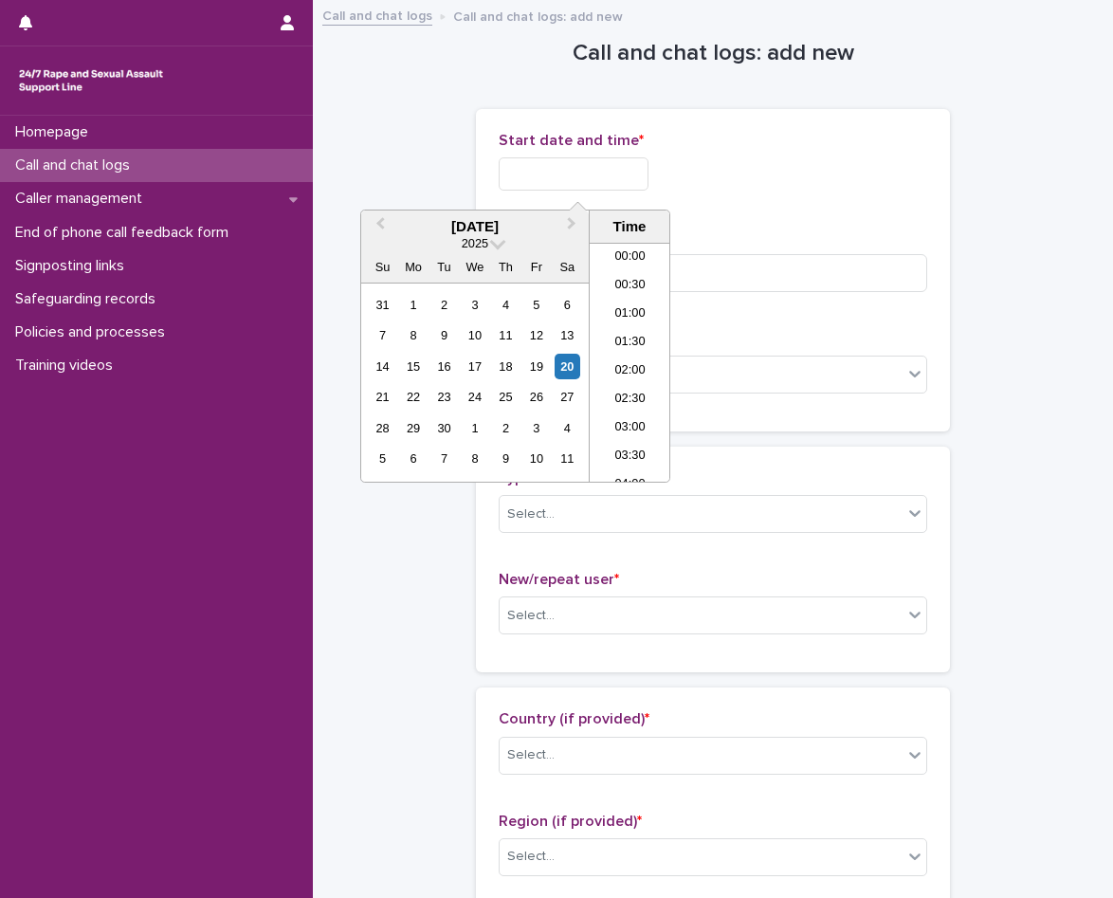
click at [552, 170] on input "text" at bounding box center [574, 173] width 150 height 33
click at [635, 338] on li "09:00" at bounding box center [630, 333] width 81 height 28
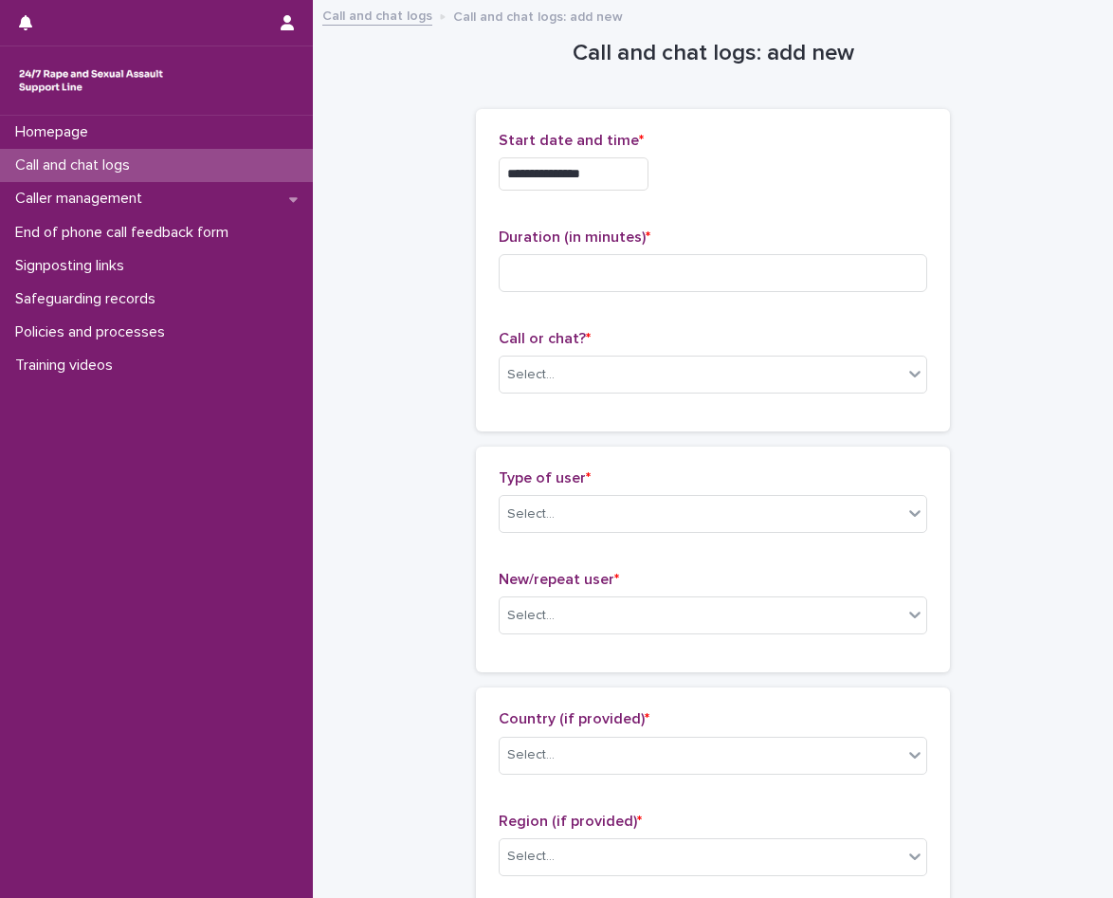
click at [610, 170] on input "**********" at bounding box center [574, 173] width 150 height 33
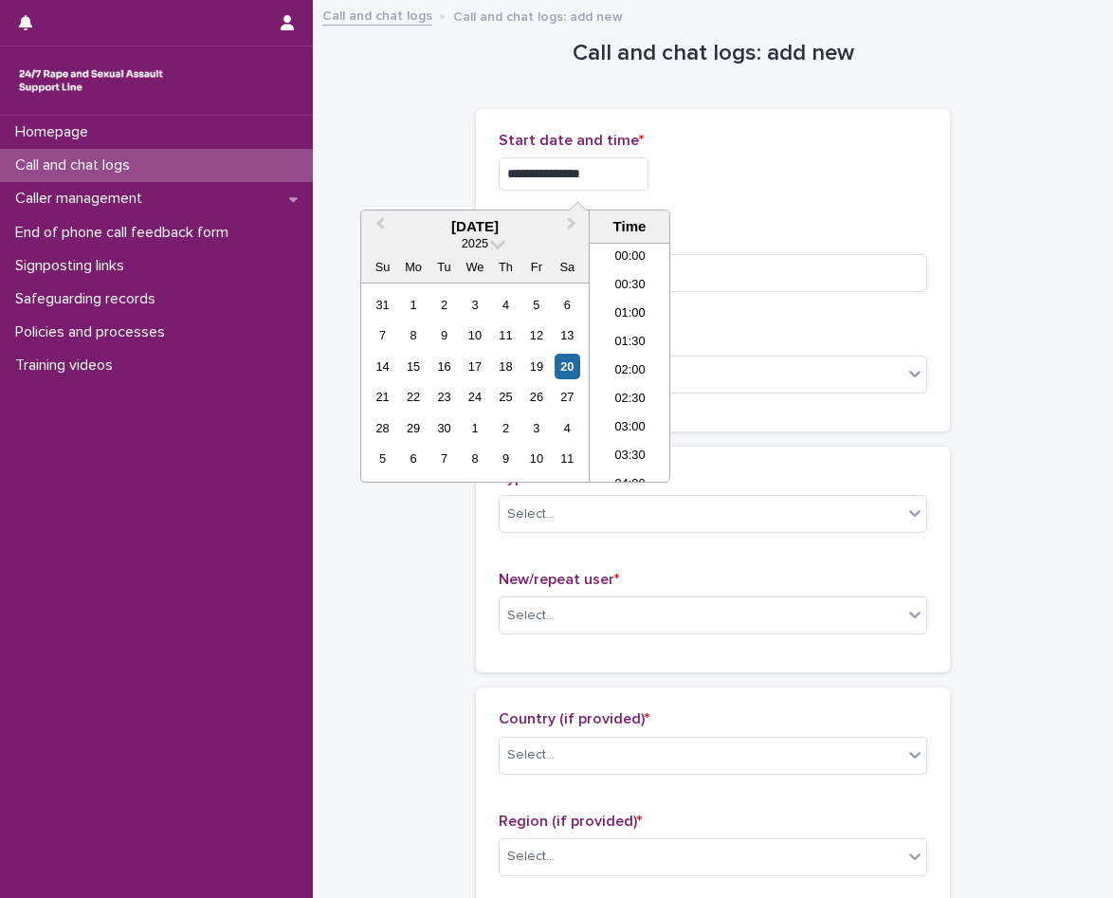
scroll to position [408, 0]
type input "**********"
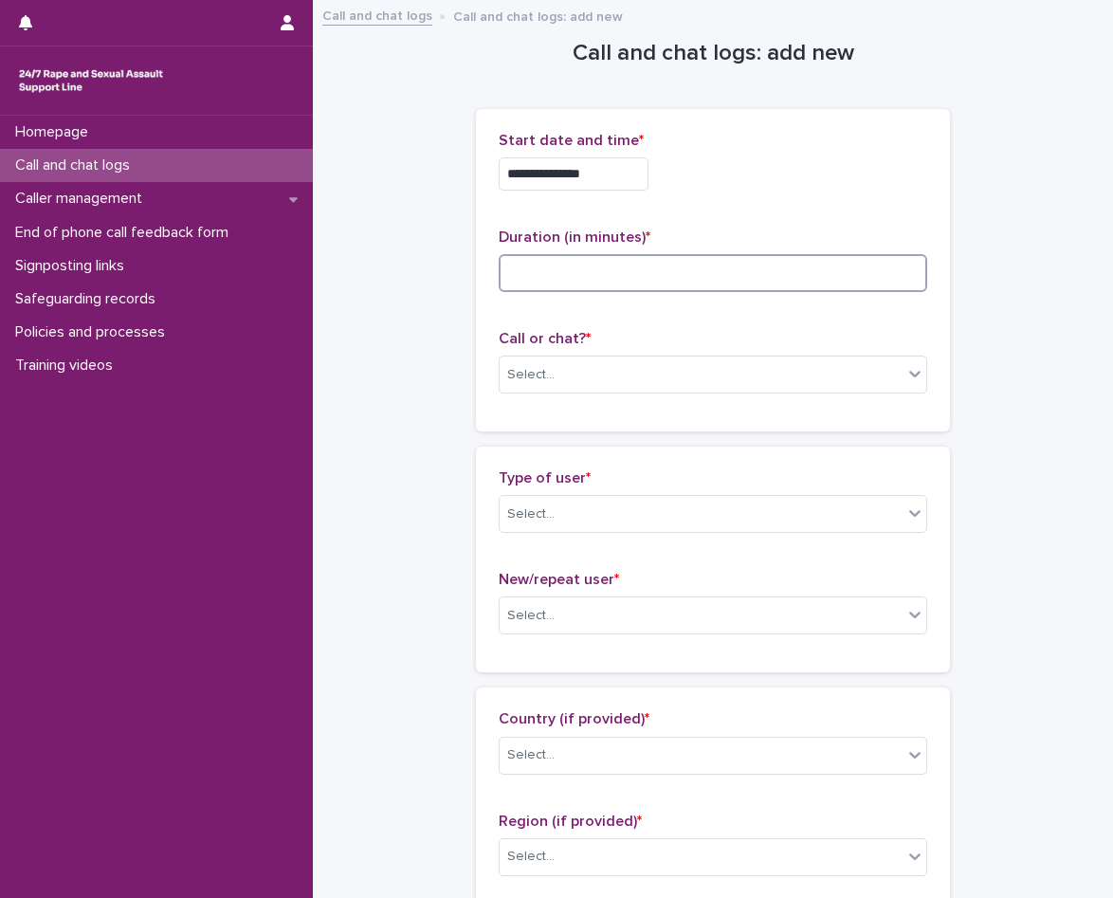
click at [644, 261] on input at bounding box center [713, 273] width 429 height 38
type input "*"
click at [633, 191] on div "**********" at bounding box center [713, 169] width 429 height 74
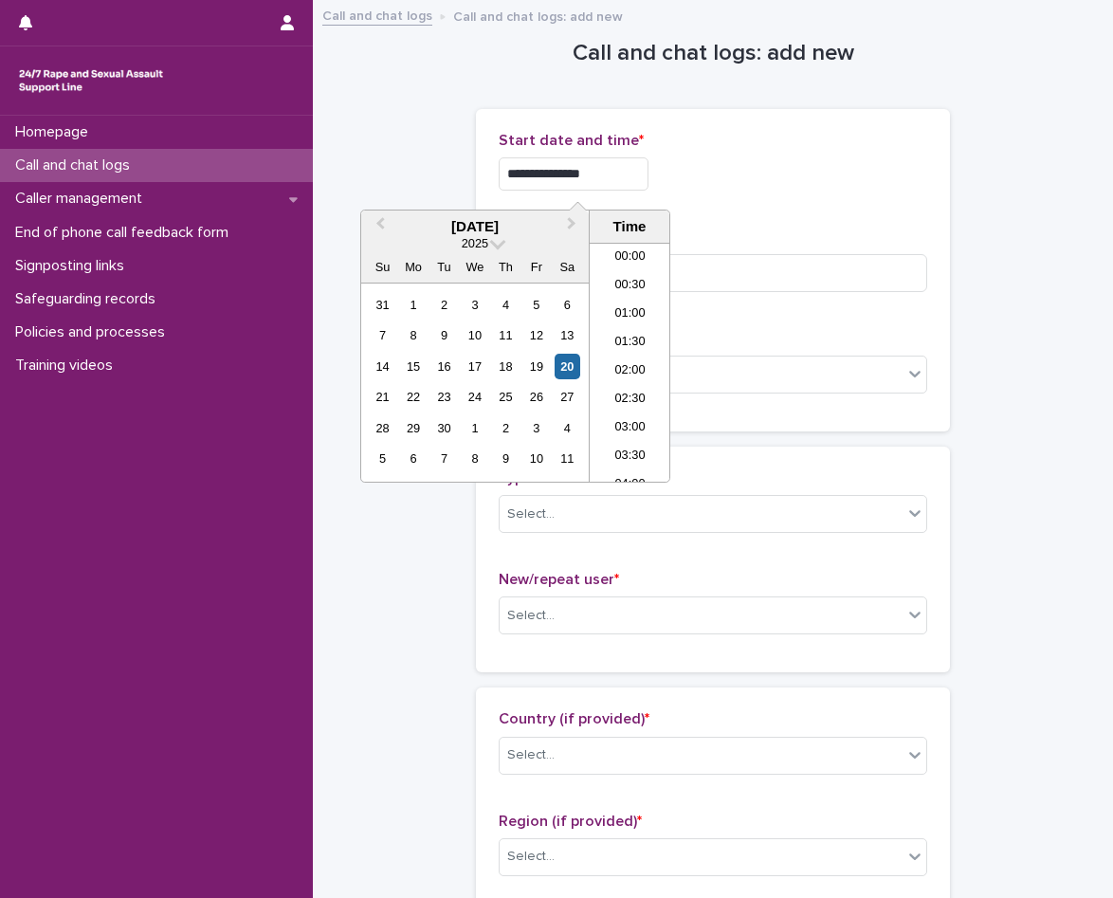
click at [633, 183] on input "**********" at bounding box center [574, 173] width 150 height 33
type input "**********"
click at [730, 184] on div "**********" at bounding box center [713, 173] width 429 height 33
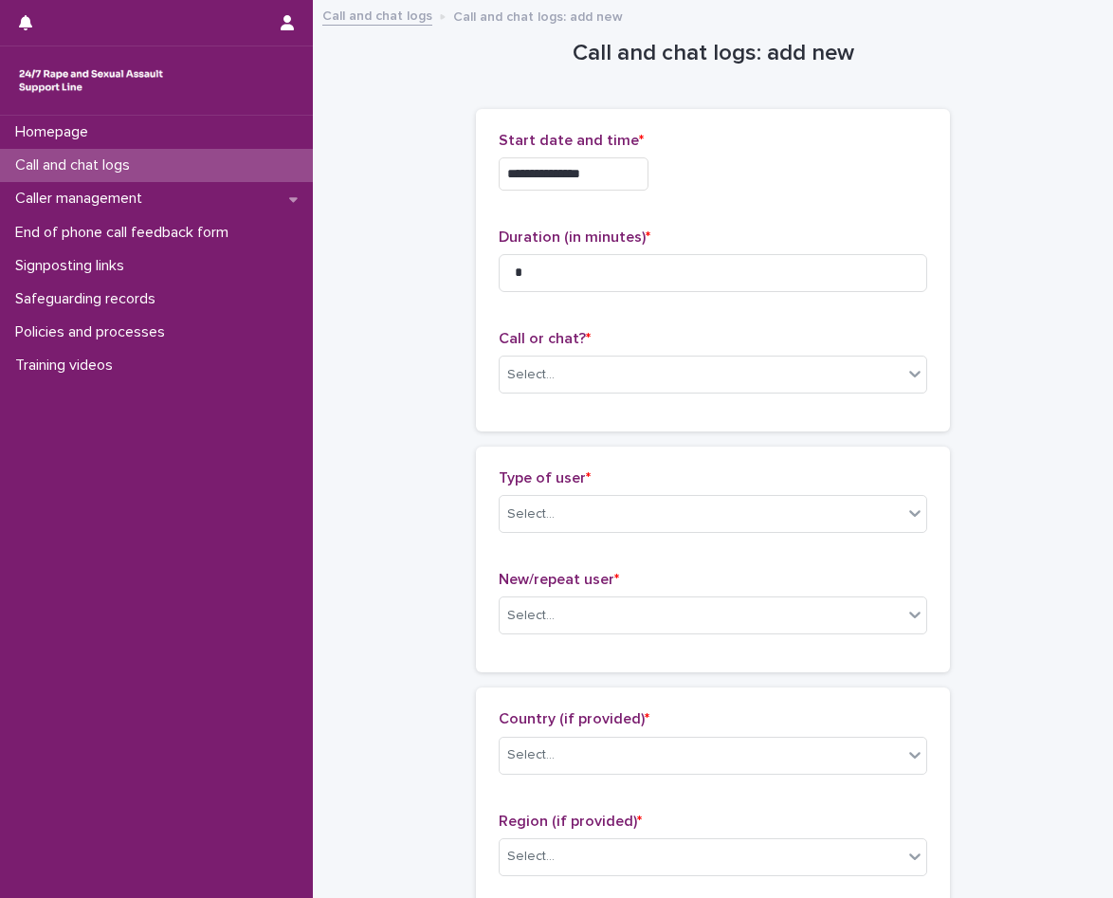
click at [631, 338] on p "Call or chat? *" at bounding box center [713, 339] width 429 height 18
click at [624, 364] on div "Select..." at bounding box center [701, 374] width 403 height 31
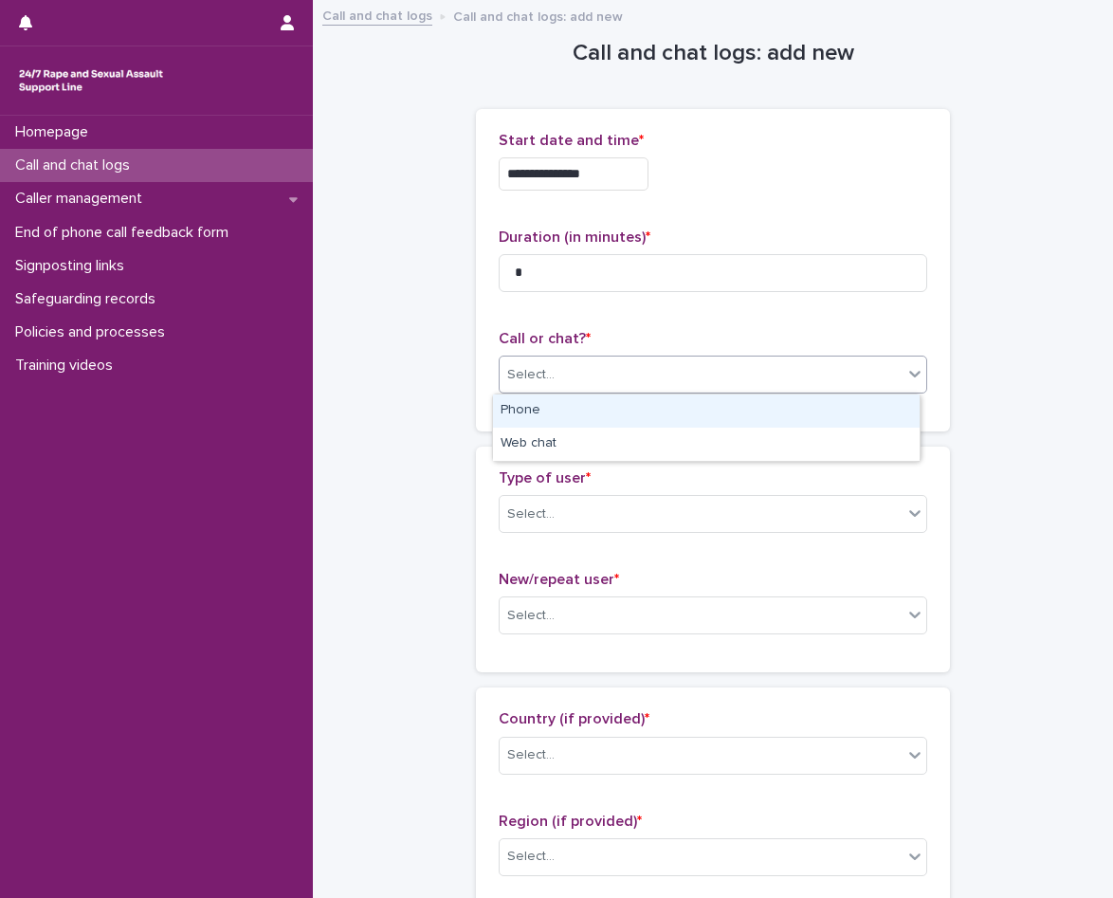
click at [544, 418] on div "Phone" at bounding box center [706, 410] width 427 height 33
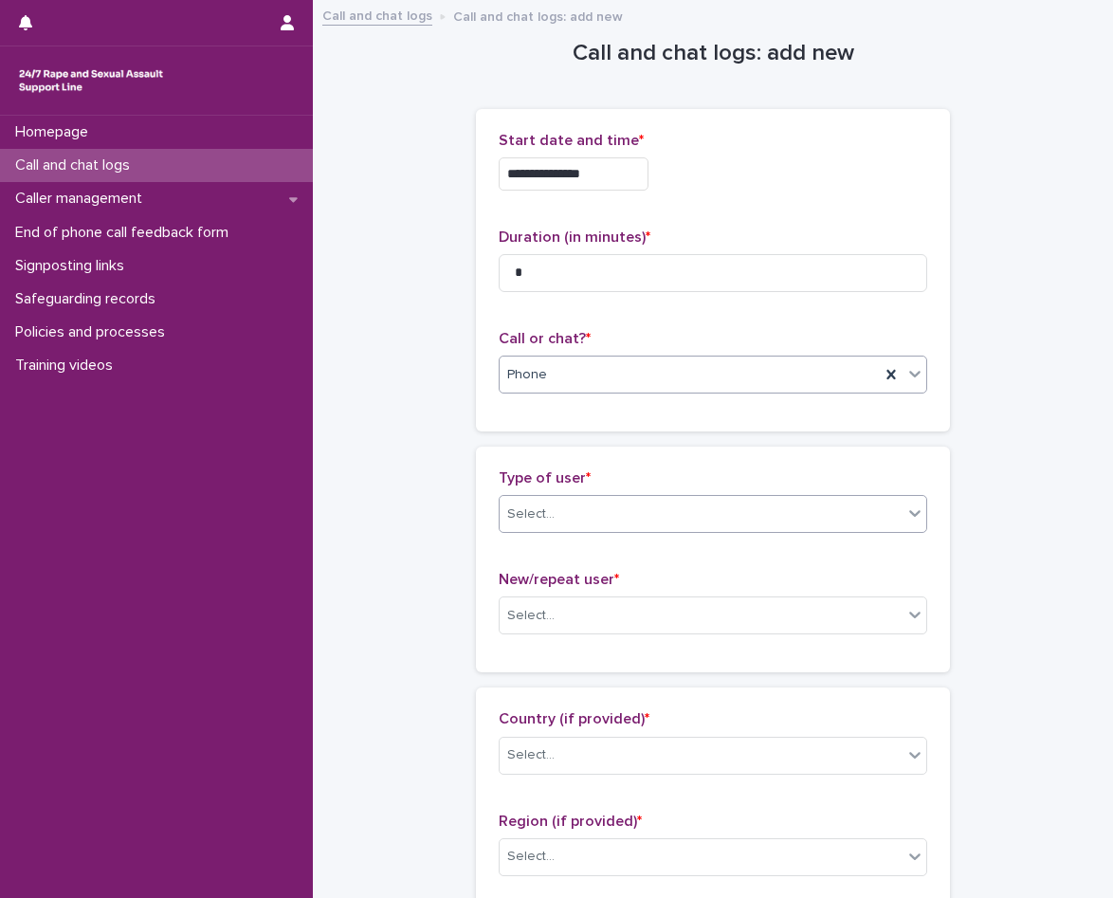
click at [575, 518] on div "Select..." at bounding box center [701, 514] width 403 height 31
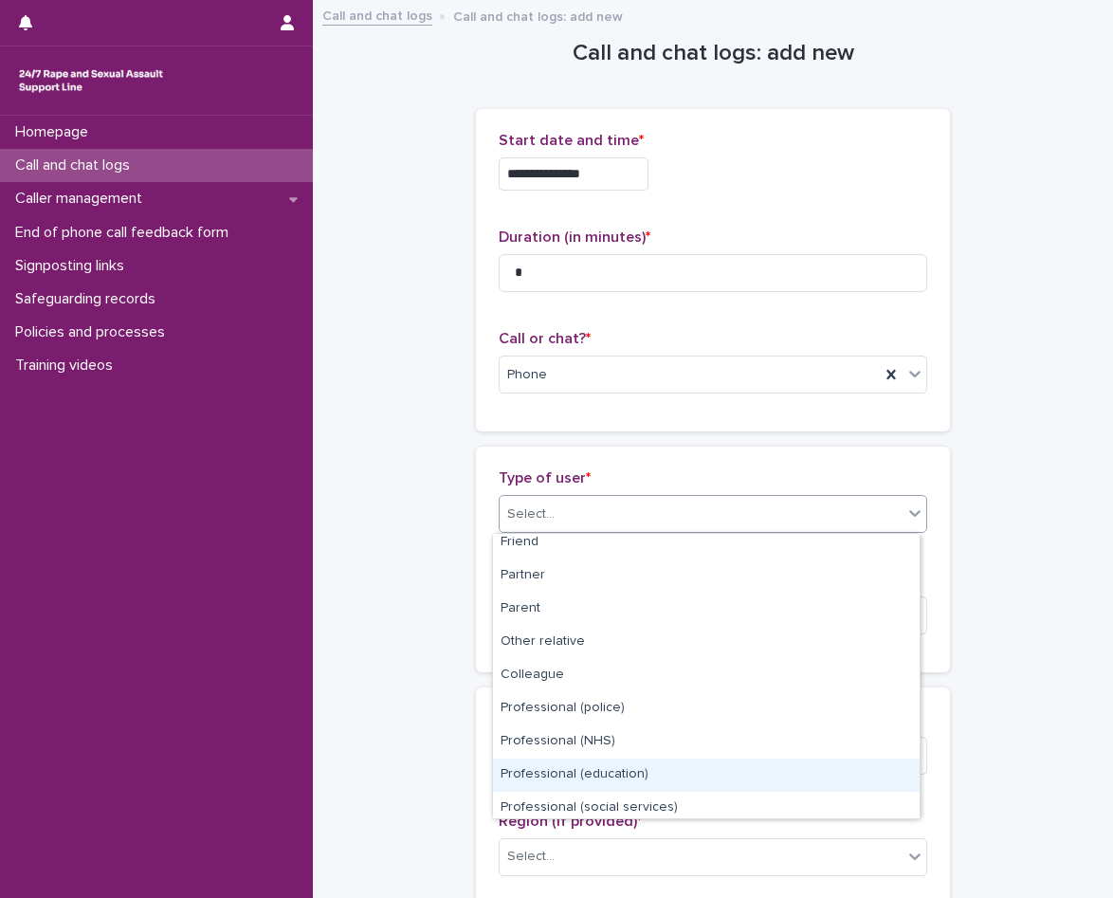
scroll to position [0, 0]
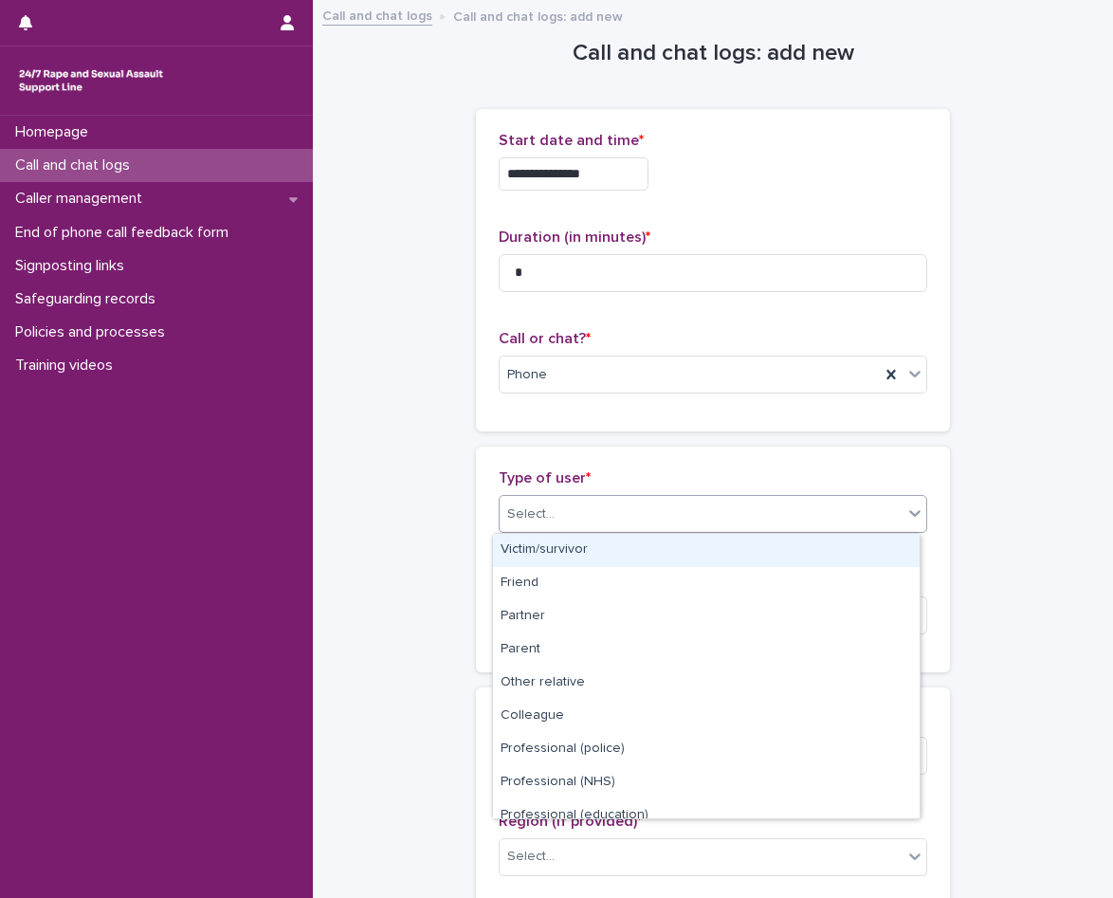
click at [585, 548] on div "Victim/survivor" at bounding box center [706, 550] width 427 height 33
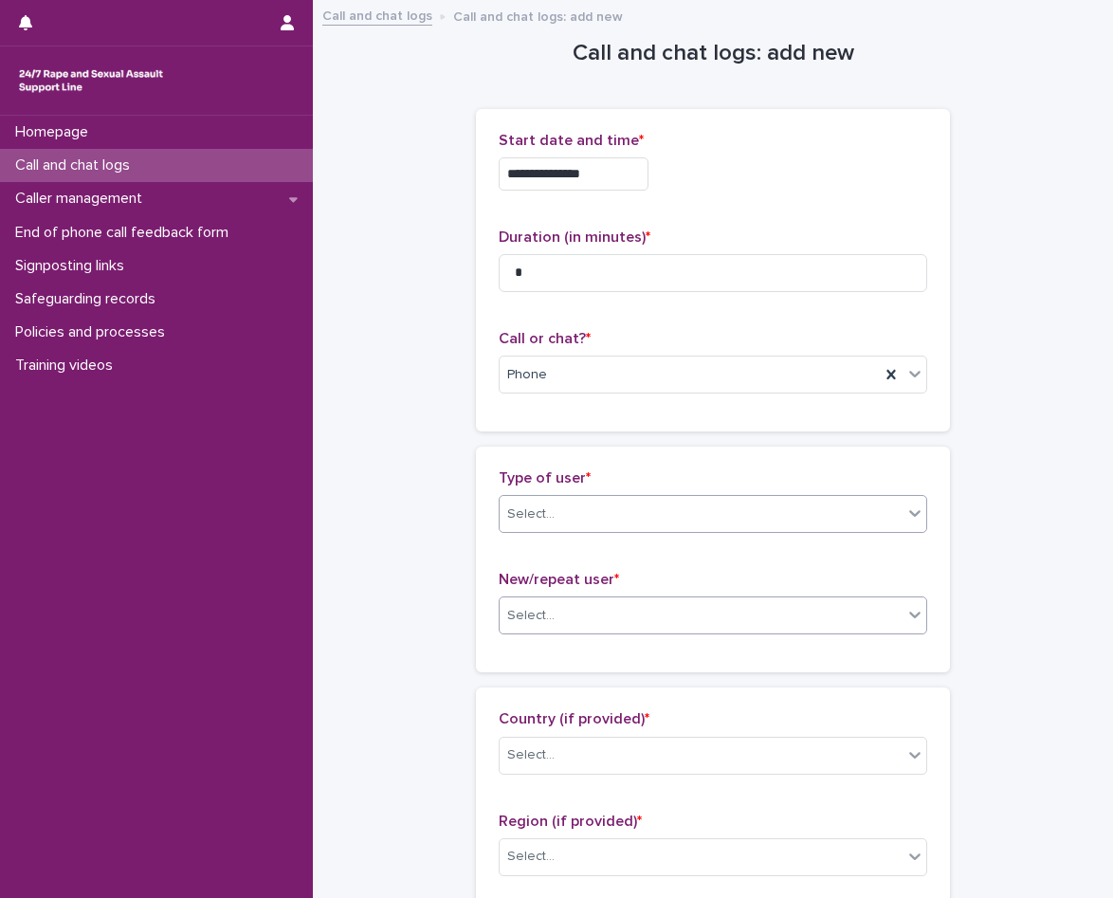
click at [576, 630] on div "Select..." at bounding box center [701, 615] width 403 height 31
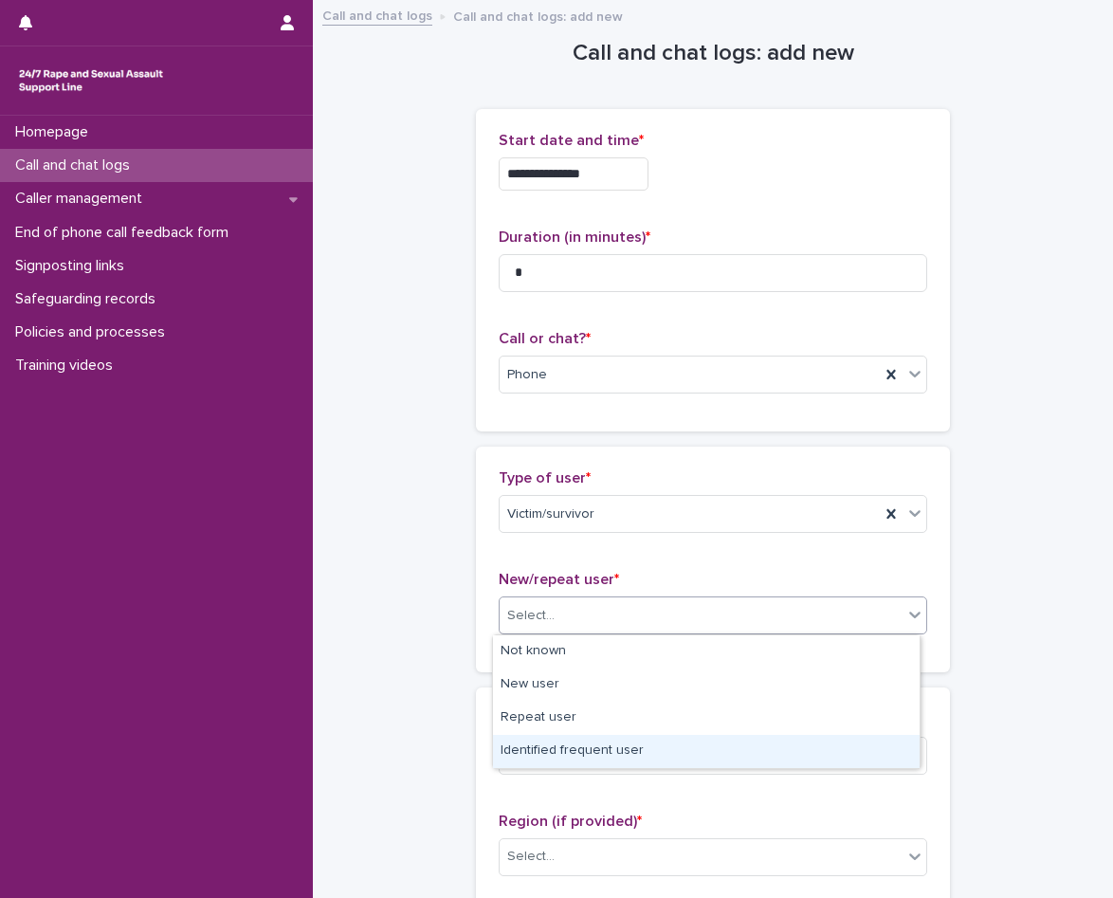
click at [565, 741] on div "Identified frequent user" at bounding box center [706, 751] width 427 height 33
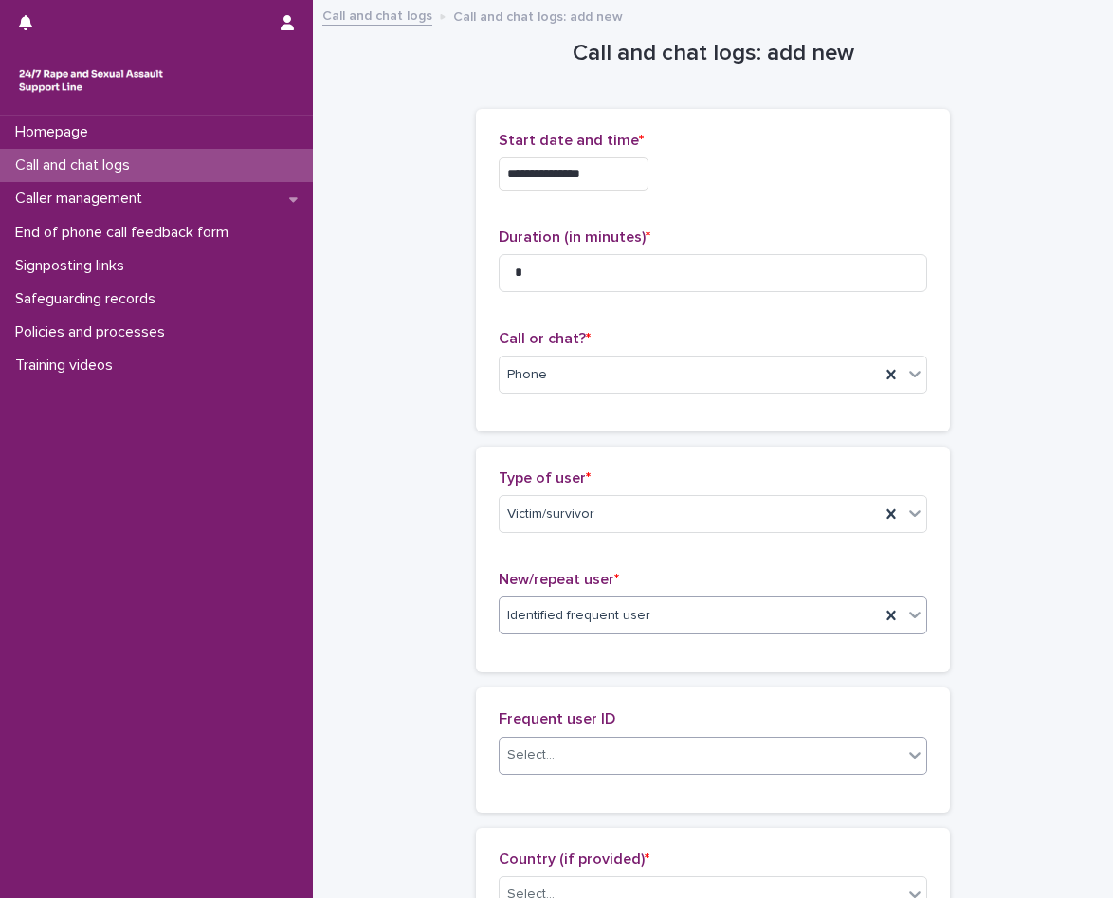
click at [584, 747] on div "Select..." at bounding box center [701, 754] width 403 height 31
type input "*****"
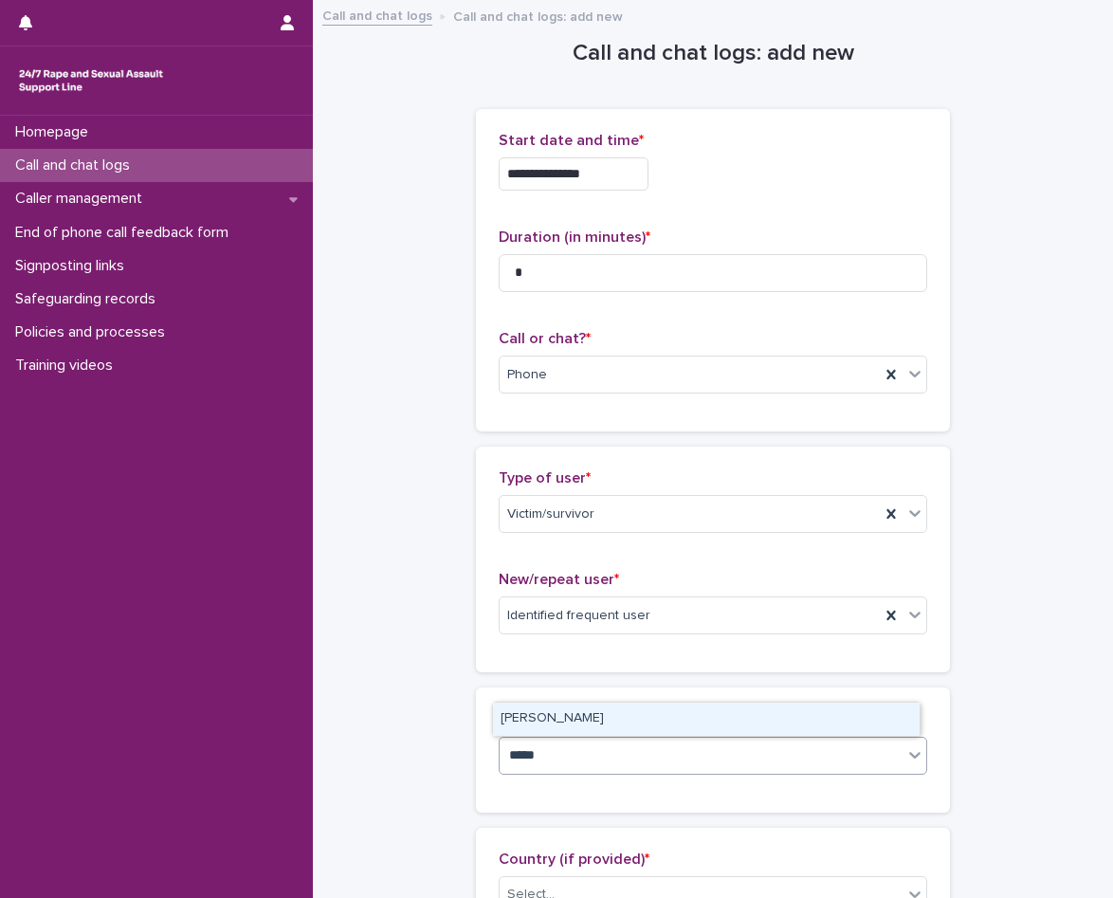
click at [576, 712] on div "[PERSON_NAME]" at bounding box center [706, 718] width 427 height 33
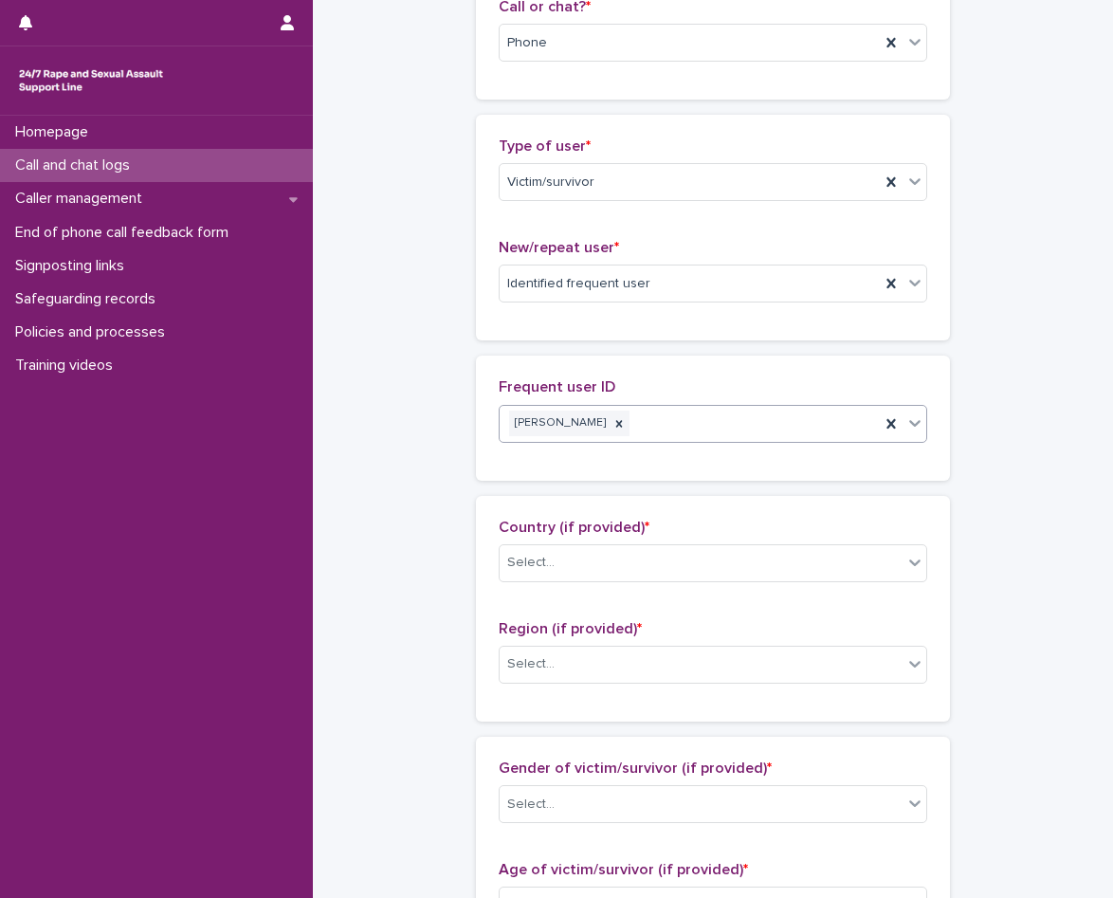
scroll to position [379, 0]
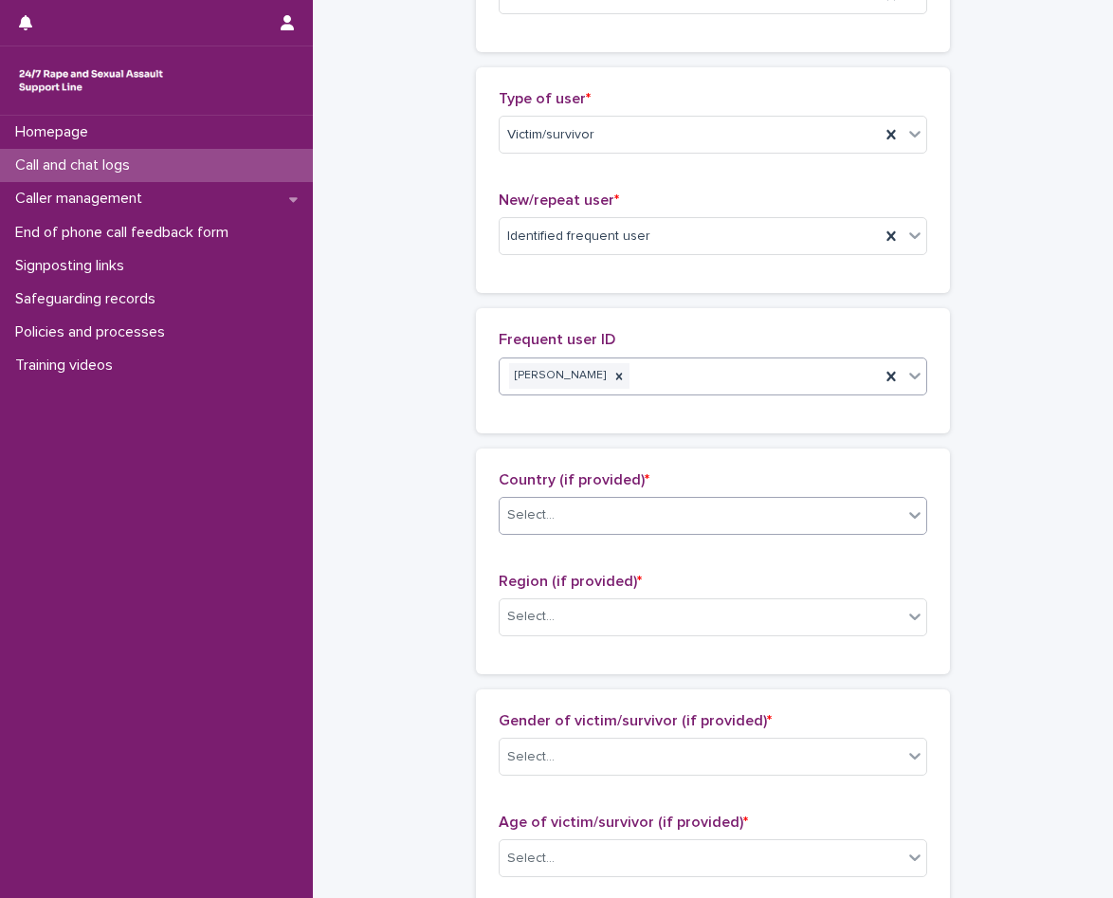
click at [512, 528] on div "Select..." at bounding box center [701, 515] width 403 height 31
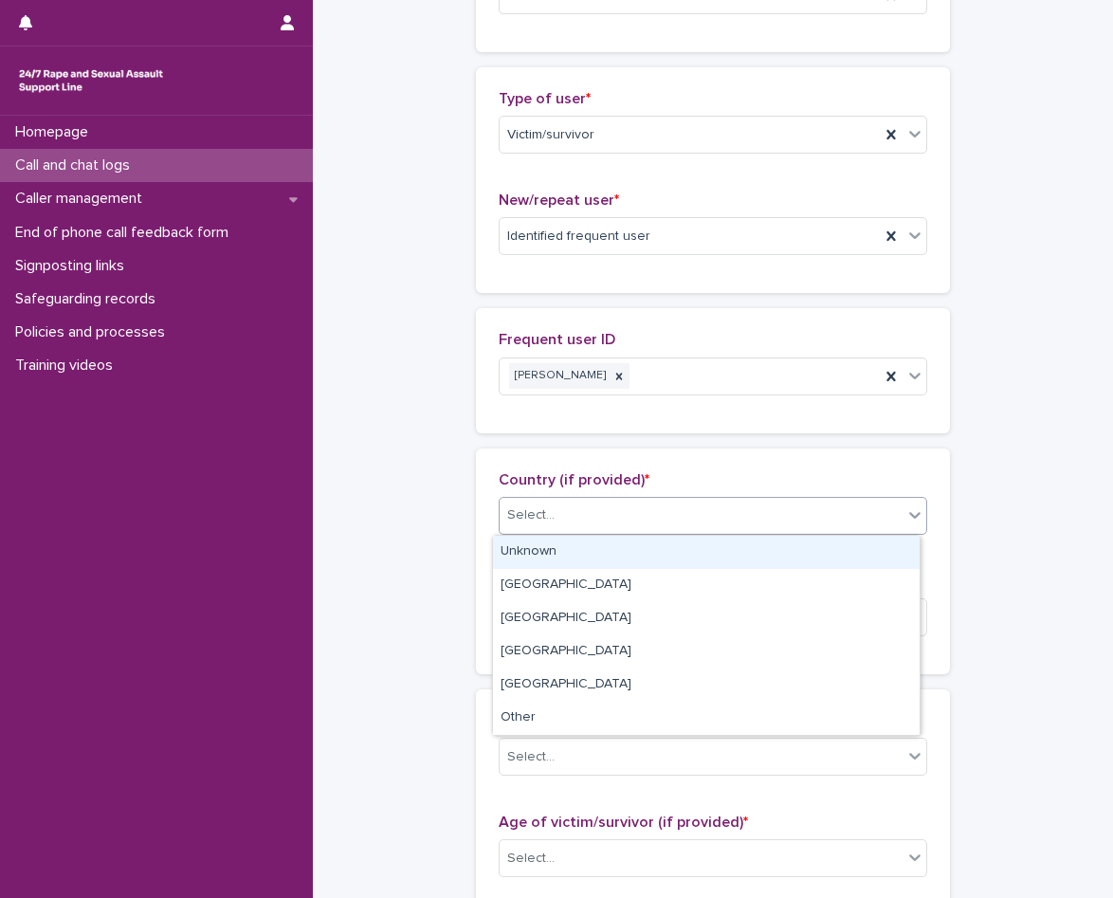
click at [520, 552] on div "Unknown" at bounding box center [706, 552] width 427 height 33
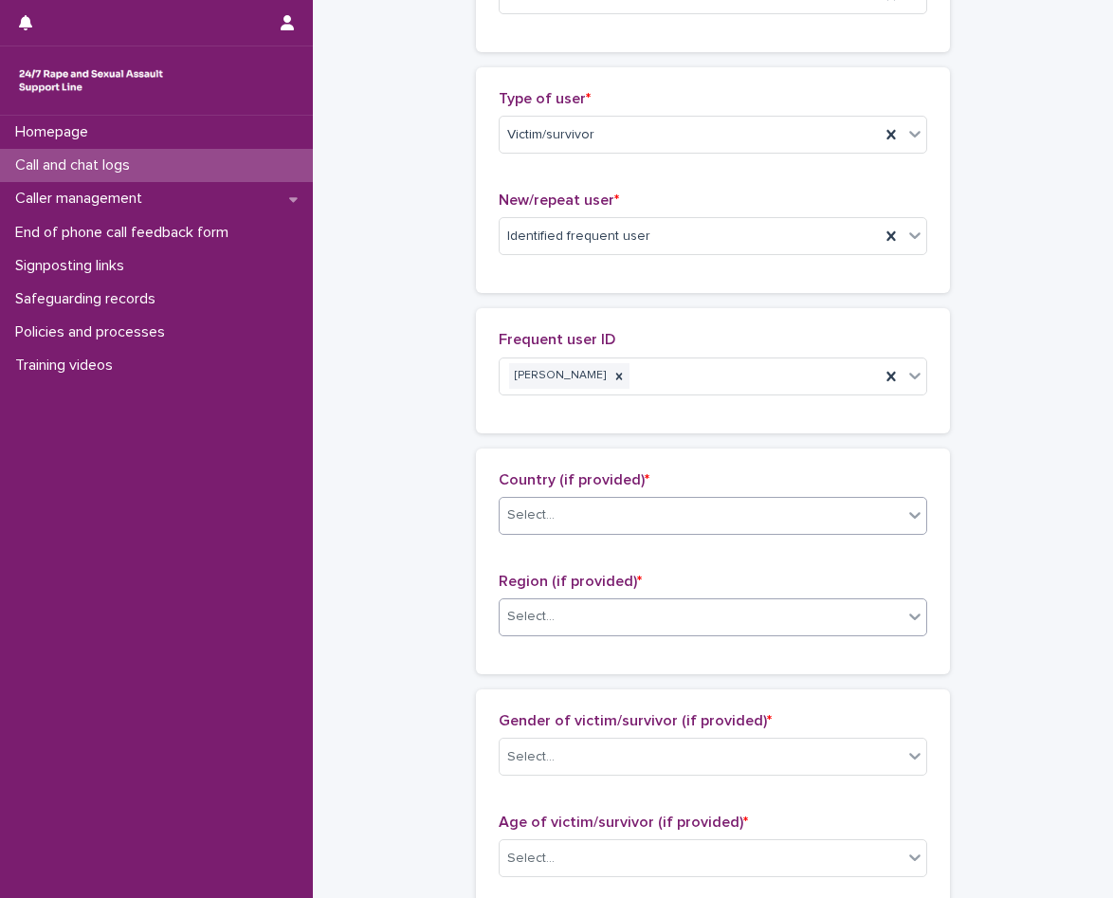
click at [539, 625] on div "Select..." at bounding box center [530, 617] width 47 height 20
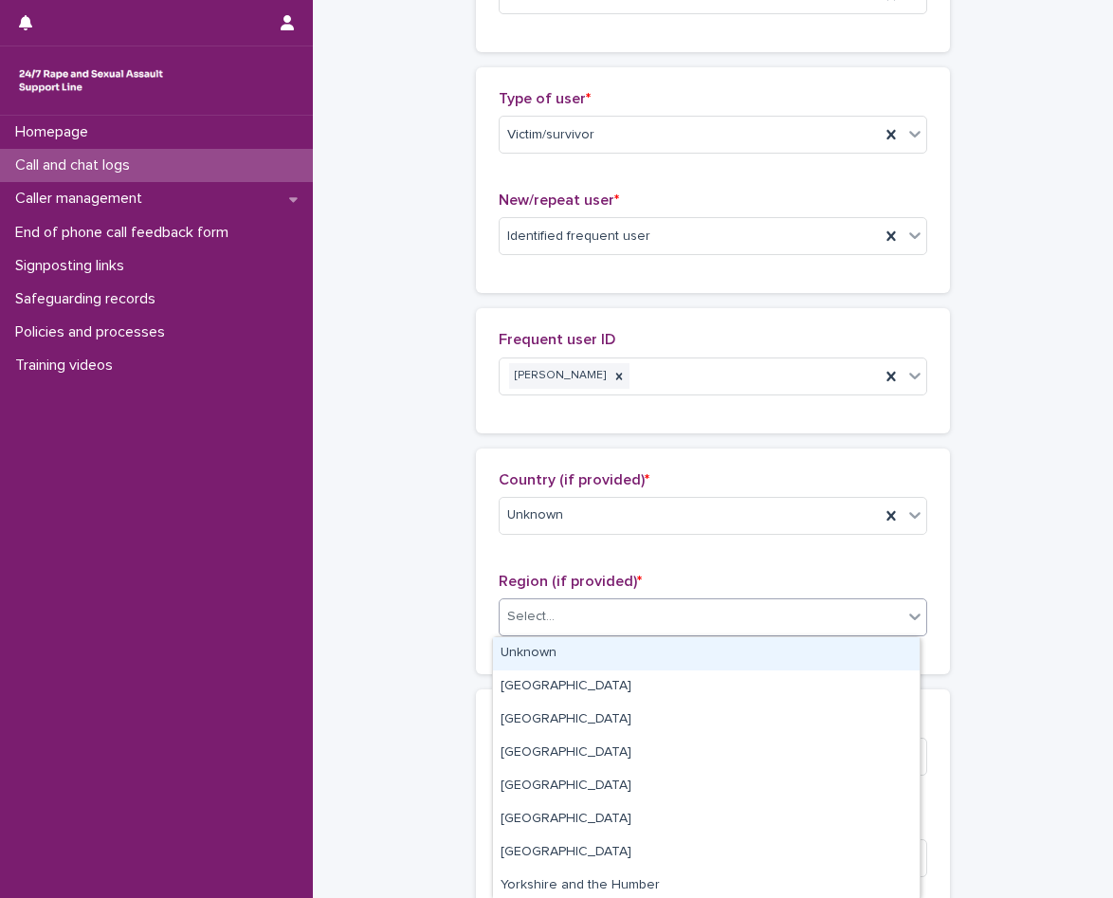
click at [542, 645] on div "Unknown" at bounding box center [706, 653] width 427 height 33
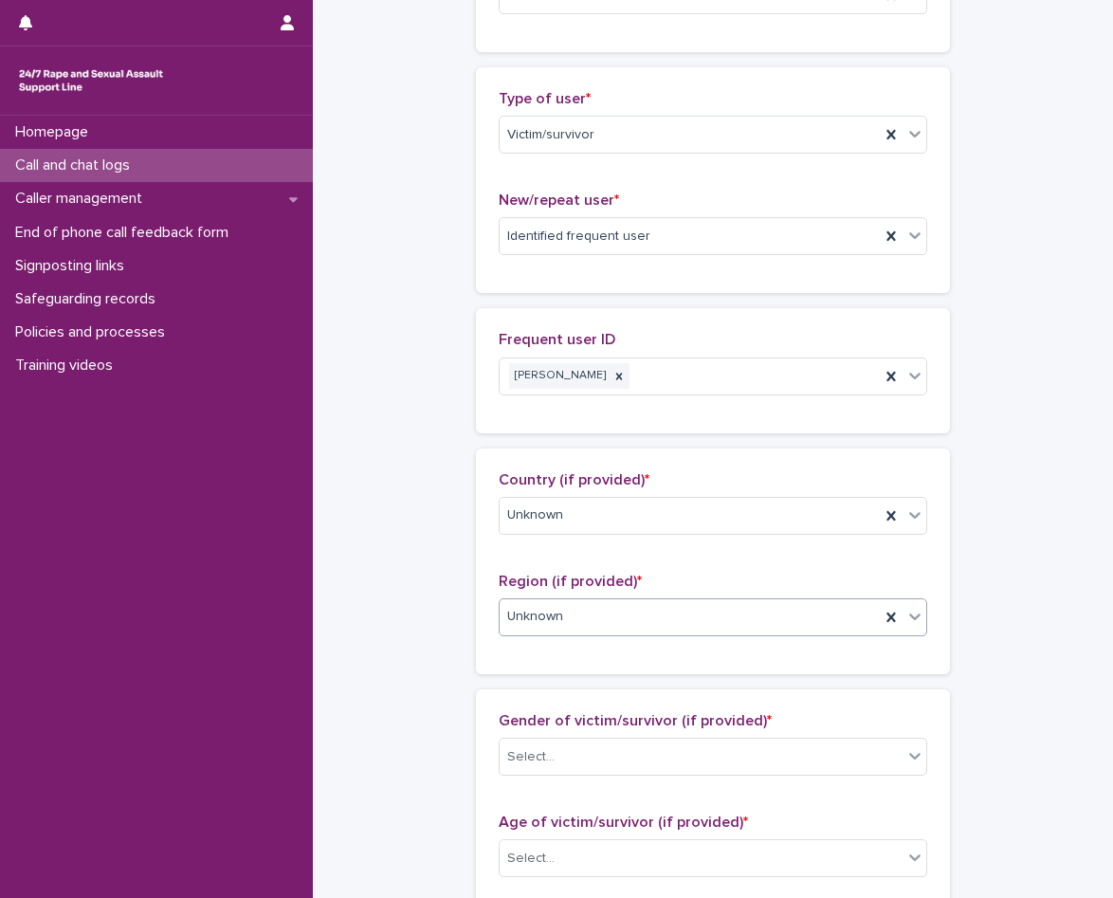
scroll to position [853, 0]
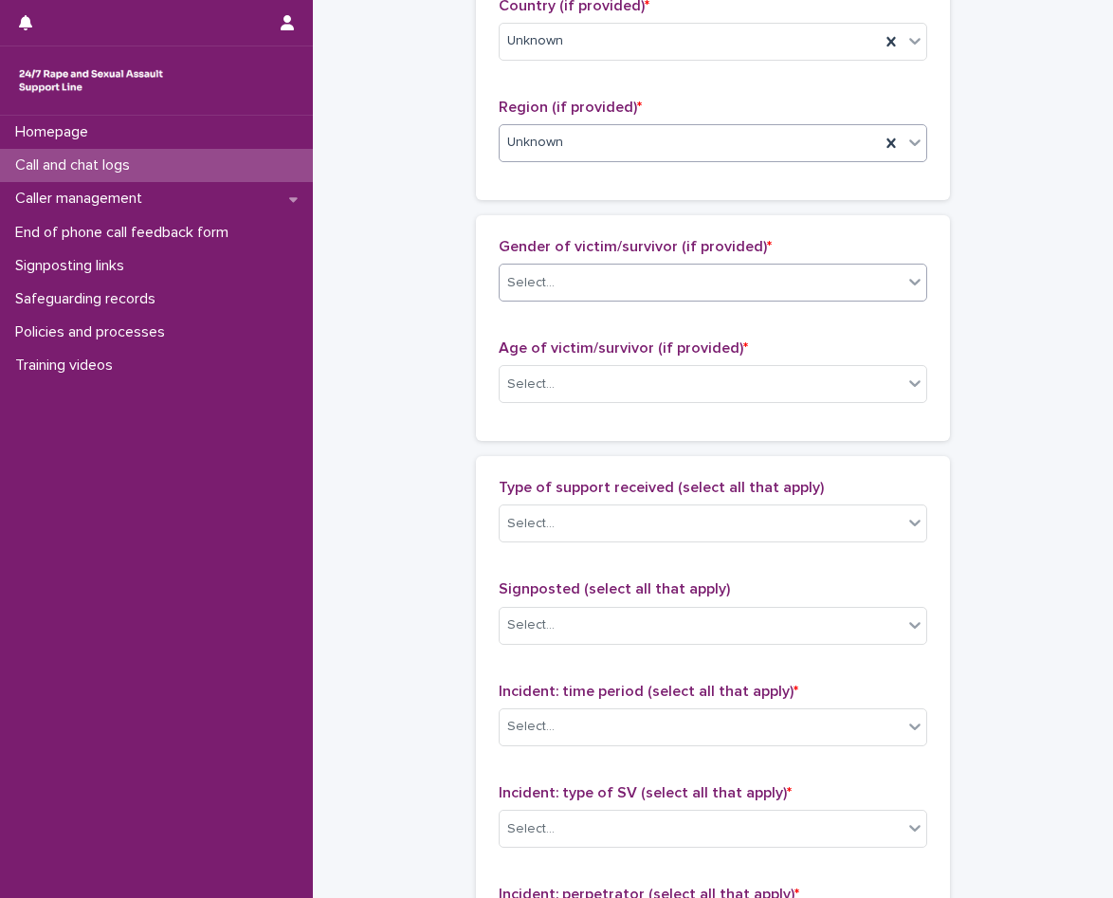
click at [612, 267] on div "Select..." at bounding box center [701, 282] width 403 height 31
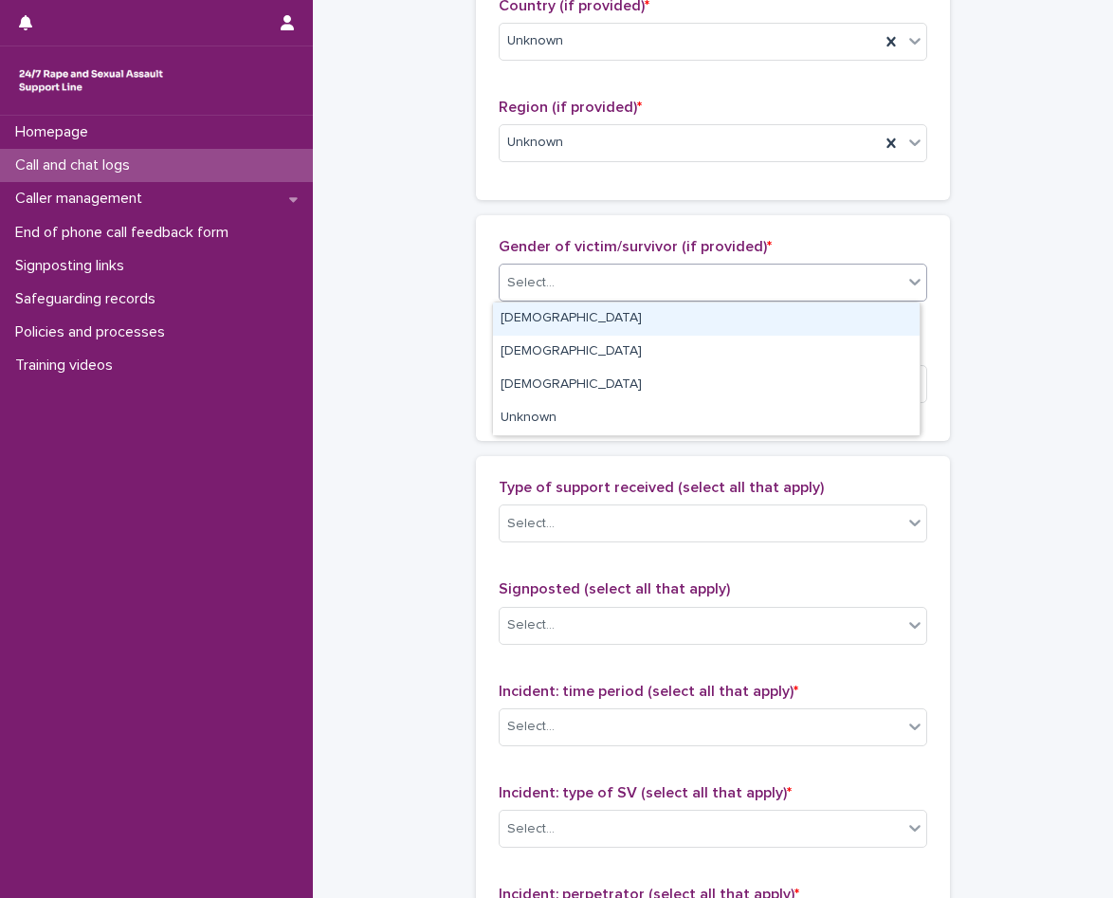
click at [579, 326] on div "[DEMOGRAPHIC_DATA]" at bounding box center [706, 318] width 427 height 33
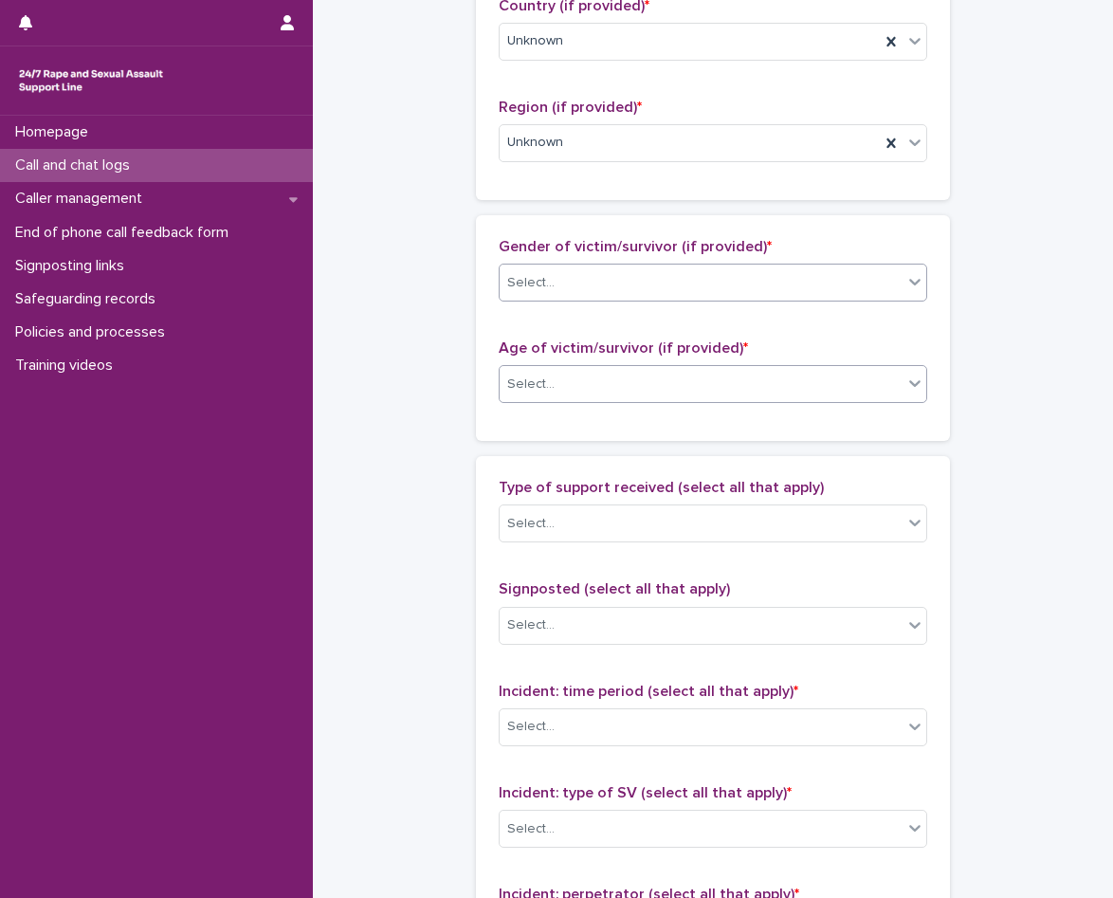
click at [562, 392] on div "Select..." at bounding box center [701, 384] width 403 height 31
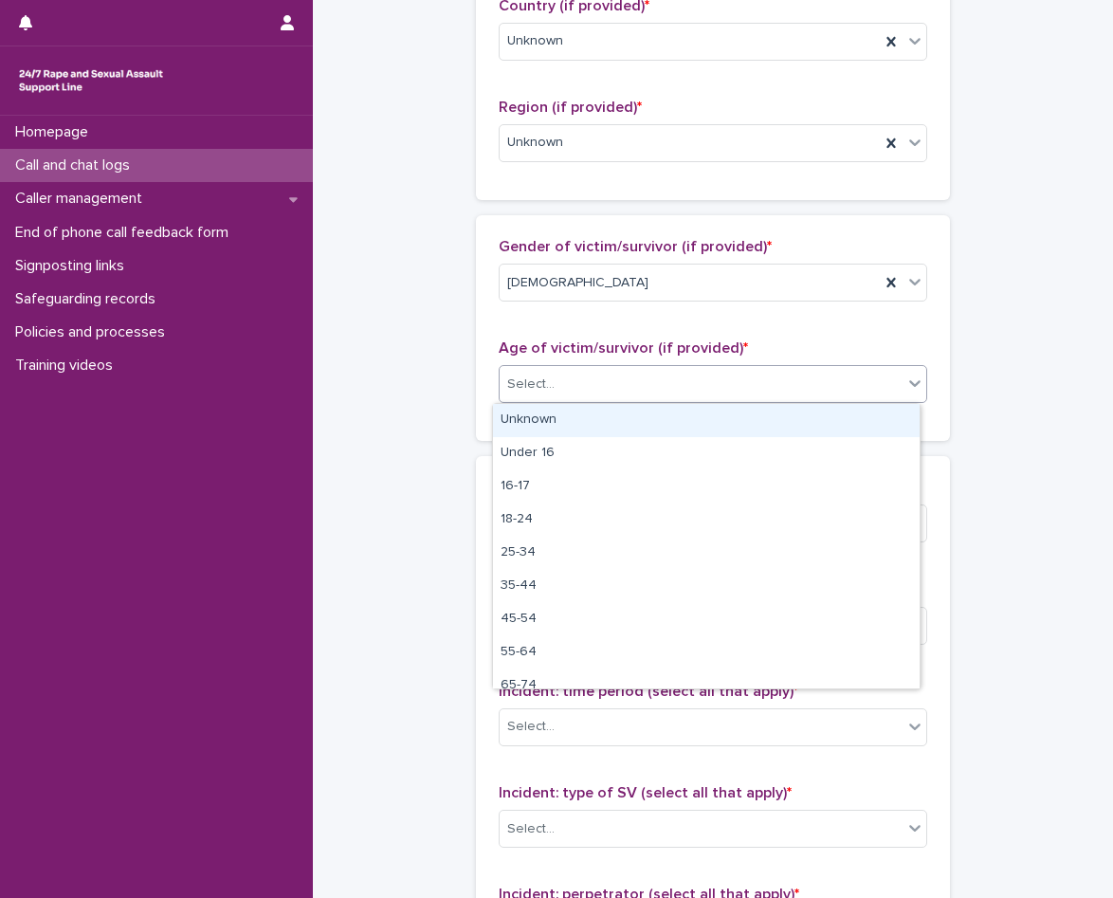
click at [557, 417] on div "Unknown" at bounding box center [706, 420] width 427 height 33
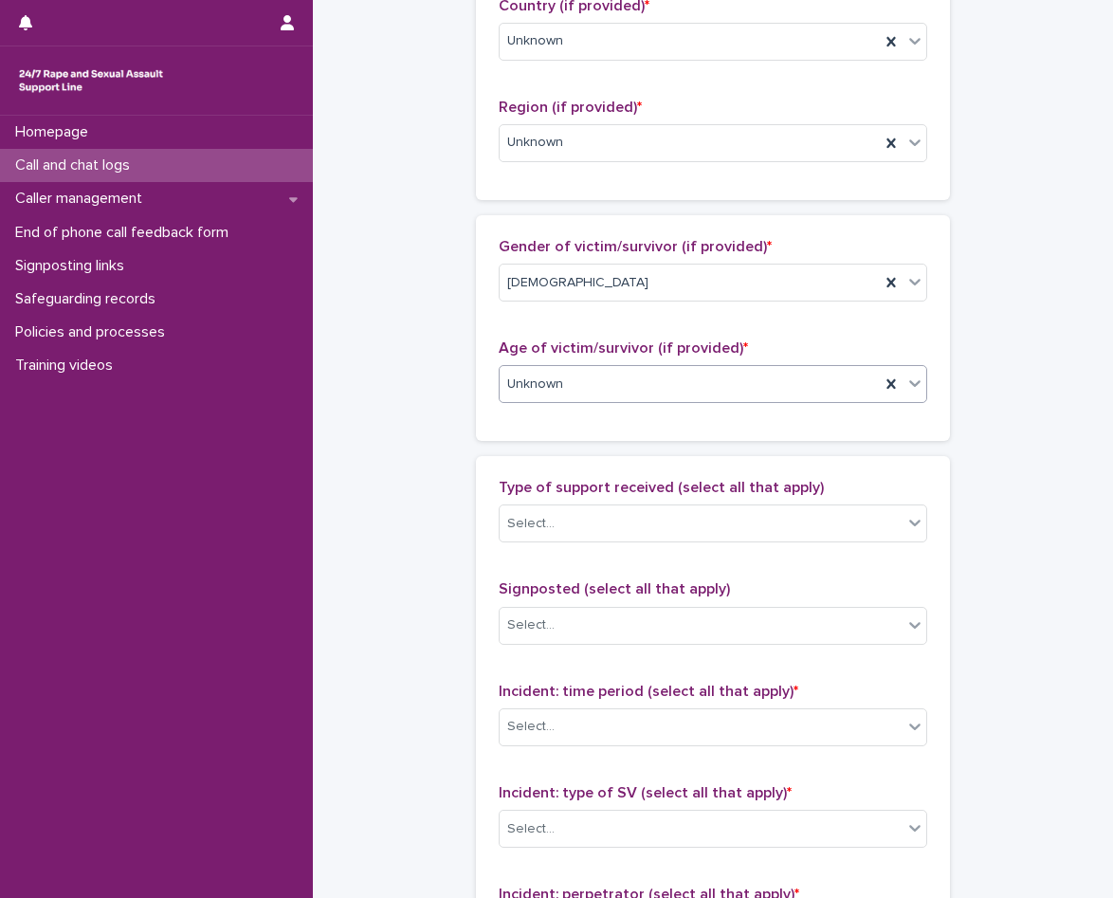
scroll to position [1232, 0]
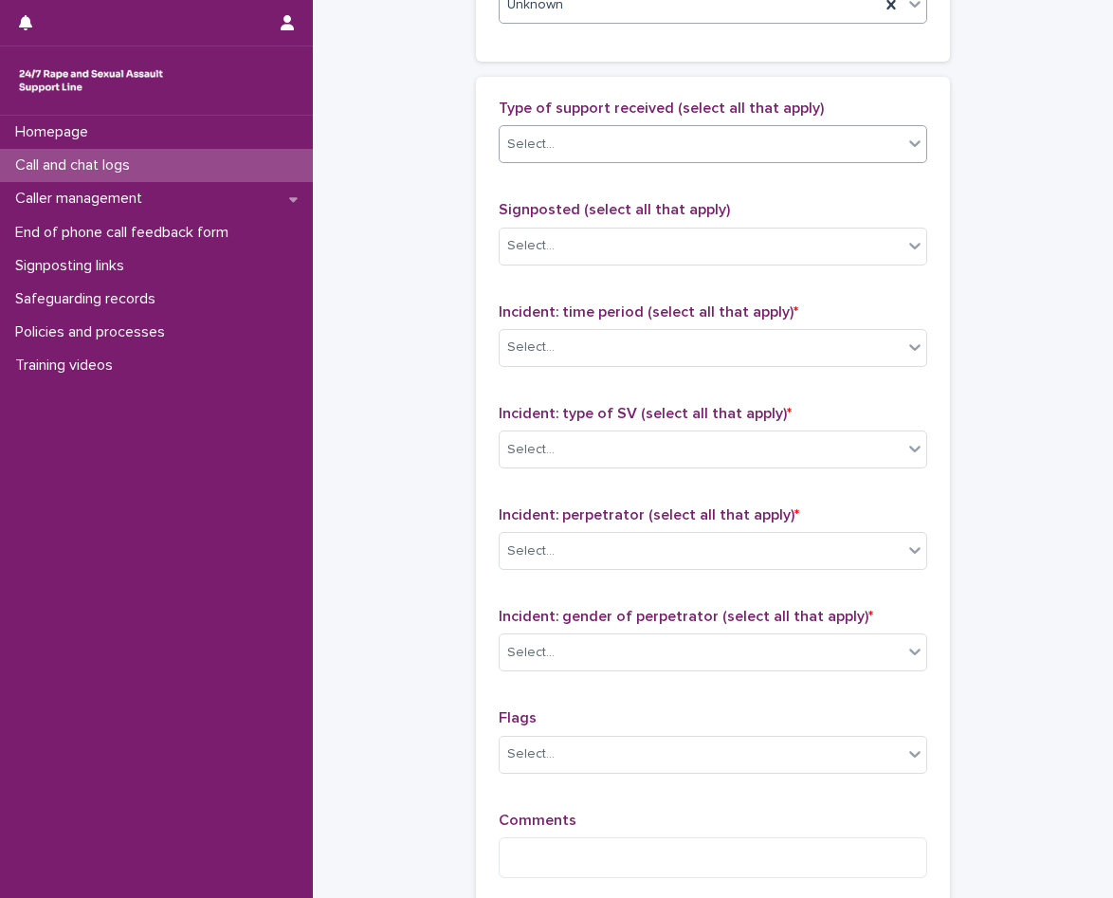
click at [572, 144] on div "Select..." at bounding box center [701, 144] width 403 height 31
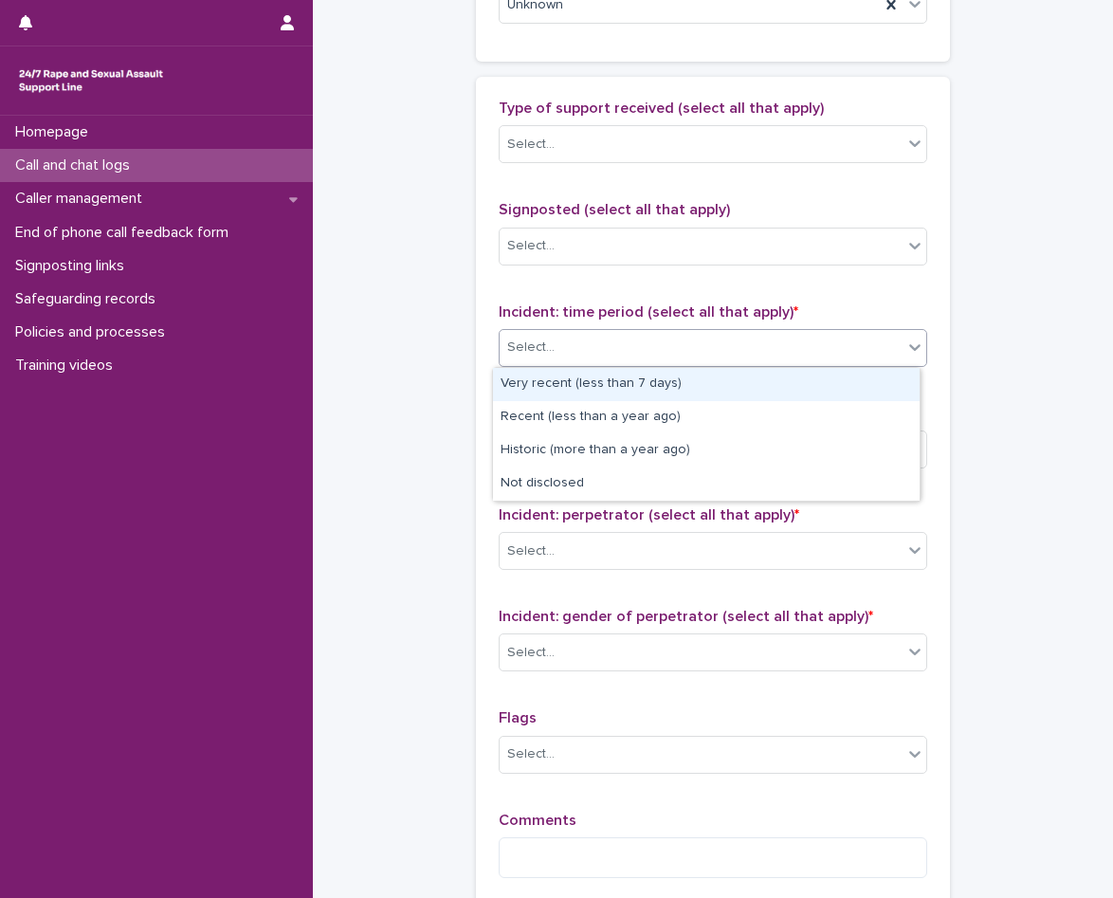
click at [587, 345] on div "Select..." at bounding box center [701, 347] width 403 height 31
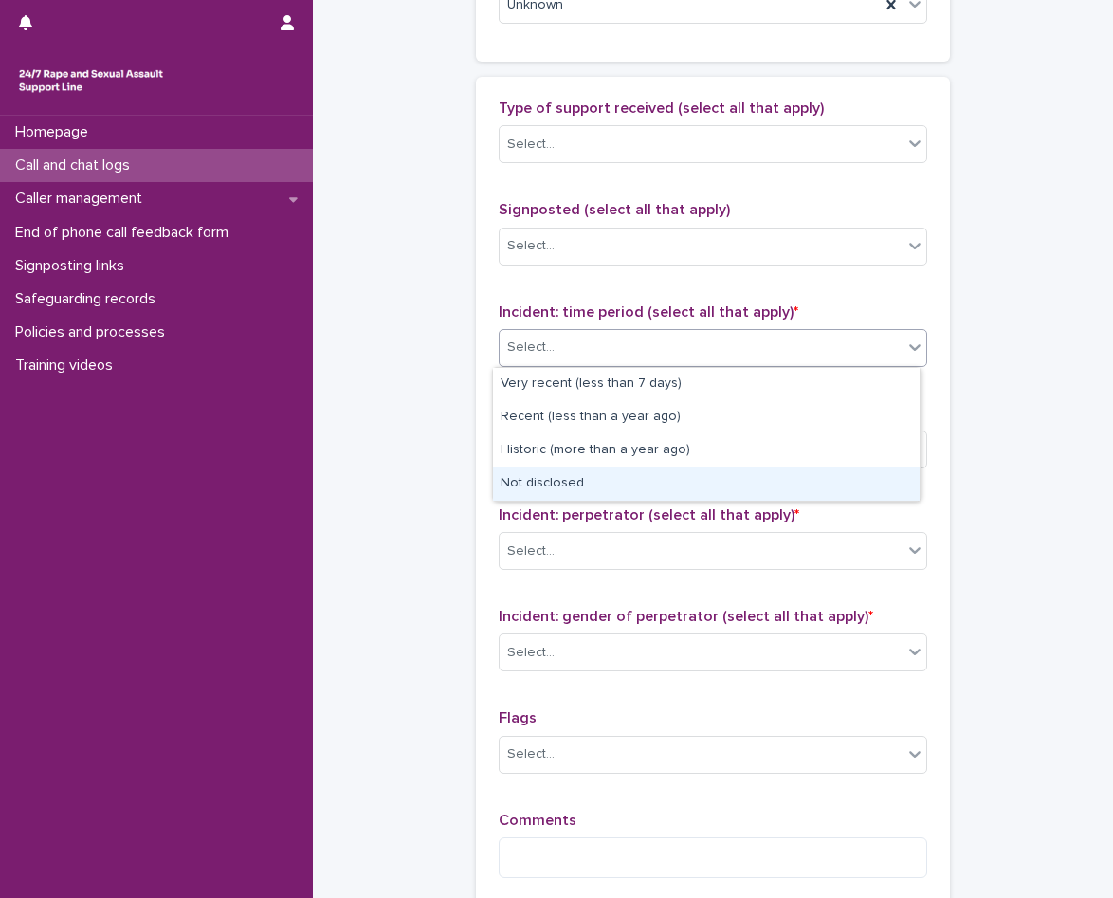
click at [589, 477] on div "Not disclosed" at bounding box center [706, 483] width 427 height 33
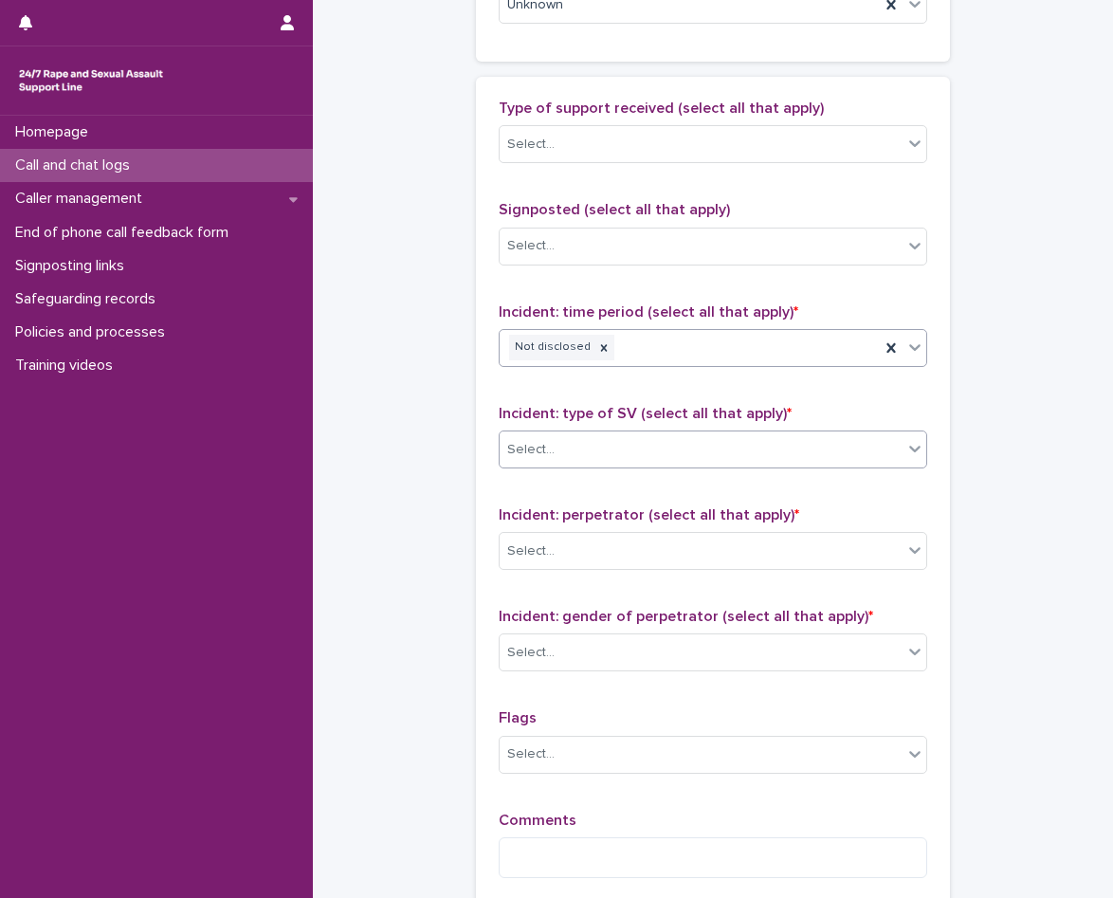
click at [624, 442] on div "Select..." at bounding box center [701, 449] width 403 height 31
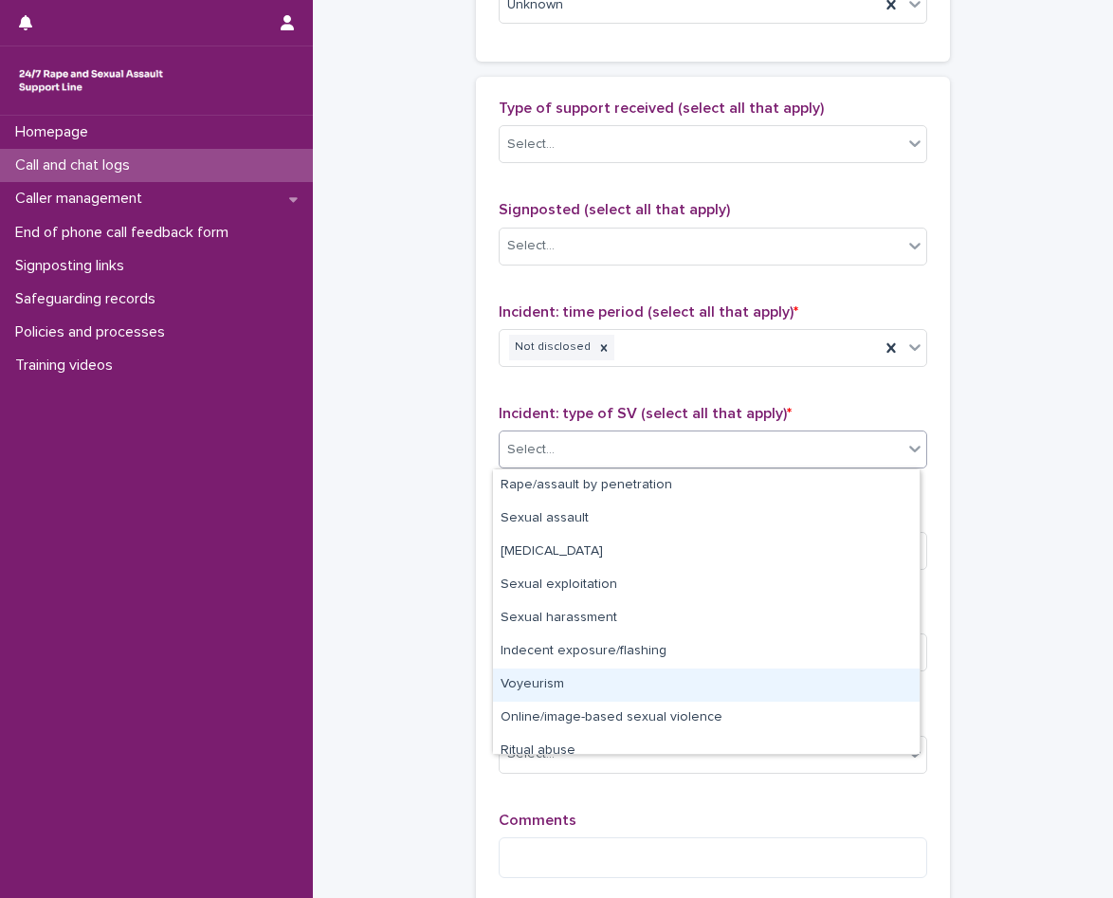
scroll to position [47, 0]
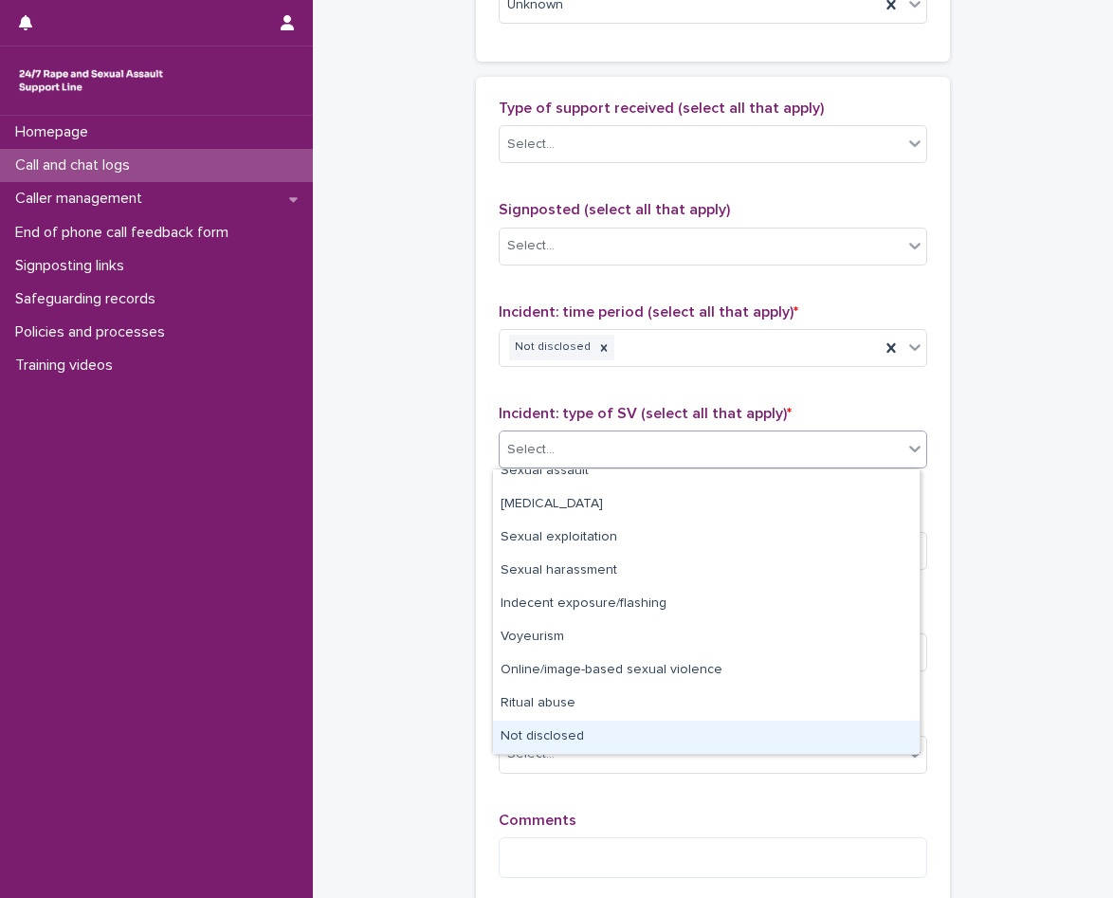
click at [577, 732] on div "Not disclosed" at bounding box center [706, 737] width 427 height 33
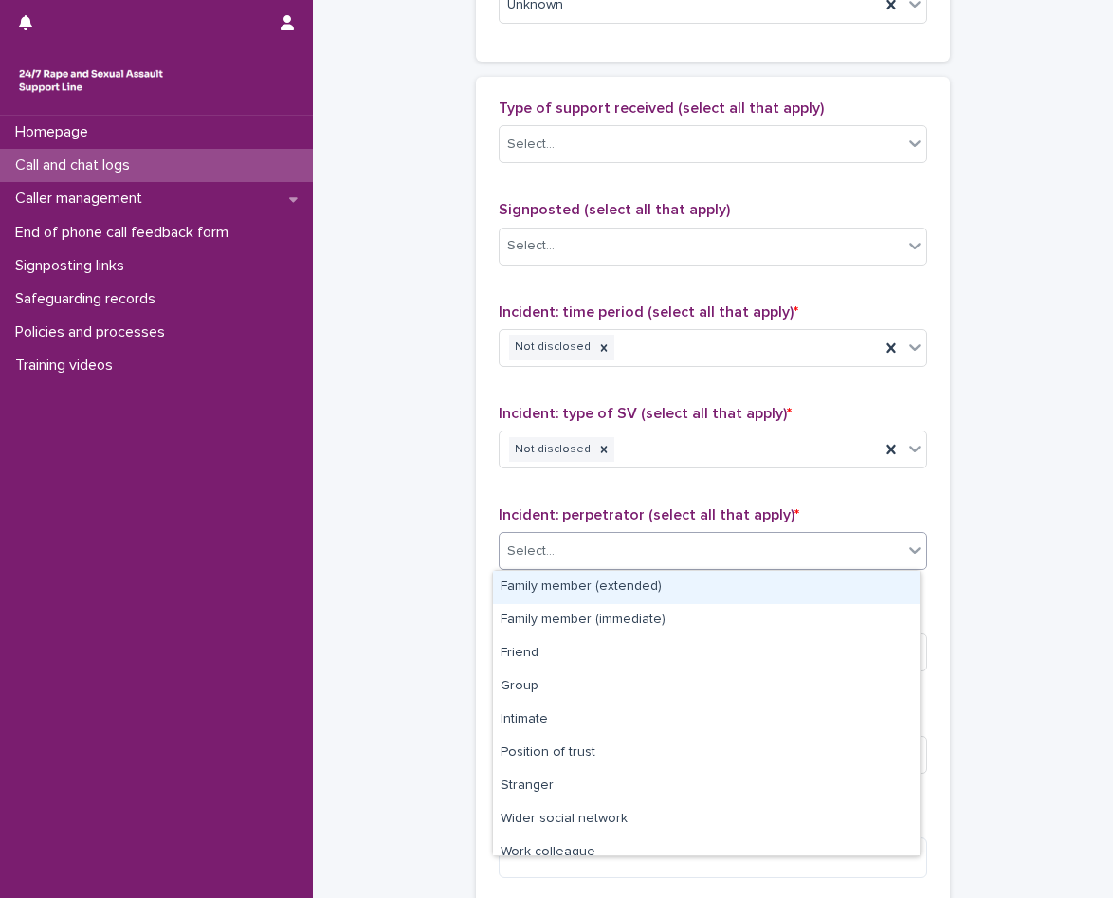
click at [557, 562] on div "Select..." at bounding box center [701, 551] width 403 height 31
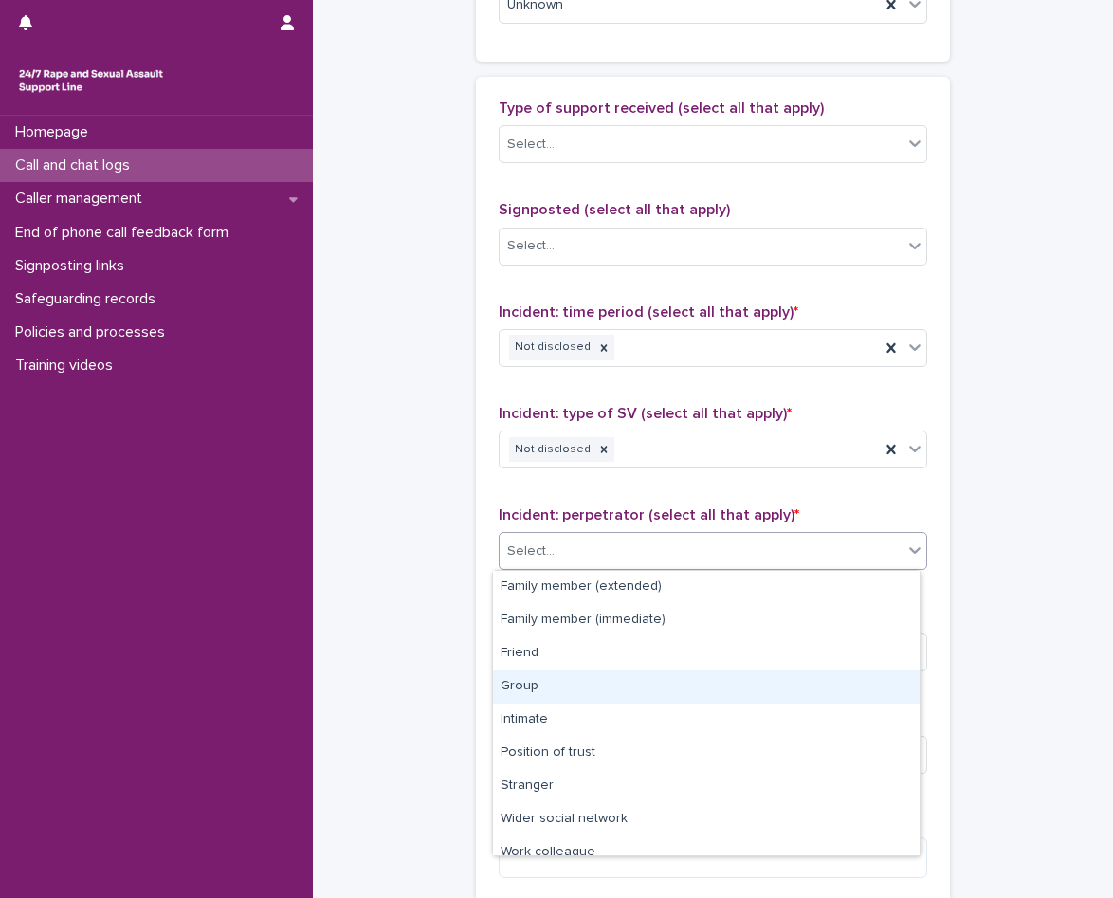
scroll to position [81, 0]
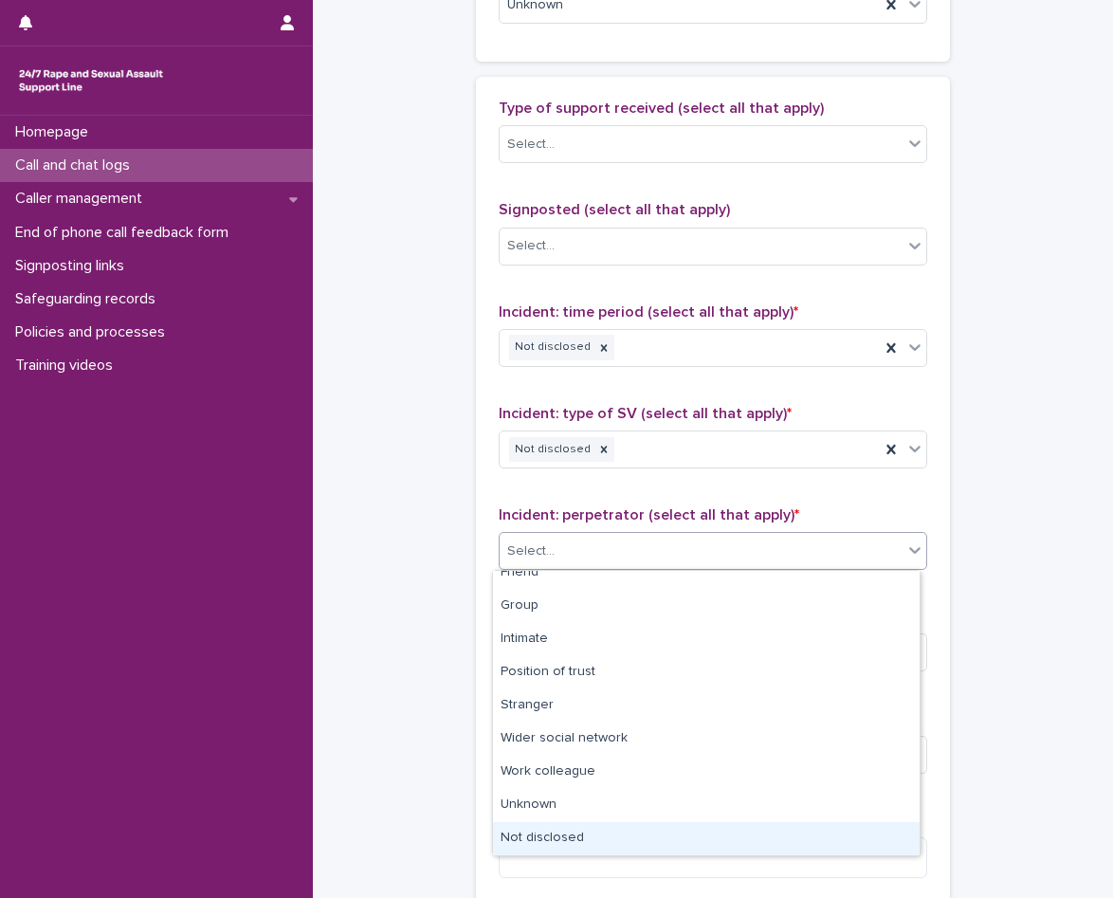
click at [575, 830] on div "Not disclosed" at bounding box center [706, 838] width 427 height 33
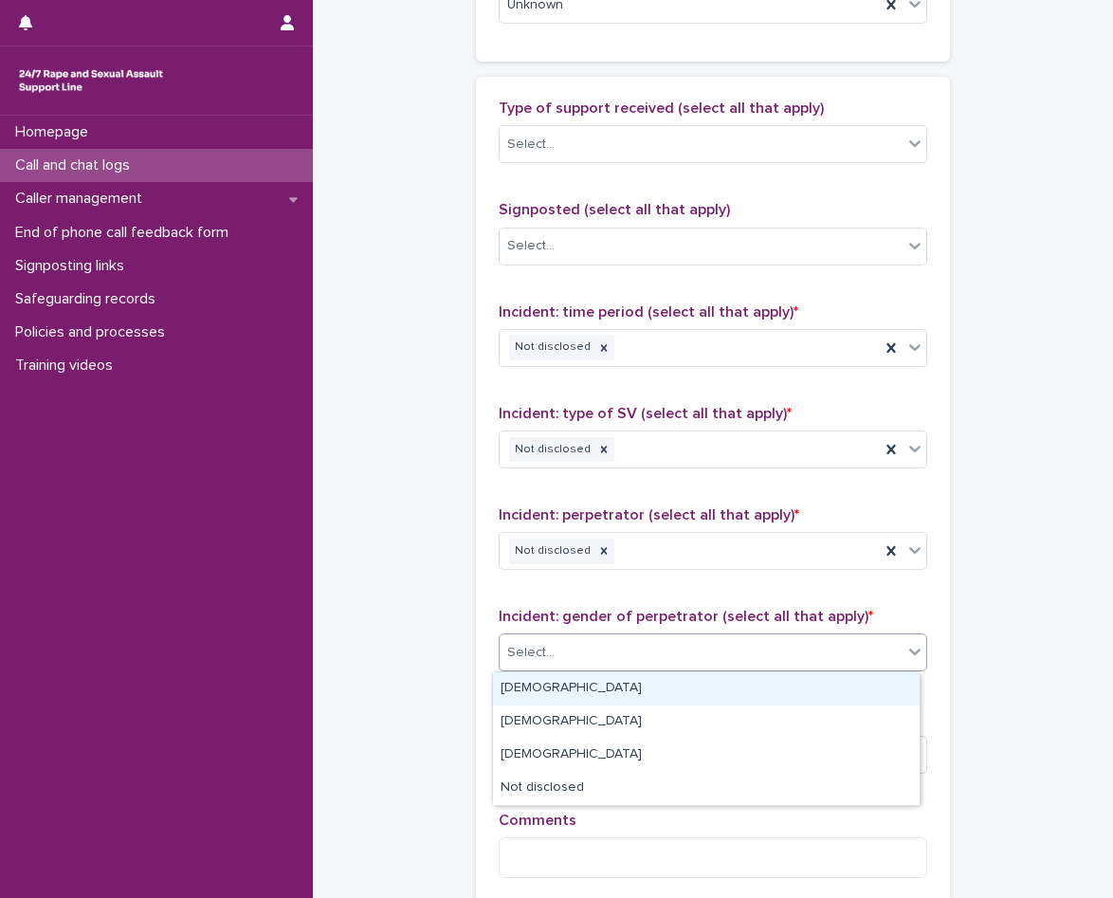
click at [562, 656] on div "Select..." at bounding box center [701, 652] width 403 height 31
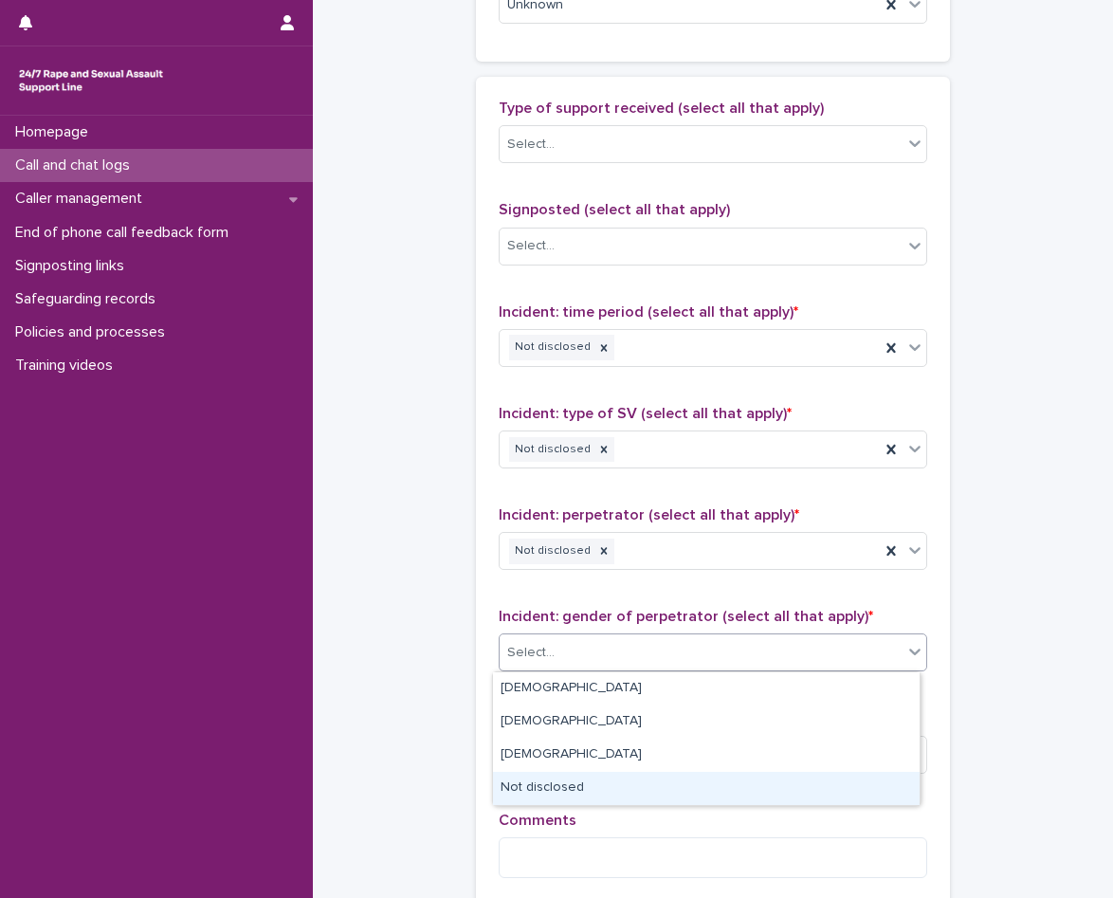
click at [566, 793] on div "Not disclosed" at bounding box center [706, 788] width 427 height 33
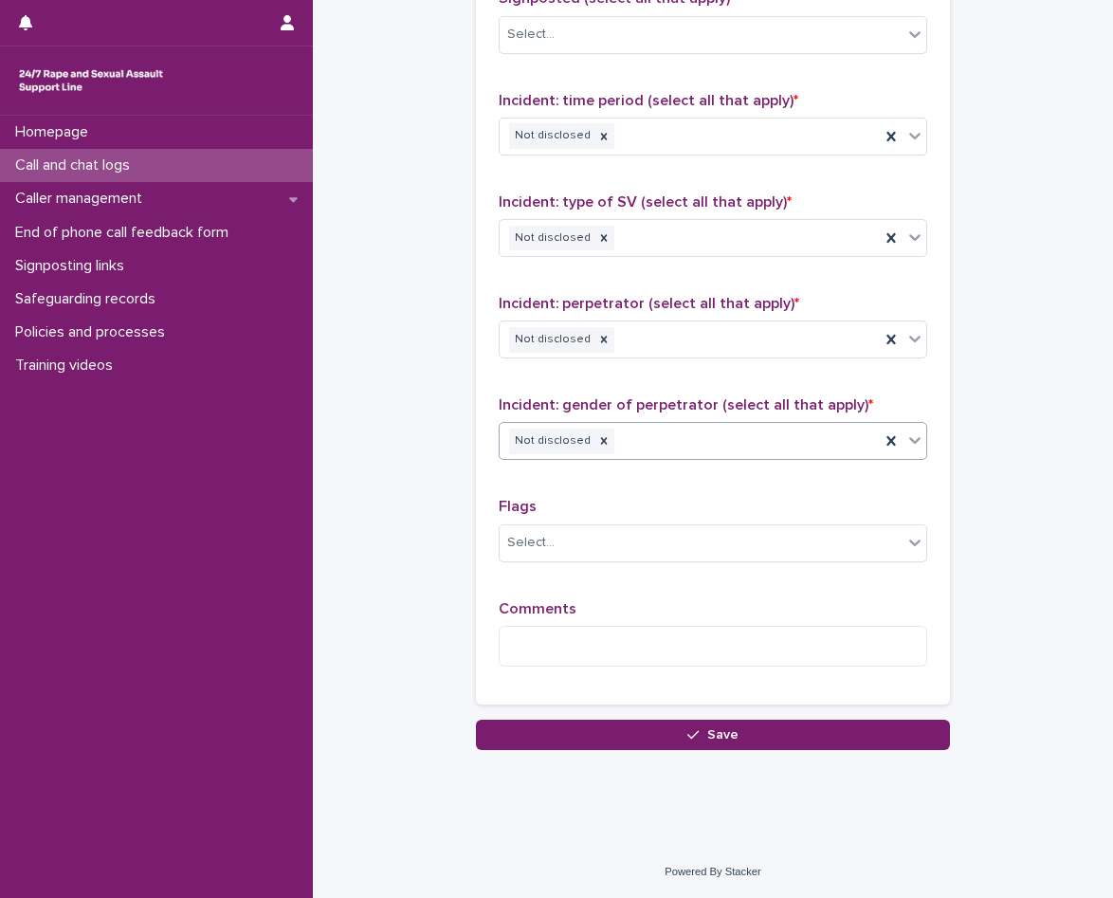
scroll to position [1445, 0]
click at [583, 548] on div "Select..." at bounding box center [701, 541] width 403 height 31
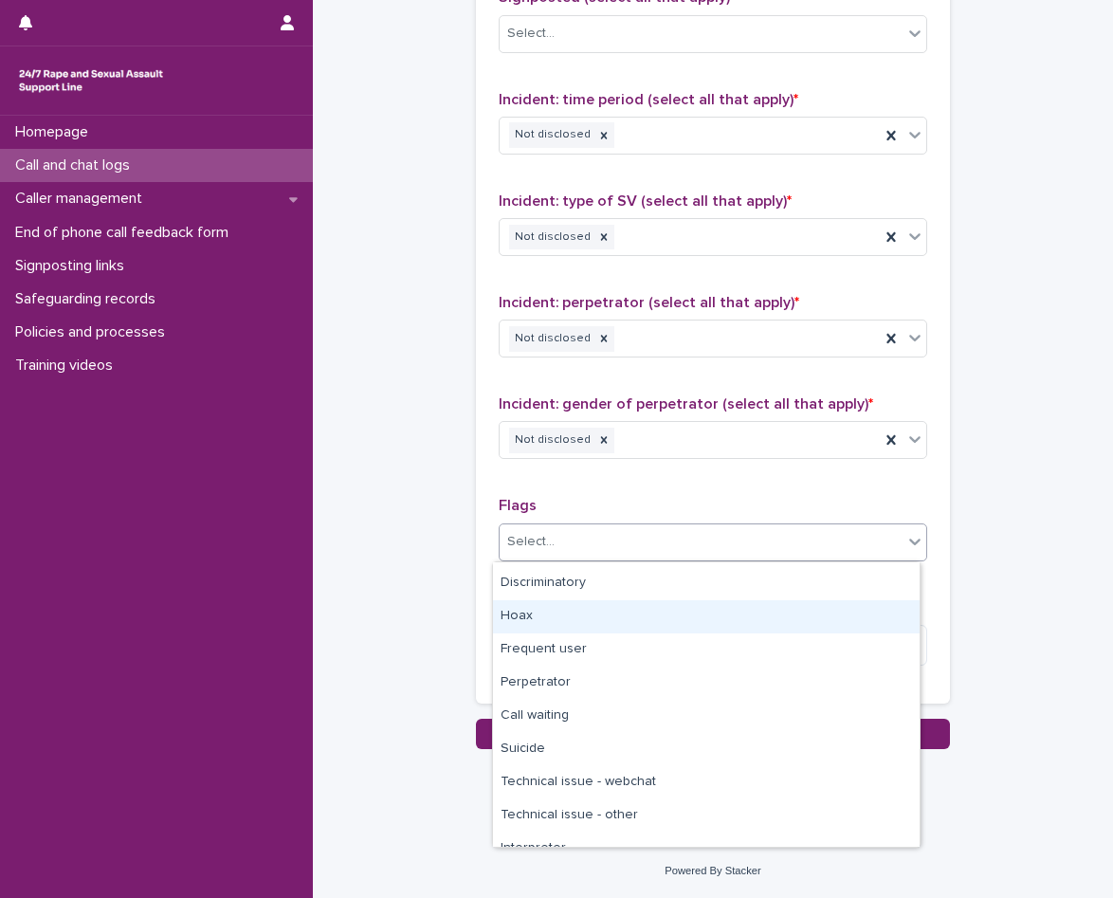
scroll to position [114, 0]
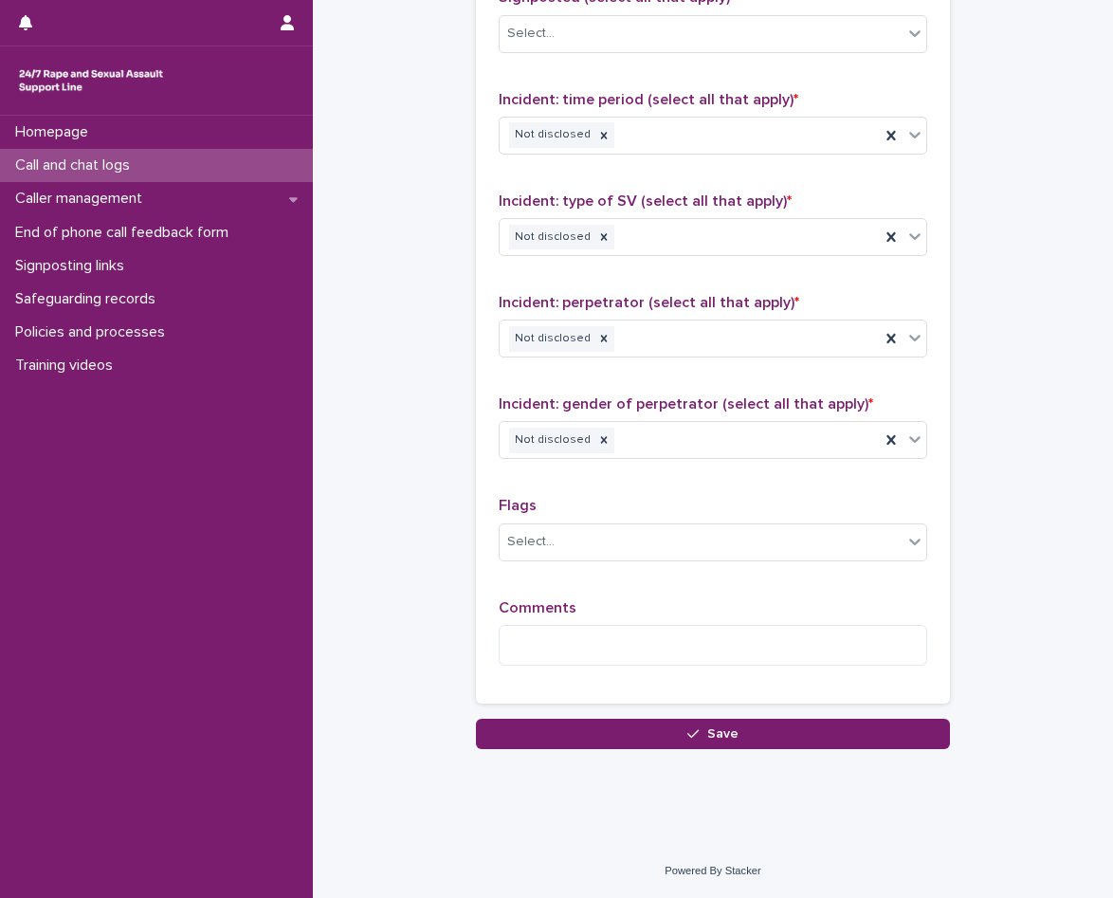
click at [483, 640] on div "Type of support received (select all that apply) Select... Signposted (select a…" at bounding box center [713, 283] width 474 height 839
click at [517, 645] on textarea at bounding box center [713, 645] width 429 height 41
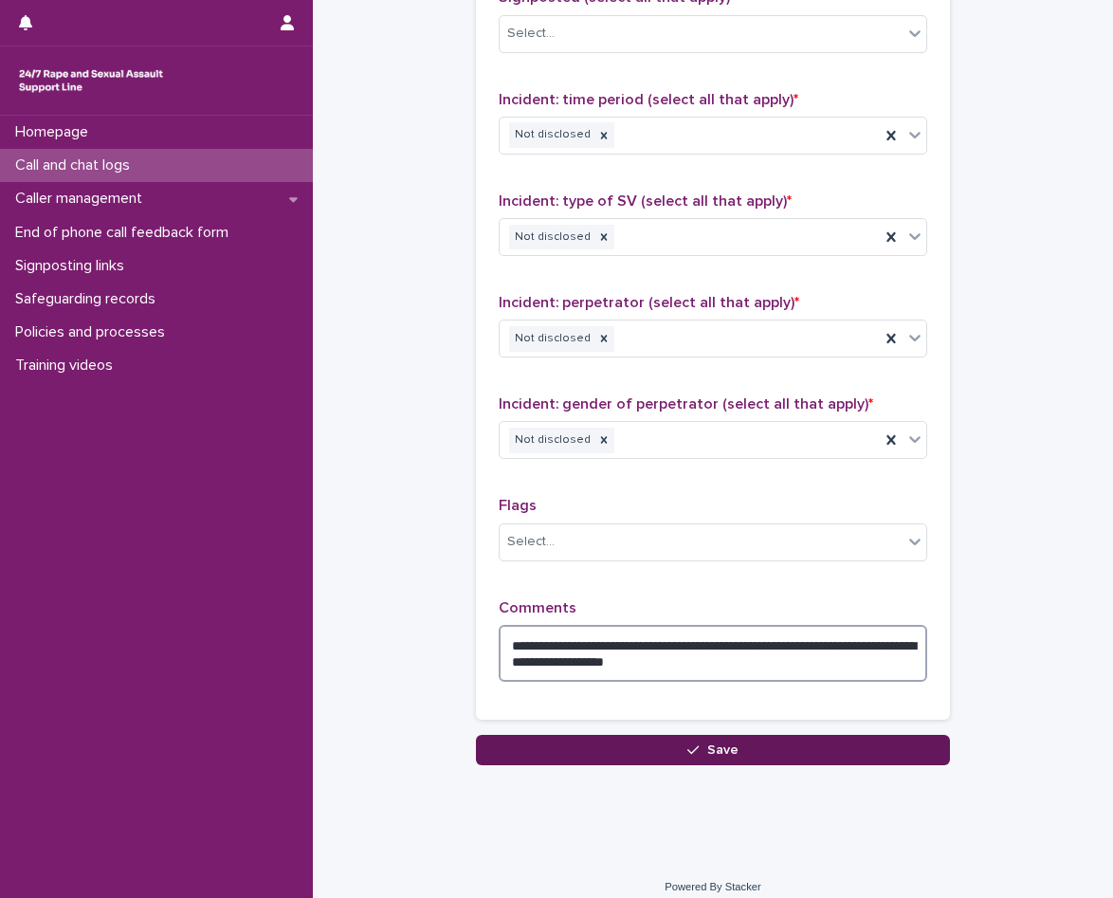
type textarea "**********"
click at [566, 736] on button "Save" at bounding box center [713, 750] width 474 height 30
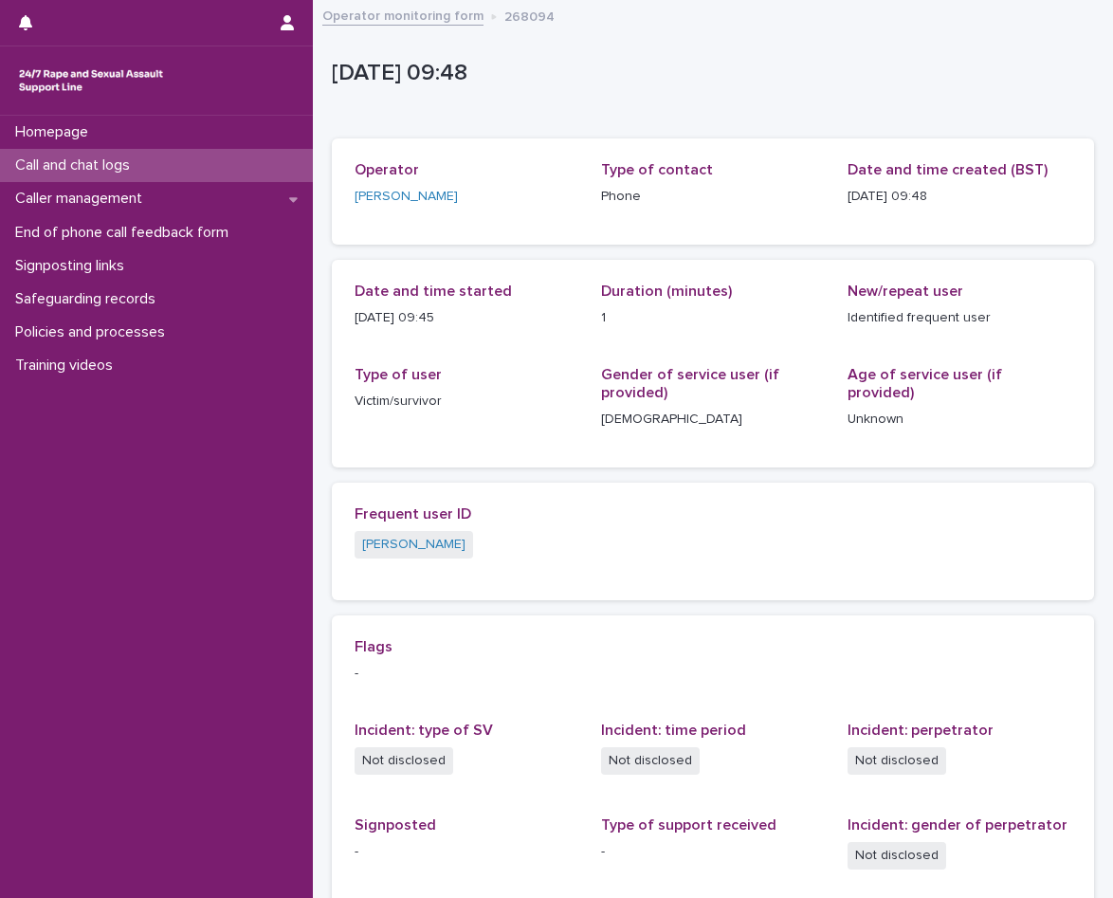
click at [173, 156] on div "Call and chat logs" at bounding box center [156, 165] width 313 height 33
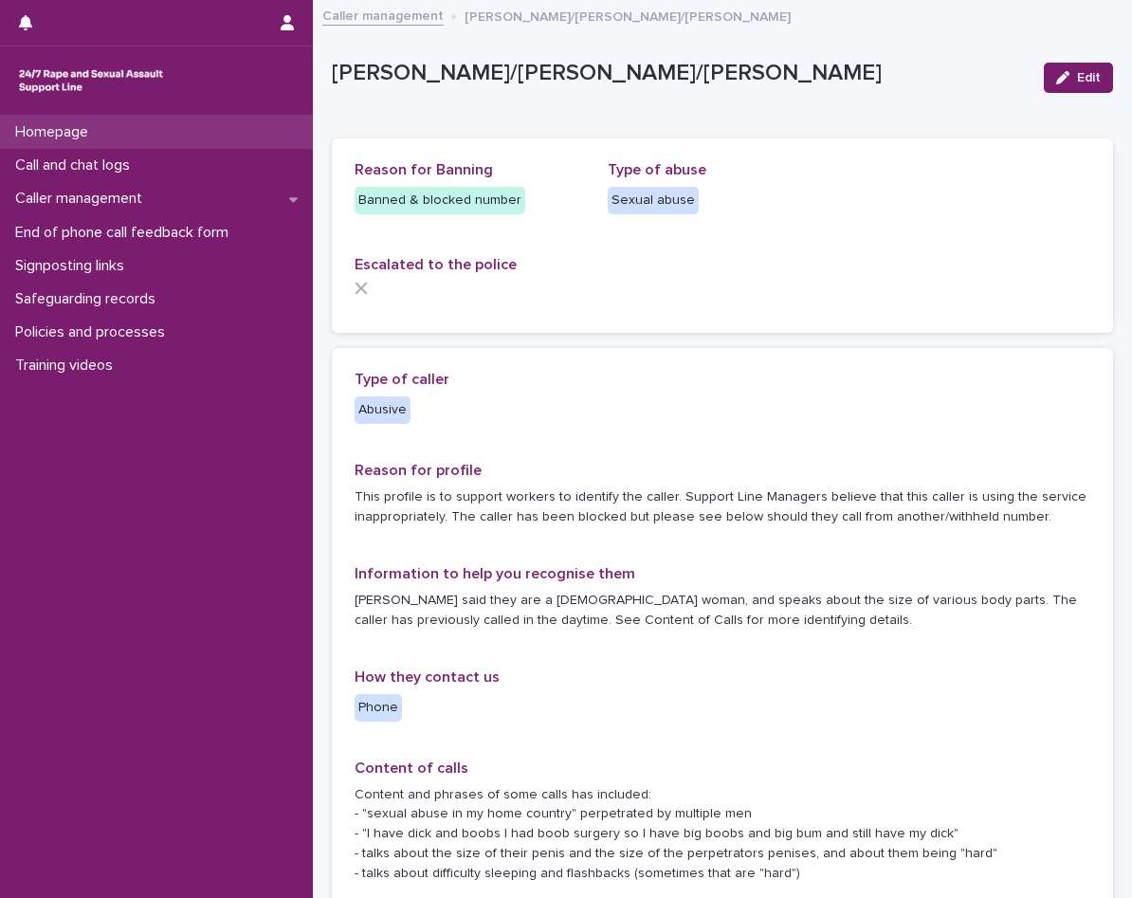
click at [119, 137] on div "Homepage" at bounding box center [156, 132] width 313 height 33
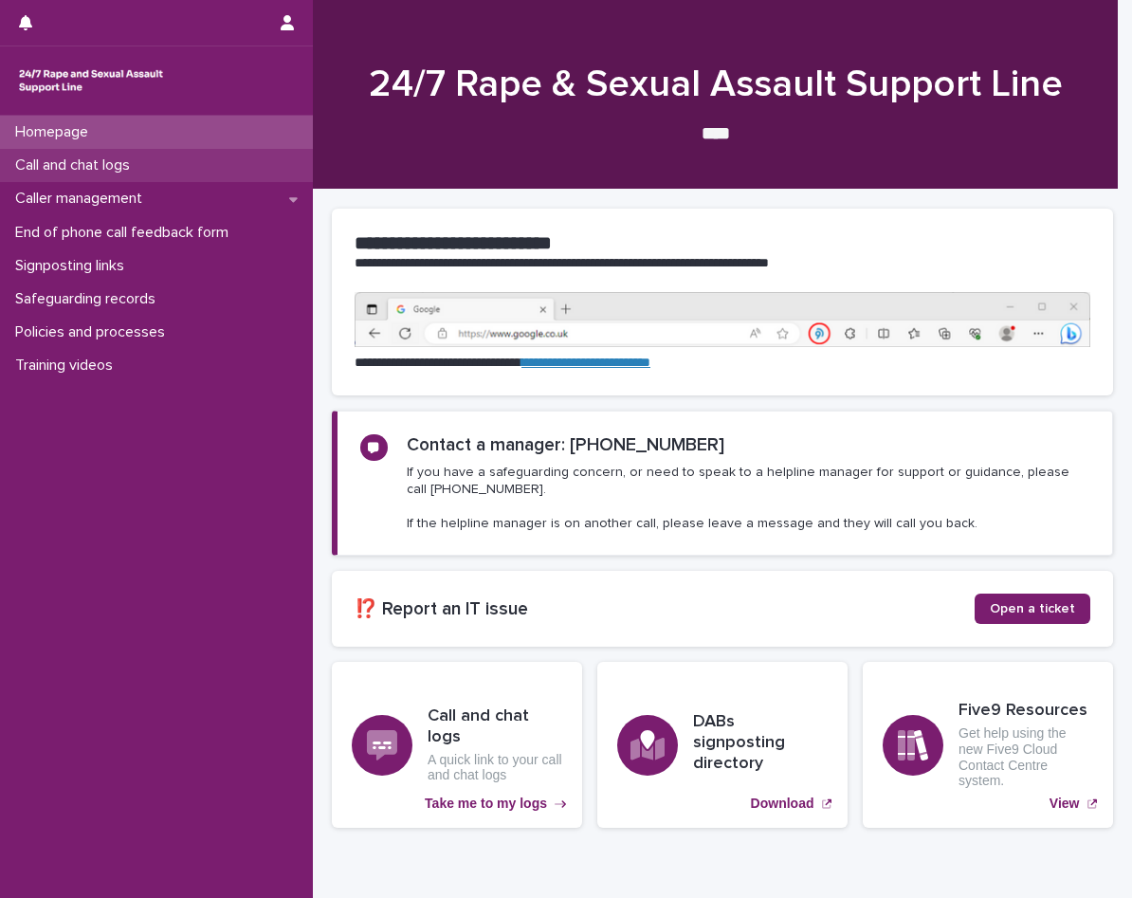
click at [124, 160] on p "Call and chat logs" at bounding box center [76, 165] width 137 height 18
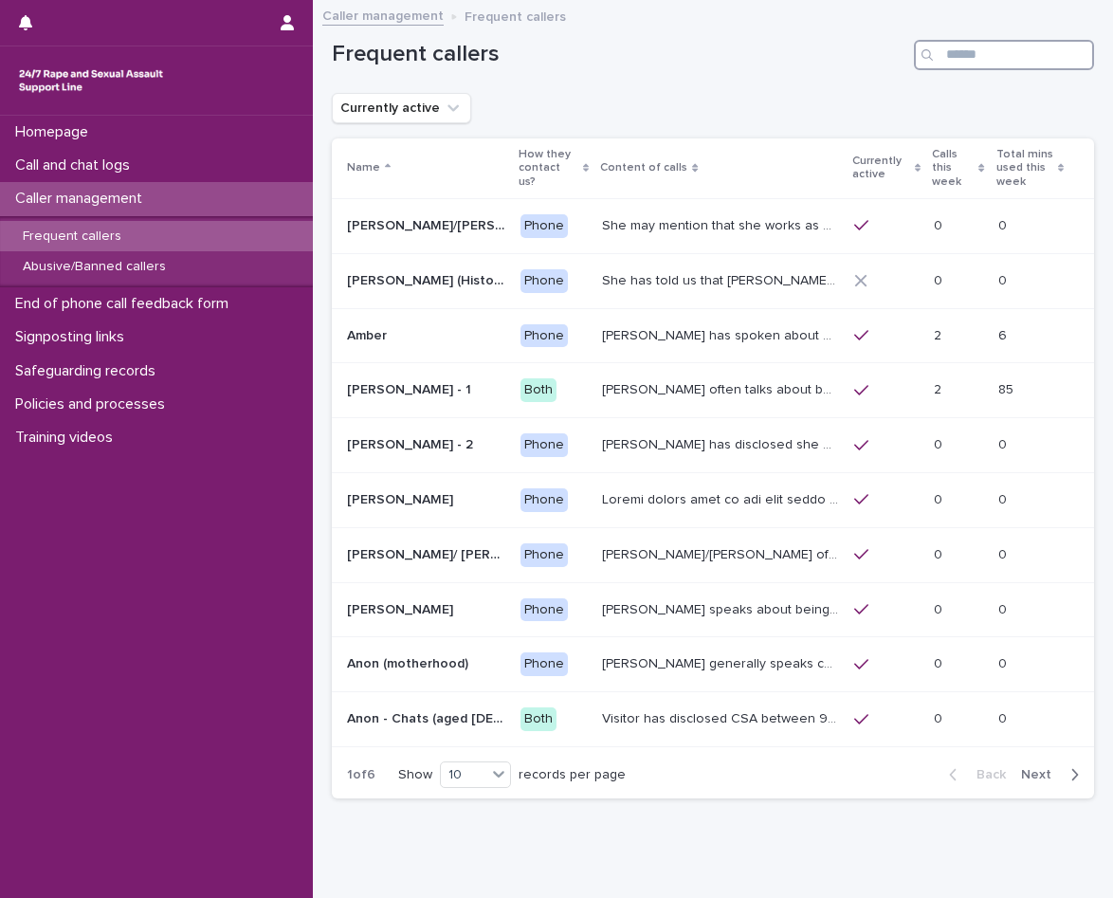
click at [994, 59] on input "Search" at bounding box center [1004, 55] width 180 height 30
type input "*"
click at [1033, 768] on span "Next" at bounding box center [1042, 774] width 42 height 13
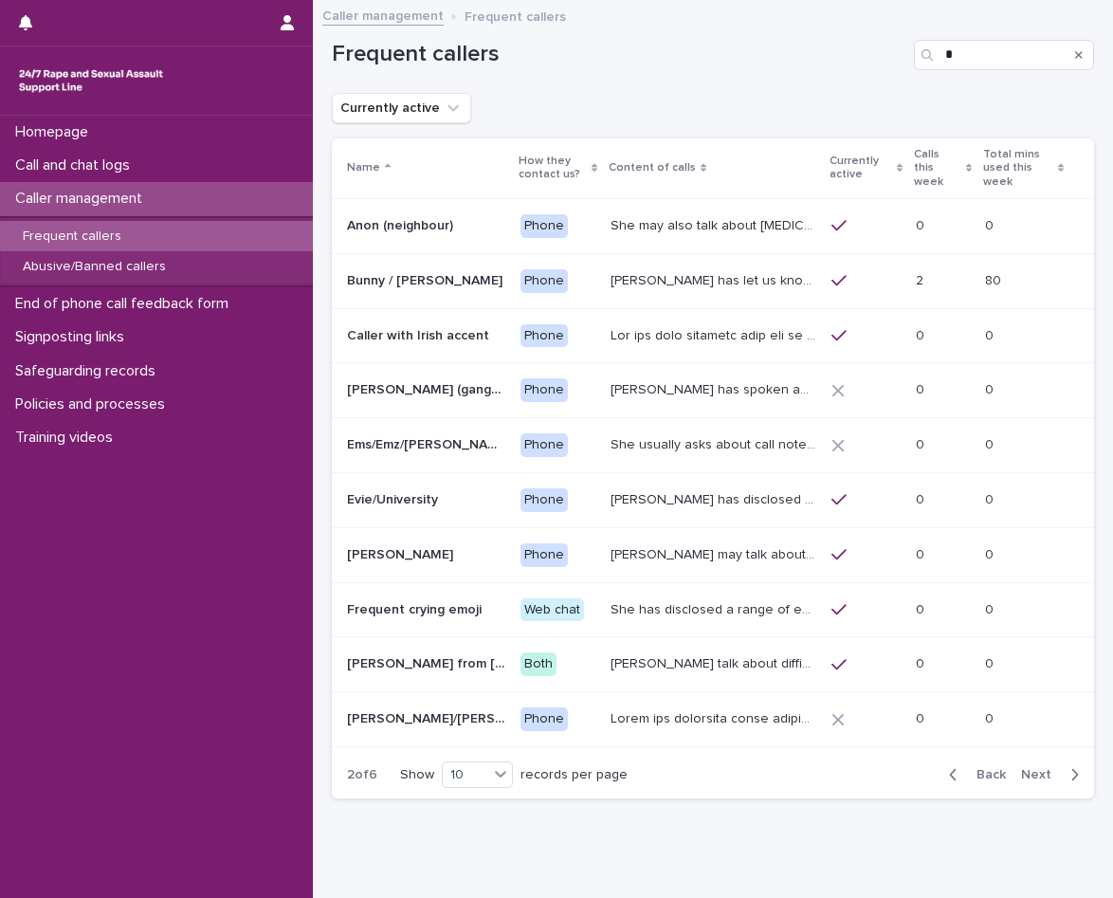
click at [1033, 768] on span "Next" at bounding box center [1042, 774] width 42 height 13
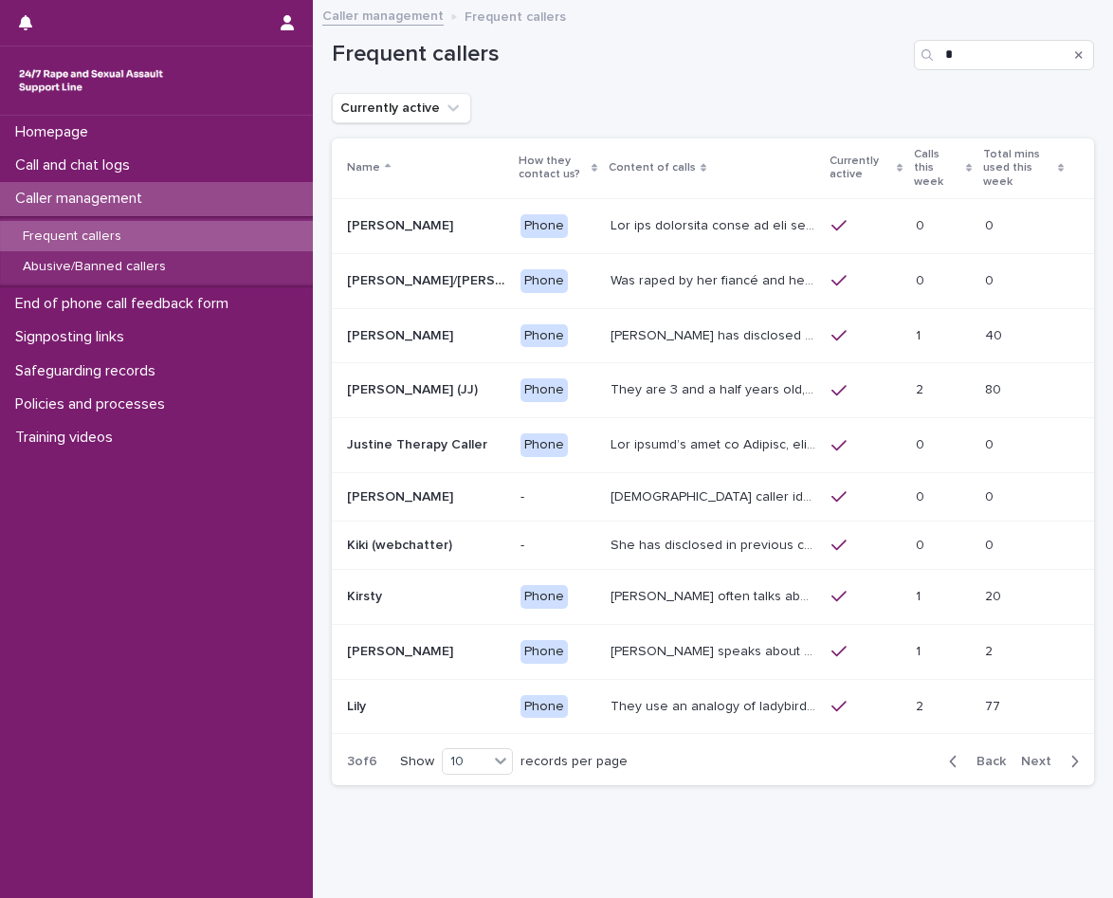
click at [1046, 757] on span "Next" at bounding box center [1042, 761] width 42 height 13
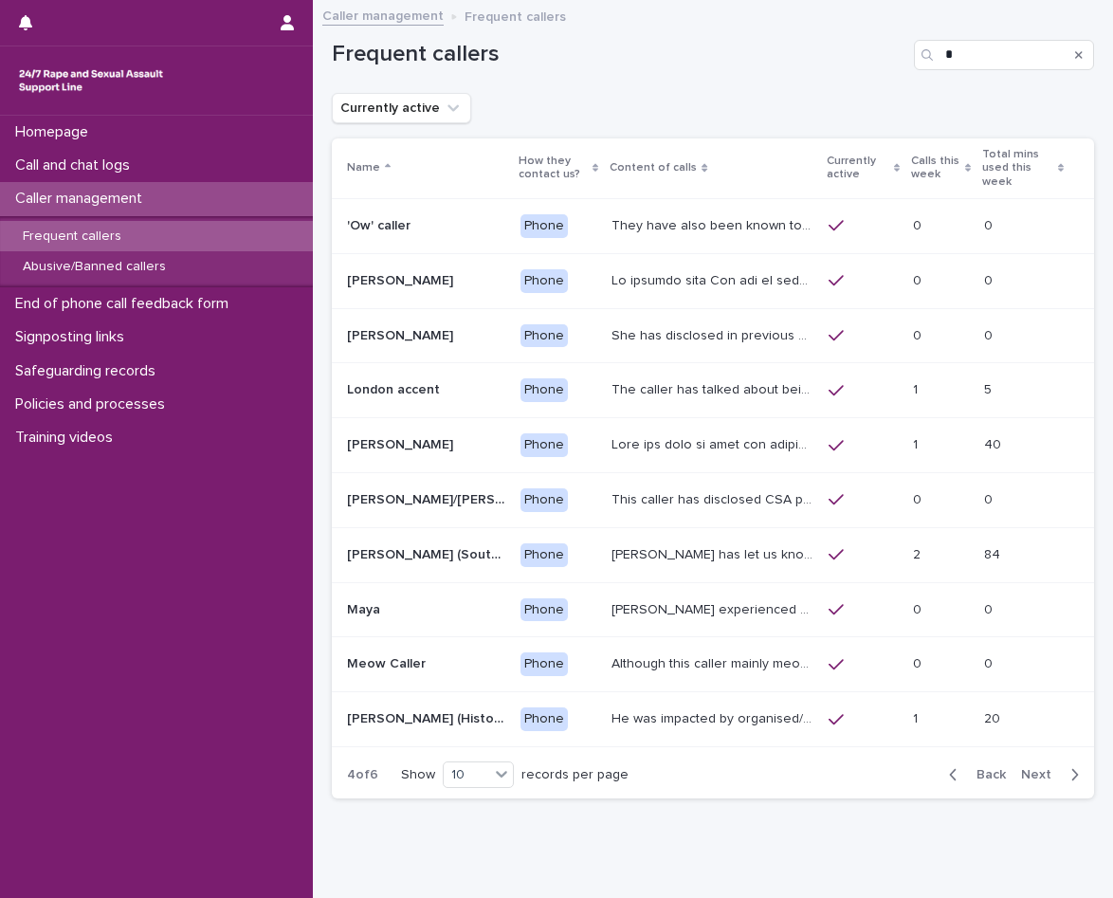
click at [670, 444] on div at bounding box center [712, 444] width 202 height 31
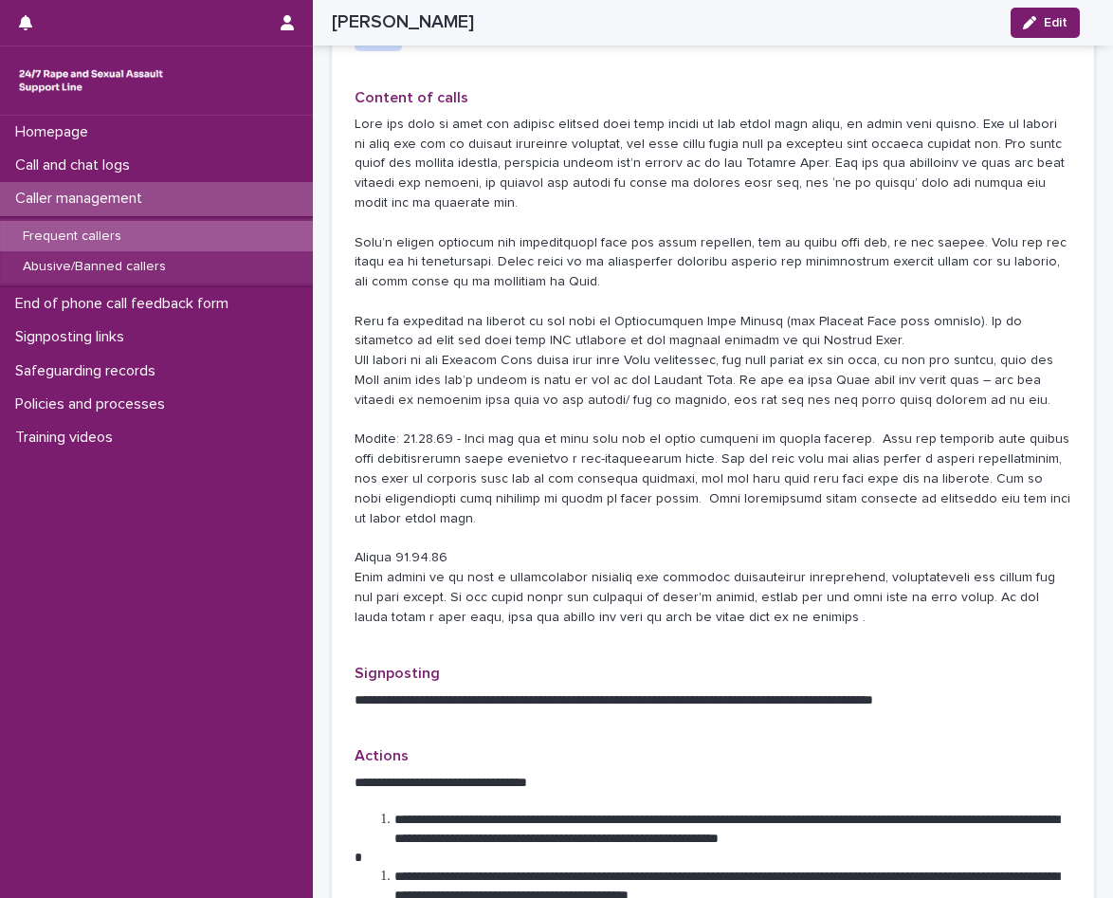
scroll to position [474, 0]
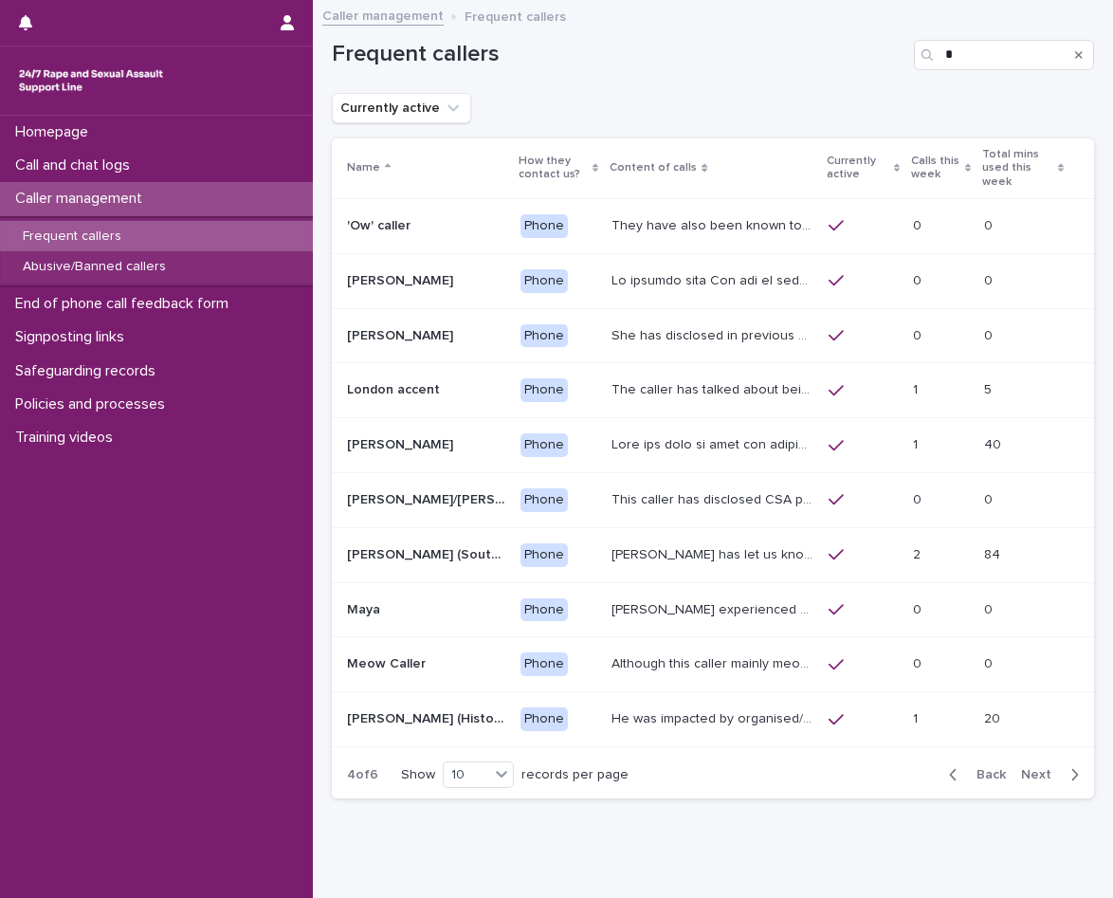
click at [779, 500] on div "This caller has disclosed CSA perpetrated by father and sometimes will say thin…" at bounding box center [712, 499] width 202 height 31
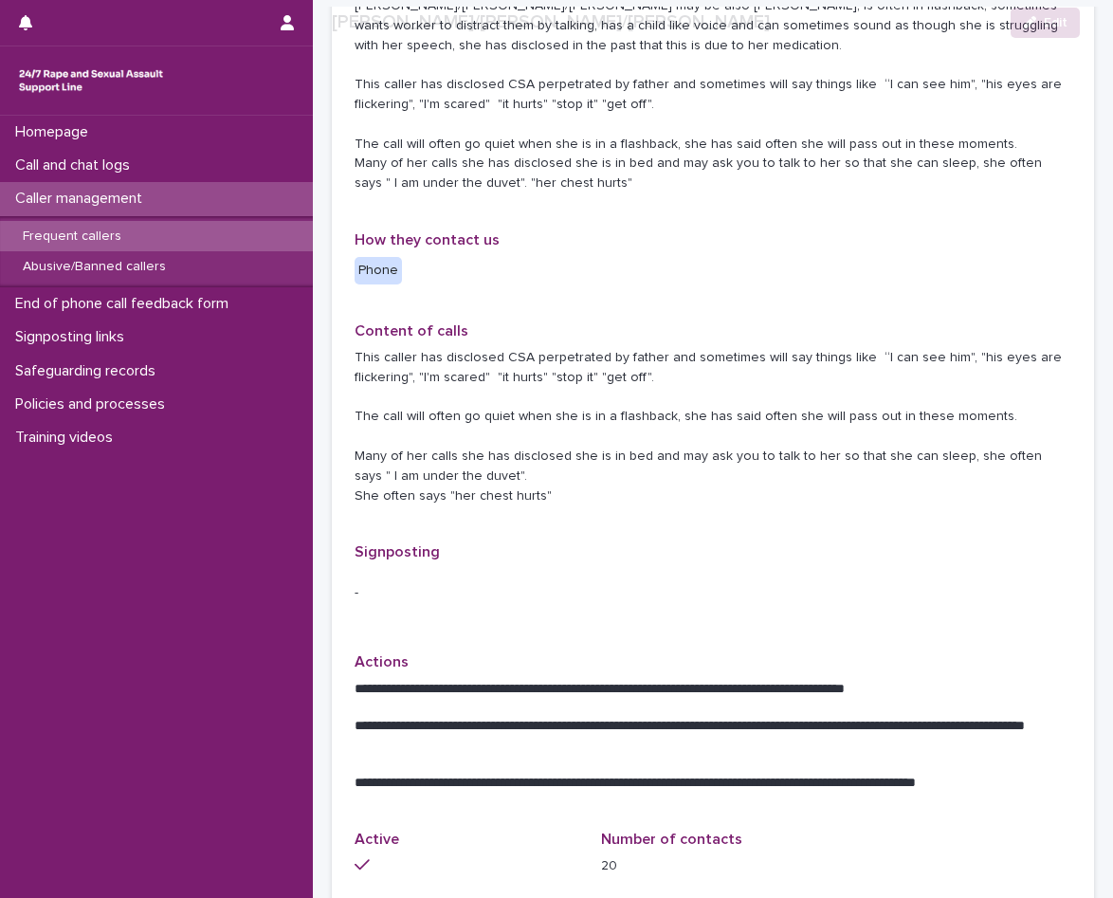
scroll to position [379, 0]
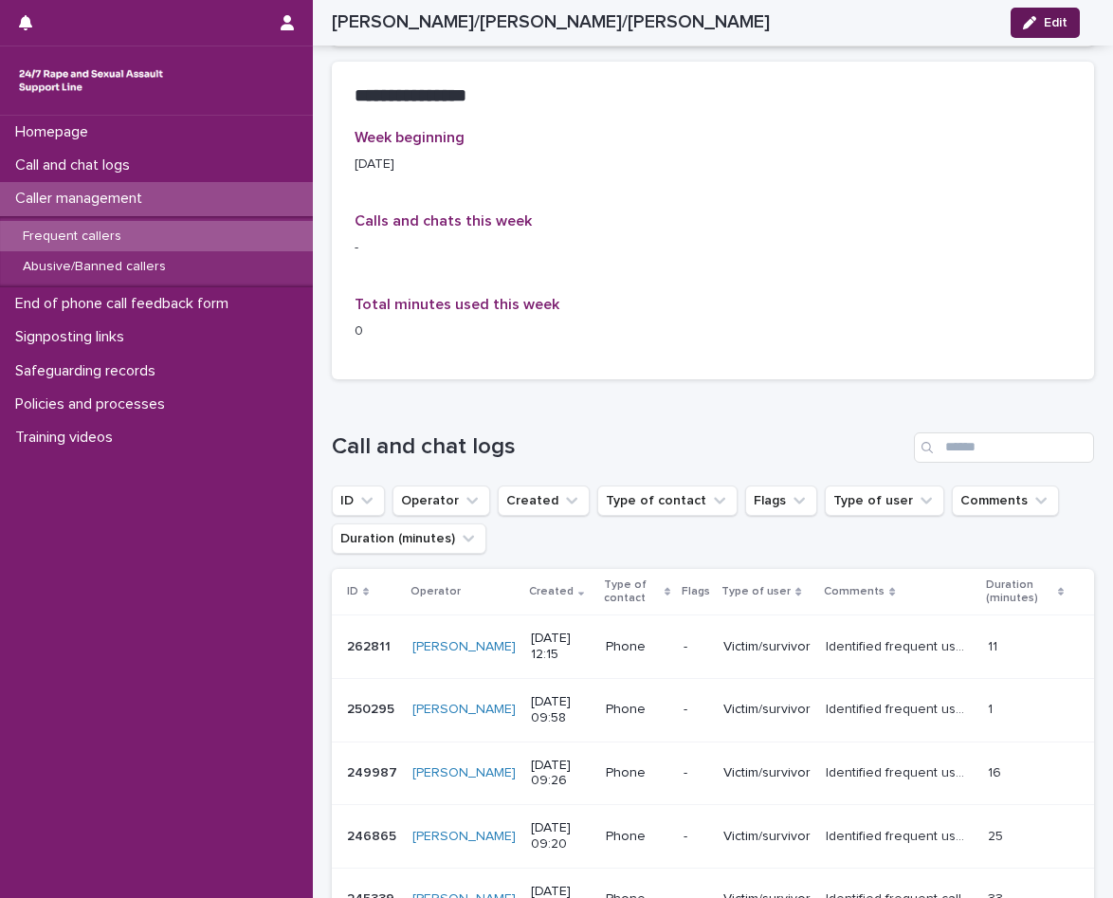
click at [1062, 26] on span "Edit" at bounding box center [1056, 22] width 24 height 13
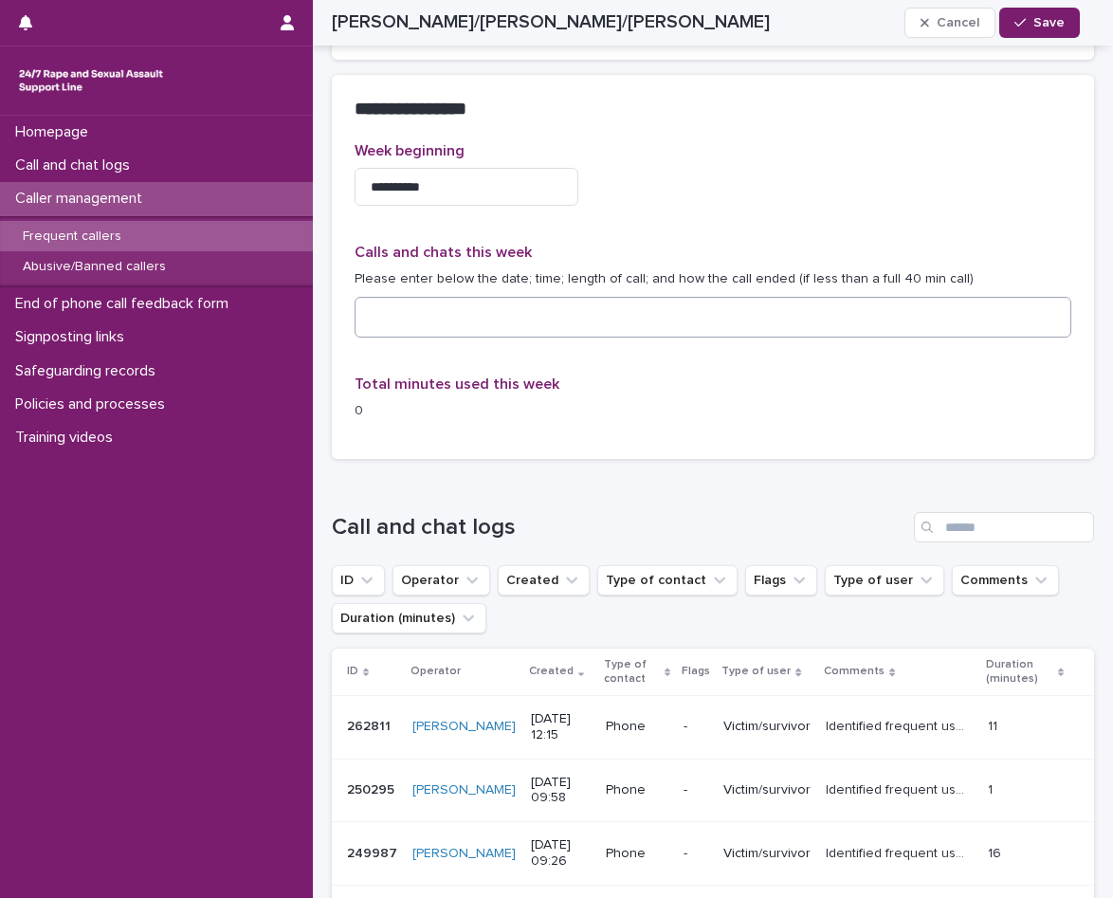
scroll to position [1272, 0]
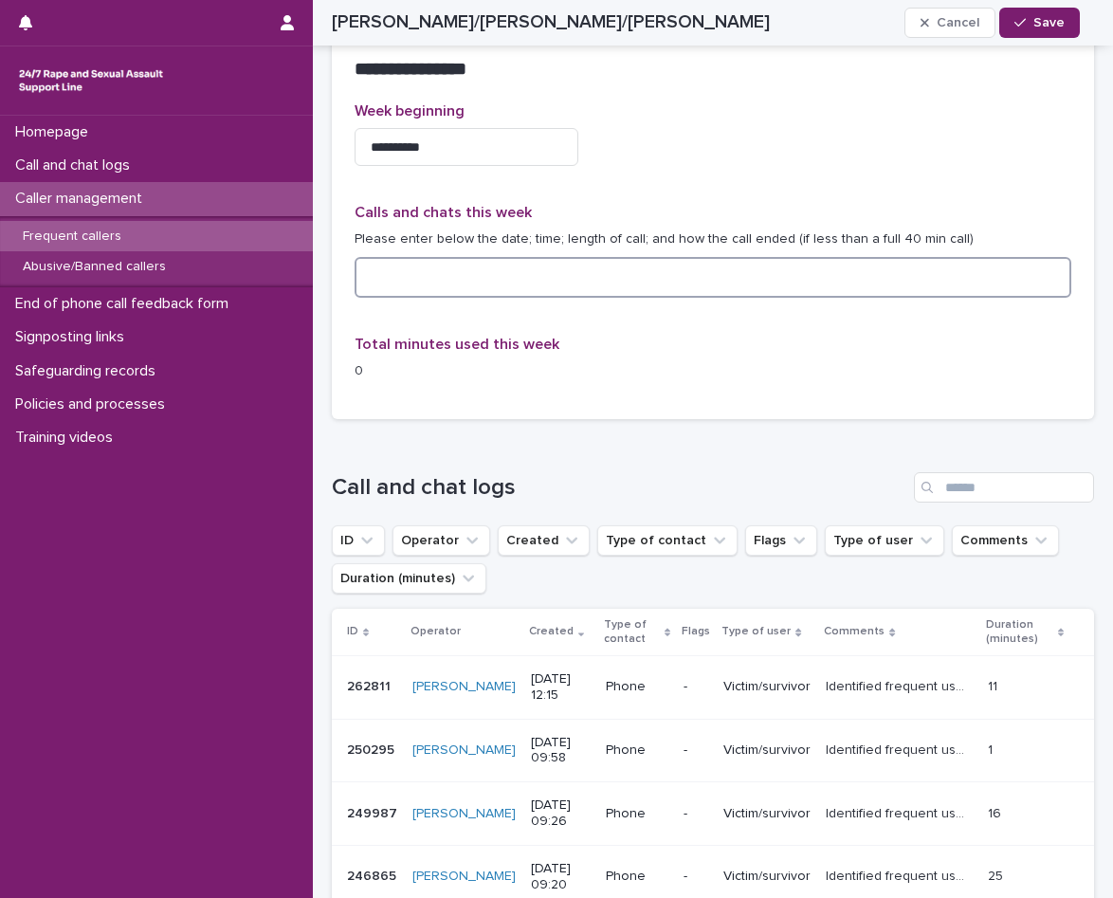
click at [507, 288] on textarea at bounding box center [713, 277] width 717 height 41
type textarea "*"
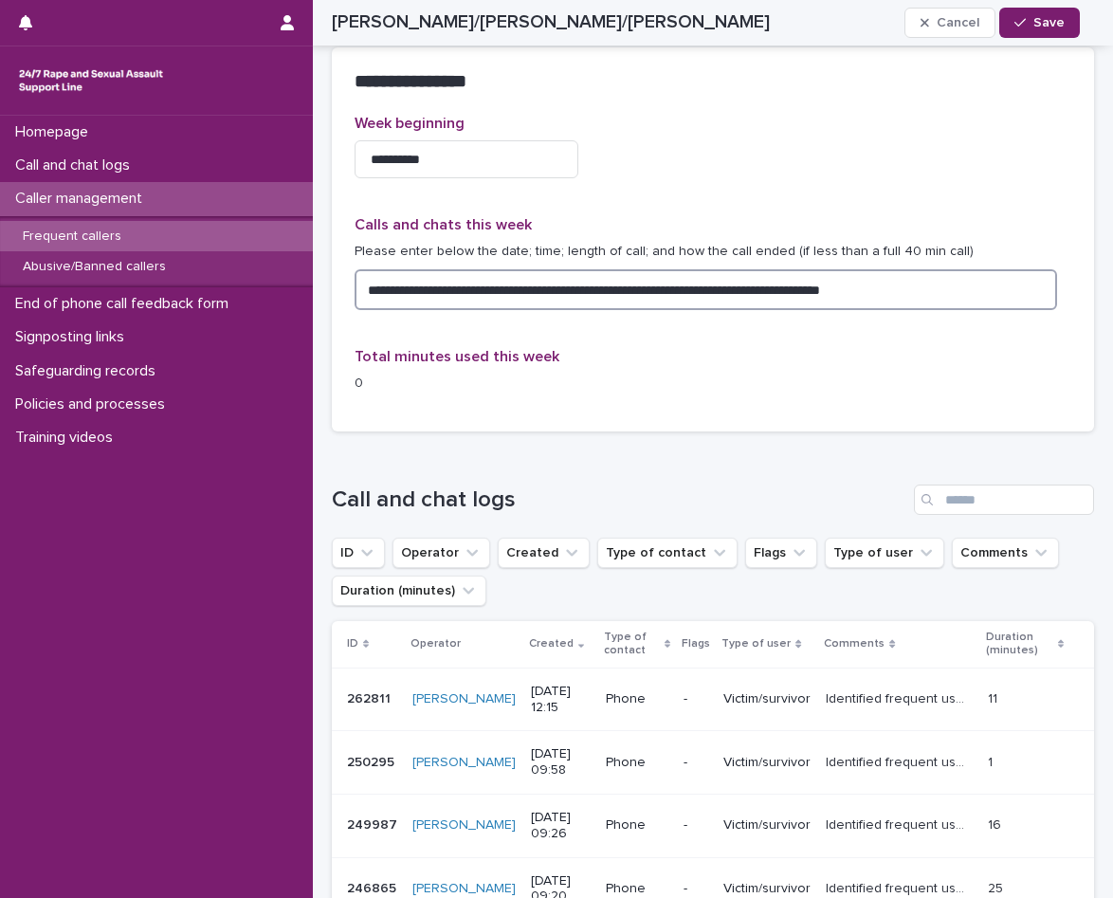
scroll to position [1360, 0]
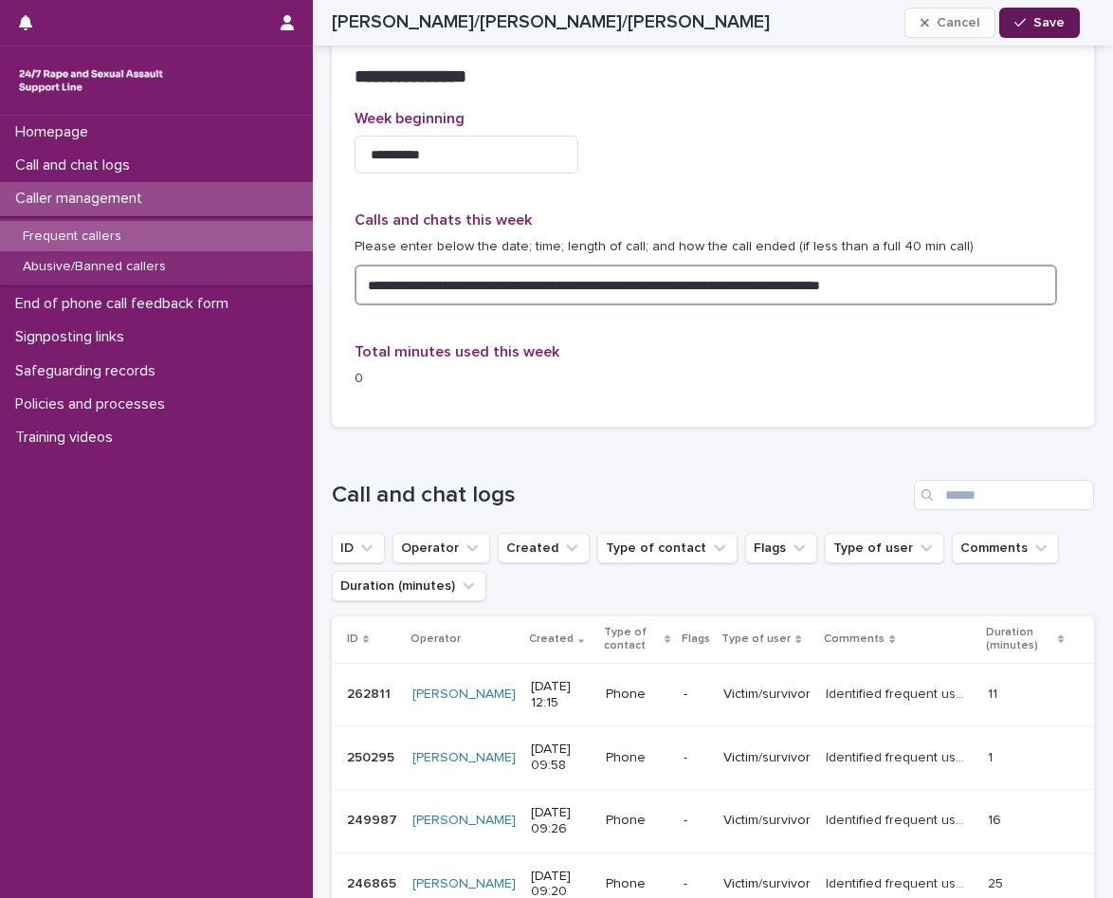
type textarea "**********"
click at [1034, 11] on button "Save" at bounding box center [1039, 23] width 81 height 30
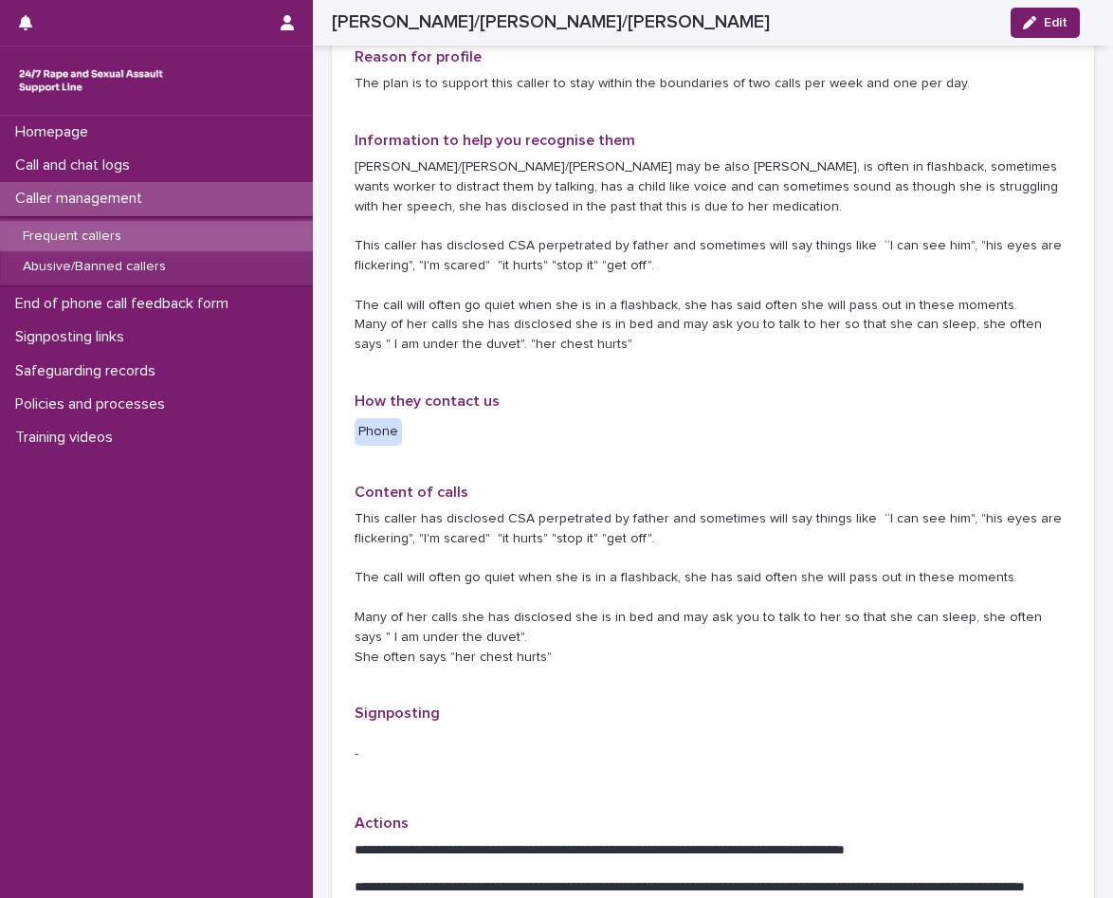
scroll to position [0, 0]
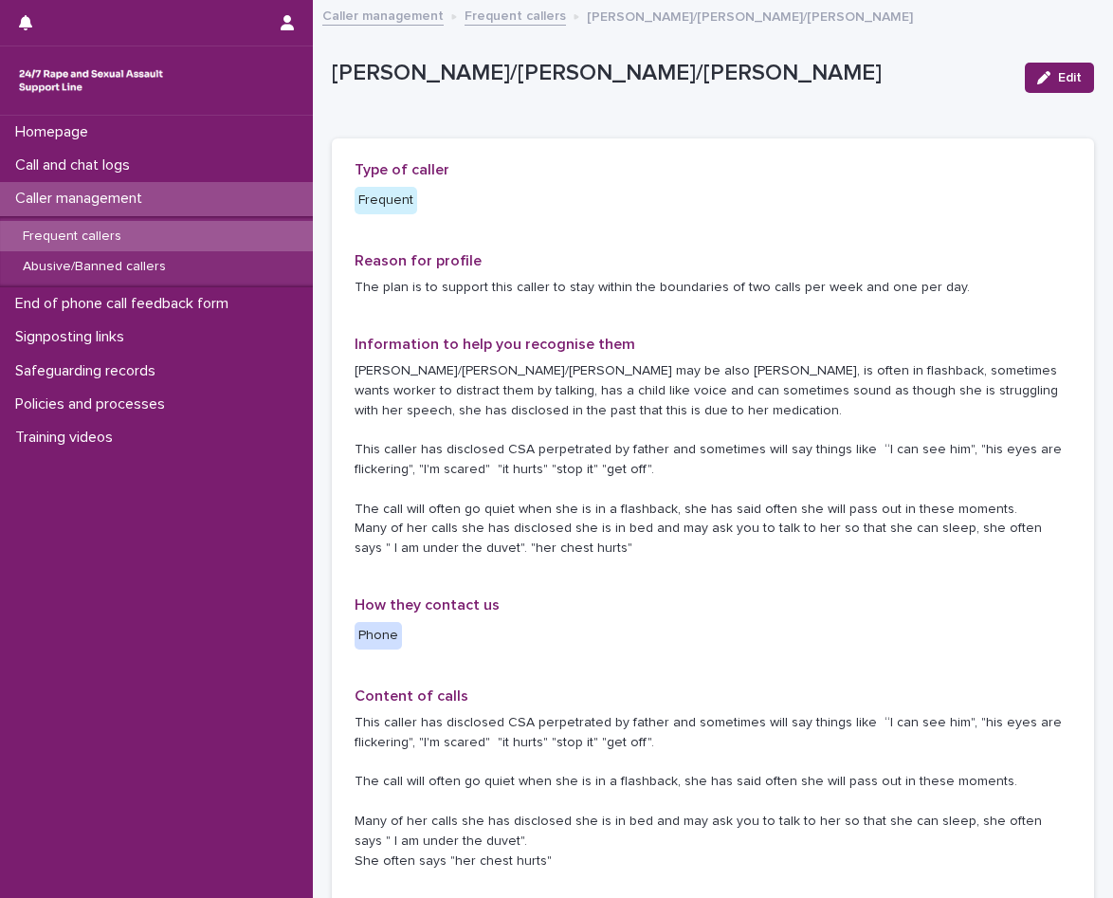
click at [127, 240] on p "Frequent callers" at bounding box center [72, 236] width 129 height 16
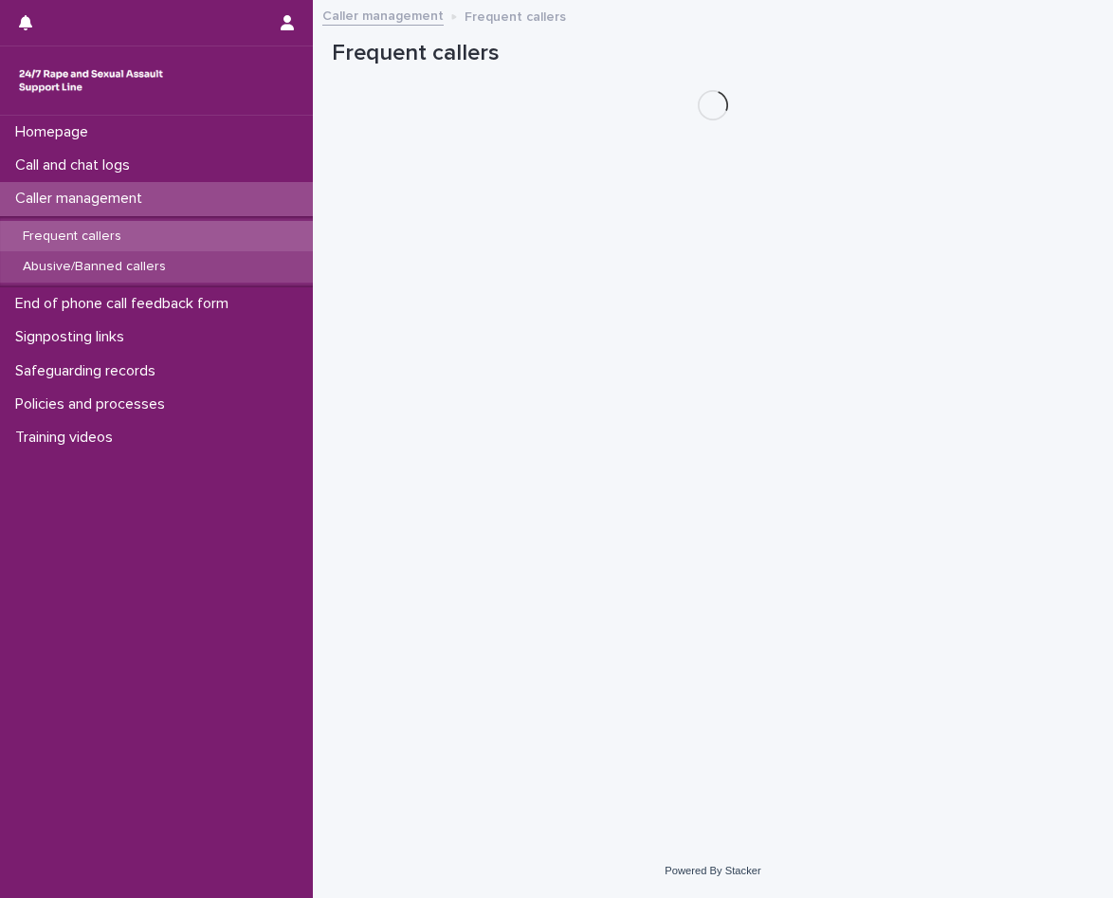
click at [136, 277] on div "Abusive/Banned callers" at bounding box center [156, 266] width 313 height 31
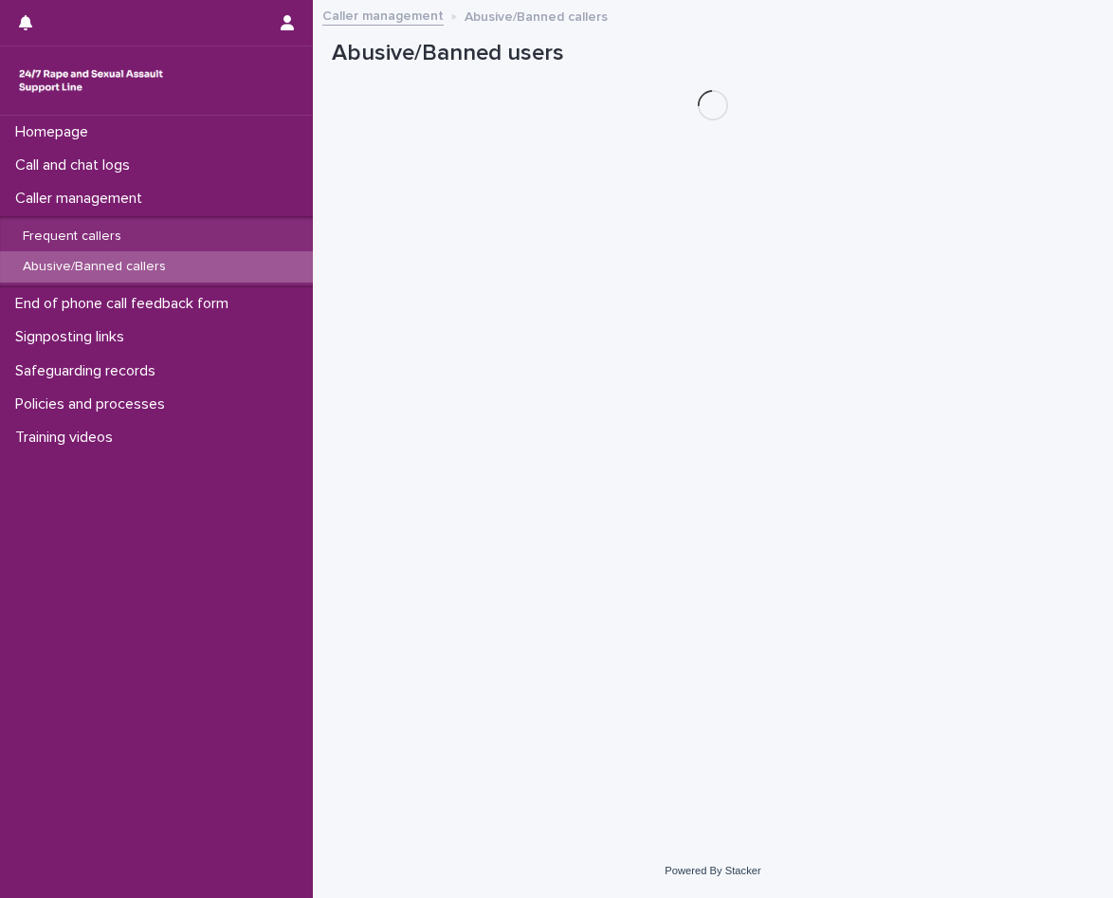
click at [129, 271] on p "Abusive/Banned callers" at bounding box center [94, 267] width 173 height 16
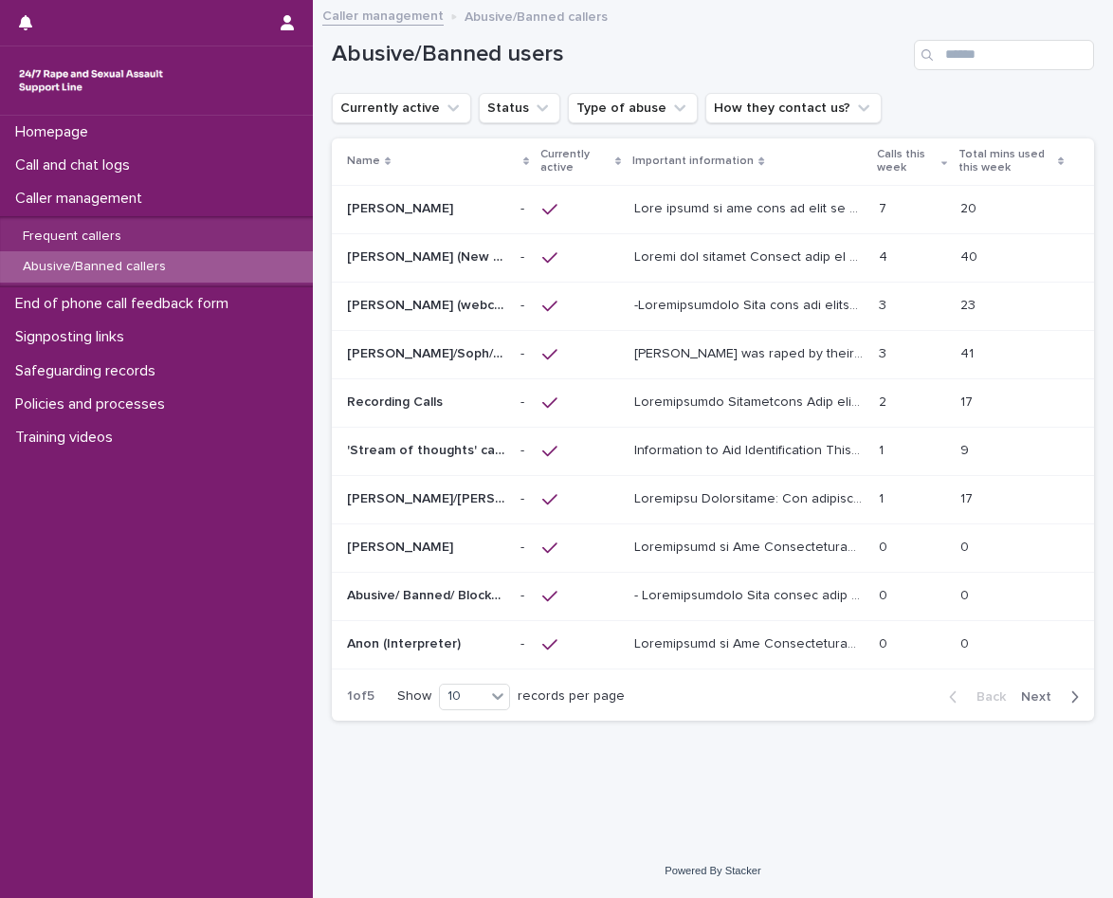
click at [611, 239] on td at bounding box center [581, 257] width 92 height 48
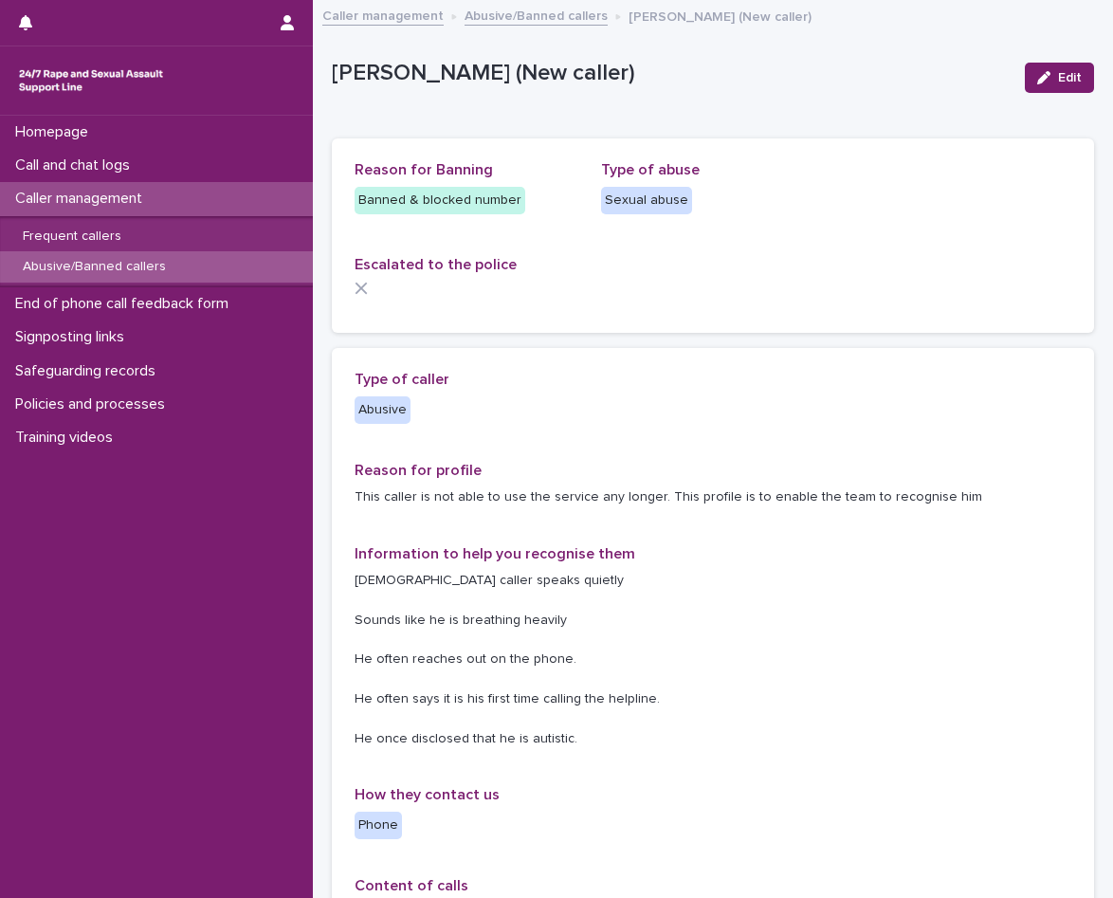
click at [105, 273] on p "Abusive/Banned callers" at bounding box center [94, 267] width 173 height 16
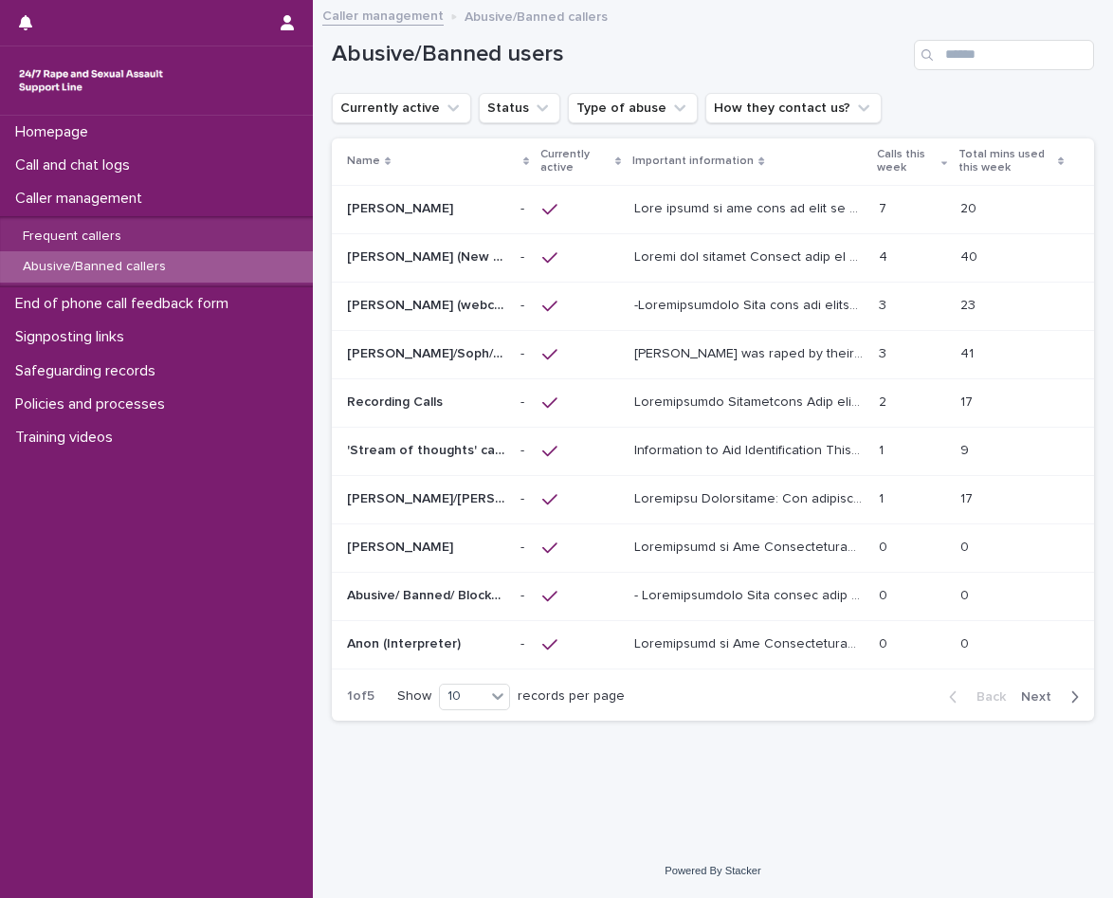
click at [590, 220] on div at bounding box center [580, 209] width 77 height 32
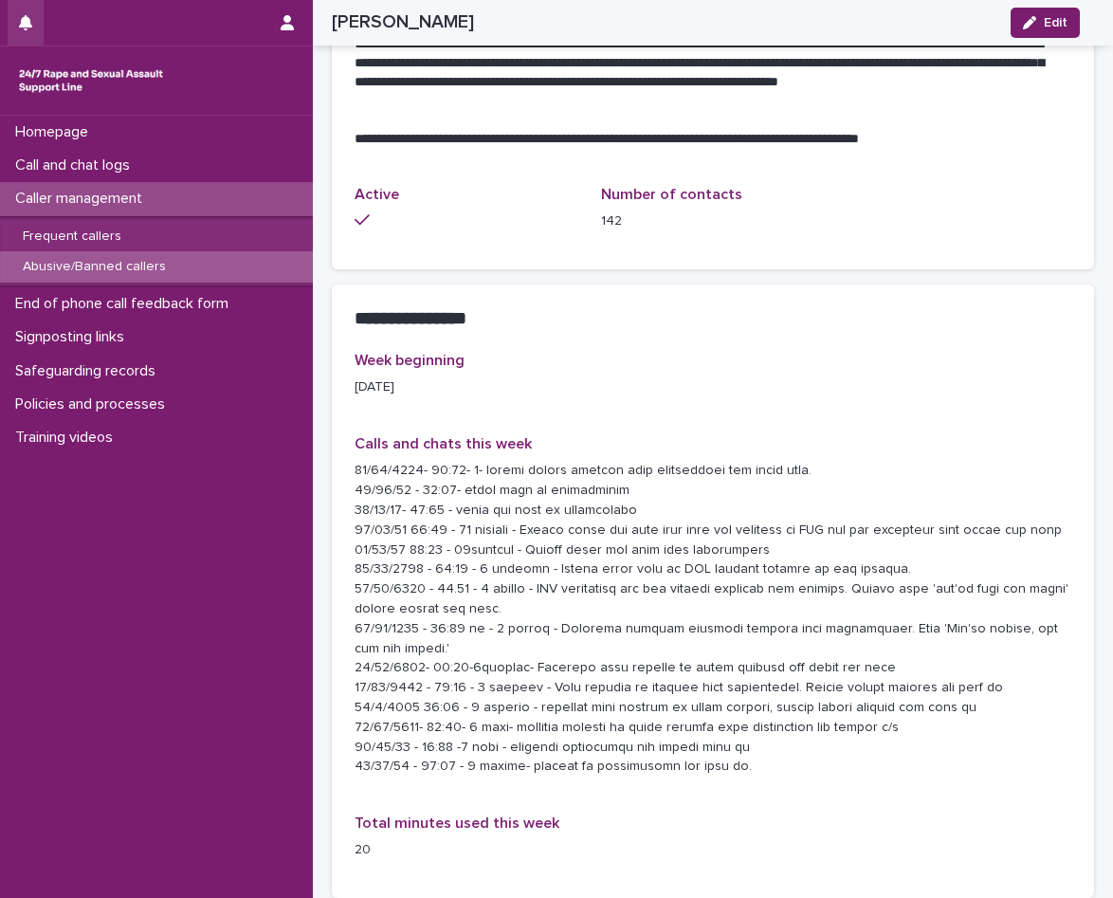
scroll to position [1517, 0]
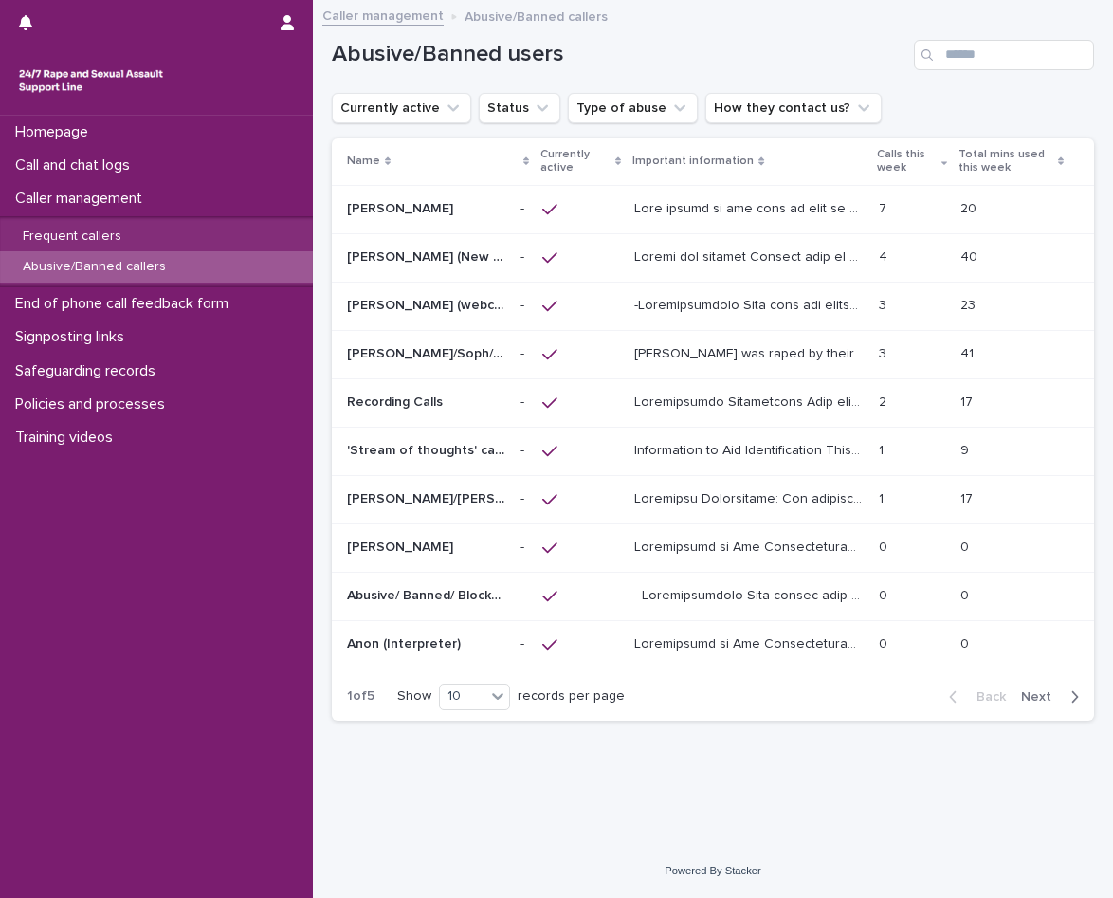
click at [713, 206] on p at bounding box center [750, 207] width 233 height 20
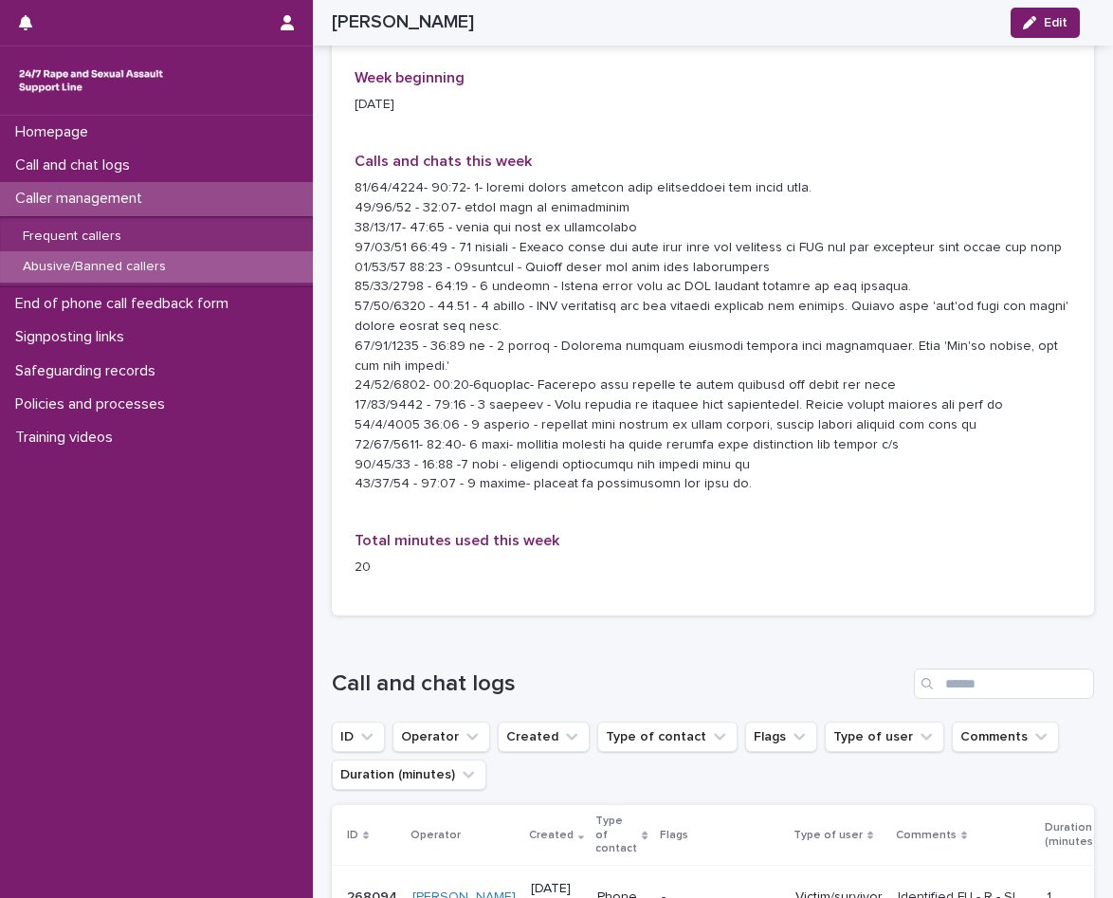
scroll to position [1991, 0]
click at [1049, 36] on button "Edit" at bounding box center [1045, 23] width 69 height 30
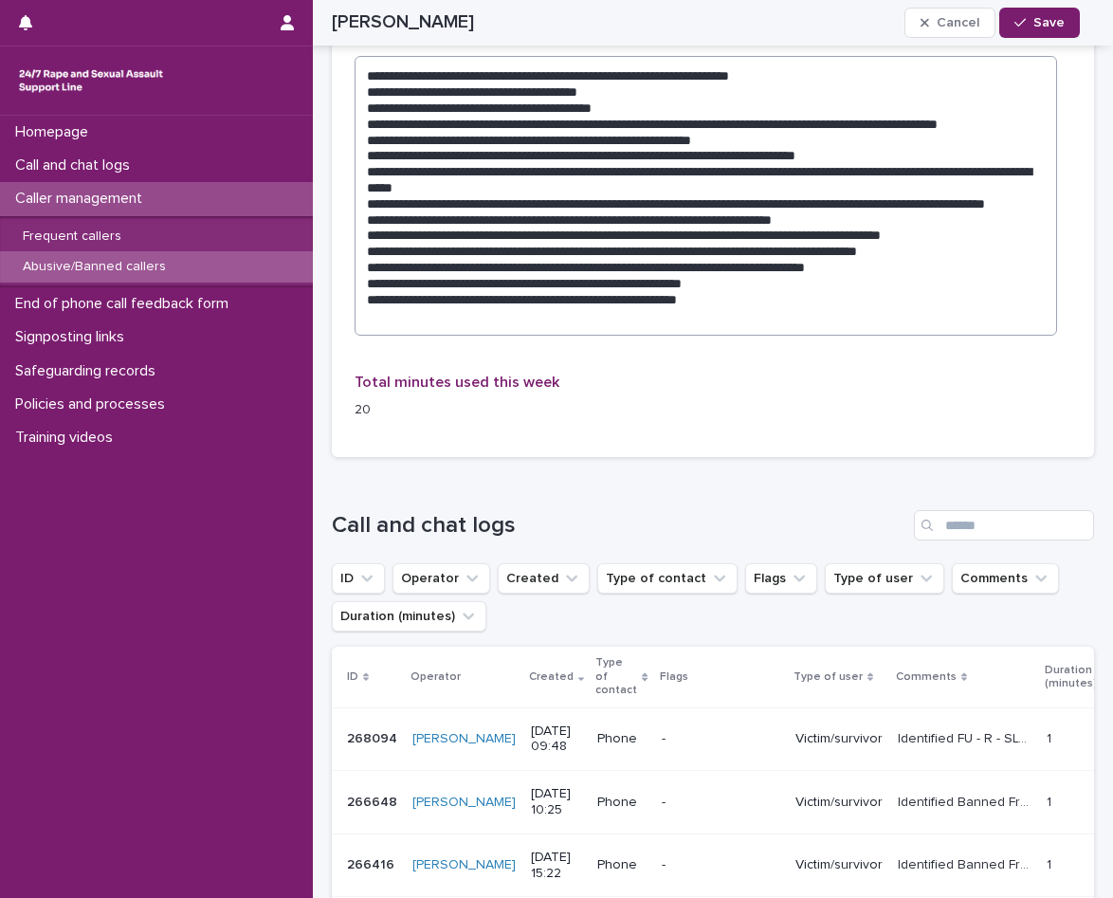
scroll to position [2275, 0]
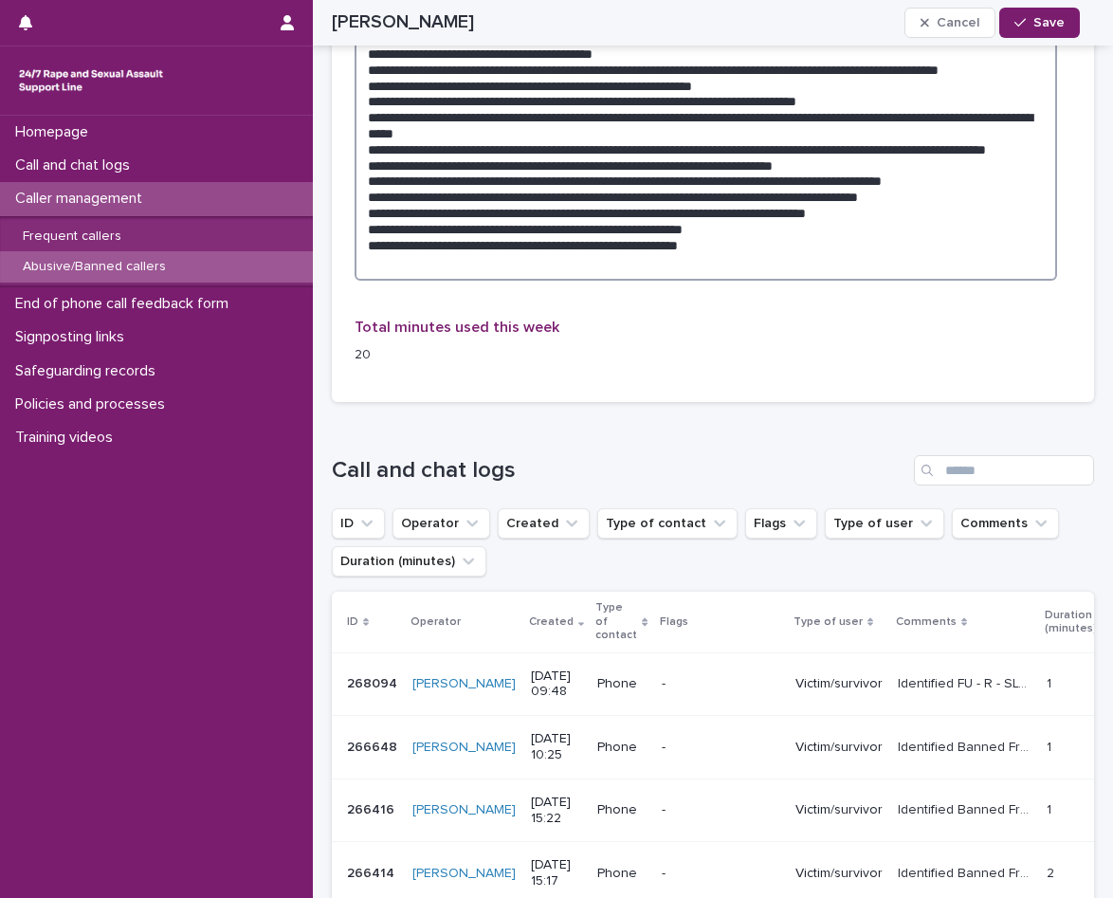
click at [771, 249] on textarea at bounding box center [706, 141] width 702 height 280
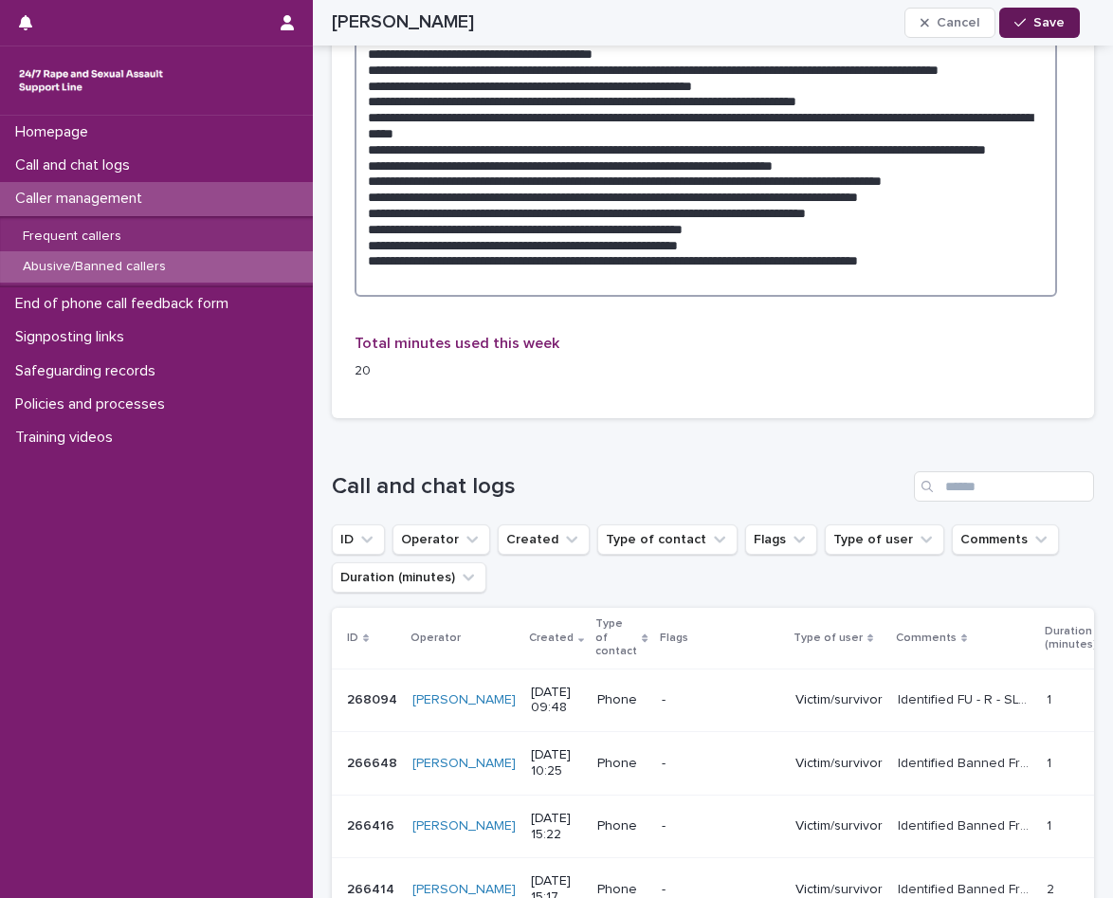
type textarea "**********"
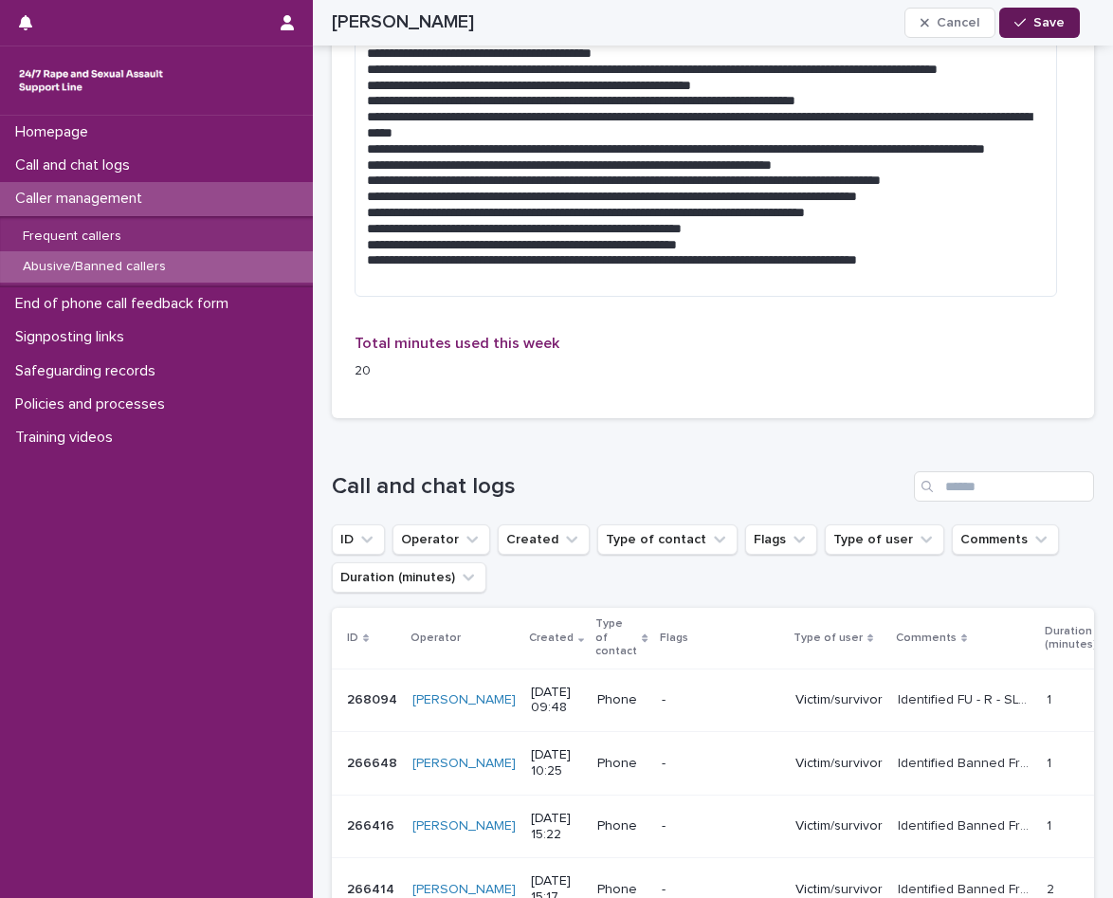
click at [1051, 23] on span "Save" at bounding box center [1048, 22] width 31 height 13
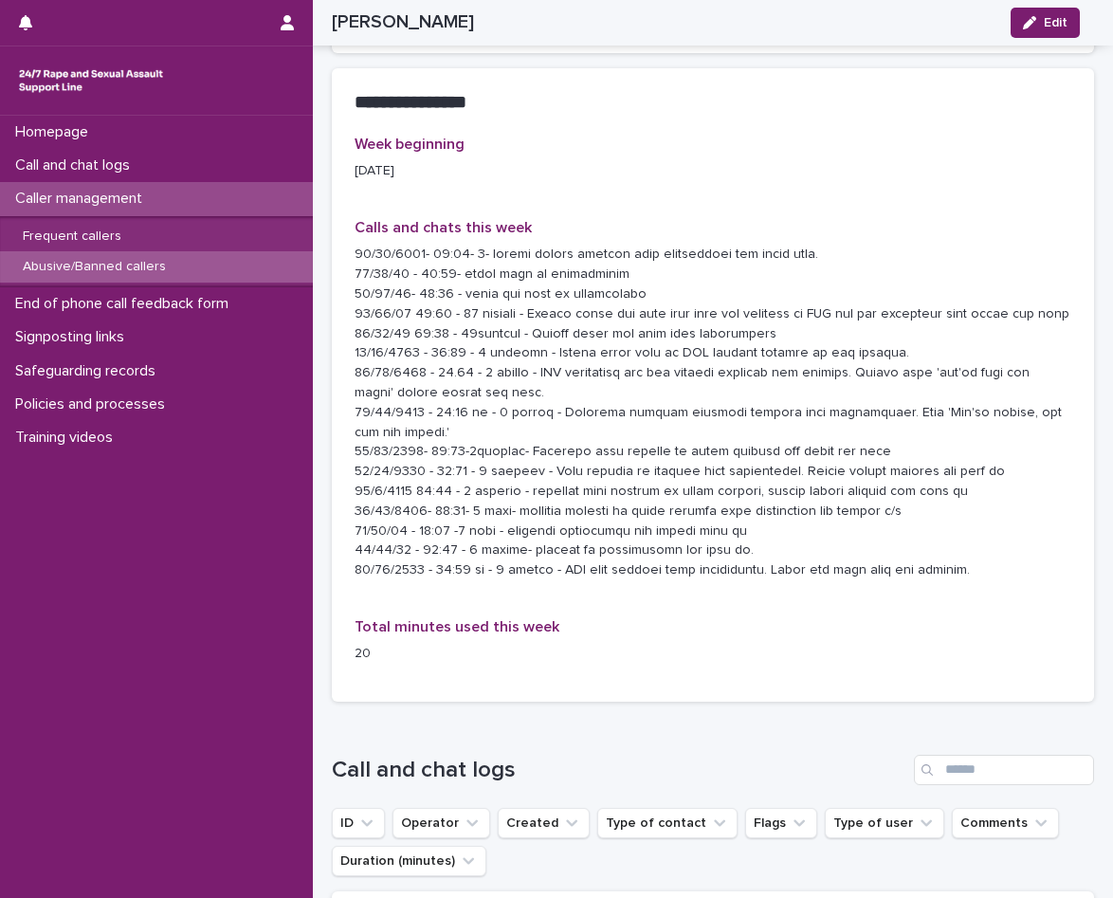
scroll to position [1896, 0]
